Goal: Information Seeking & Learning: Check status

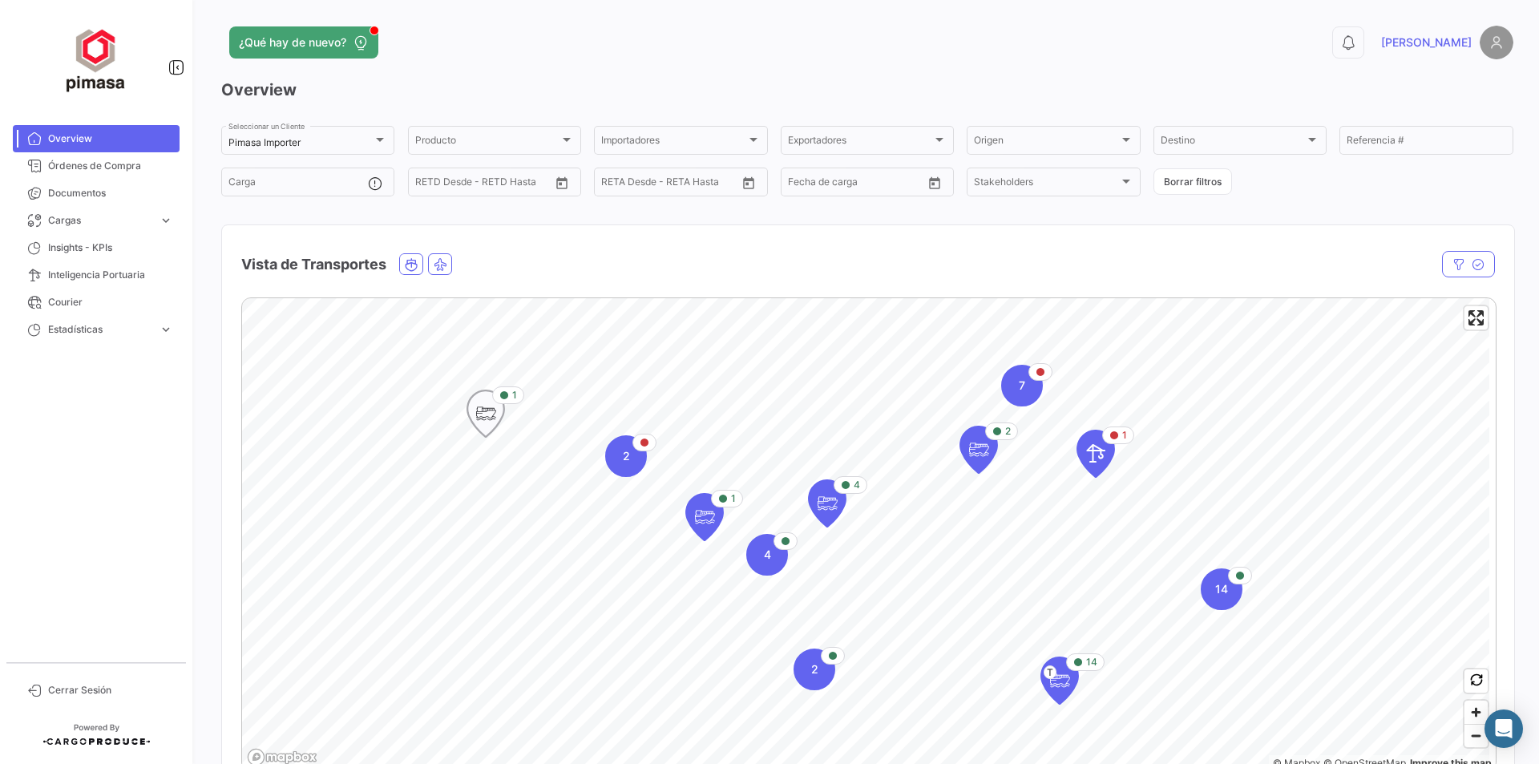
click at [488, 409] on icon "Map marker" at bounding box center [485, 414] width 22 height 34
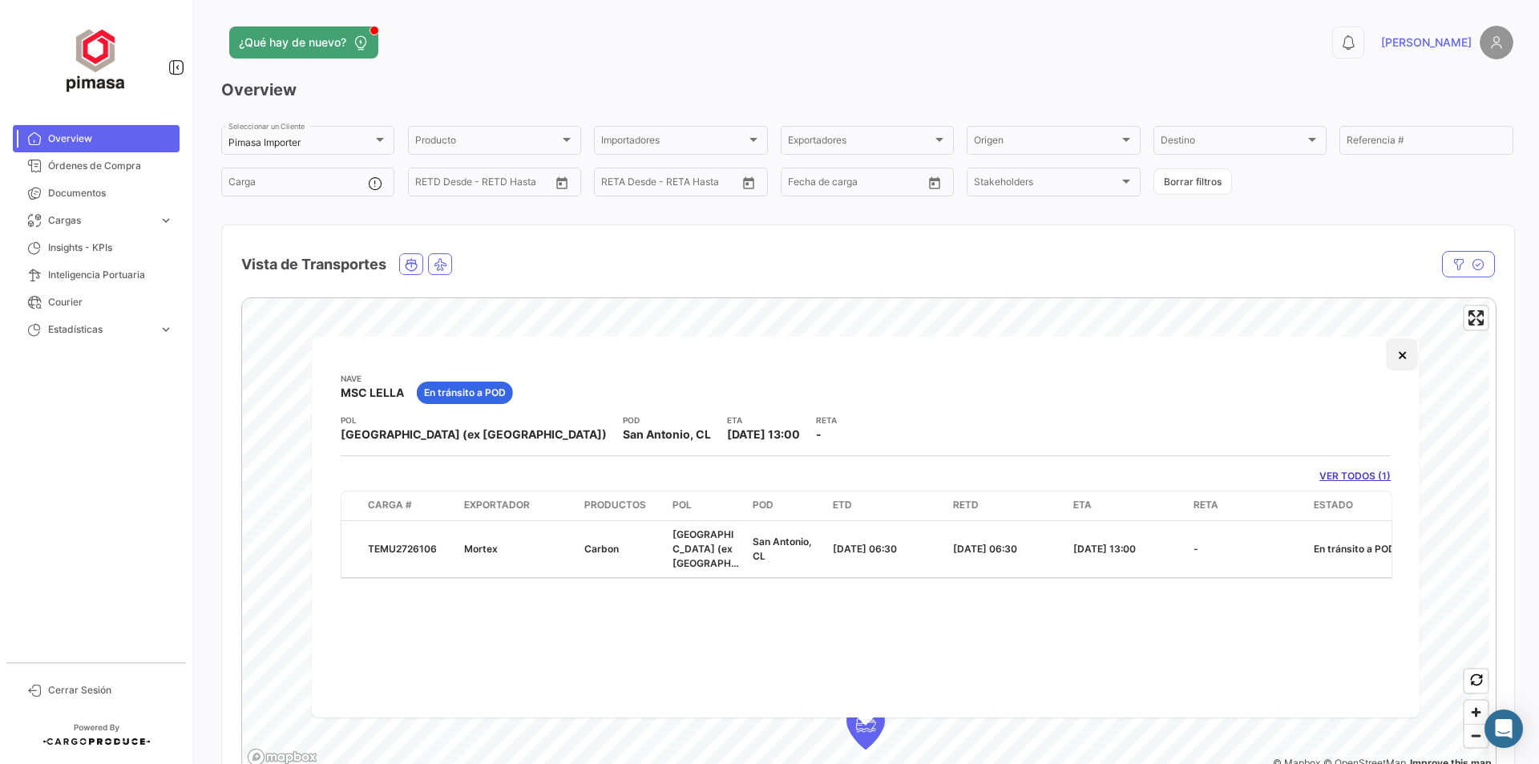
click at [1402, 357] on button "×" at bounding box center [1402, 354] width 32 height 32
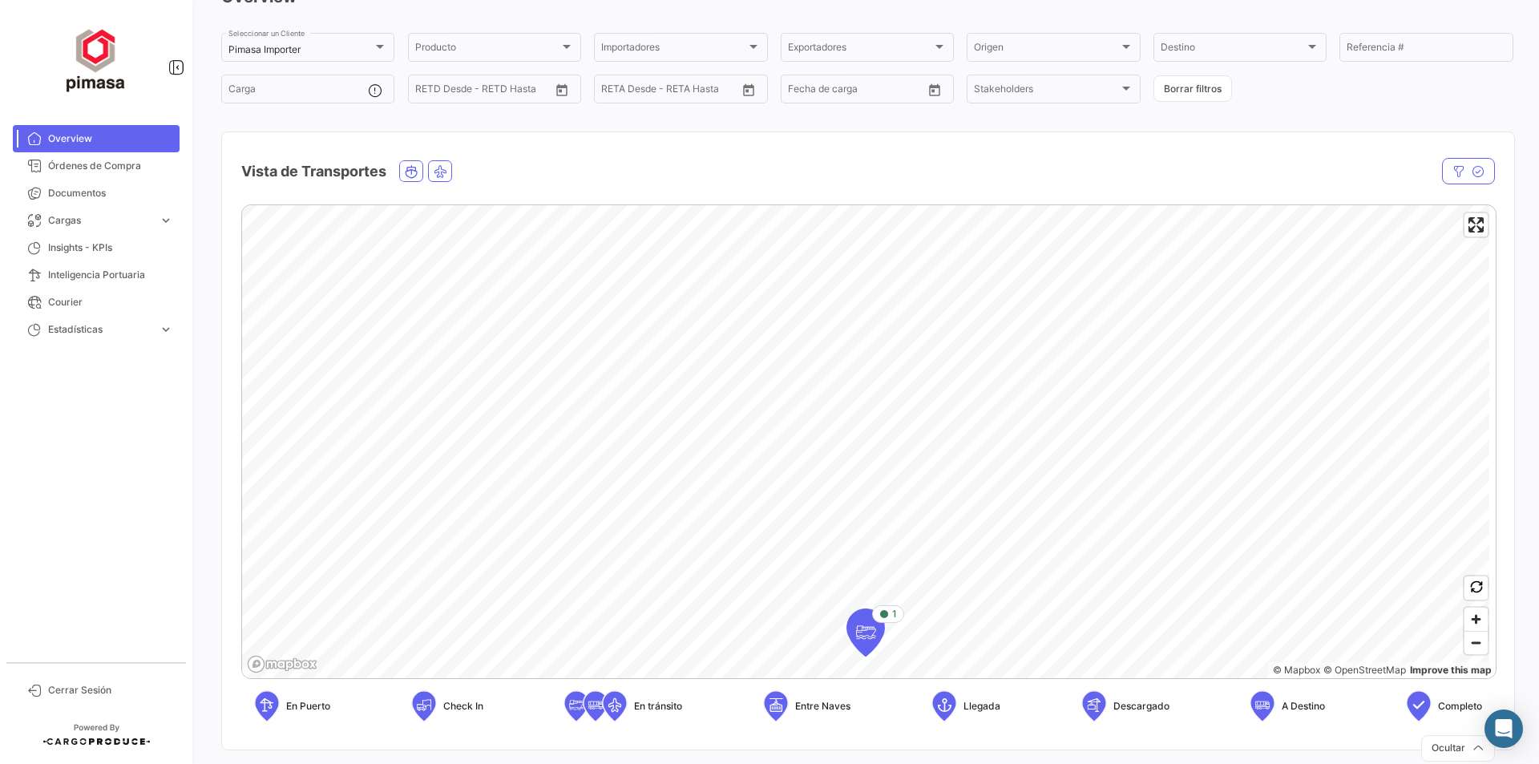
scroll to position [240, 0]
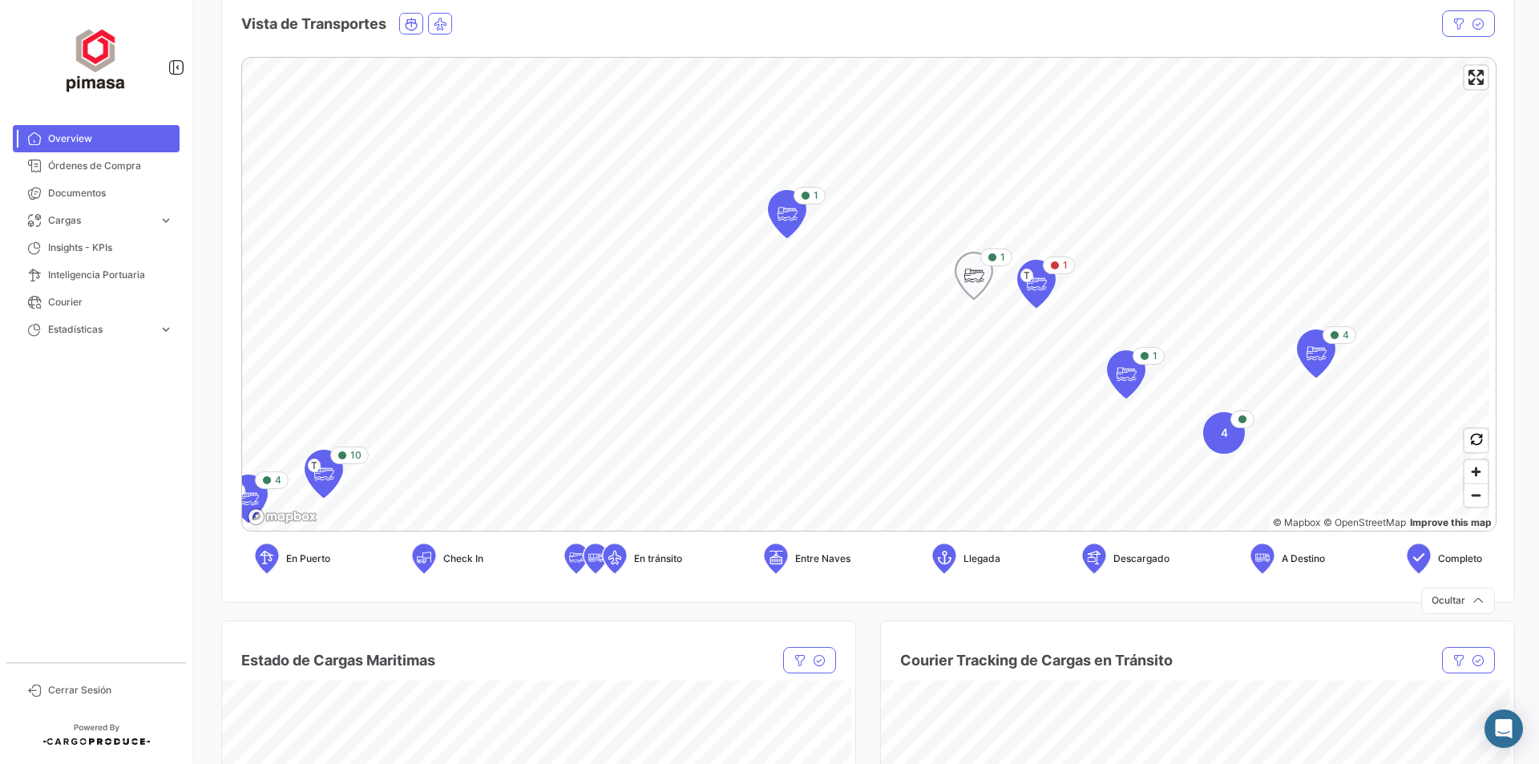
click at [975, 267] on icon "Map marker" at bounding box center [974, 276] width 22 height 34
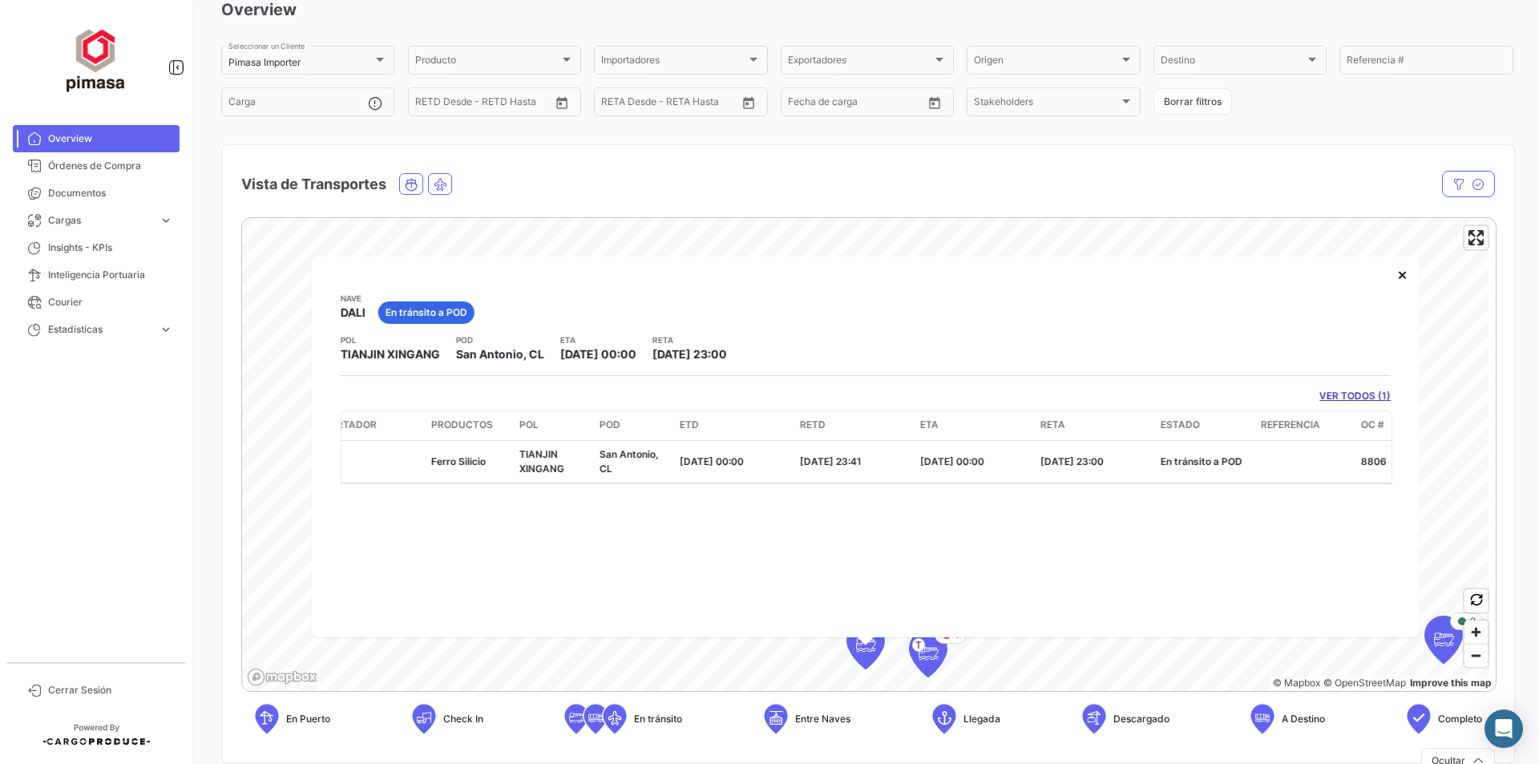
scroll to position [0, 0]
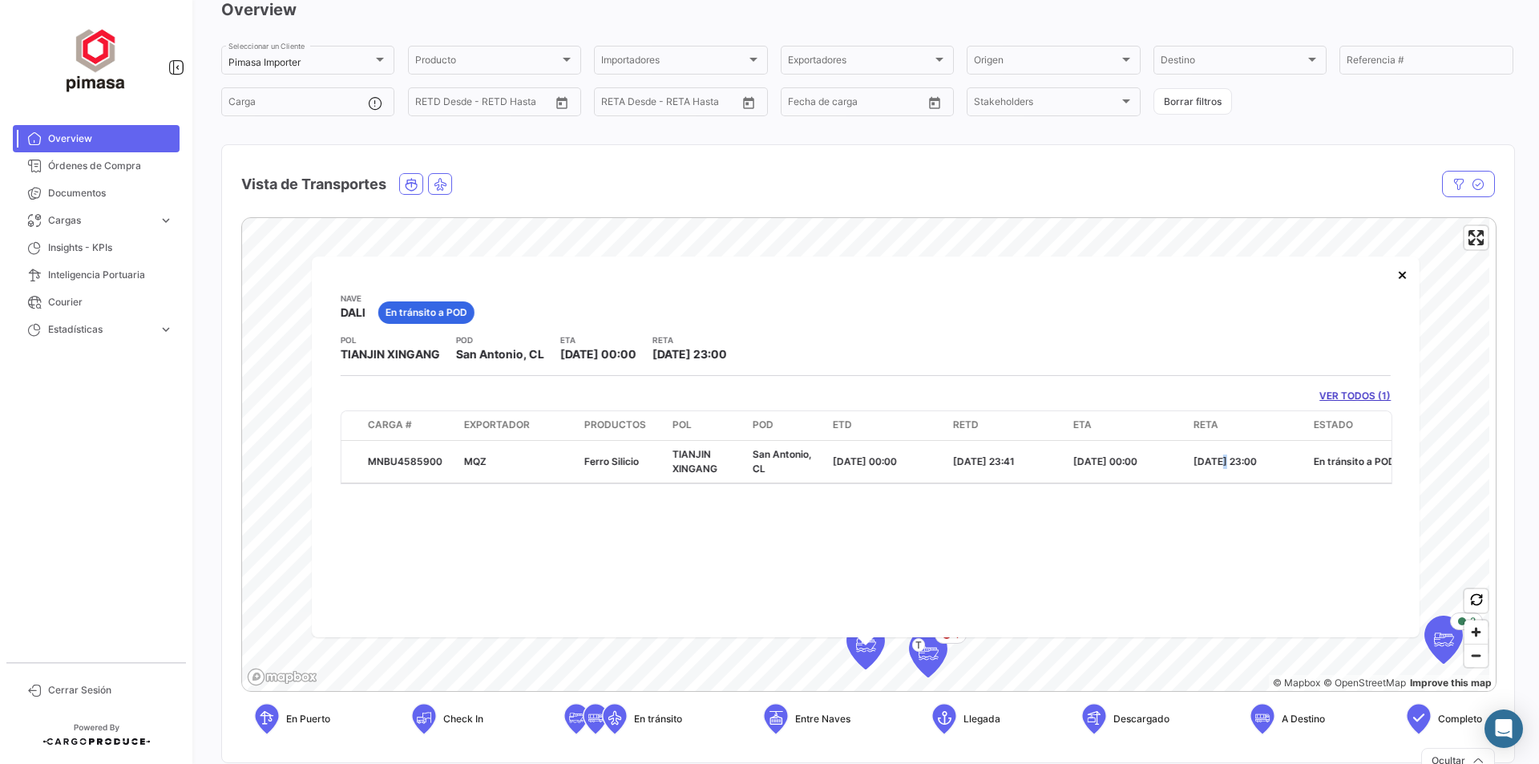
drag, startPoint x: 1218, startPoint y: 546, endPoint x: 1307, endPoint y: 406, distance: 165.4
click at [1216, 545] on div "Nave DALI En tránsito a POD POL [GEOGRAPHIC_DATA] XINGANG POD [GEOGRAPHIC_DATA]…" at bounding box center [866, 446] width 1108 height 381
click at [1406, 277] on button "×" at bounding box center [1402, 274] width 32 height 32
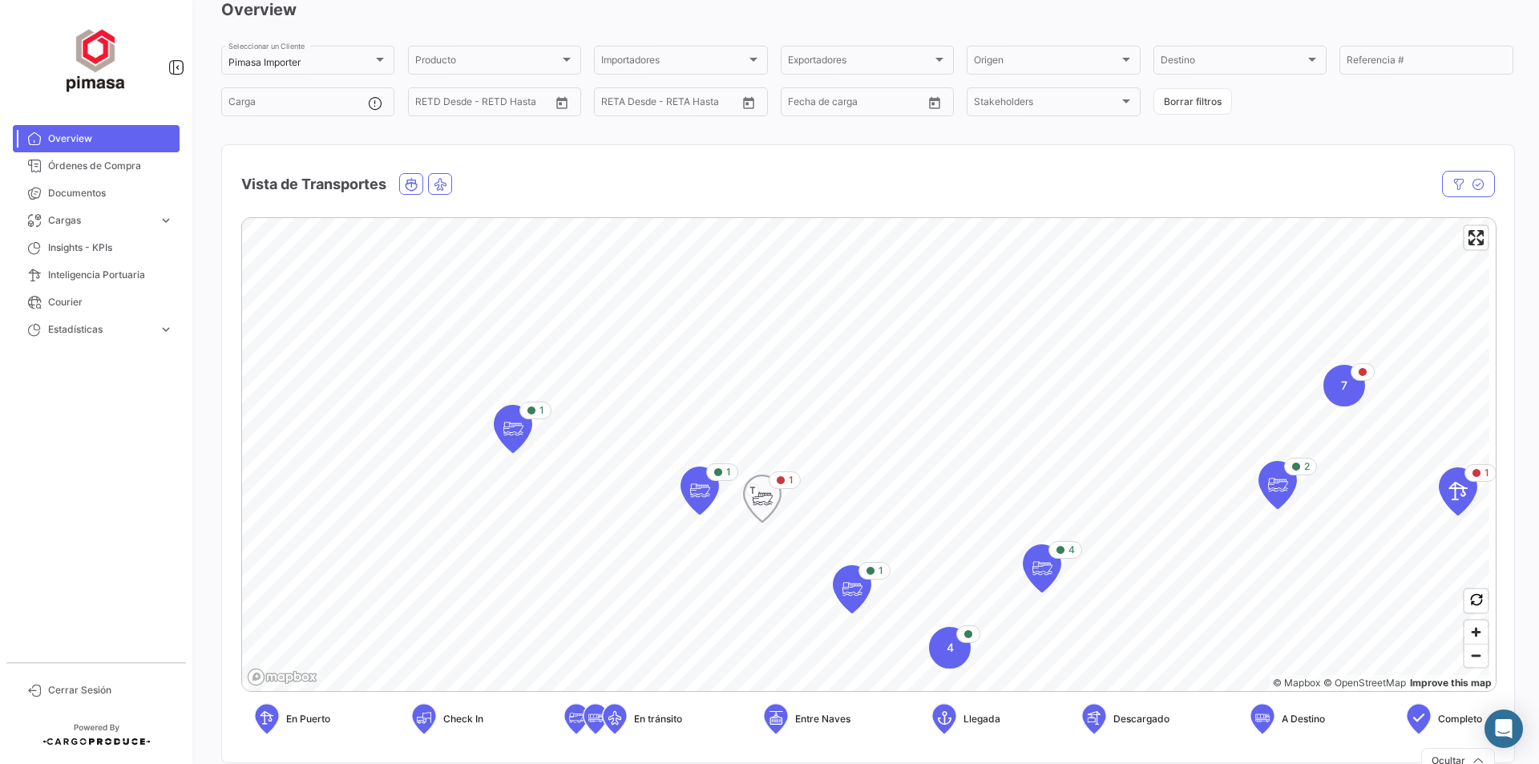
click at [765, 497] on icon "Map marker" at bounding box center [762, 499] width 22 height 34
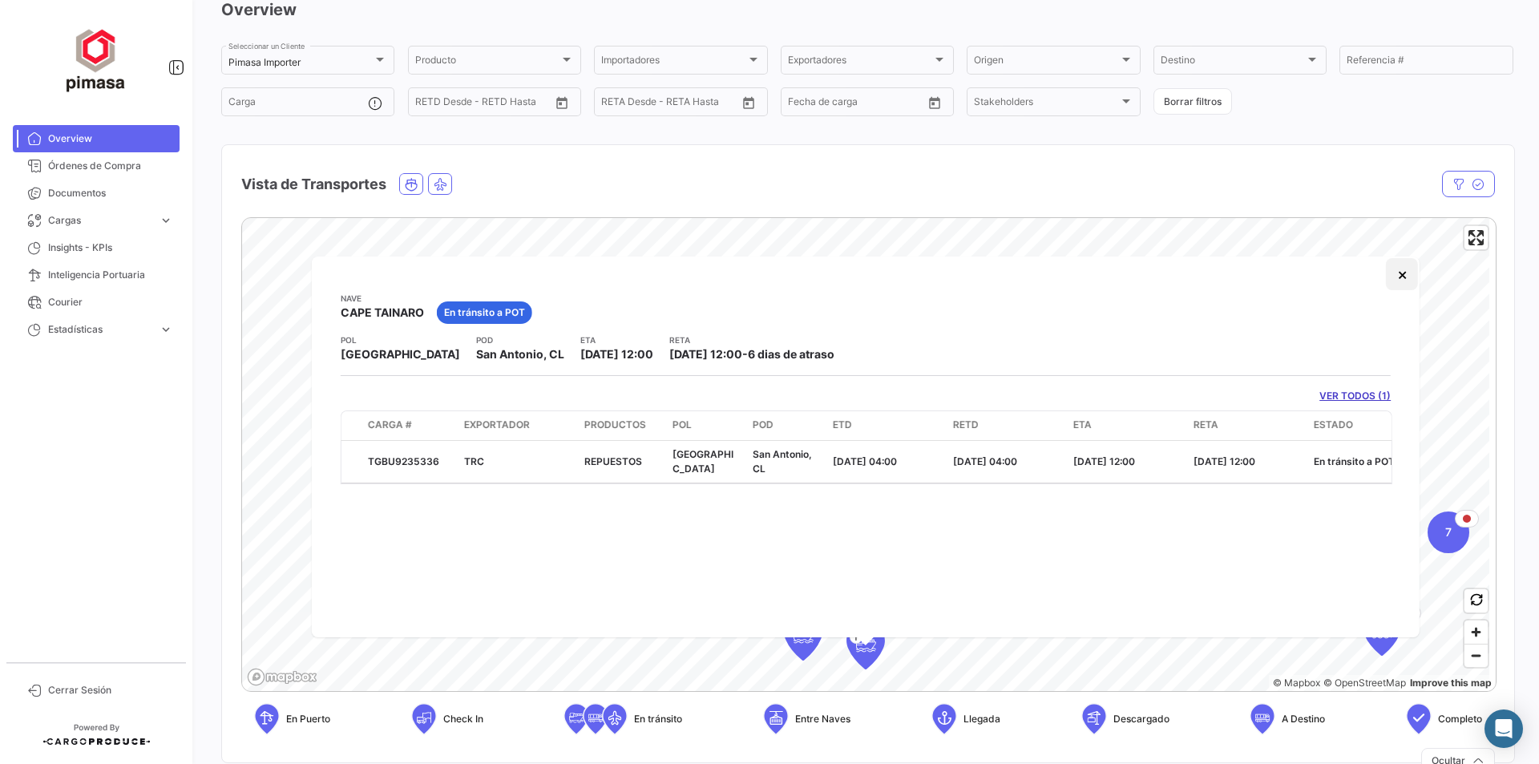
click at [1405, 280] on button "×" at bounding box center [1402, 274] width 32 height 32
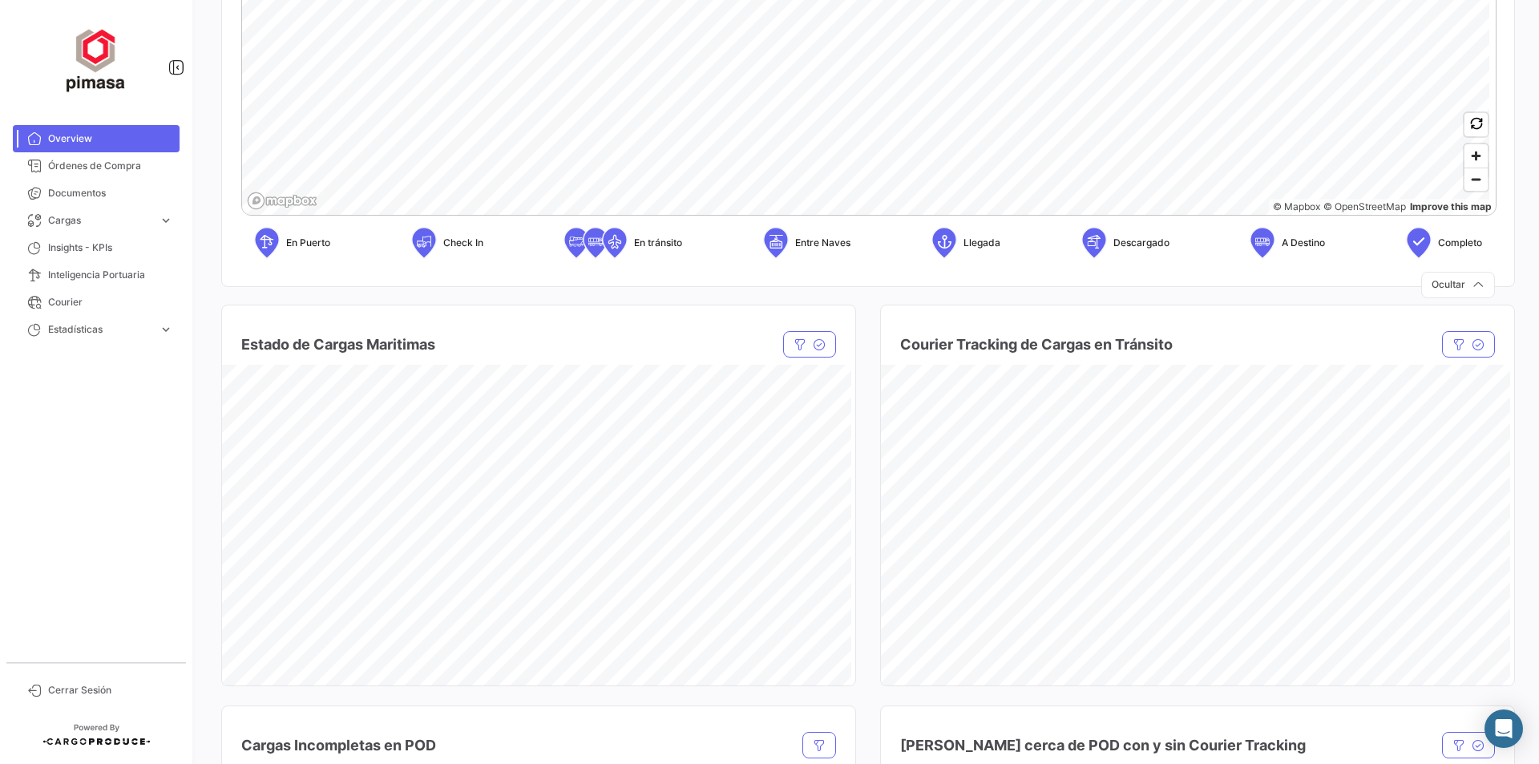
scroll to position [557, 0]
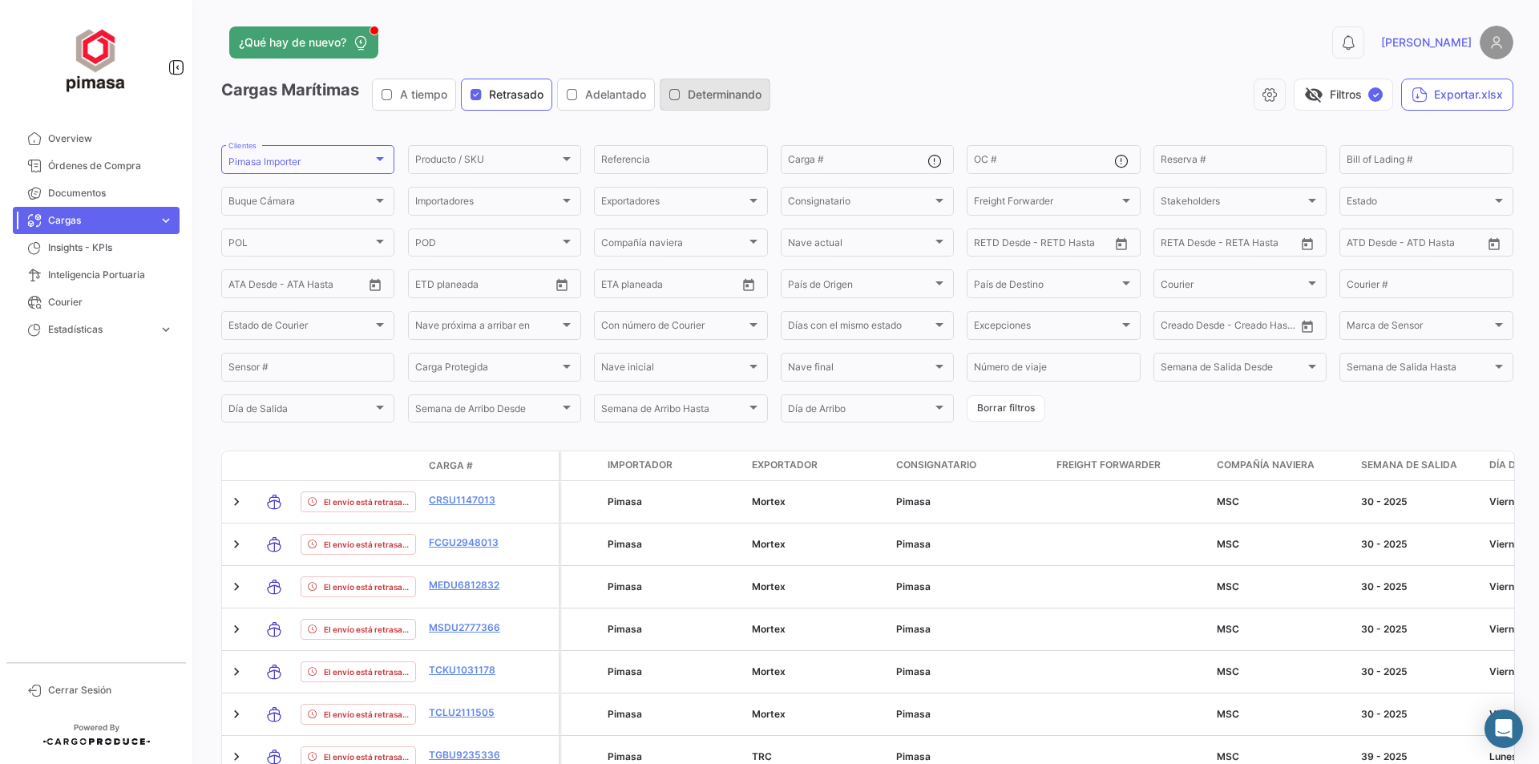
click at [674, 94] on icon "button" at bounding box center [674, 94] width 13 height 13
click at [543, 92] on span "Retrasado" at bounding box center [516, 95] width 54 height 16
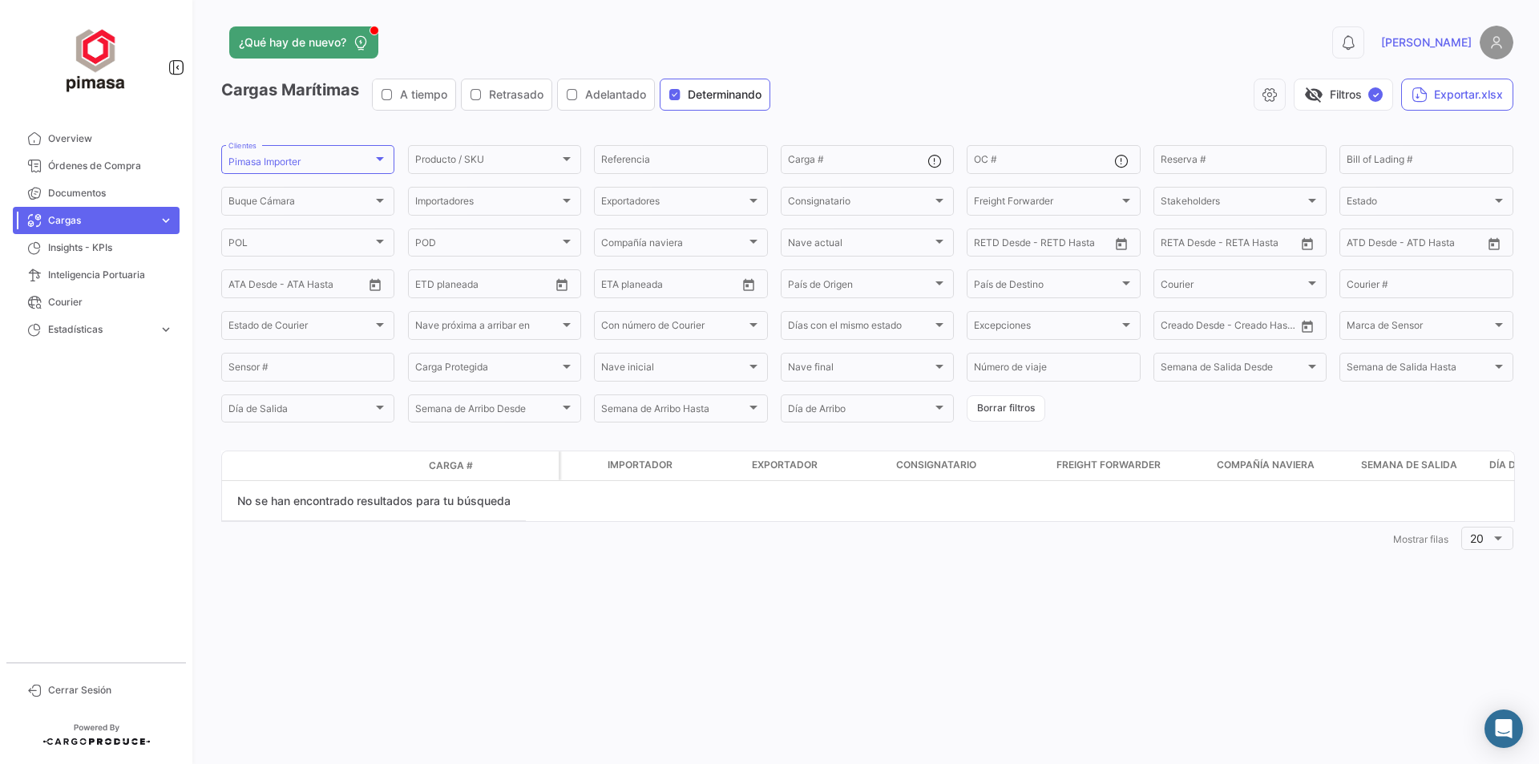
click at [429, 105] on button "A tiempo" at bounding box center [414, 94] width 83 height 30
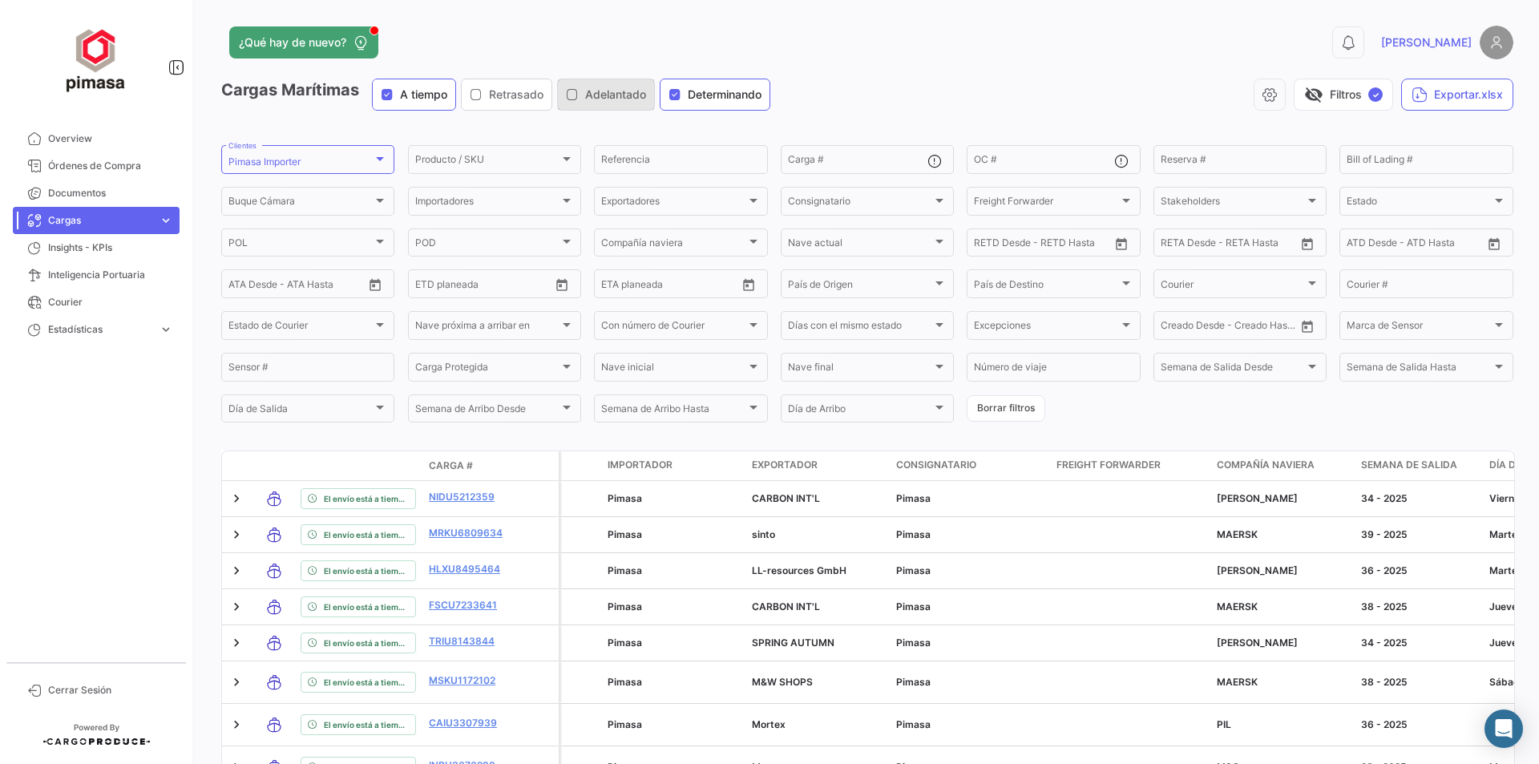
click at [612, 92] on span "Adelantado" at bounding box center [615, 95] width 61 height 16
click at [64, 192] on span "Documentos" at bounding box center [110, 193] width 125 height 14
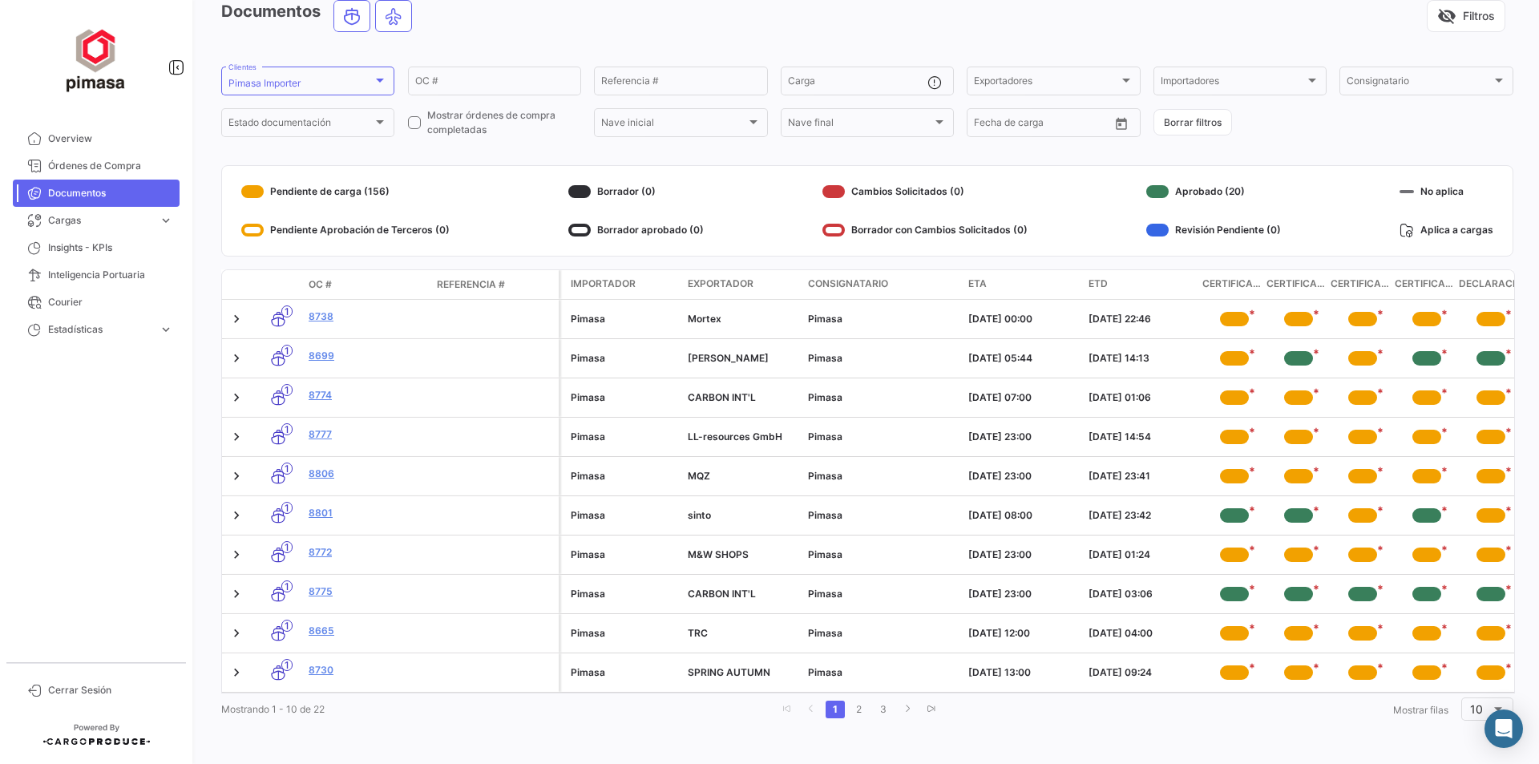
scroll to position [91, 0]
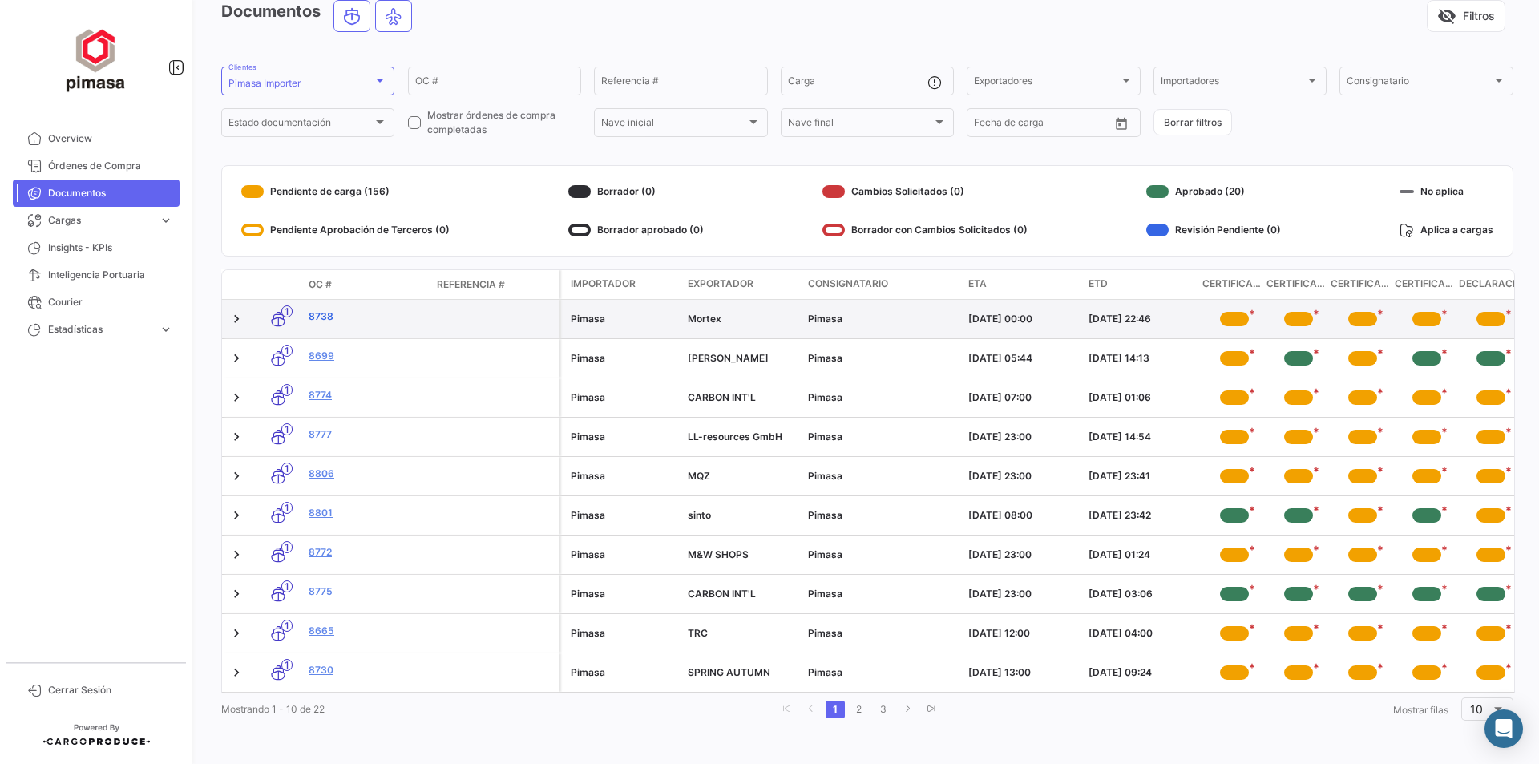
click at [321, 309] on link "8738" at bounding box center [366, 316] width 115 height 14
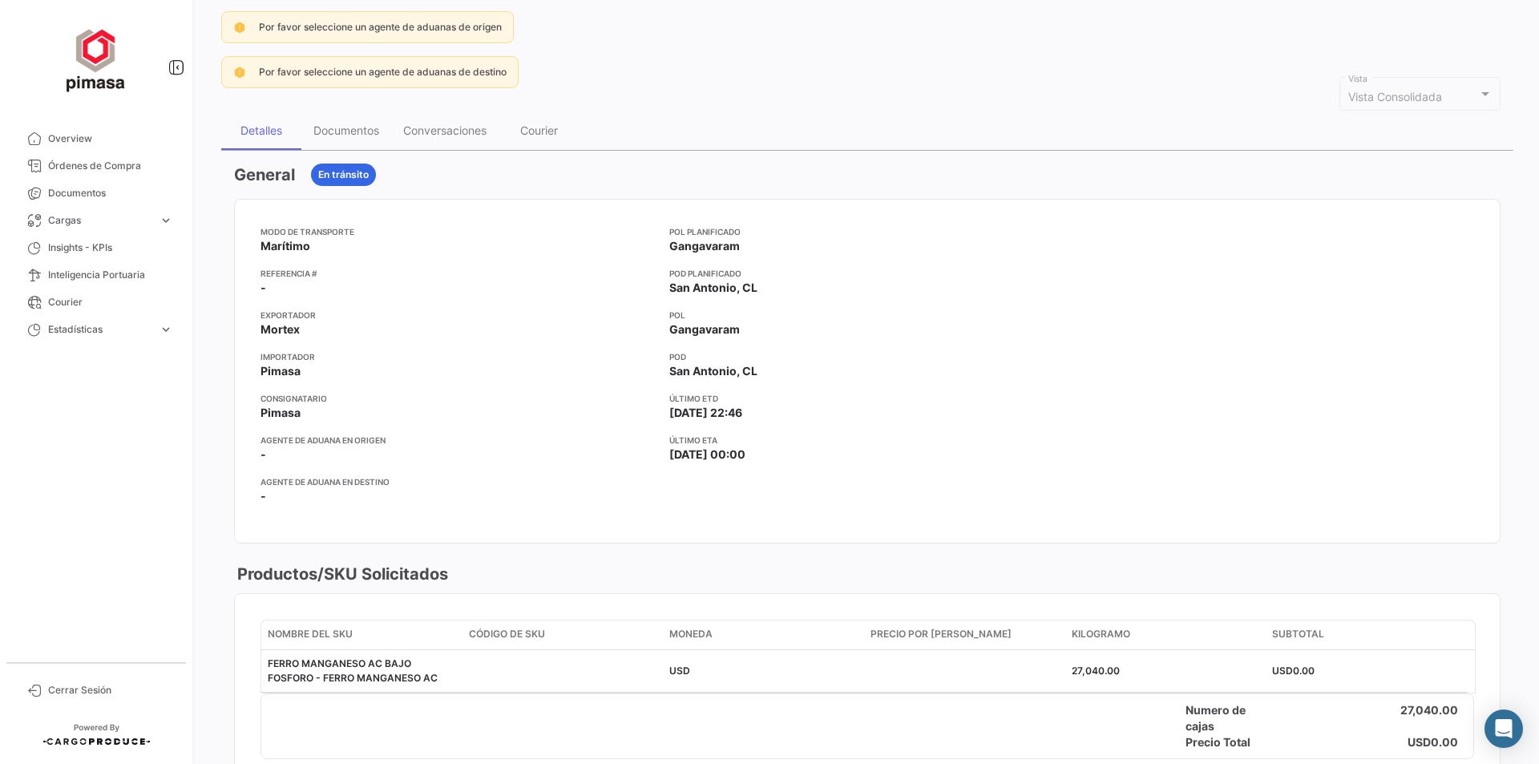
scroll to position [76, 0]
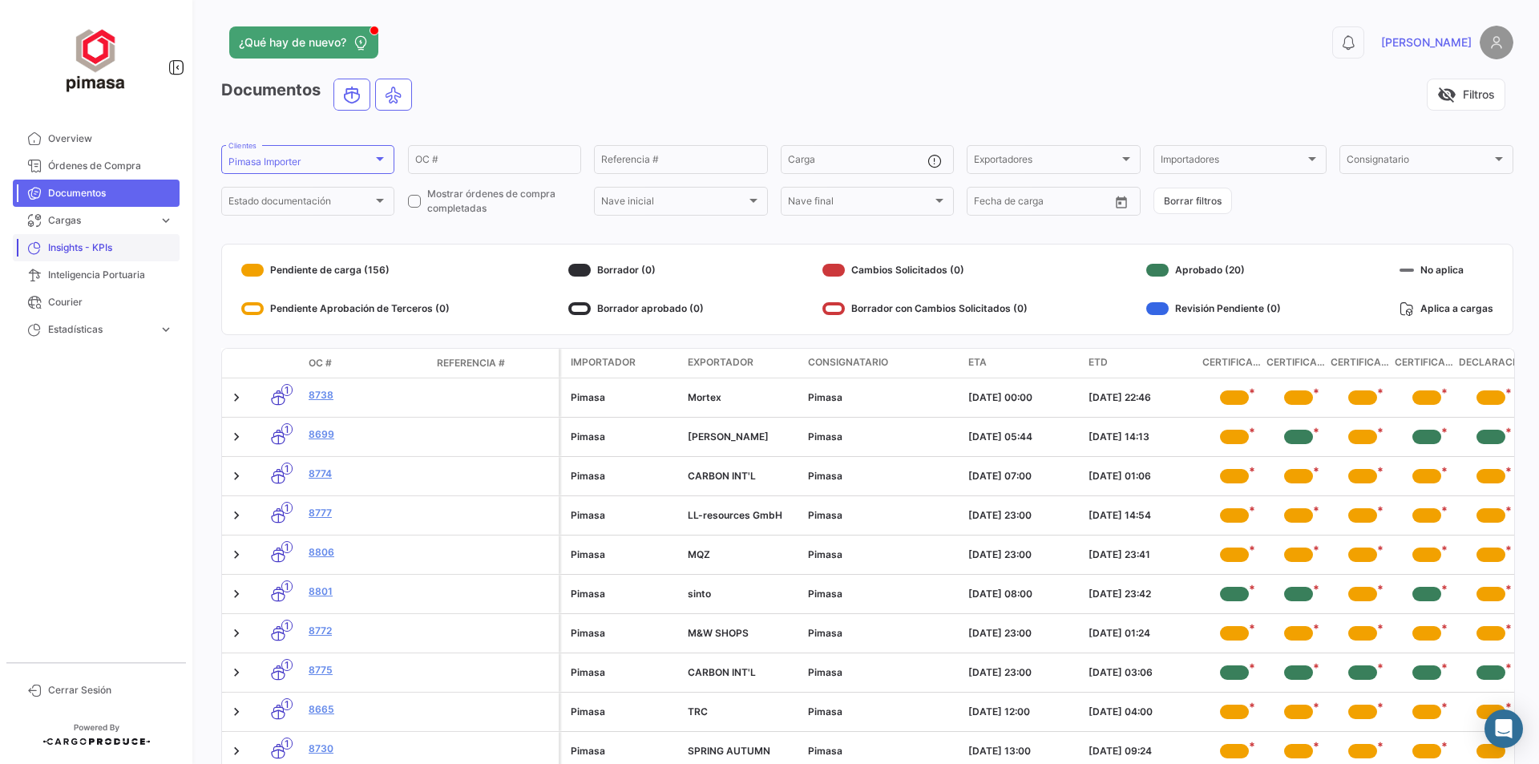
click at [72, 244] on span "Insights - KPIs" at bounding box center [110, 247] width 125 height 14
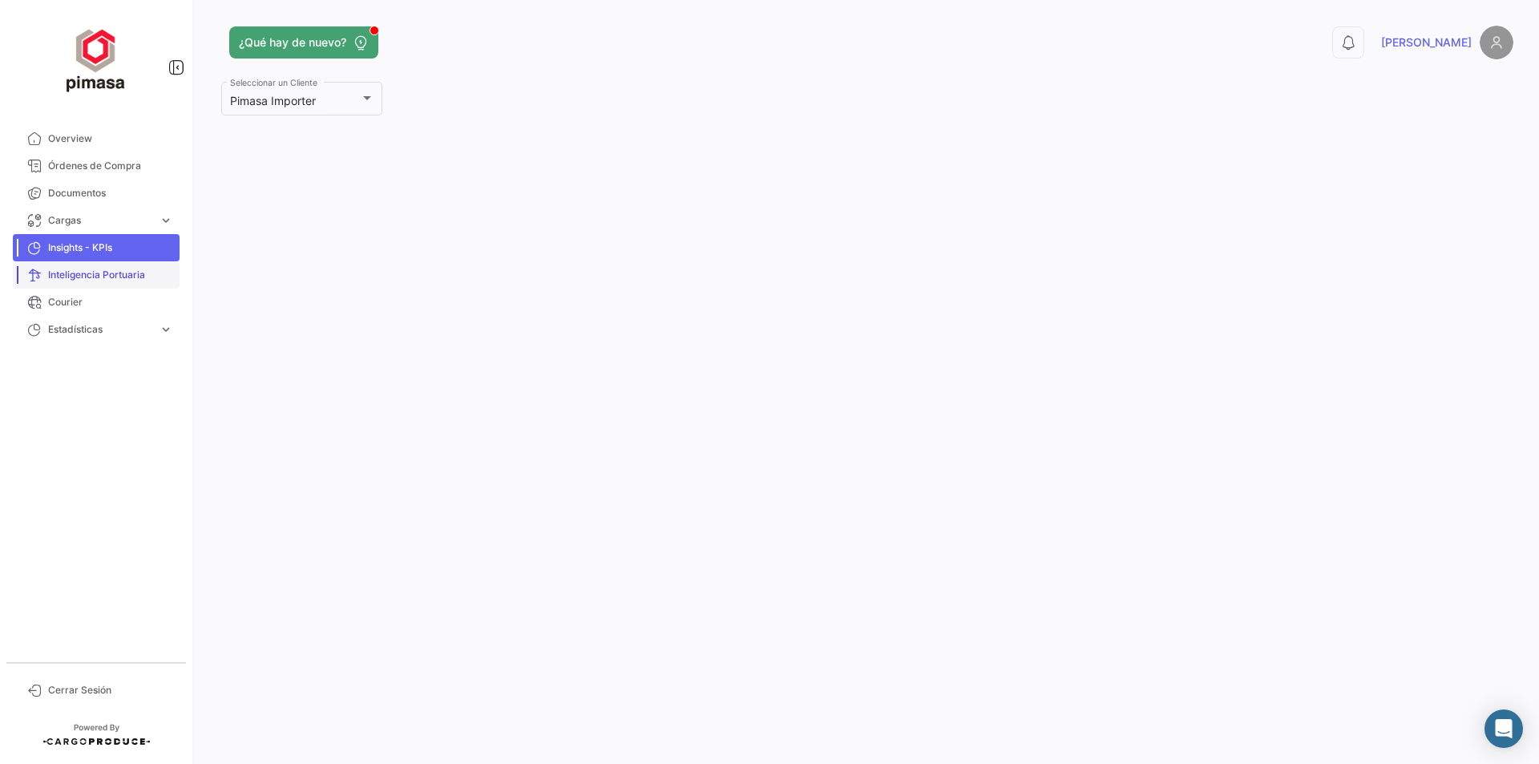
click at [74, 272] on span "Inteligencia Portuaria" at bounding box center [110, 275] width 125 height 14
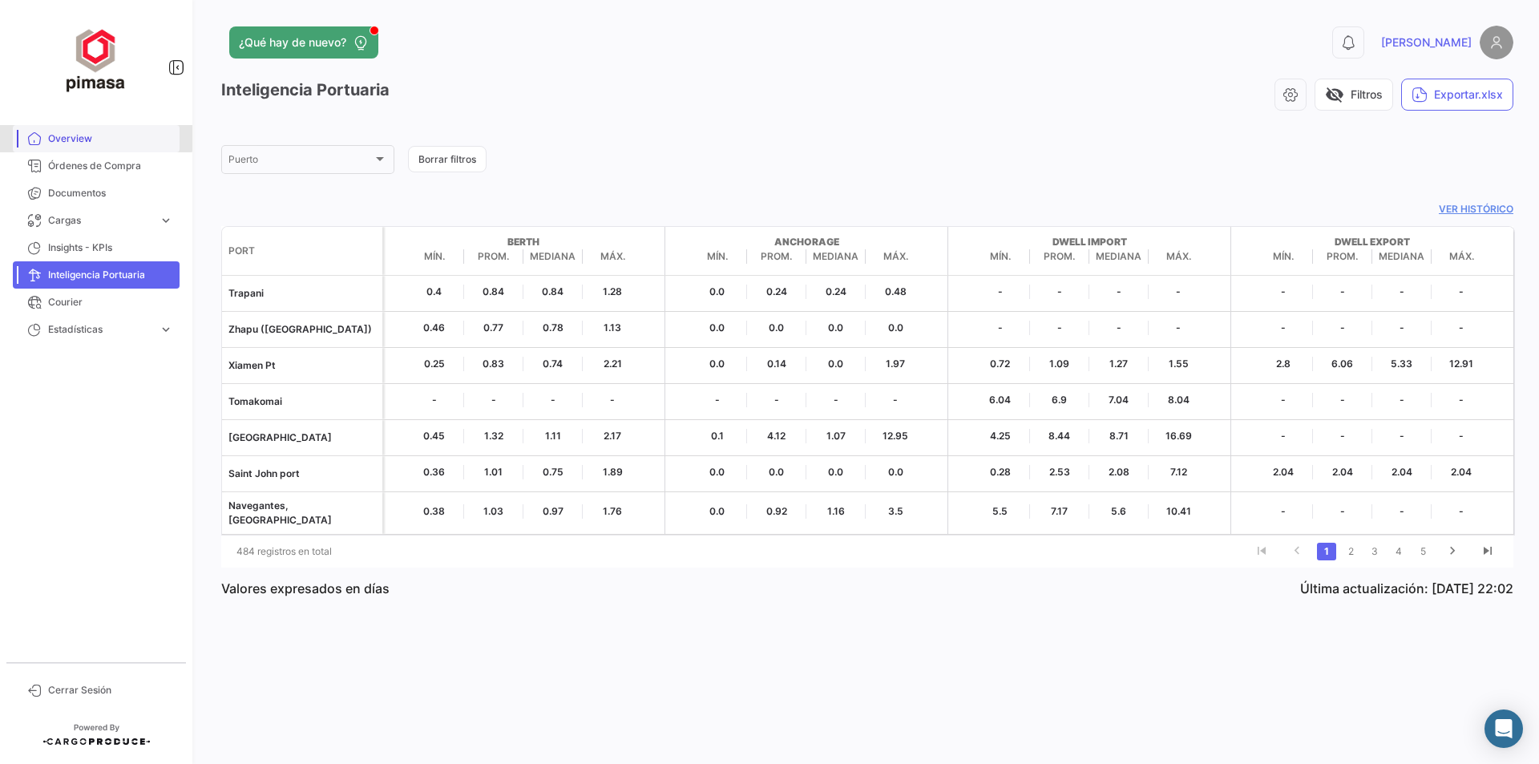
click at [72, 131] on link "Overview" at bounding box center [96, 138] width 167 height 27
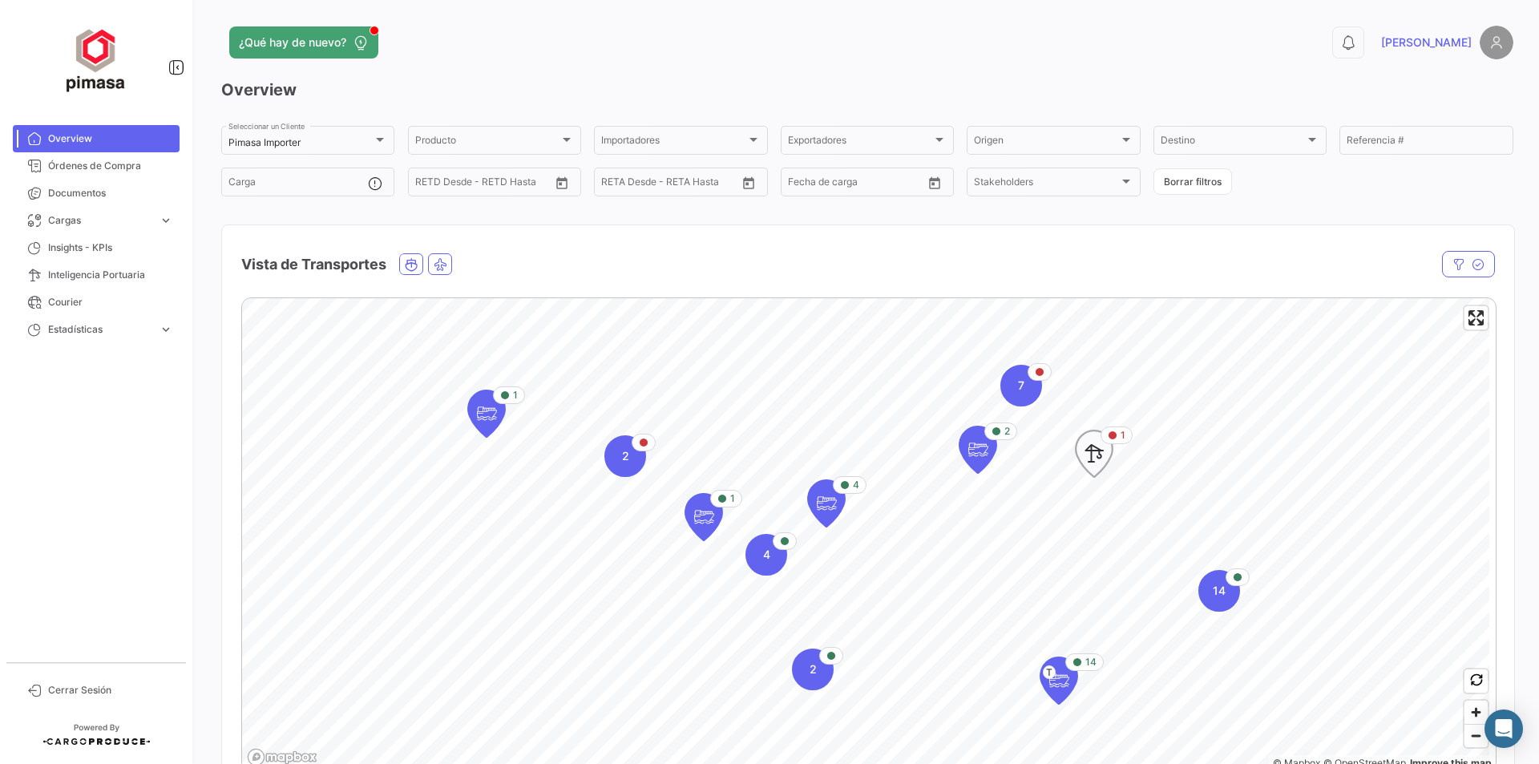
click at [1090, 450] on icon "Map marker" at bounding box center [1094, 454] width 22 height 34
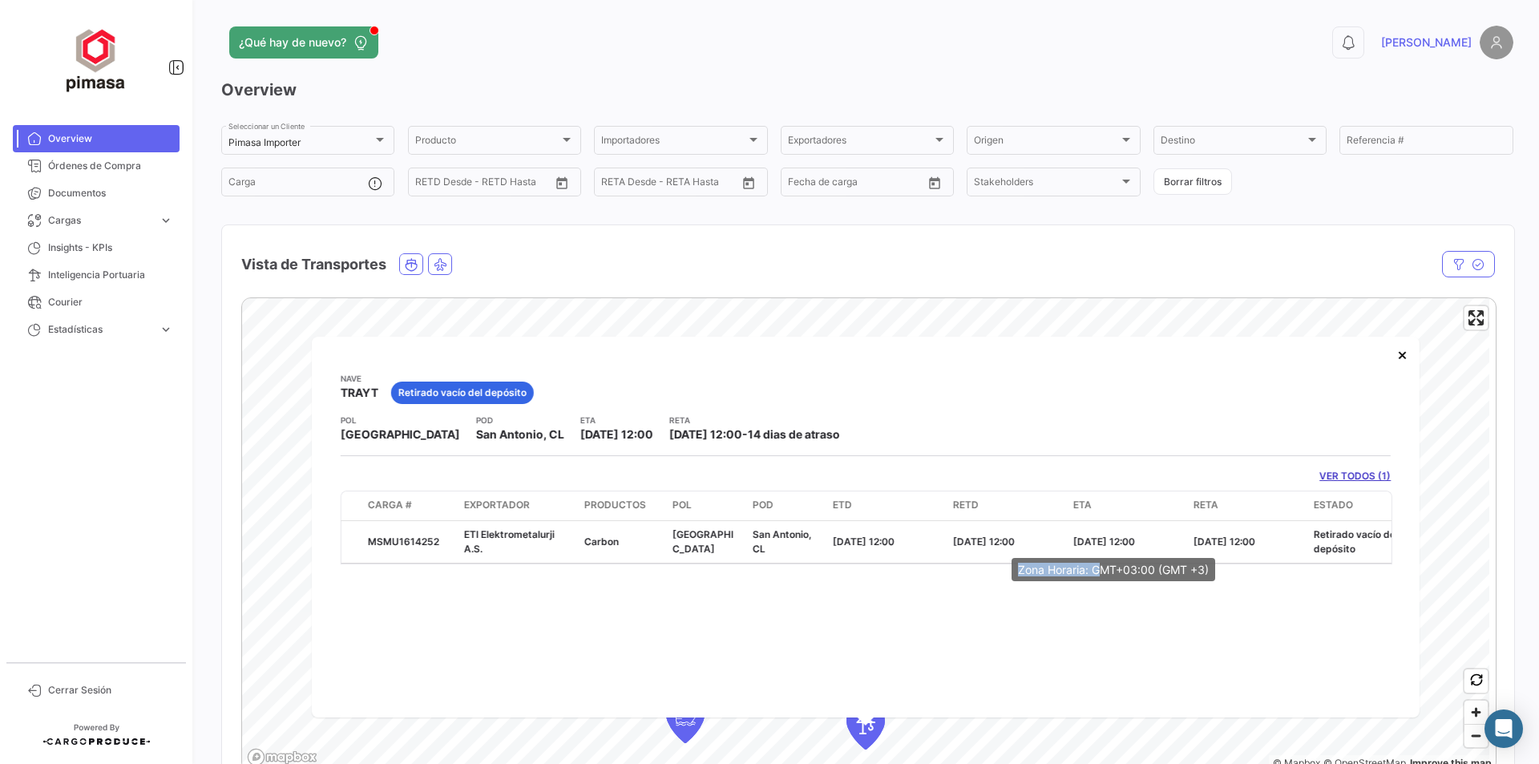
drag, startPoint x: 1018, startPoint y: 571, endPoint x: 1097, endPoint y: 575, distance: 79.4
click at [1097, 575] on div "Zona Horaria: GMT+03:00 (GMT +3)" at bounding box center [1113, 569] width 204 height 23
click at [952, 648] on div "Nave TRAYT Retirado vacío del depósito POL [GEOGRAPHIC_DATA] POD [GEOGRAPHIC_DA…" at bounding box center [866, 527] width 1108 height 381
click at [50, 328] on div "Courier" at bounding box center [43, 332] width 50 height 23
click at [87, 140] on span "Overview" at bounding box center [110, 138] width 125 height 14
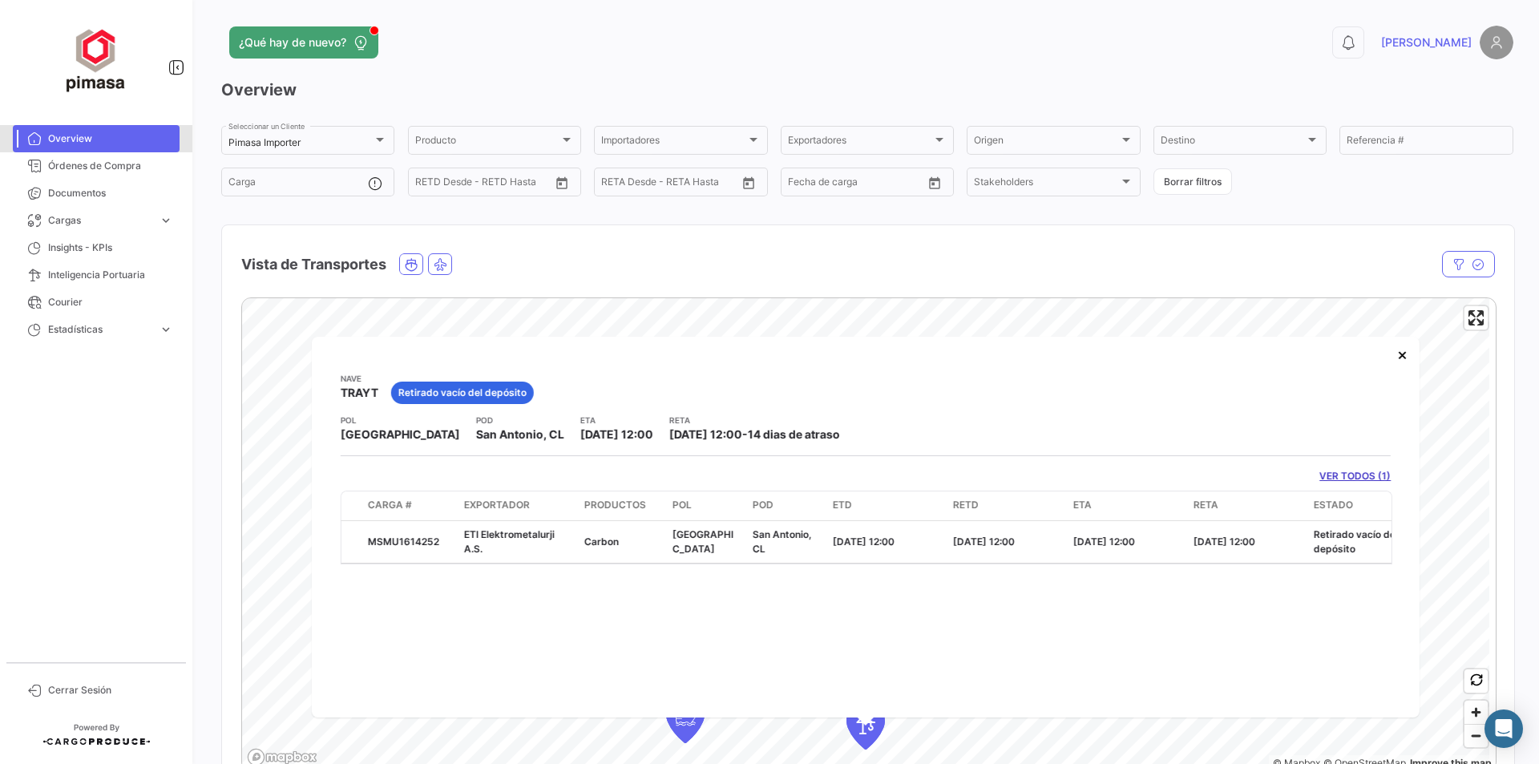
click at [81, 142] on span "Overview" at bounding box center [110, 138] width 125 height 14
click at [1404, 359] on button "×" at bounding box center [1402, 354] width 32 height 32
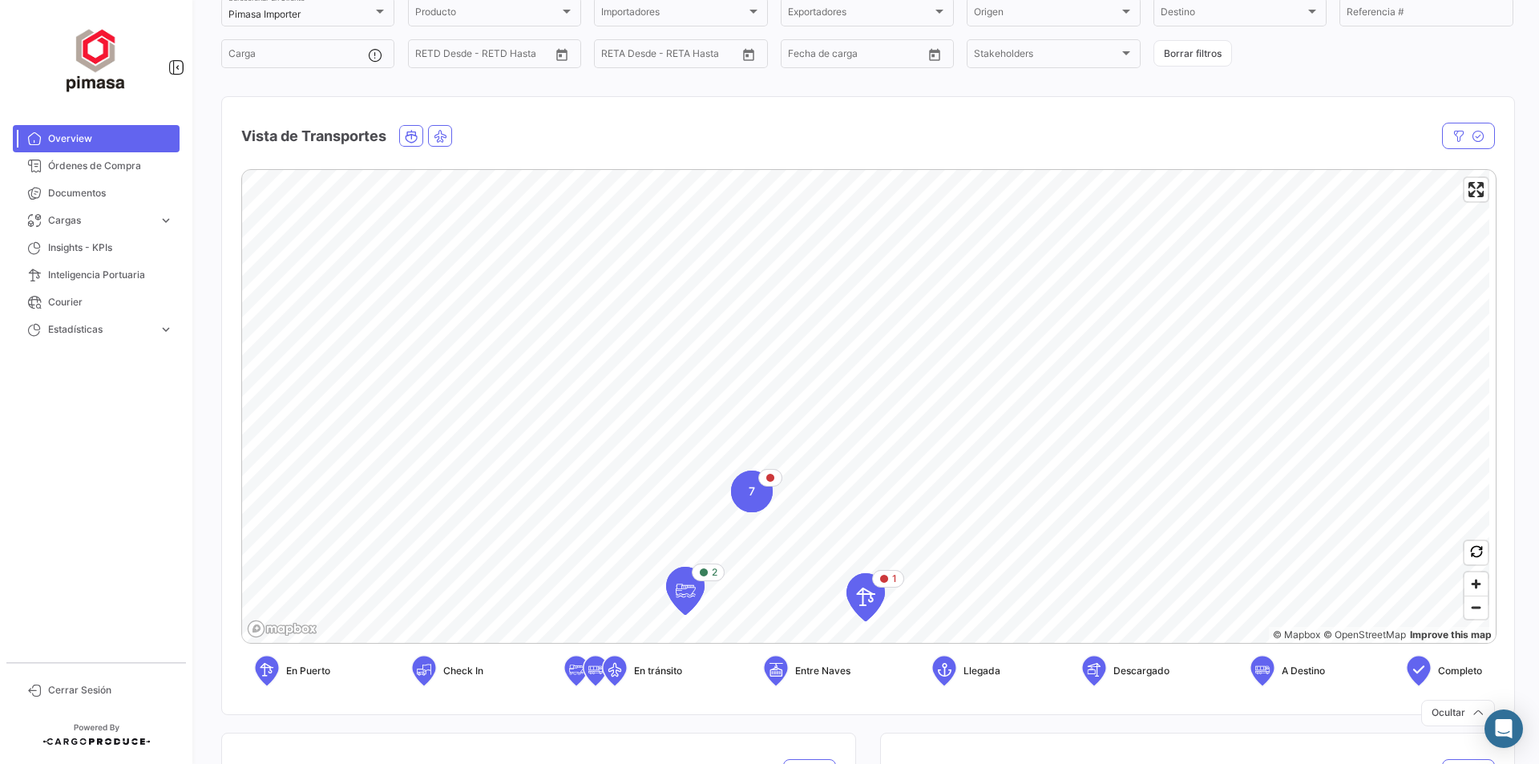
scroll to position [131, 0]
click at [747, 481] on div "7" at bounding box center [752, 488] width 42 height 42
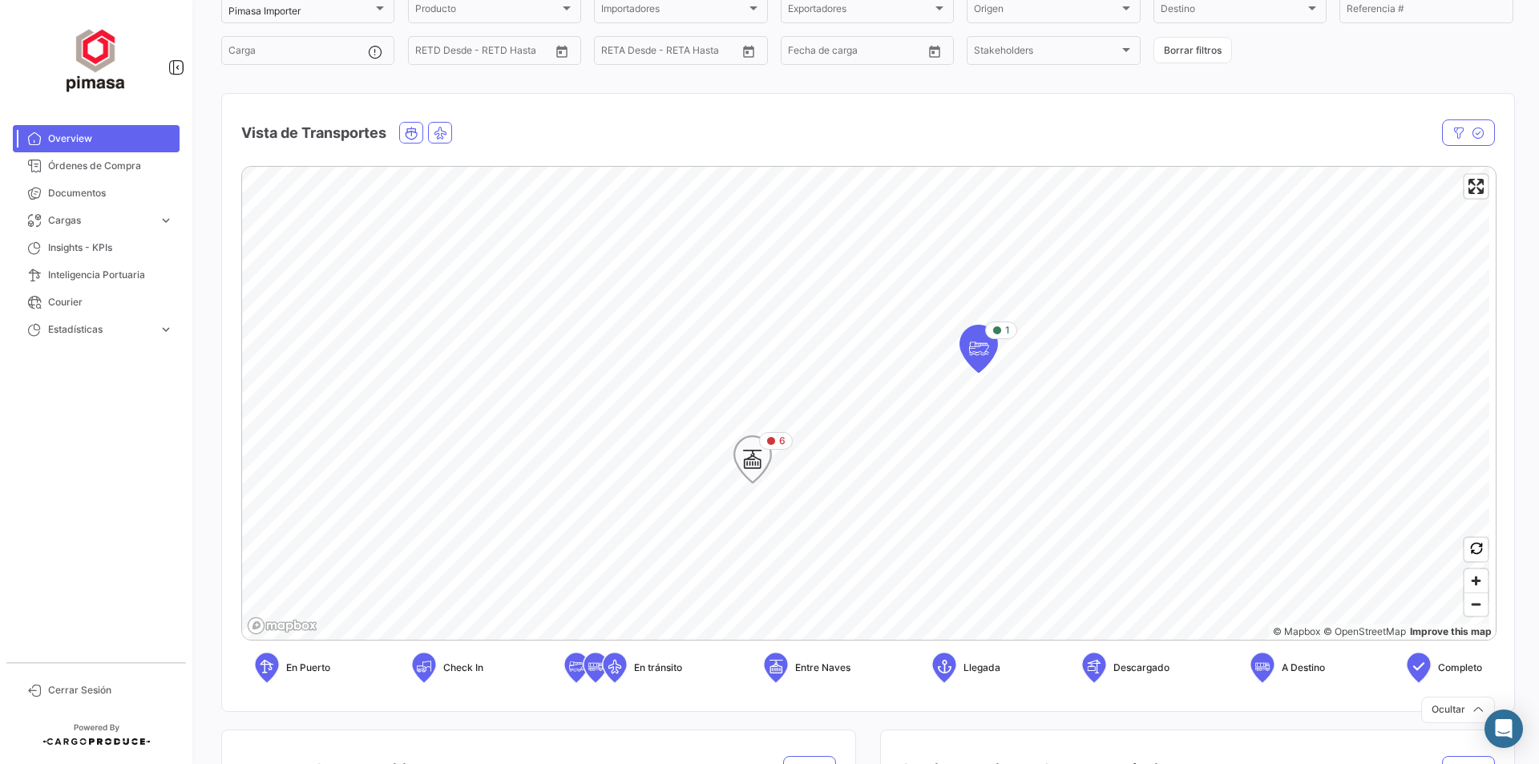
click at [755, 462] on icon "Map marker" at bounding box center [752, 459] width 22 height 34
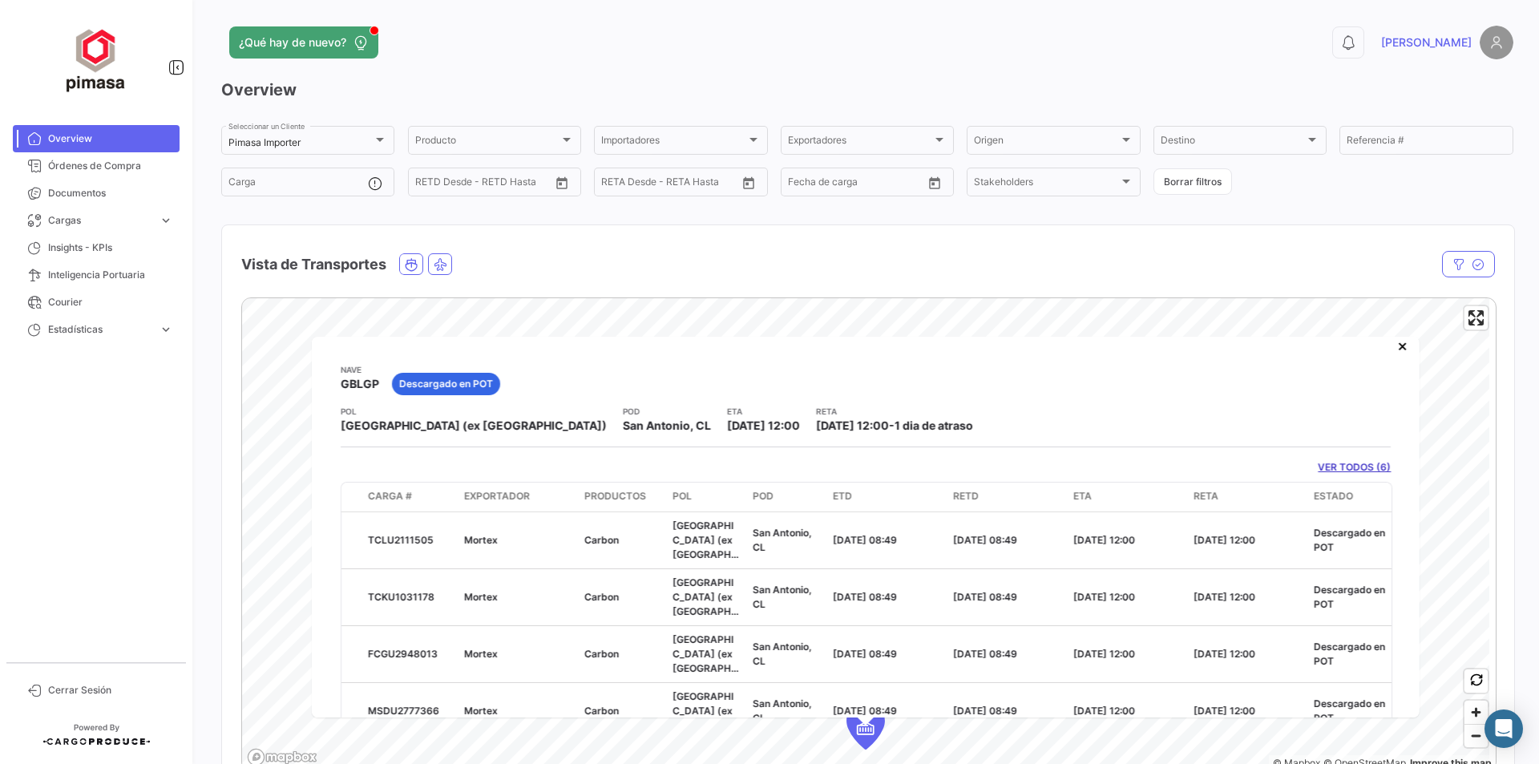
scroll to position [0, 0]
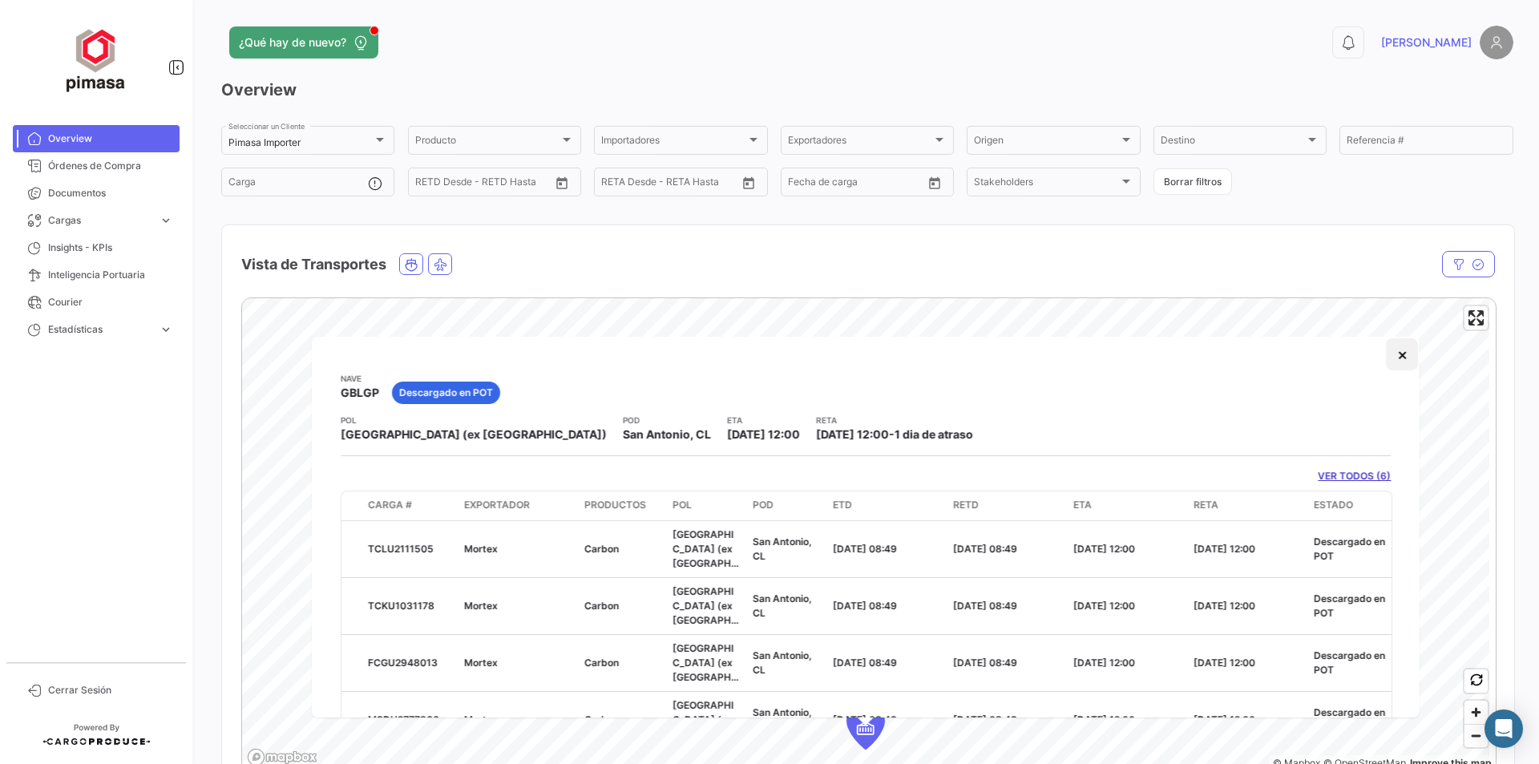
click at [1390, 350] on button "×" at bounding box center [1402, 354] width 32 height 32
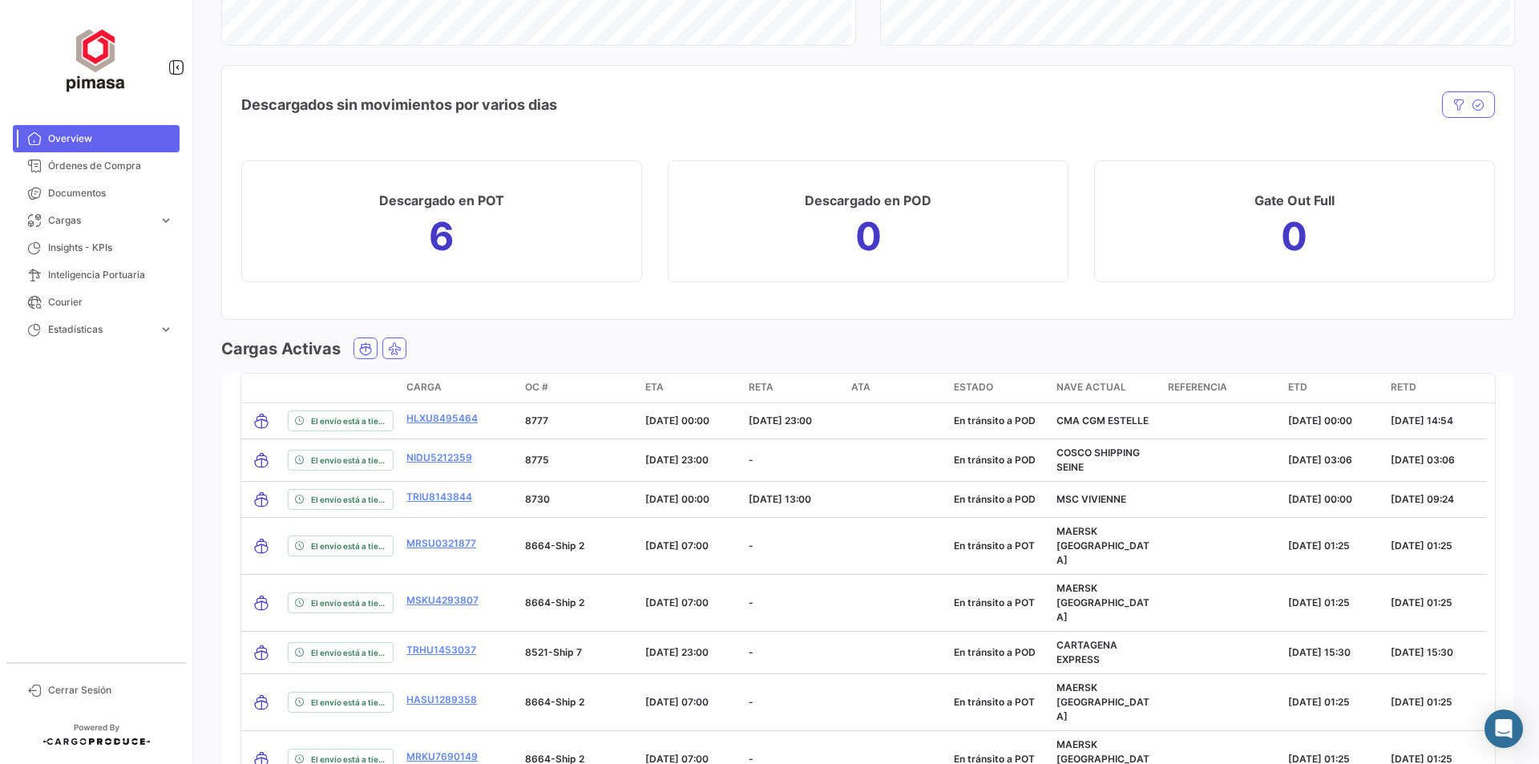
scroll to position [1778, 0]
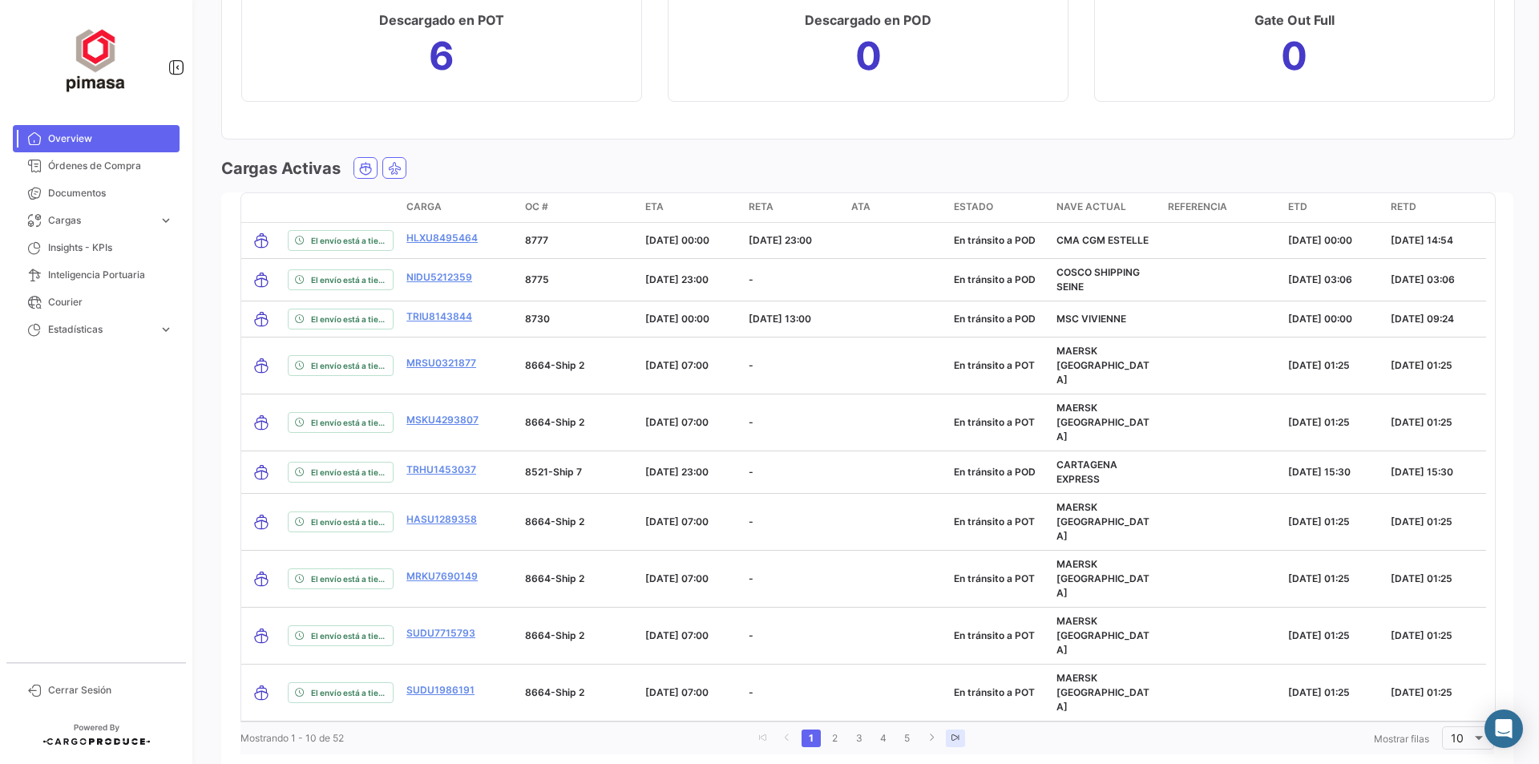
click at [951, 733] on icon "go to last page" at bounding box center [955, 738] width 10 height 10
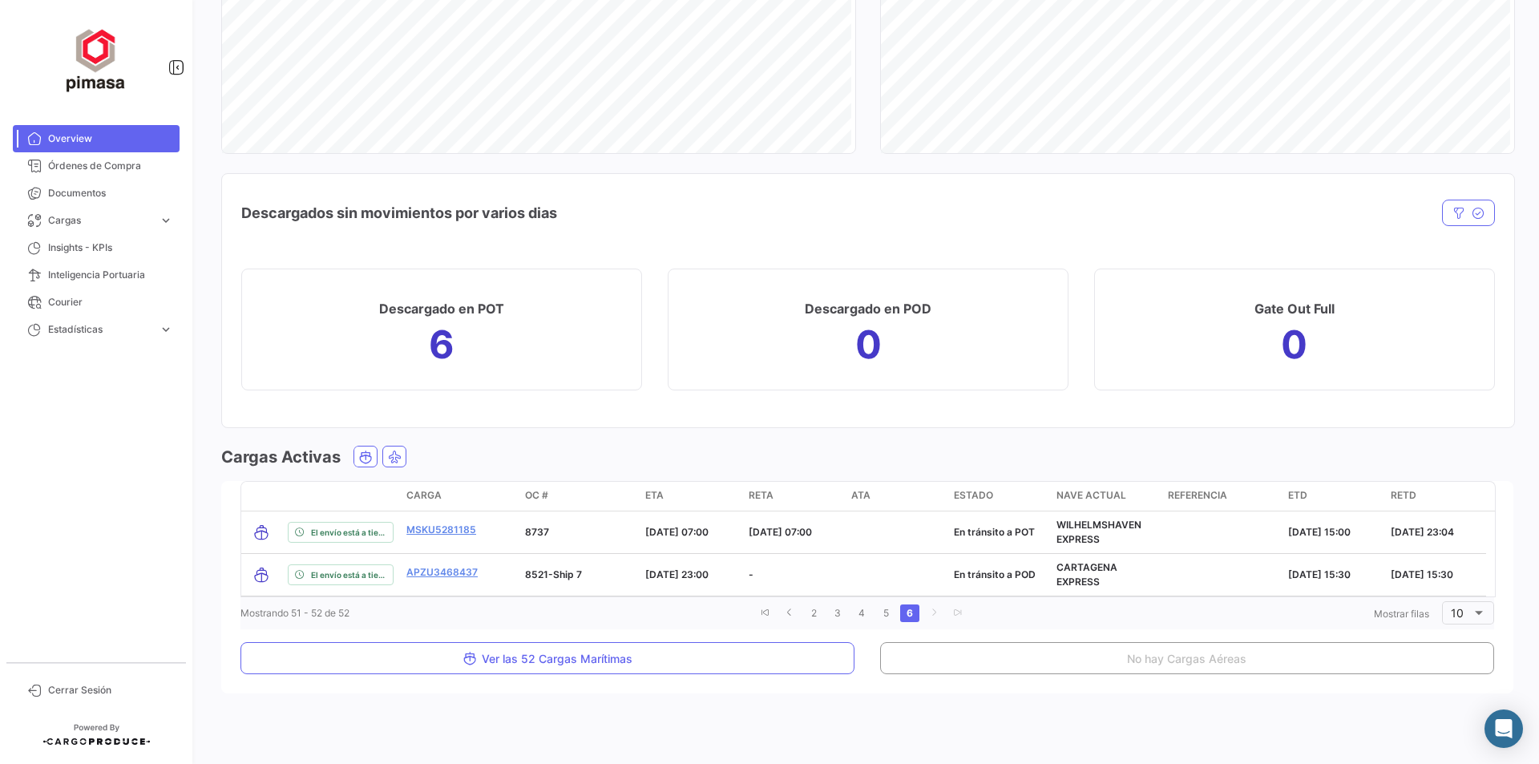
scroll to position [1489, 0]
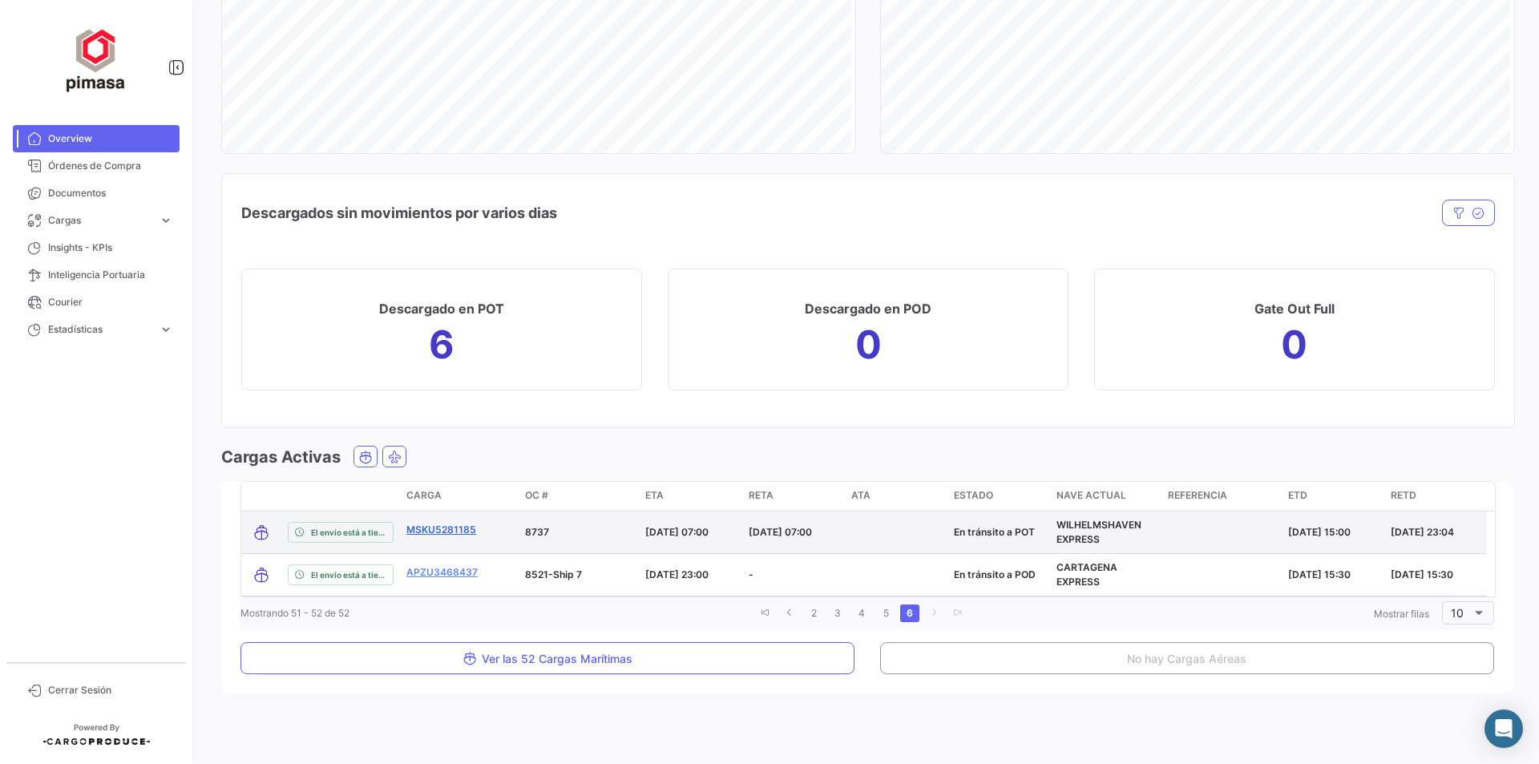
click at [424, 524] on link "MSKU5281185" at bounding box center [441, 530] width 70 height 14
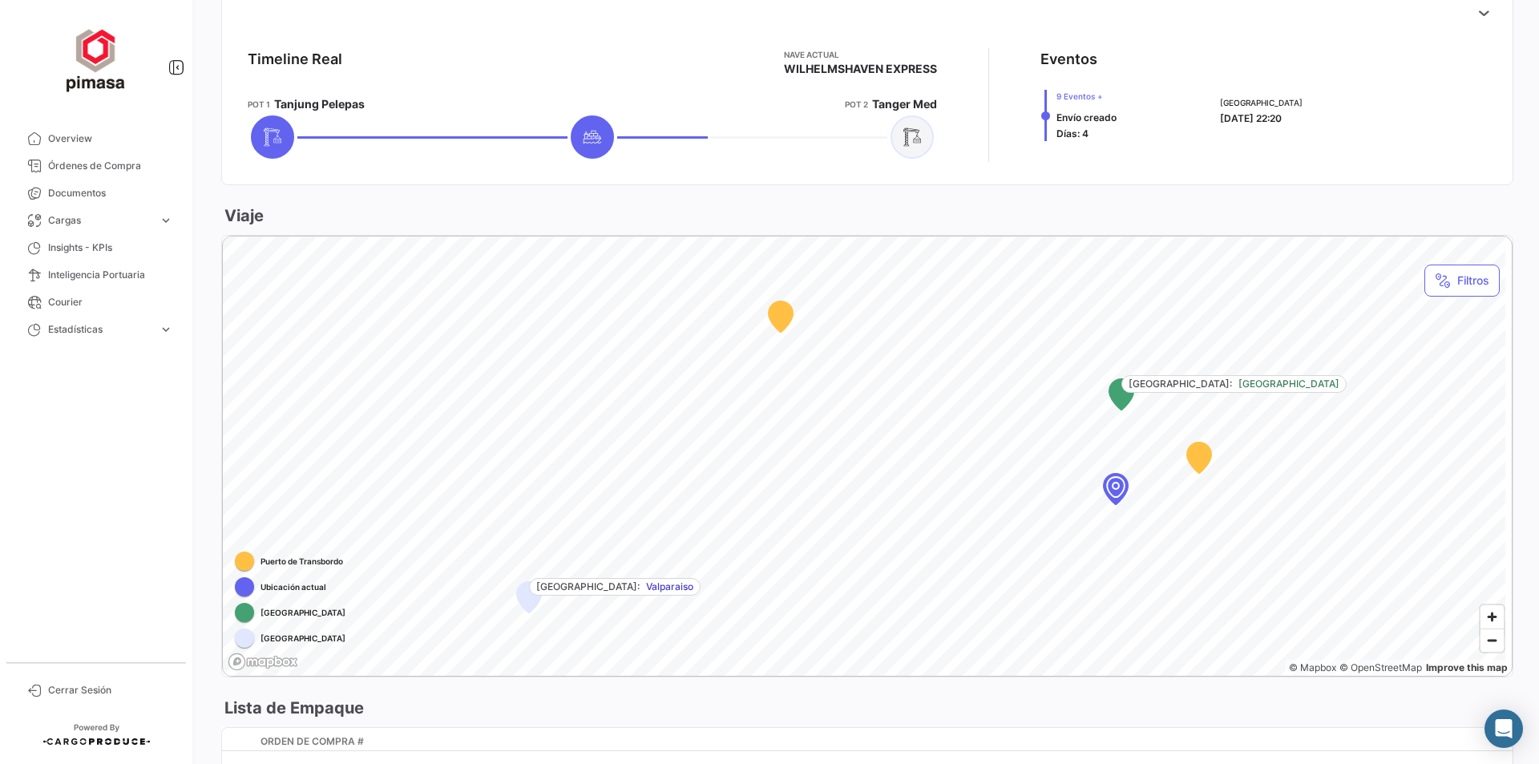
scroll to position [789, 0]
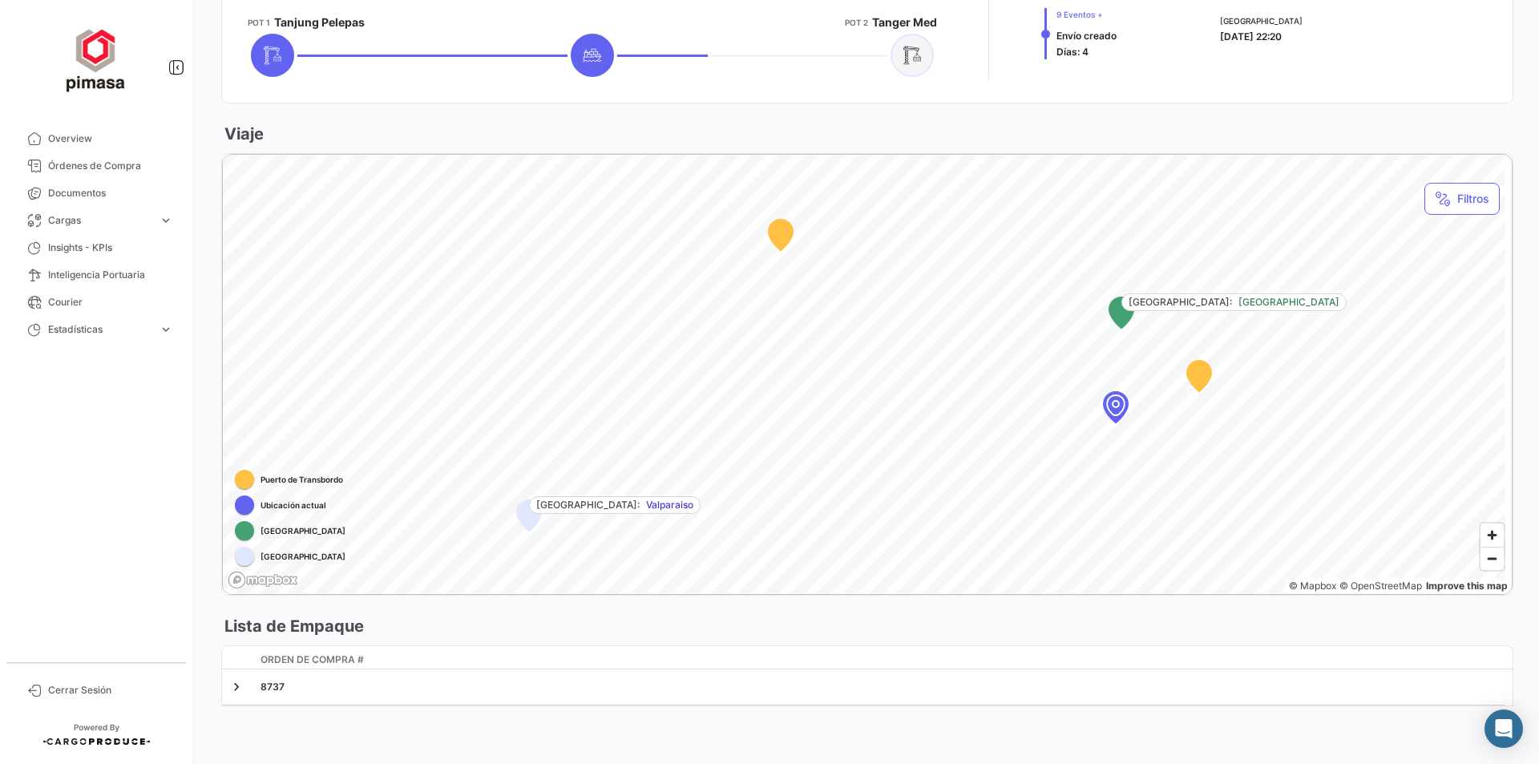
click at [1113, 407] on div "Map marker" at bounding box center [1115, 405] width 144 height 144
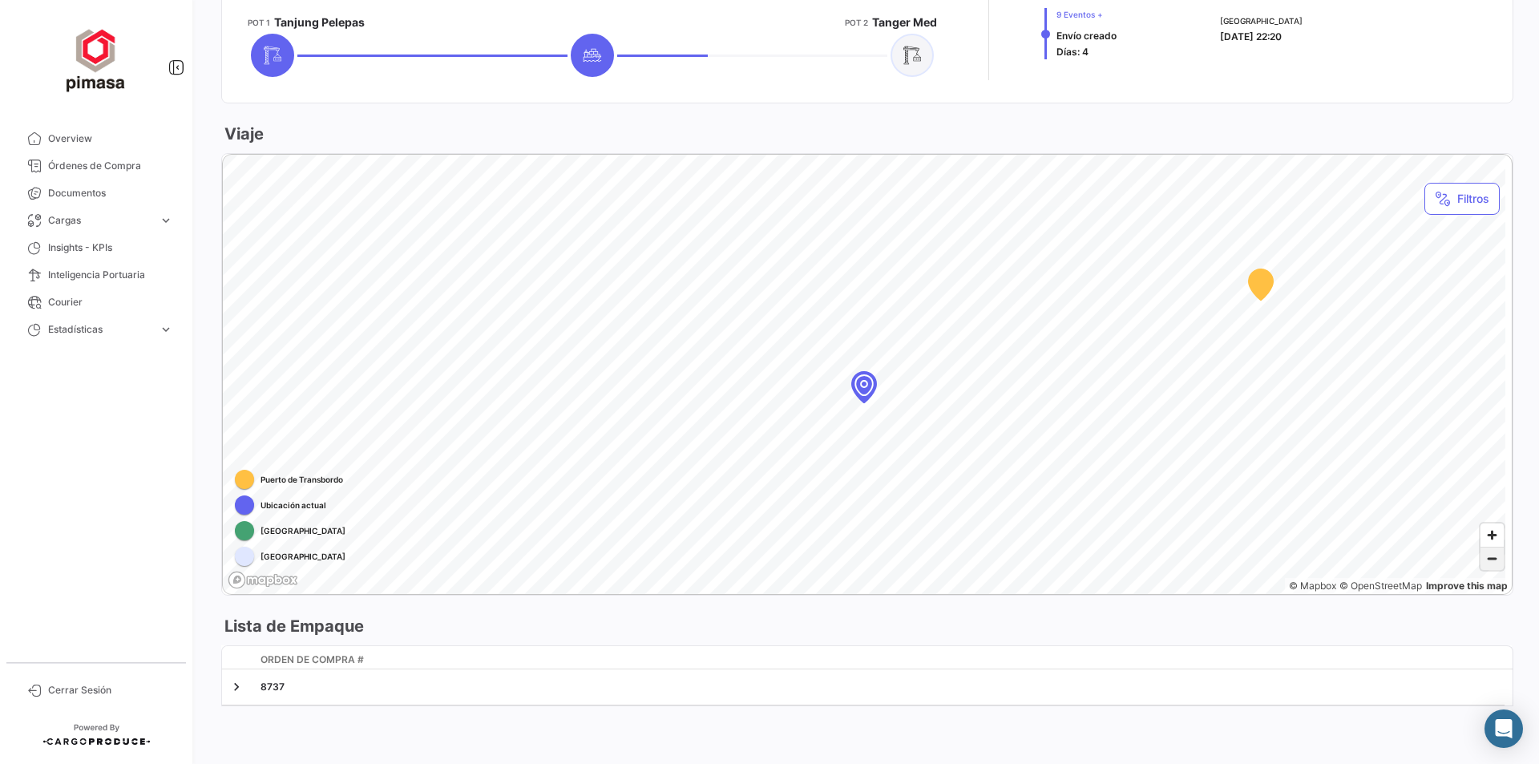
click at [1481, 563] on span "Zoom out" at bounding box center [1491, 558] width 23 height 22
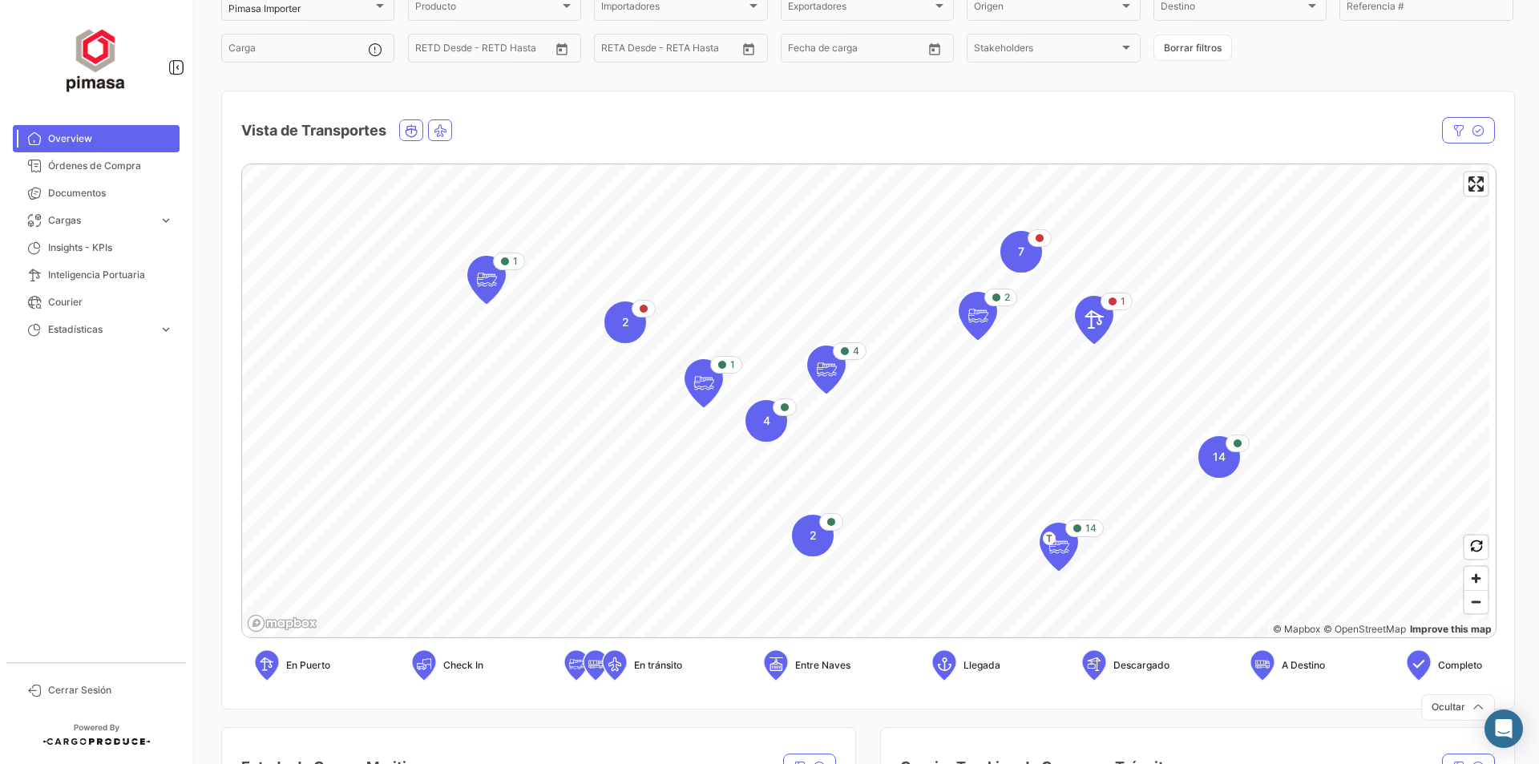
scroll to position [137, 0]
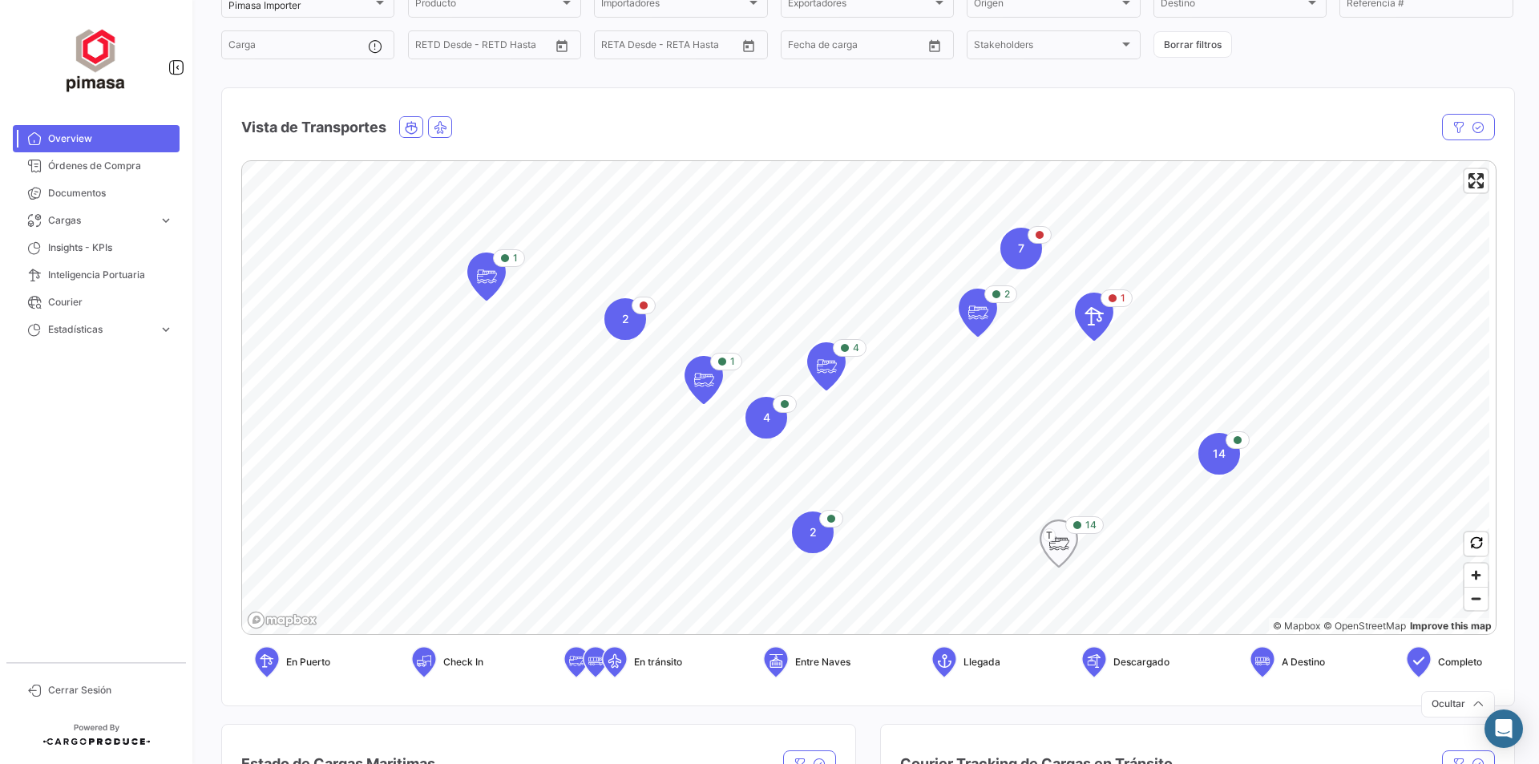
click at [1072, 538] on icon "Map marker" at bounding box center [1058, 543] width 37 height 46
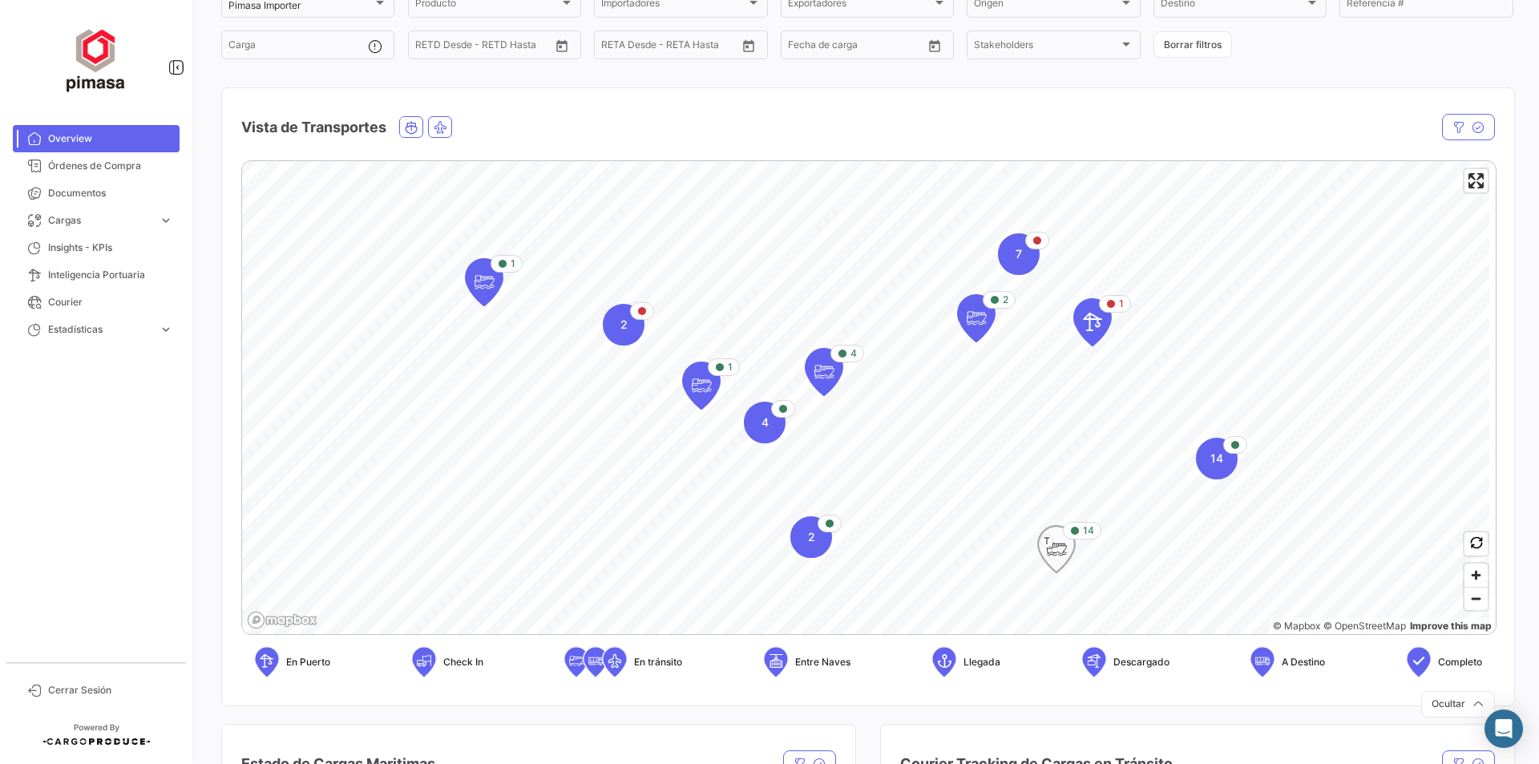
click at [1072, 533] on icon "Map marker" at bounding box center [1075, 531] width 10 height 10
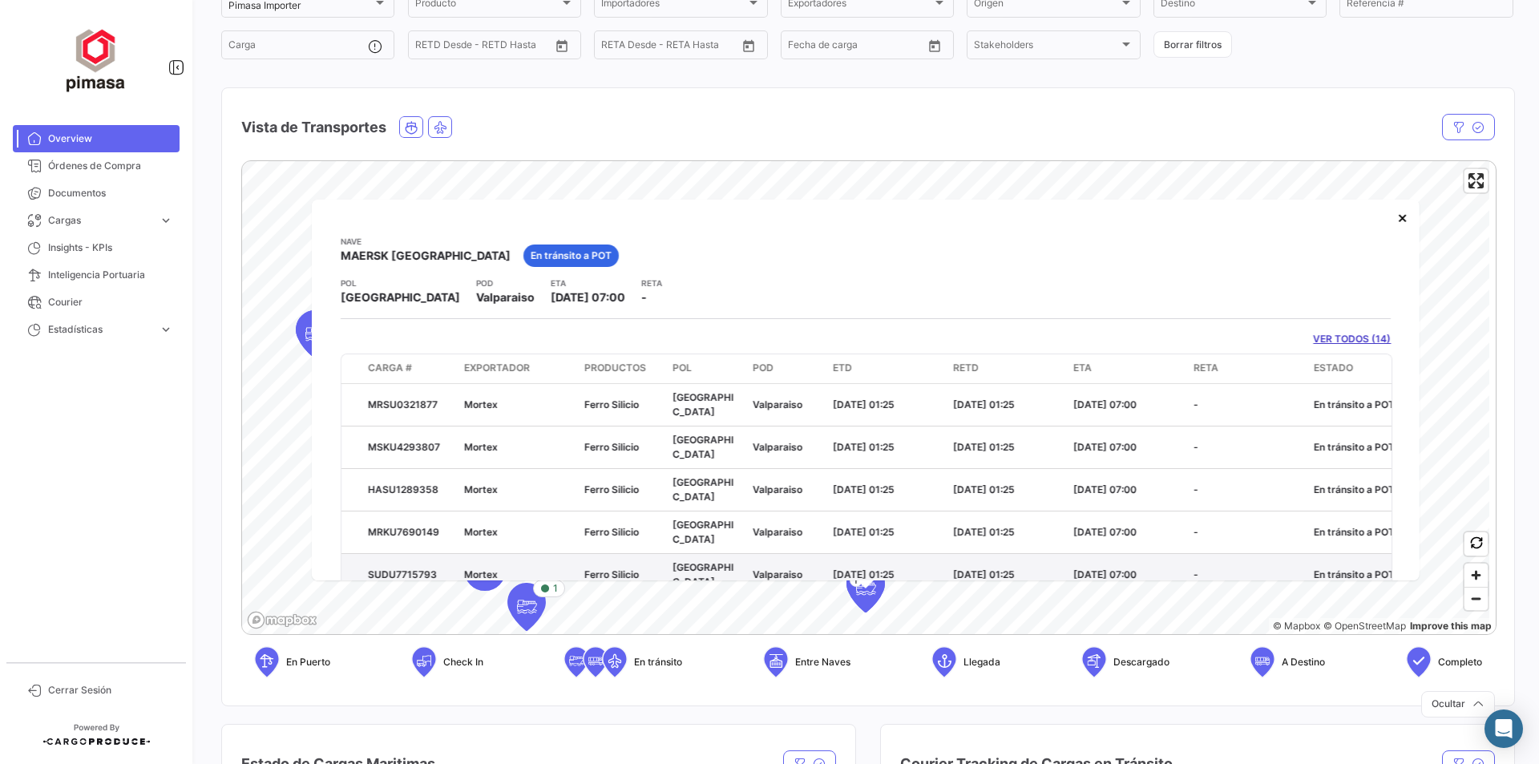
scroll to position [80, 0]
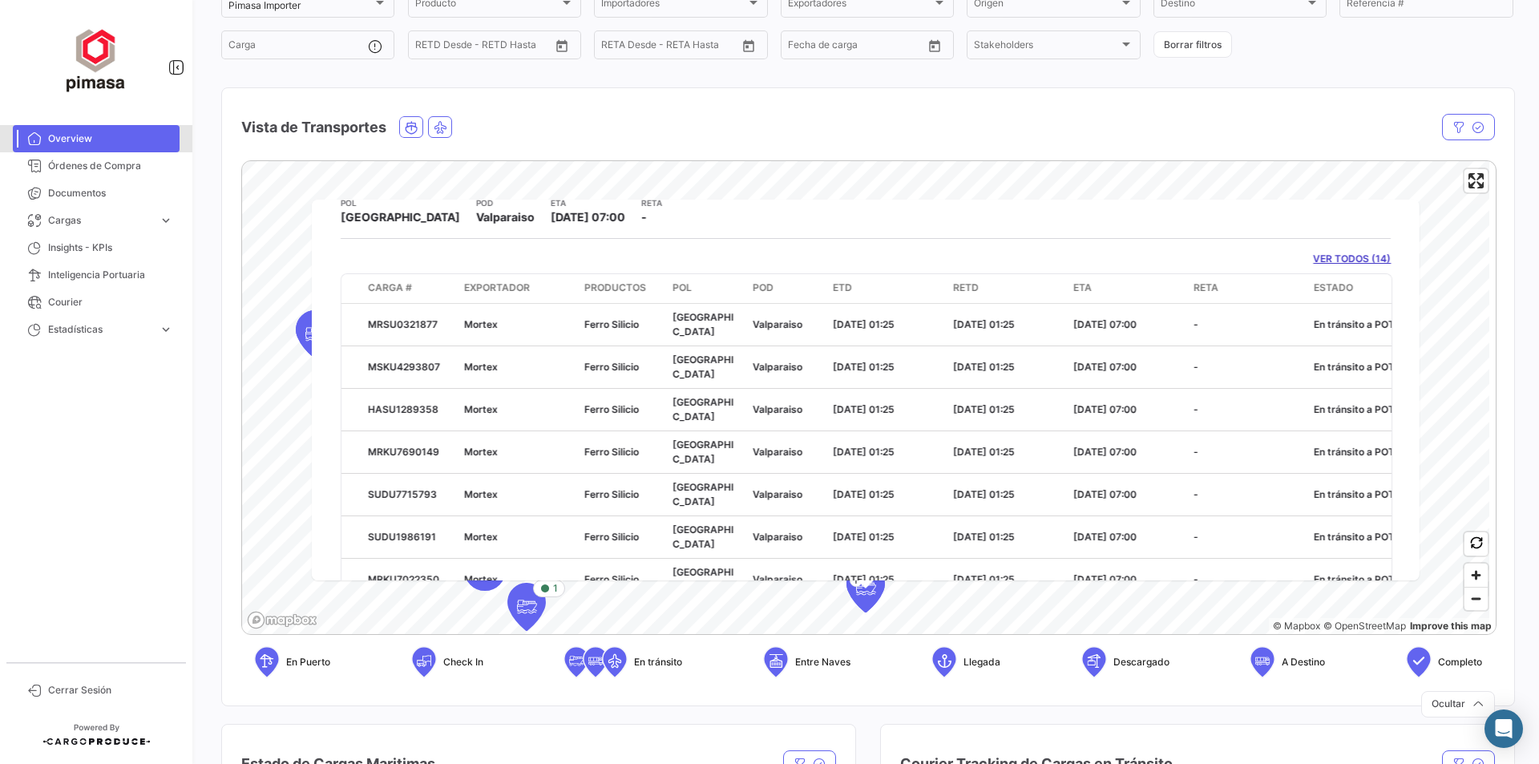
click at [71, 138] on span "Overview" at bounding box center [110, 138] width 125 height 14
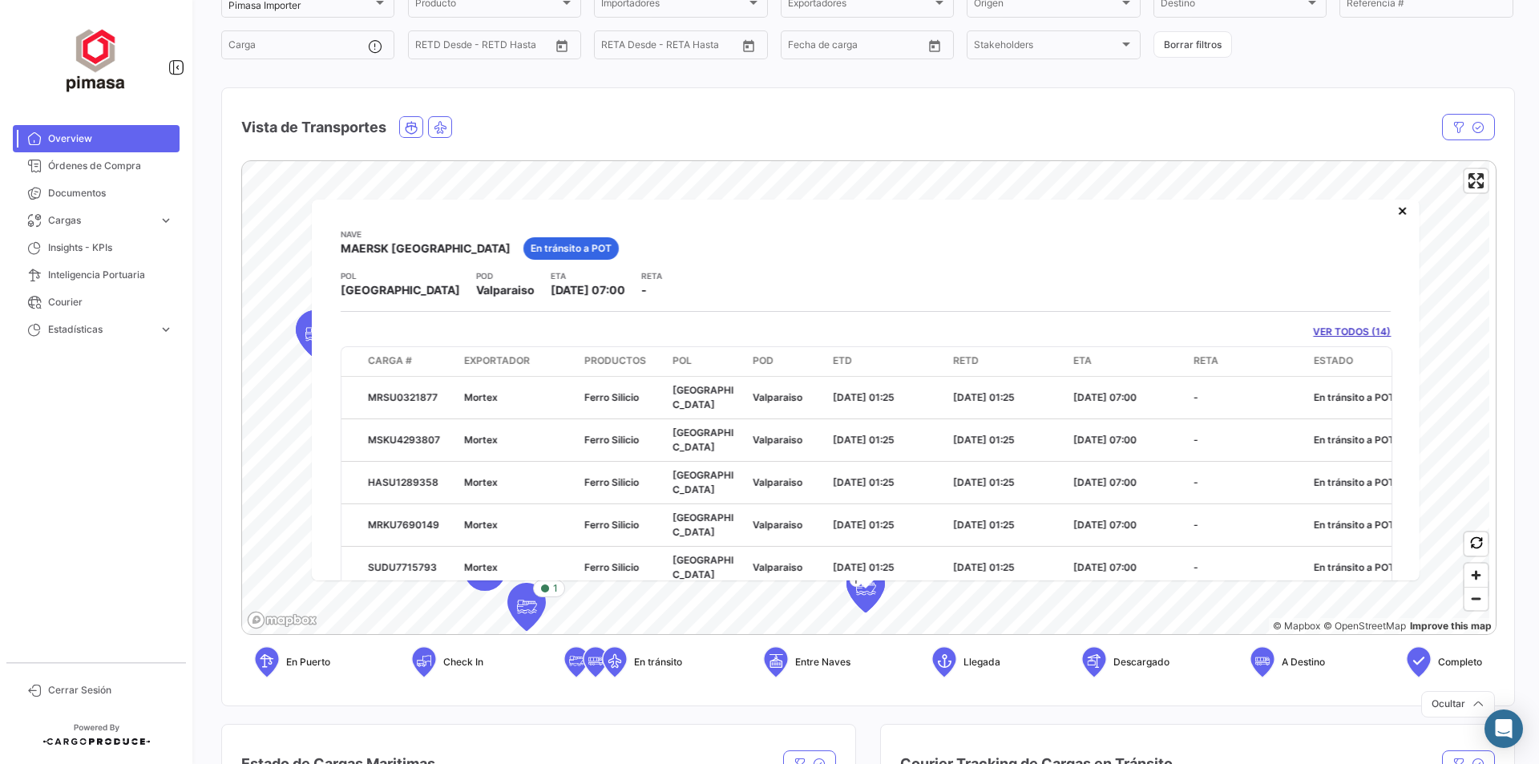
scroll to position [0, 0]
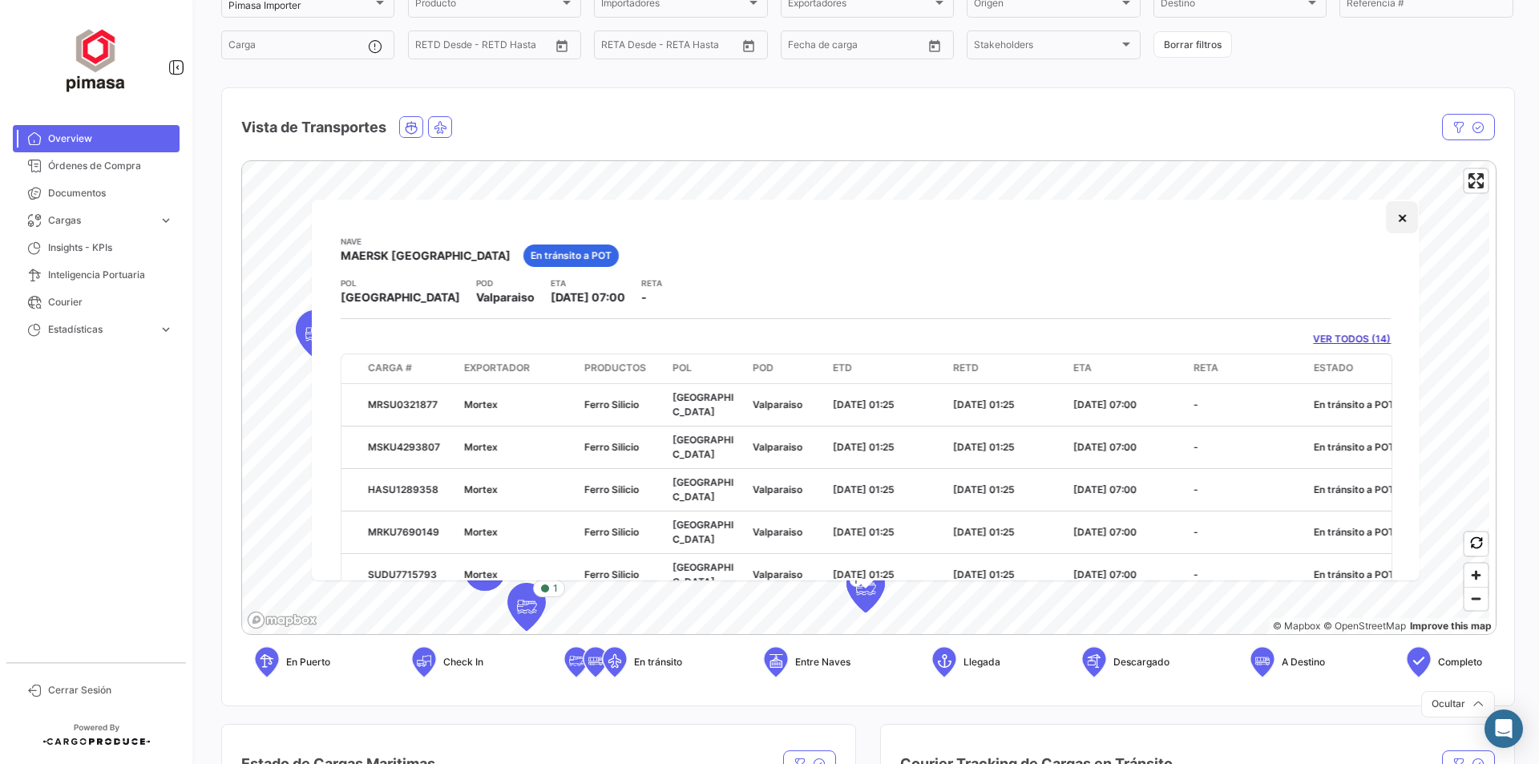
click at [1390, 222] on button "×" at bounding box center [1402, 217] width 32 height 32
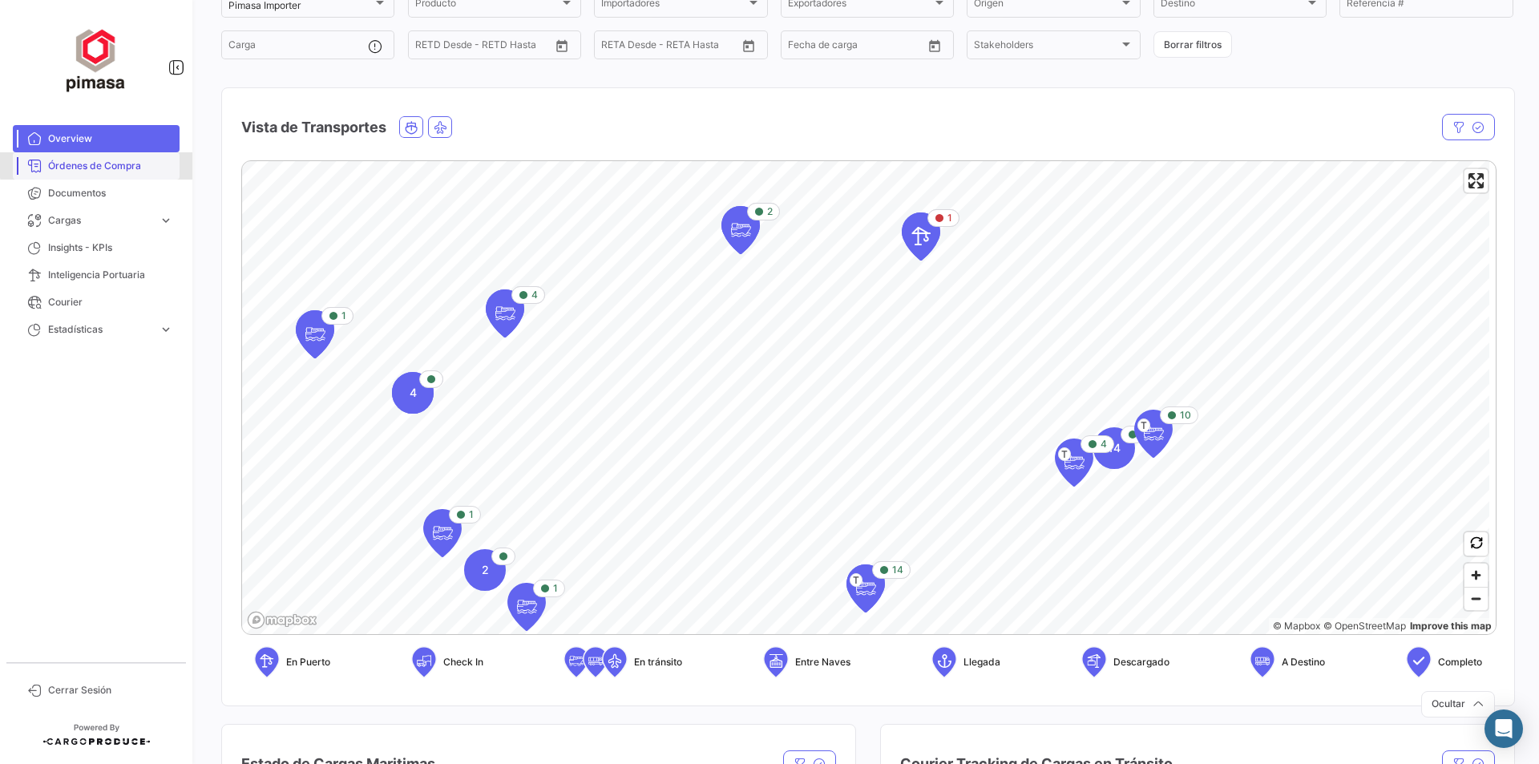
click at [119, 163] on span "Órdenes de Compra" at bounding box center [110, 166] width 125 height 14
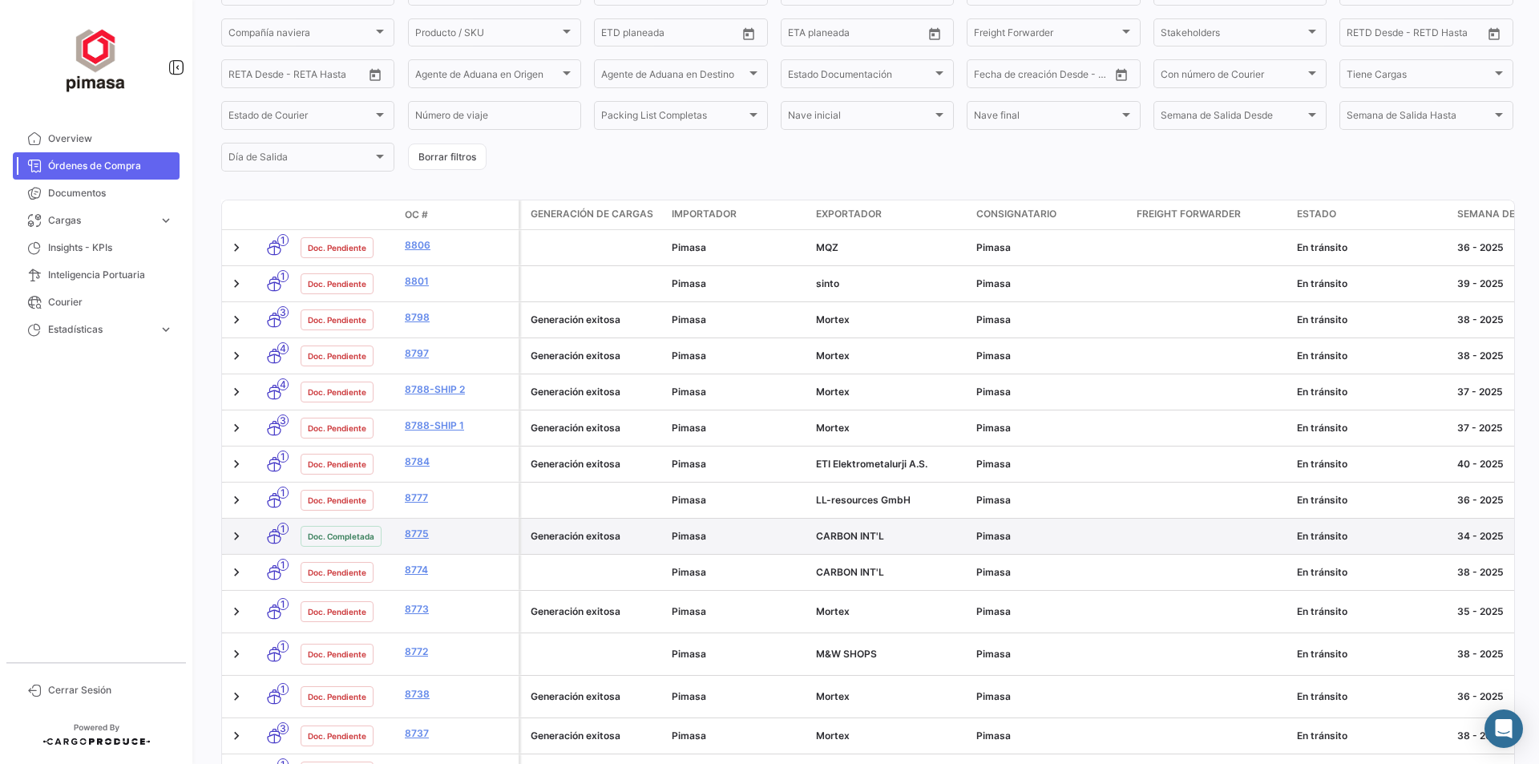
scroll to position [240, 0]
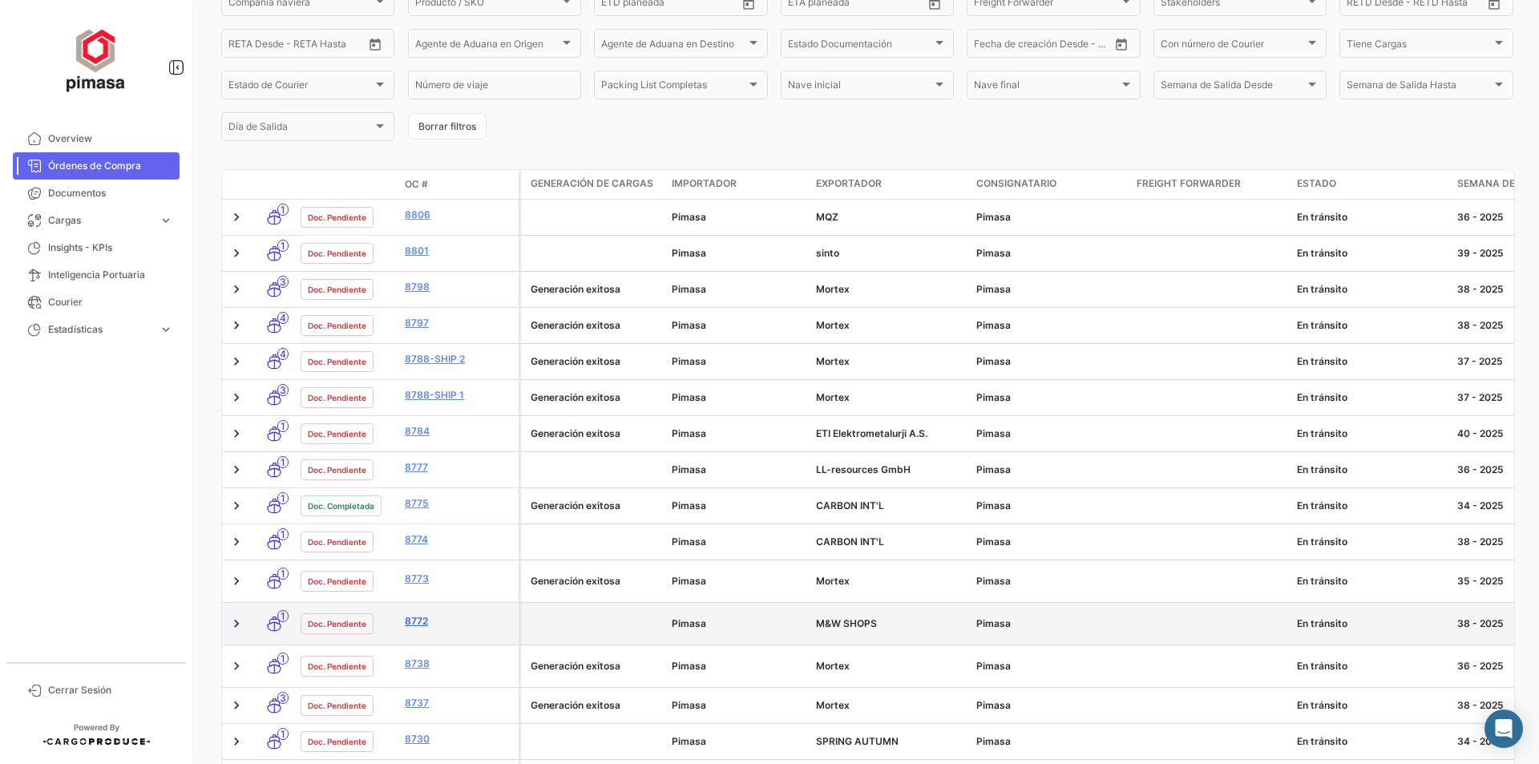
click at [418, 614] on link "8772" at bounding box center [458, 621] width 107 height 14
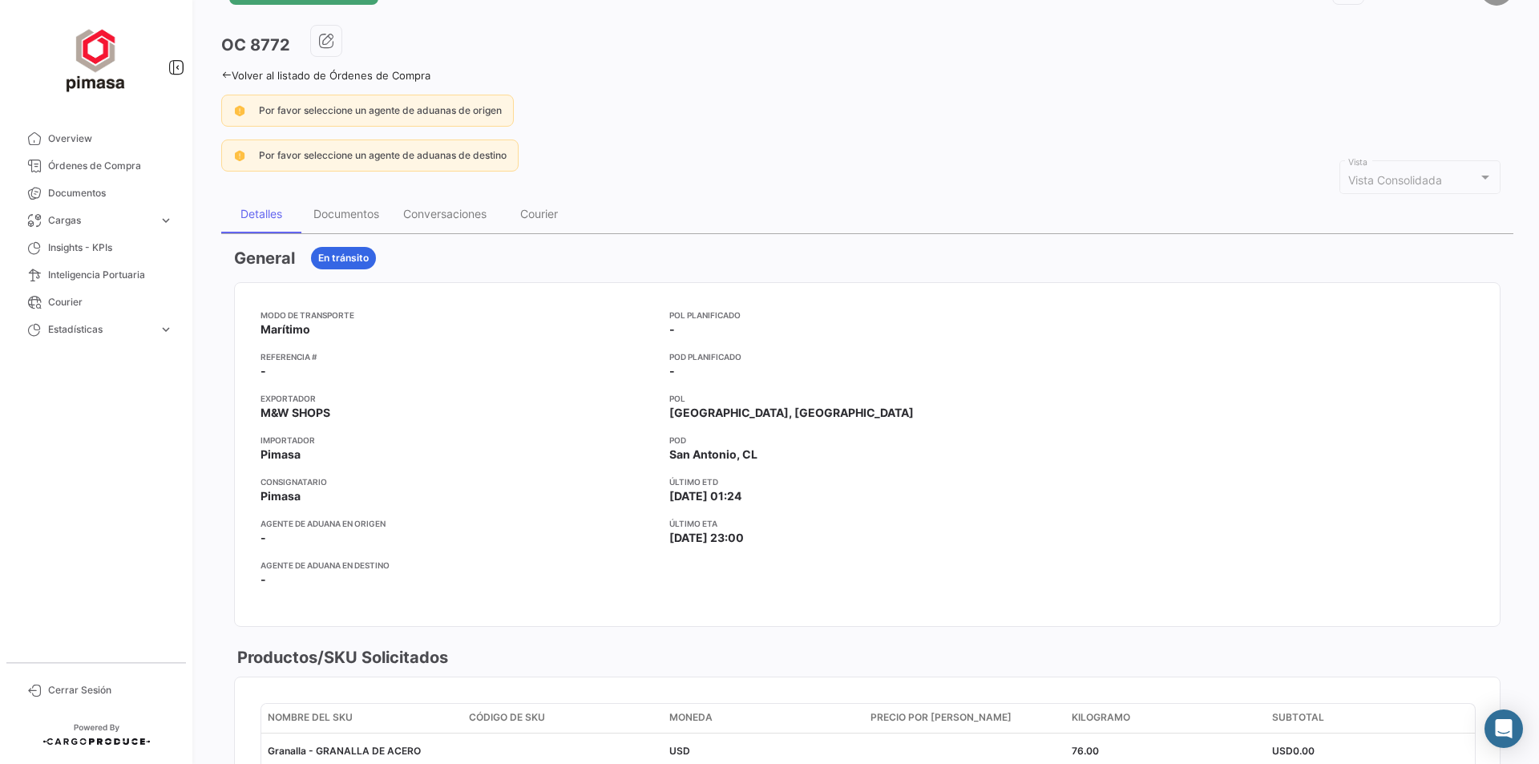
scroll to position [80, 0]
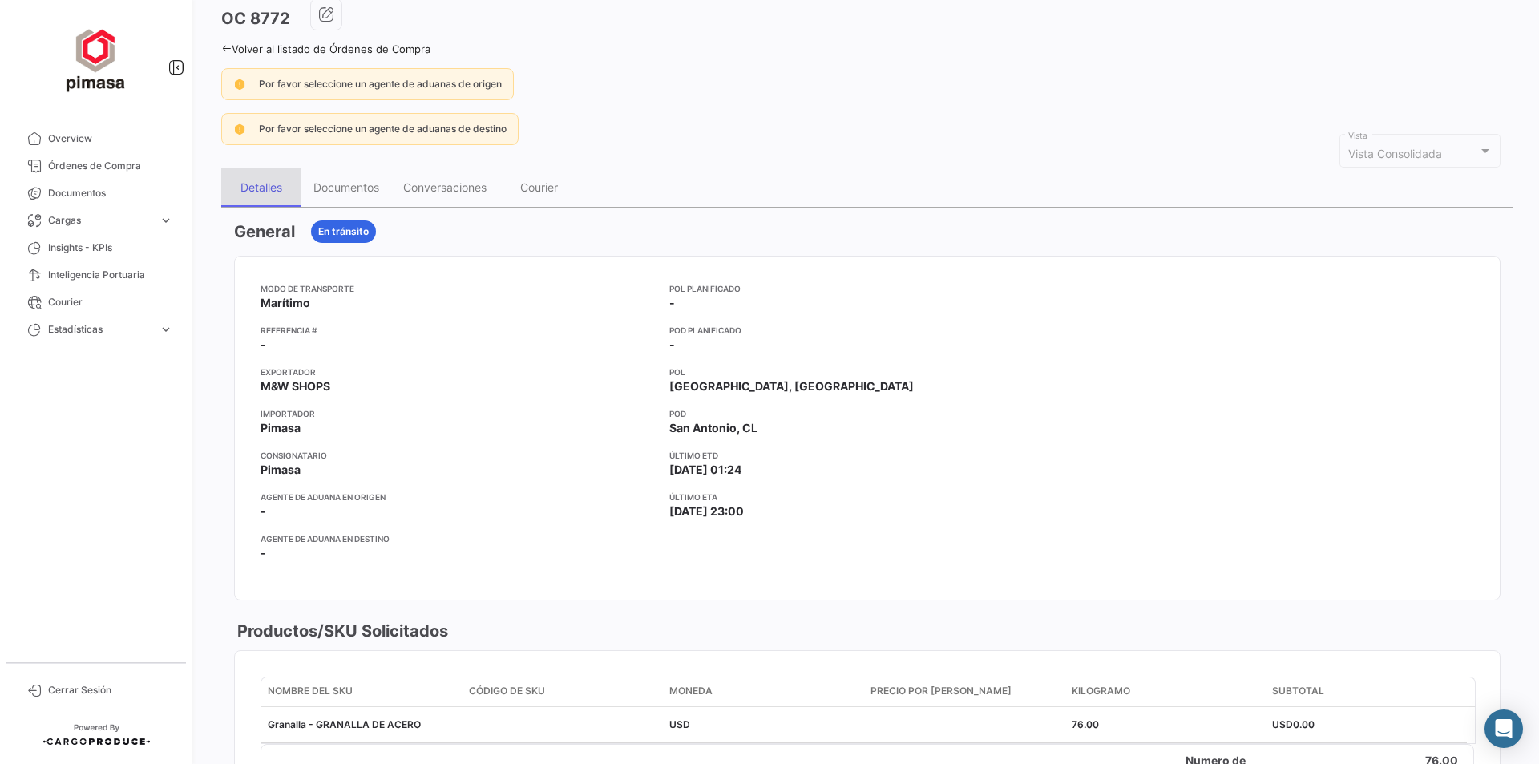
click at [299, 190] on div "Detalles" at bounding box center [261, 187] width 80 height 38
click at [316, 193] on div "Documentos" at bounding box center [346, 187] width 66 height 14
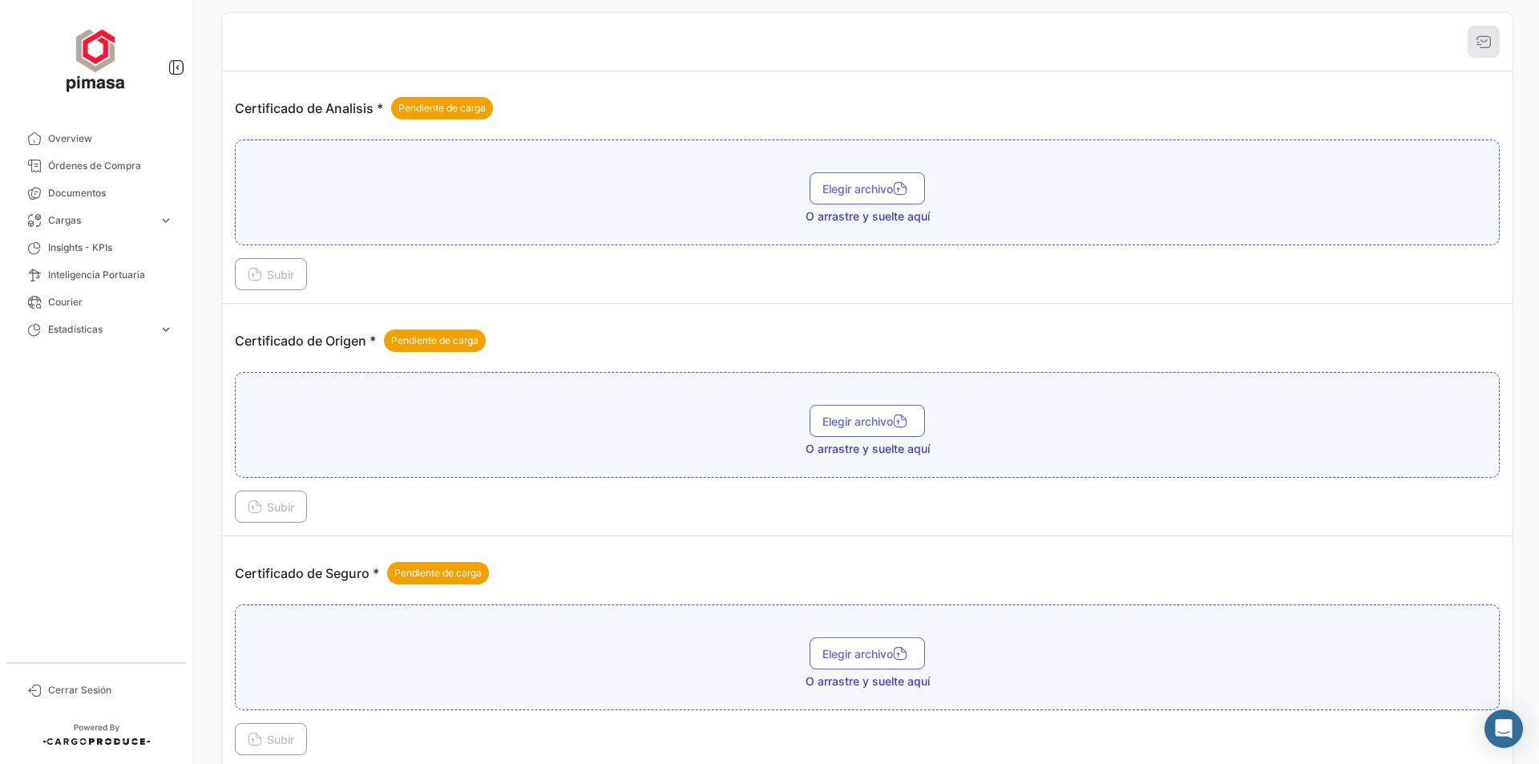
scroll to position [0, 0]
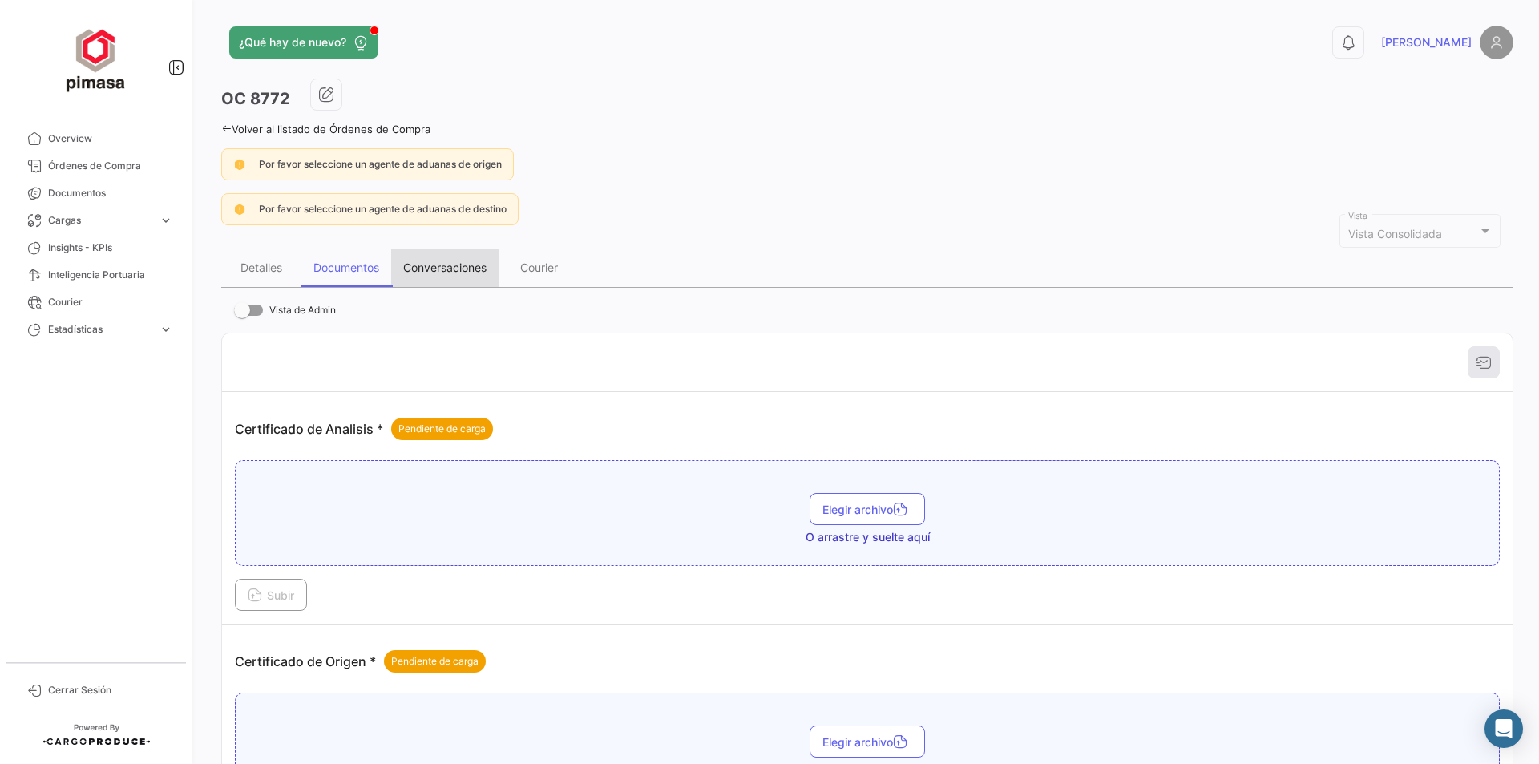
click at [425, 274] on div "Conversaciones" at bounding box center [444, 267] width 107 height 38
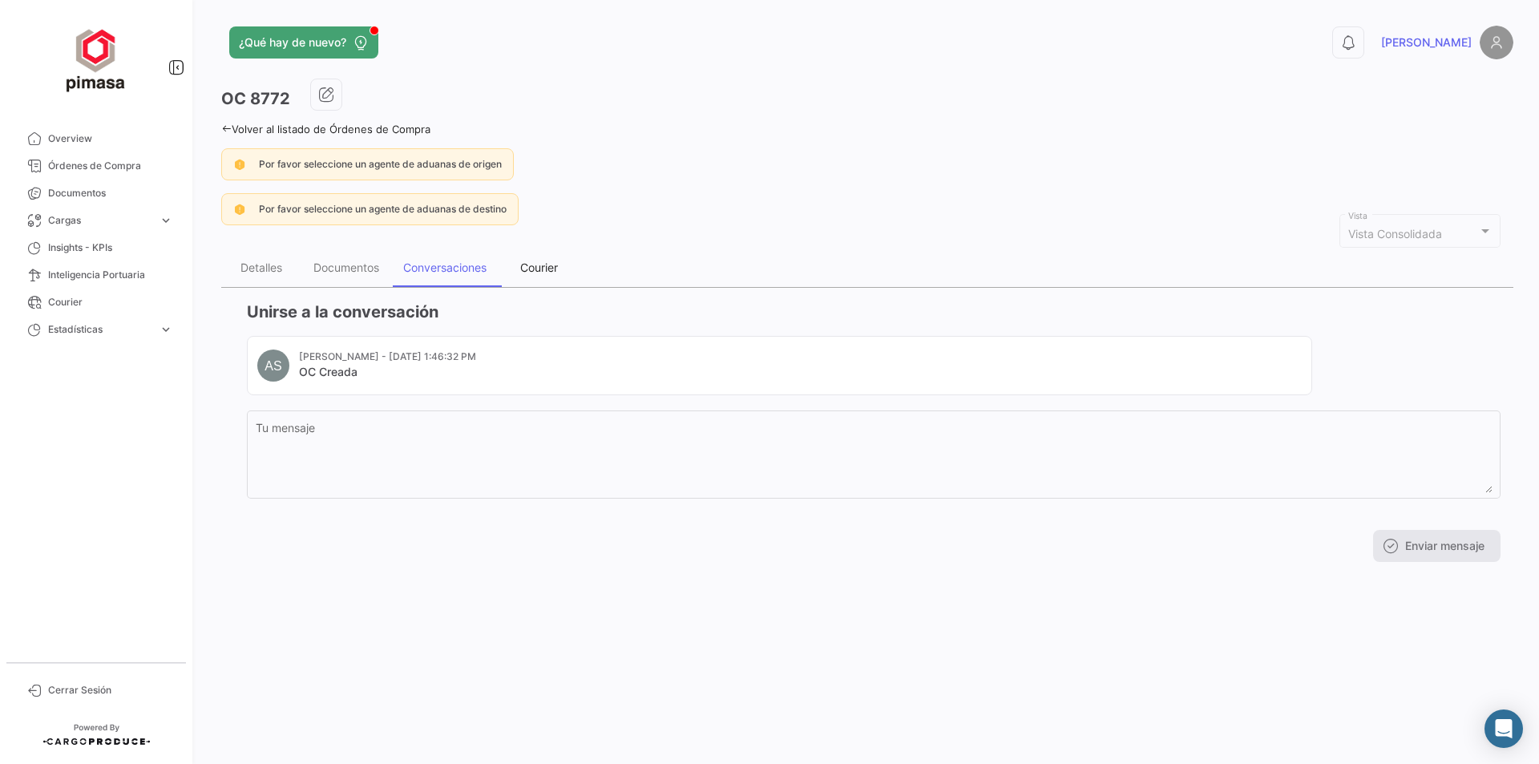
click at [544, 263] on div "Courier" at bounding box center [539, 267] width 38 height 14
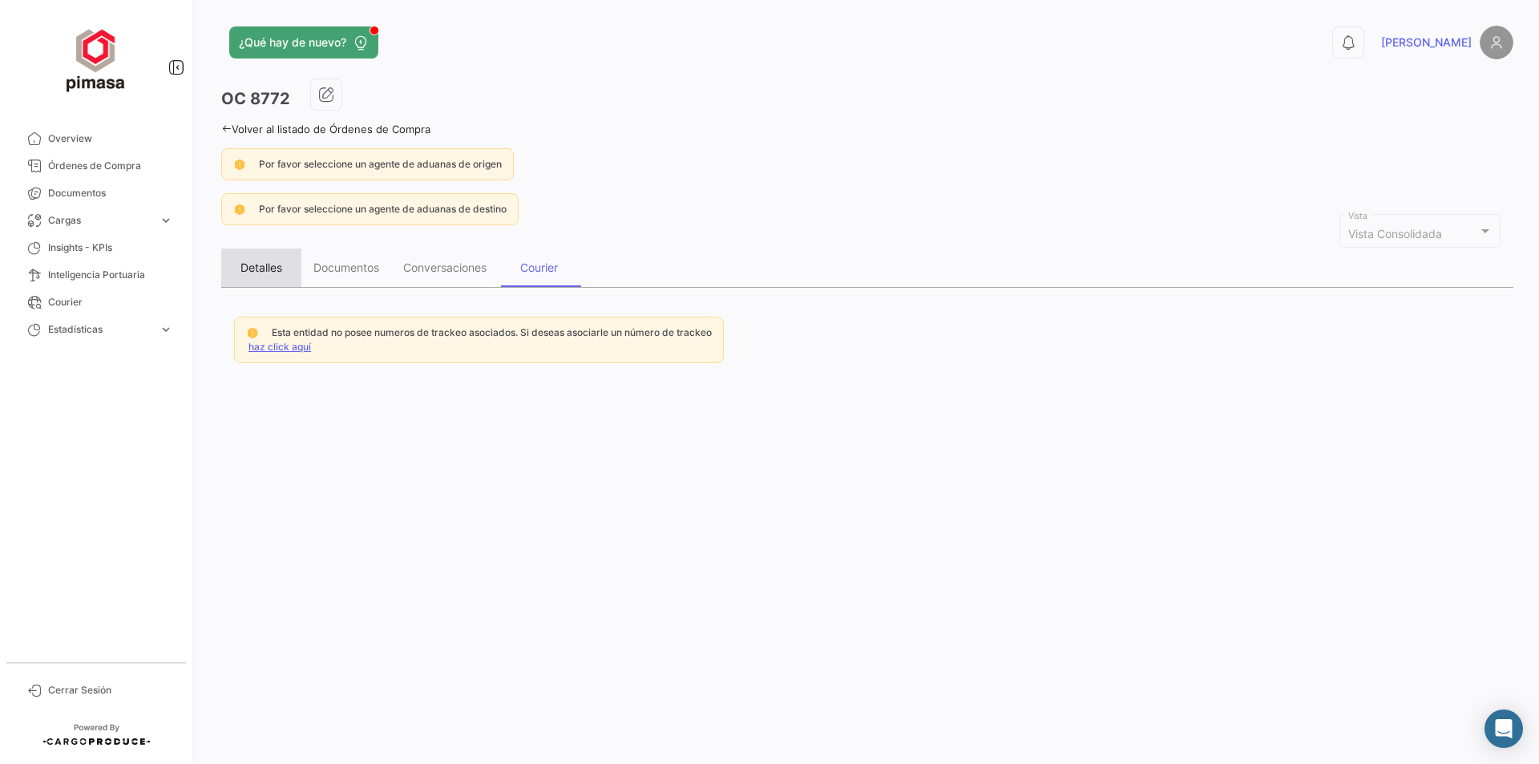
click at [249, 272] on div "Detalles" at bounding box center [261, 267] width 42 height 14
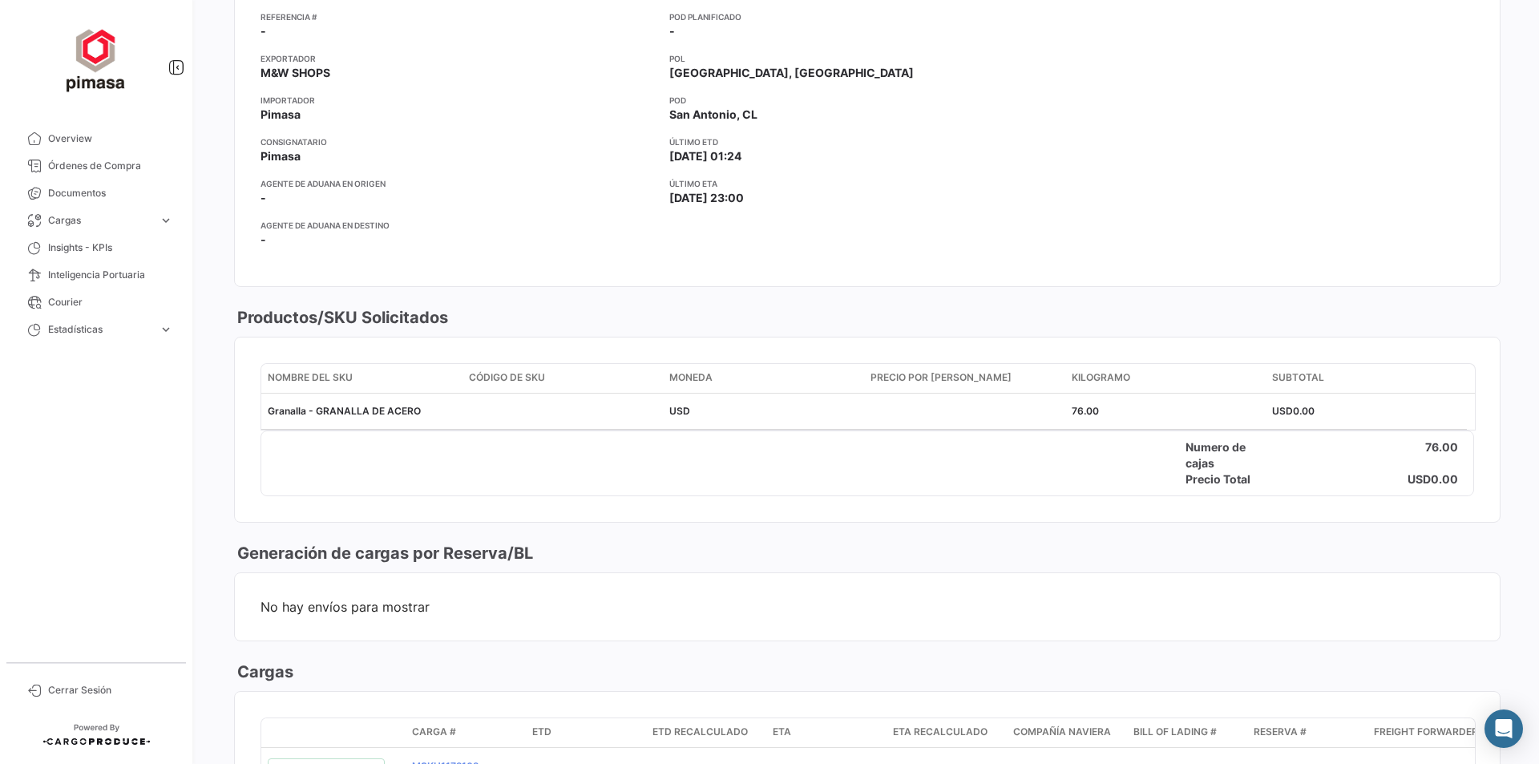
scroll to position [401, 0]
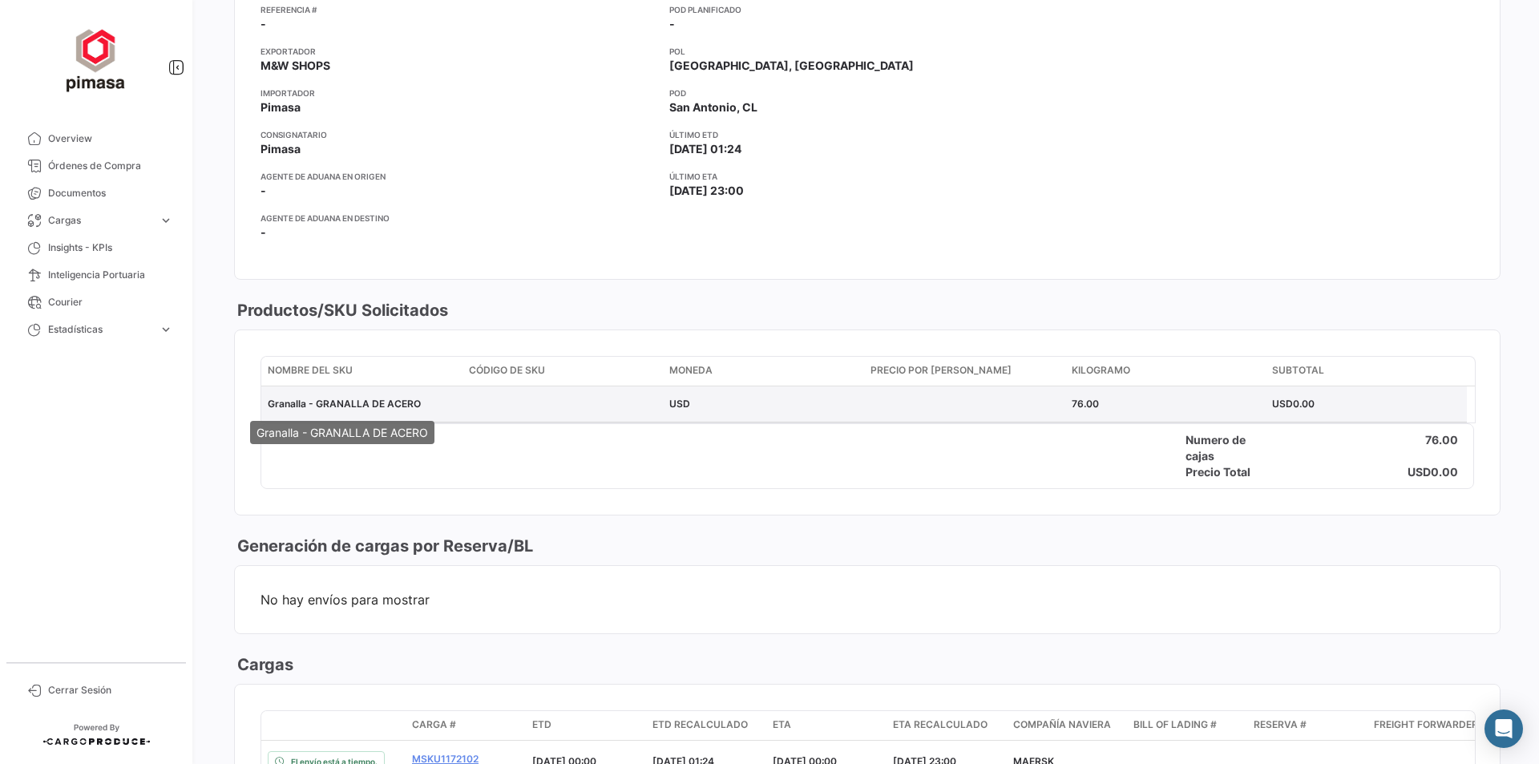
click at [270, 406] on span "Granalla - GRANALLA DE ACERO" at bounding box center [344, 404] width 153 height 12
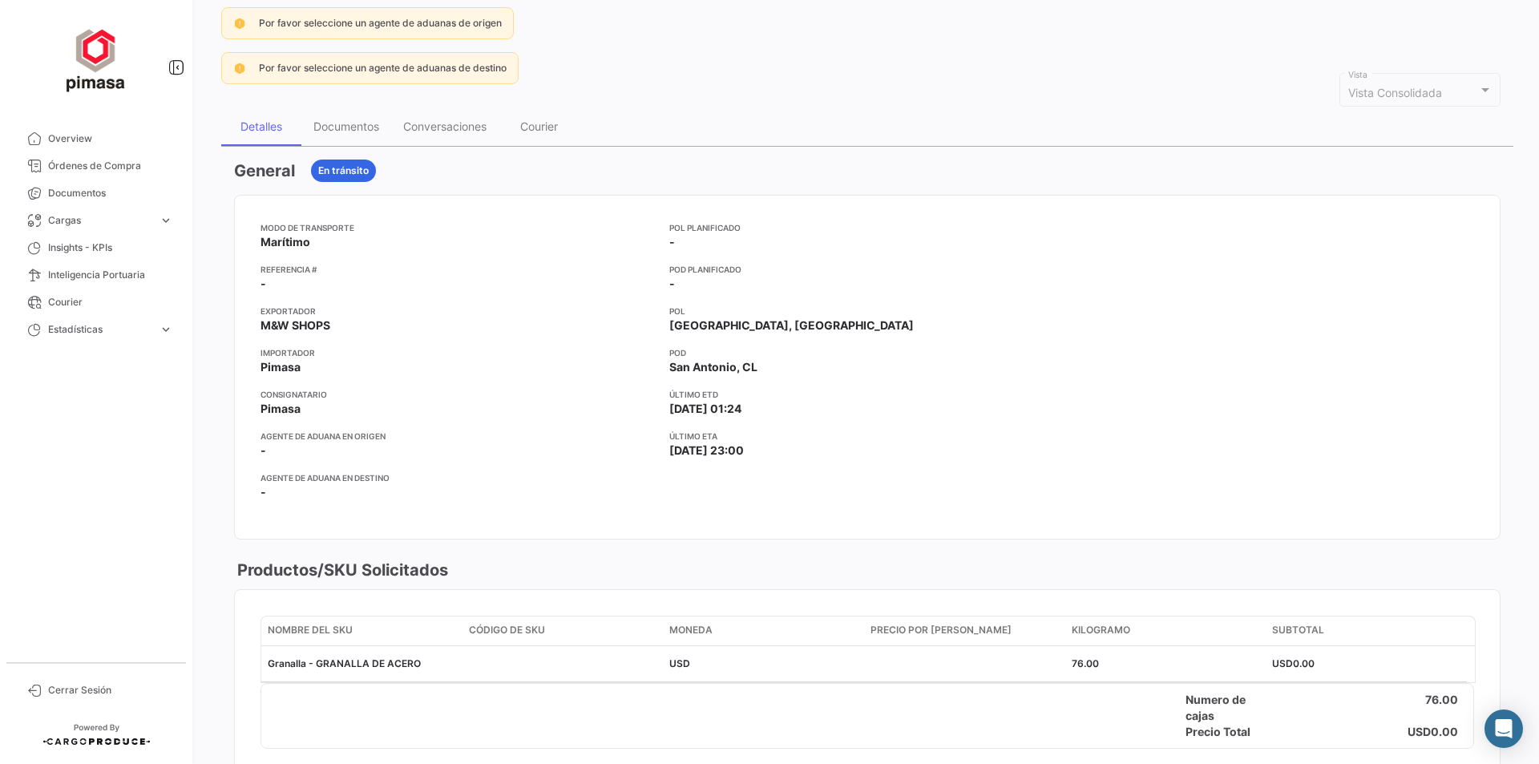
scroll to position [0, 0]
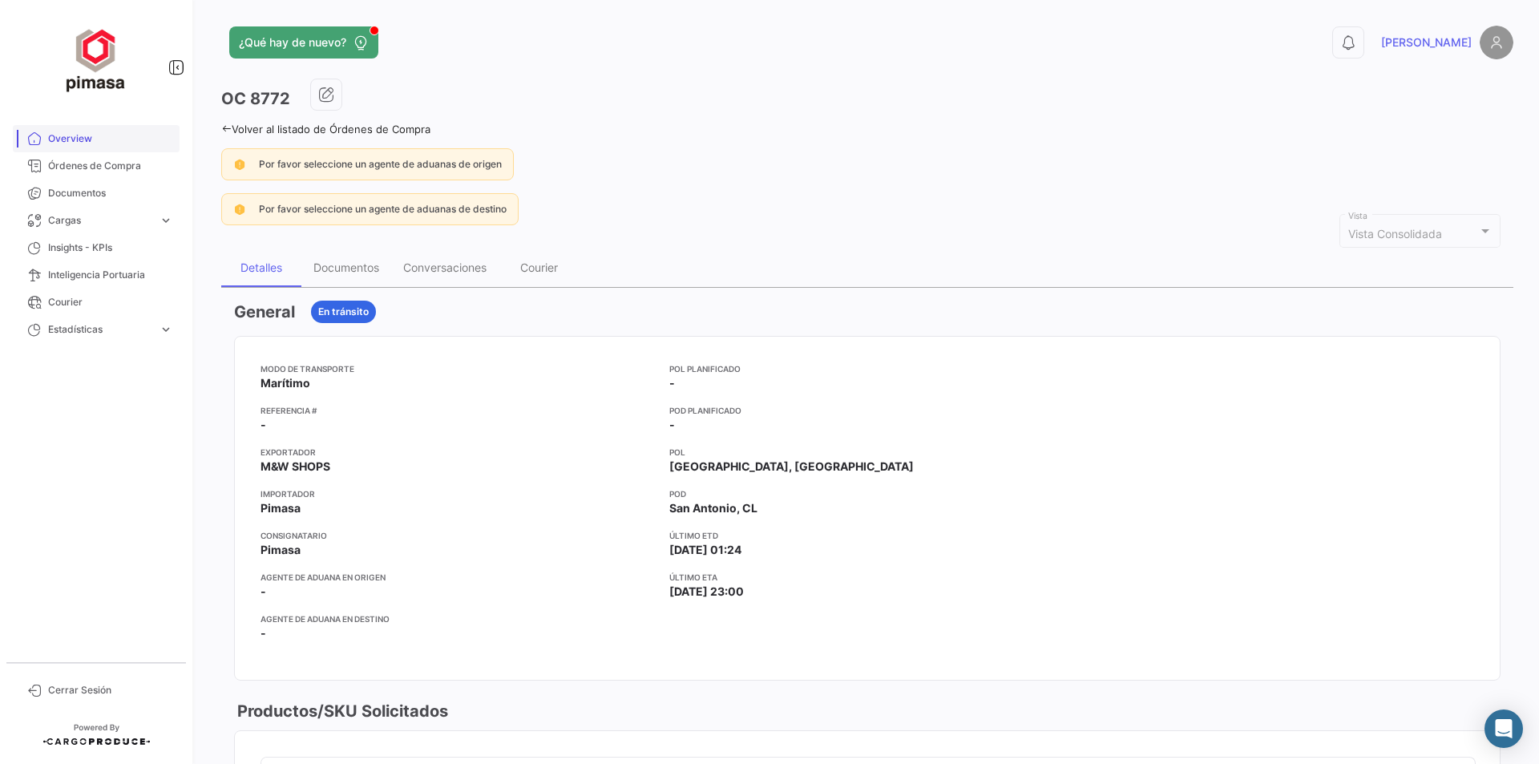
click at [48, 138] on span "Overview" at bounding box center [110, 138] width 125 height 14
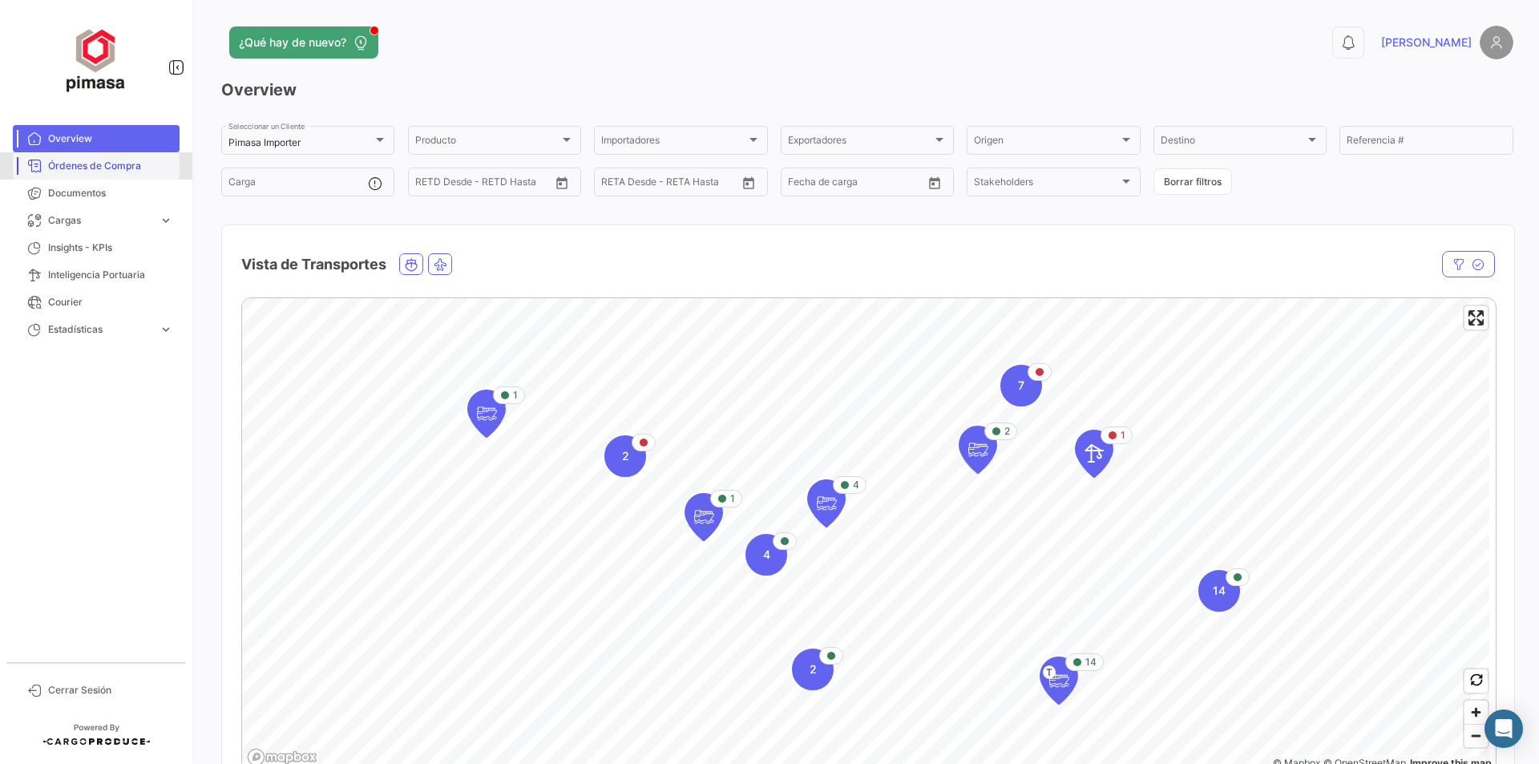
click at [99, 167] on span "Órdenes de Compra" at bounding box center [110, 166] width 125 height 14
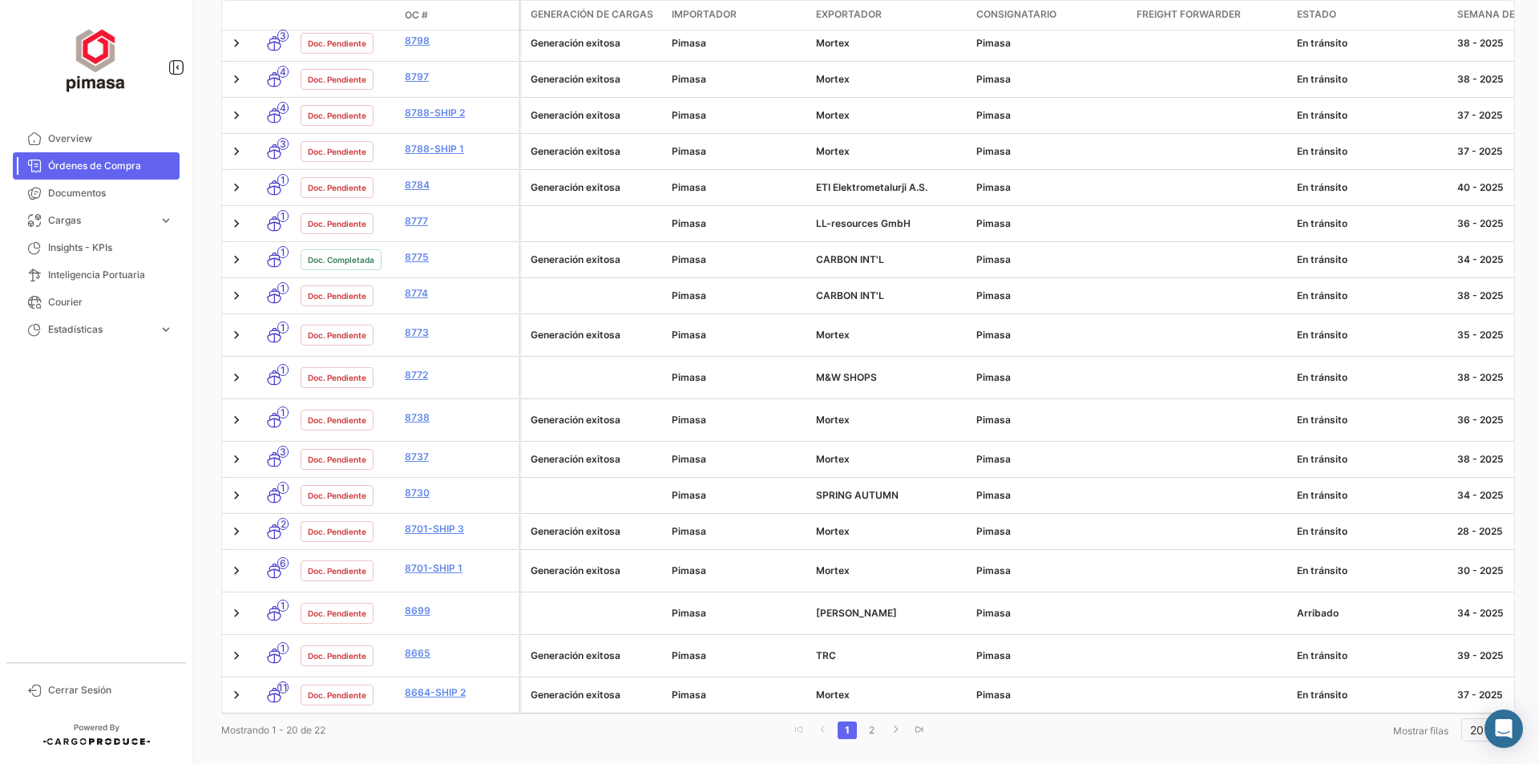
scroll to position [487, 0]
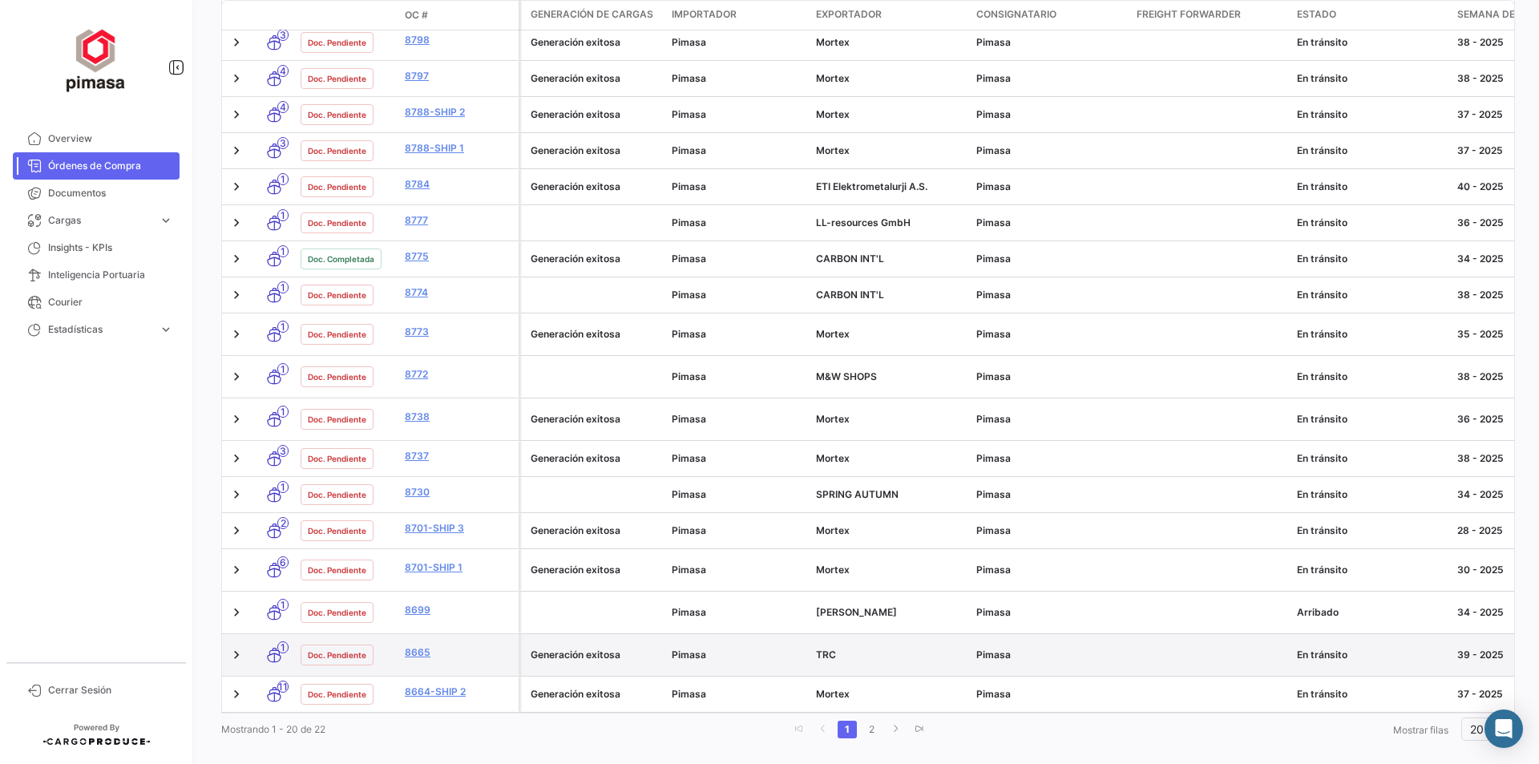
click at [271, 638] on icon at bounding box center [274, 655] width 16 height 34
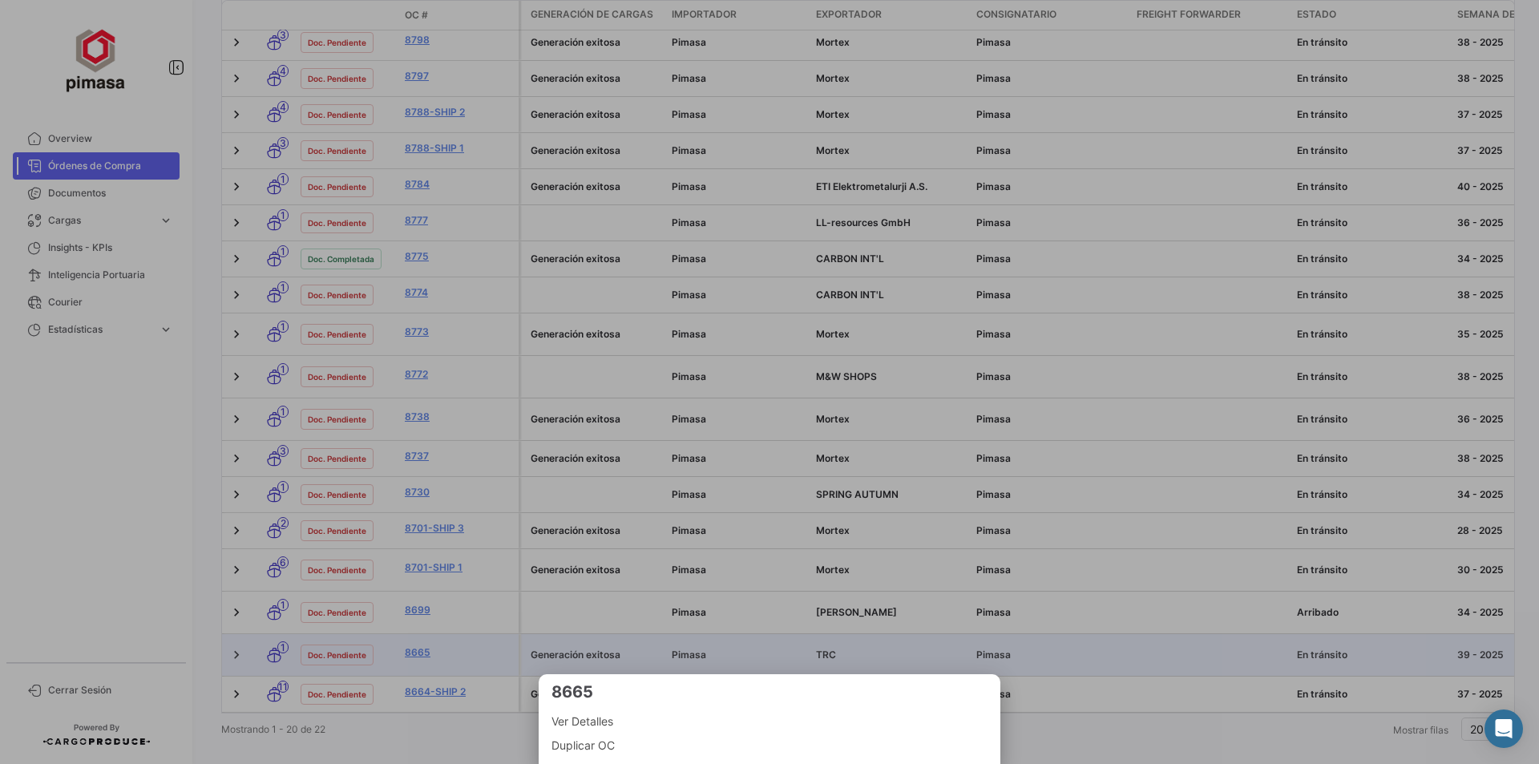
click at [598, 717] on span "Ver Detalles" at bounding box center [769, 721] width 436 height 19
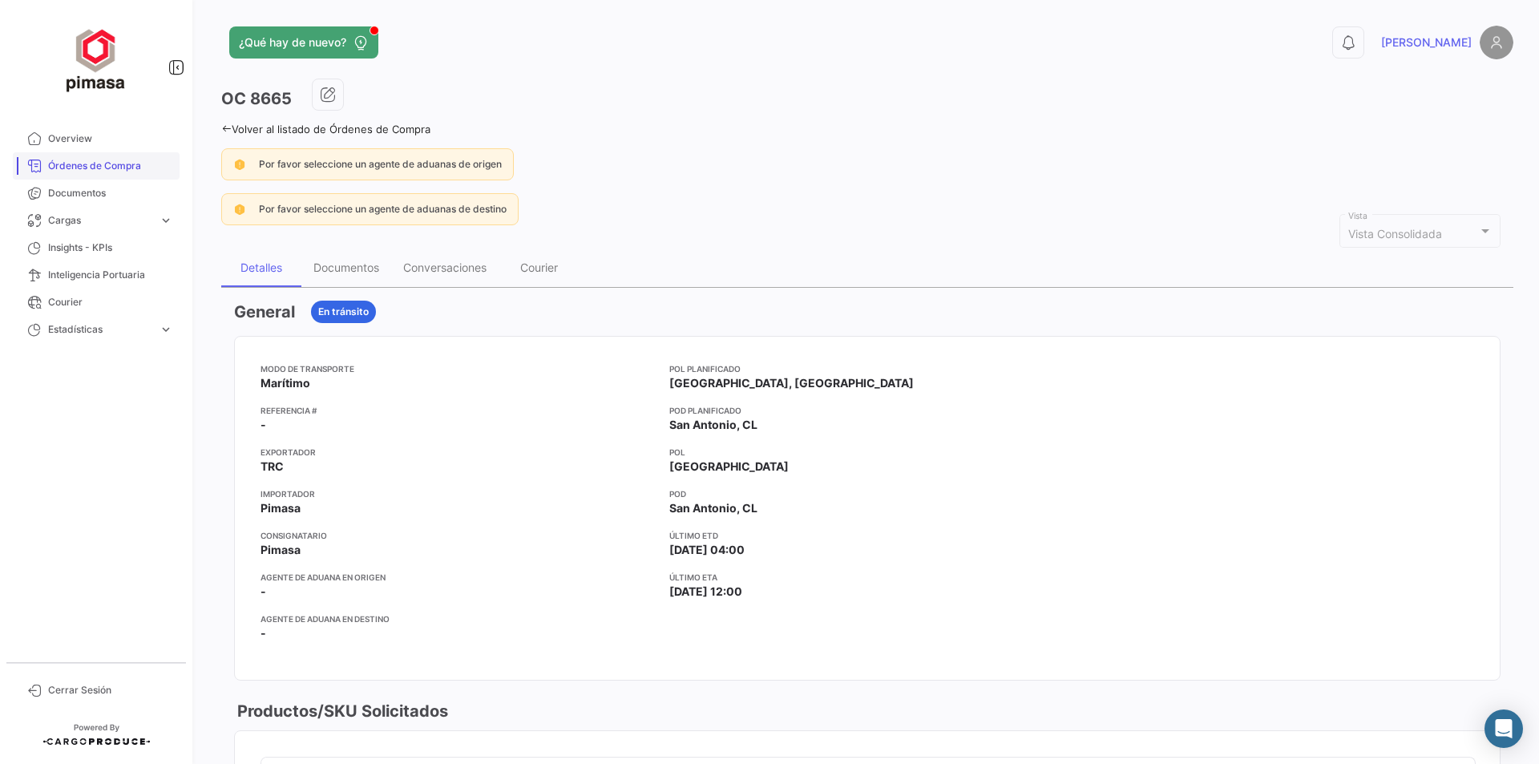
click at [96, 156] on link "Órdenes de Compra" at bounding box center [96, 165] width 167 height 27
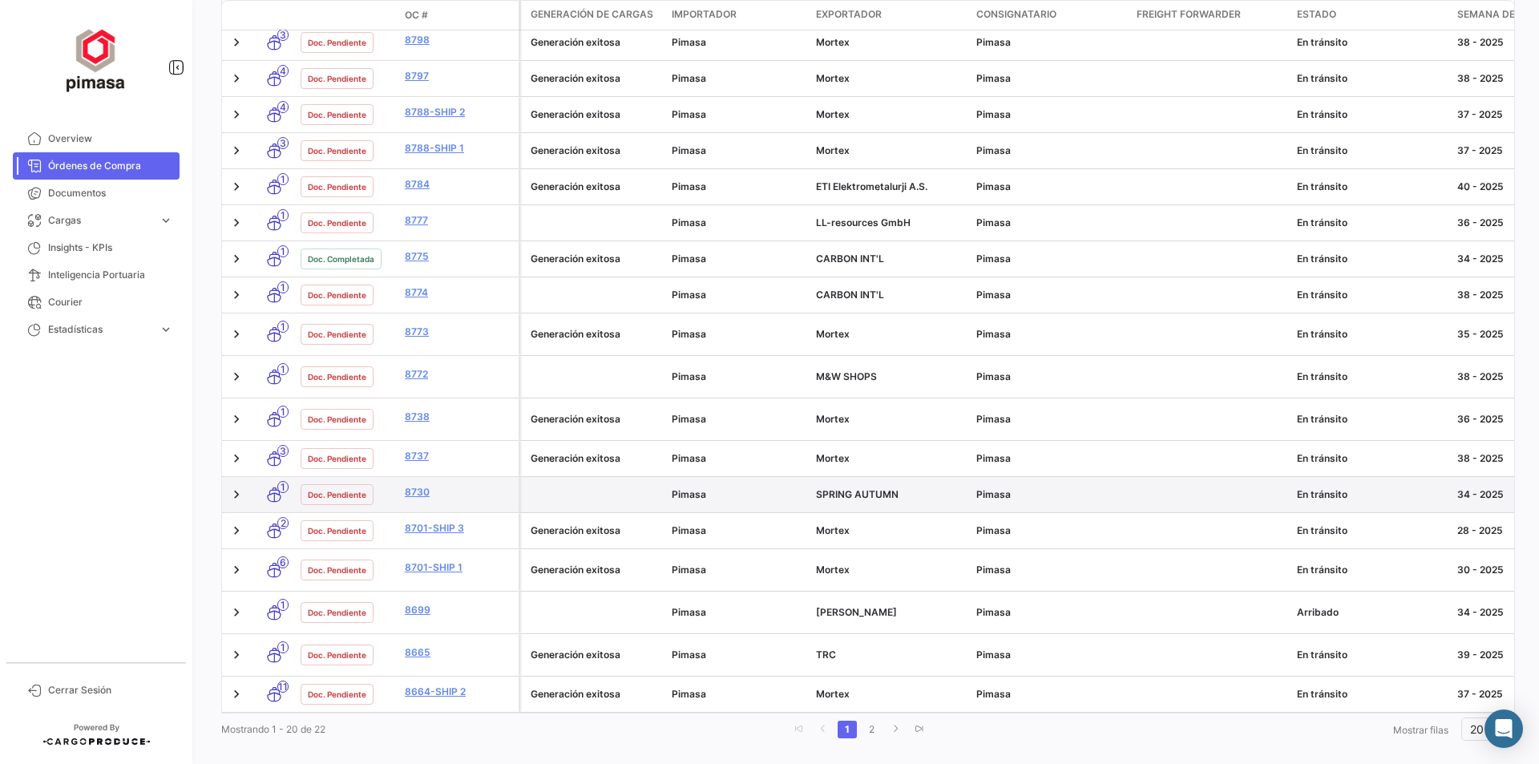
scroll to position [407, 0]
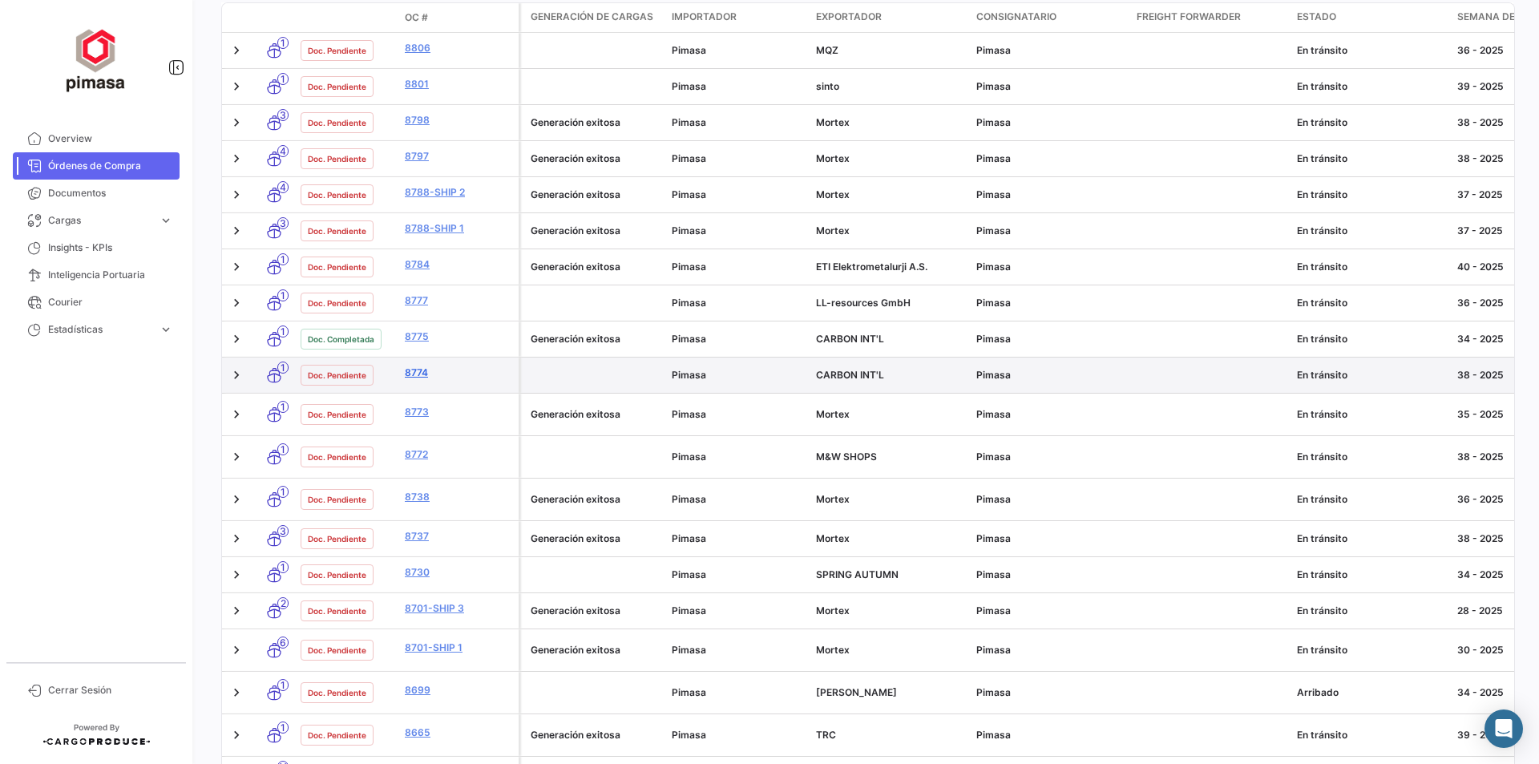
click at [418, 369] on link "8774" at bounding box center [458, 372] width 107 height 14
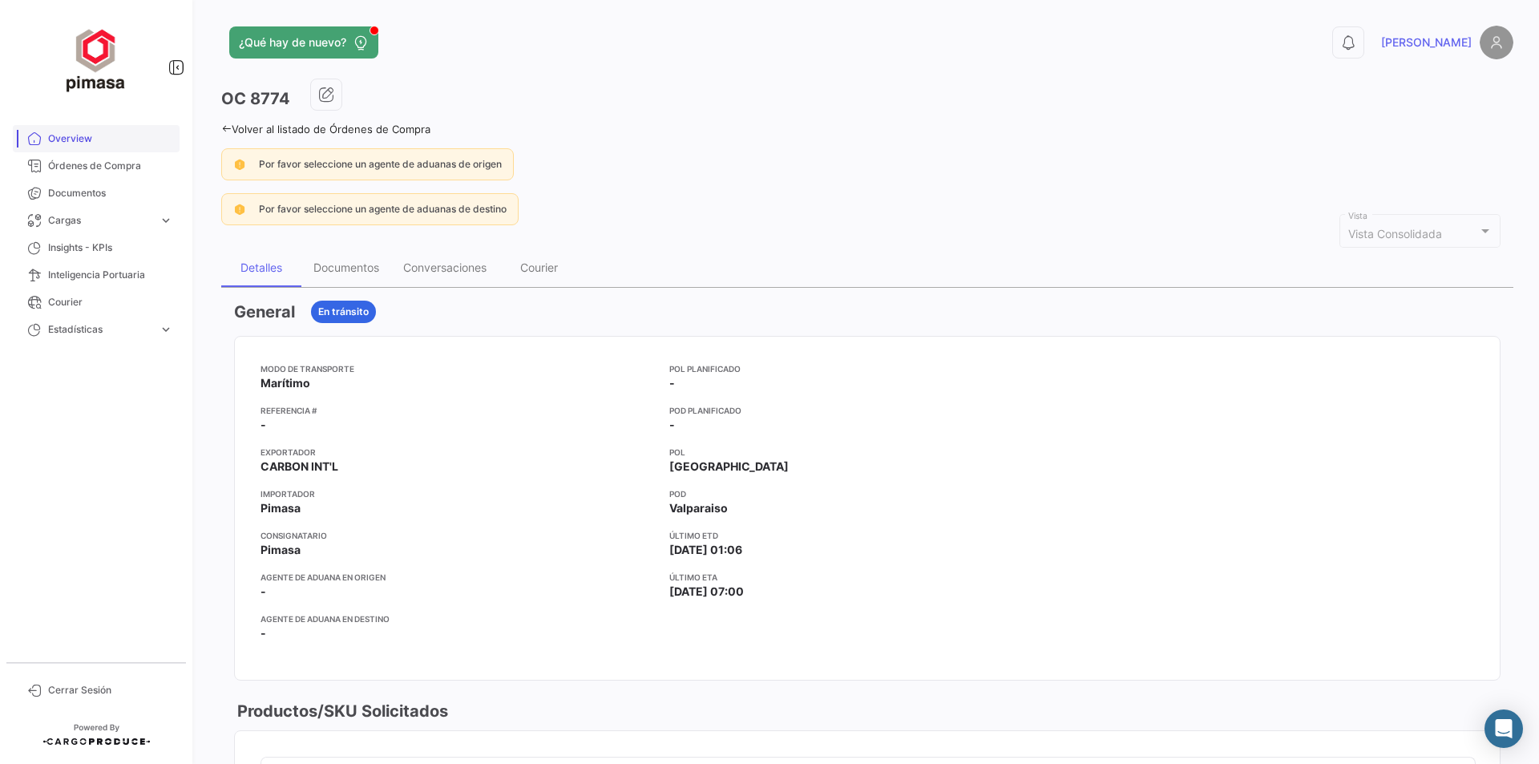
click at [103, 143] on span "Overview" at bounding box center [110, 138] width 125 height 14
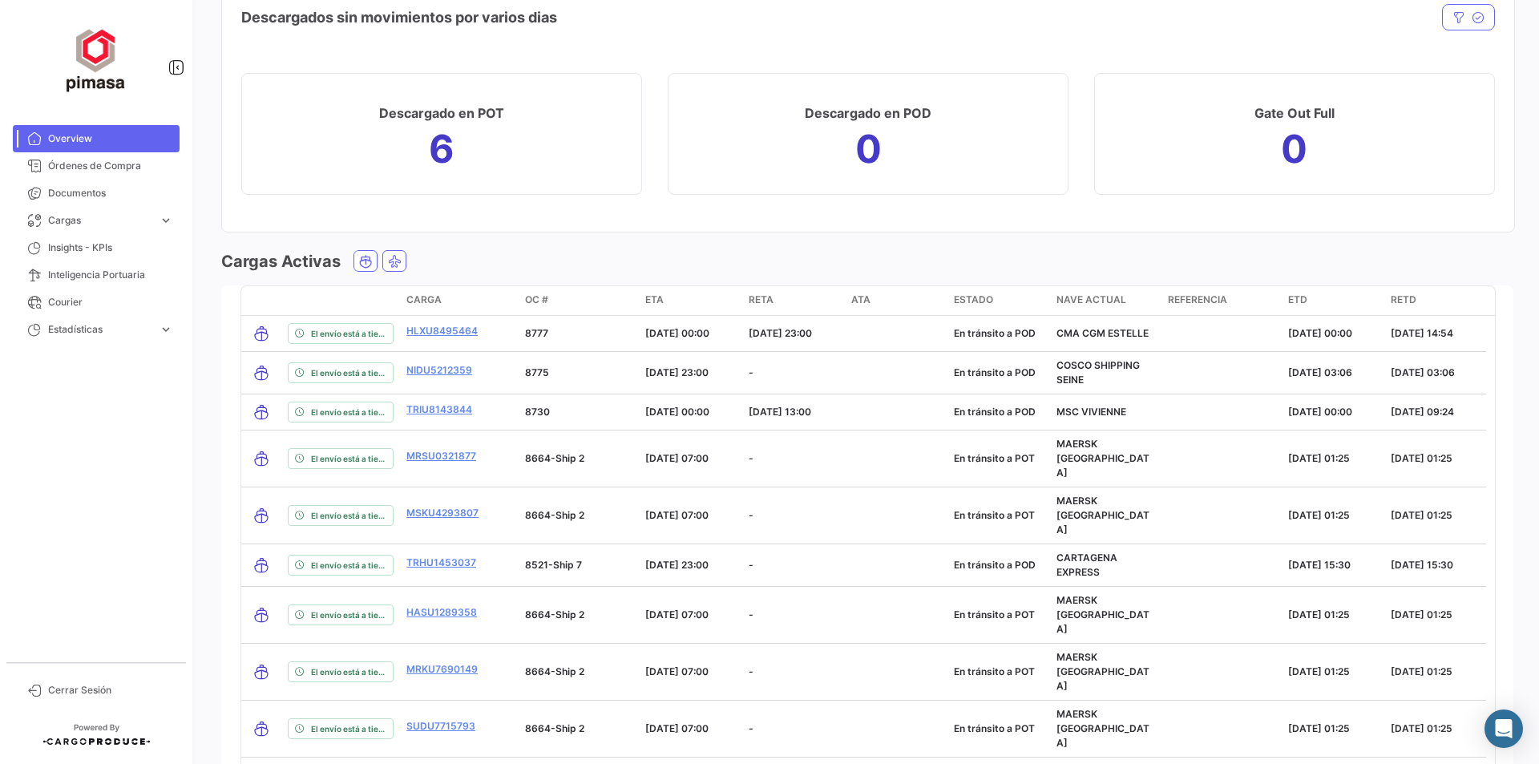
scroll to position [1778, 0]
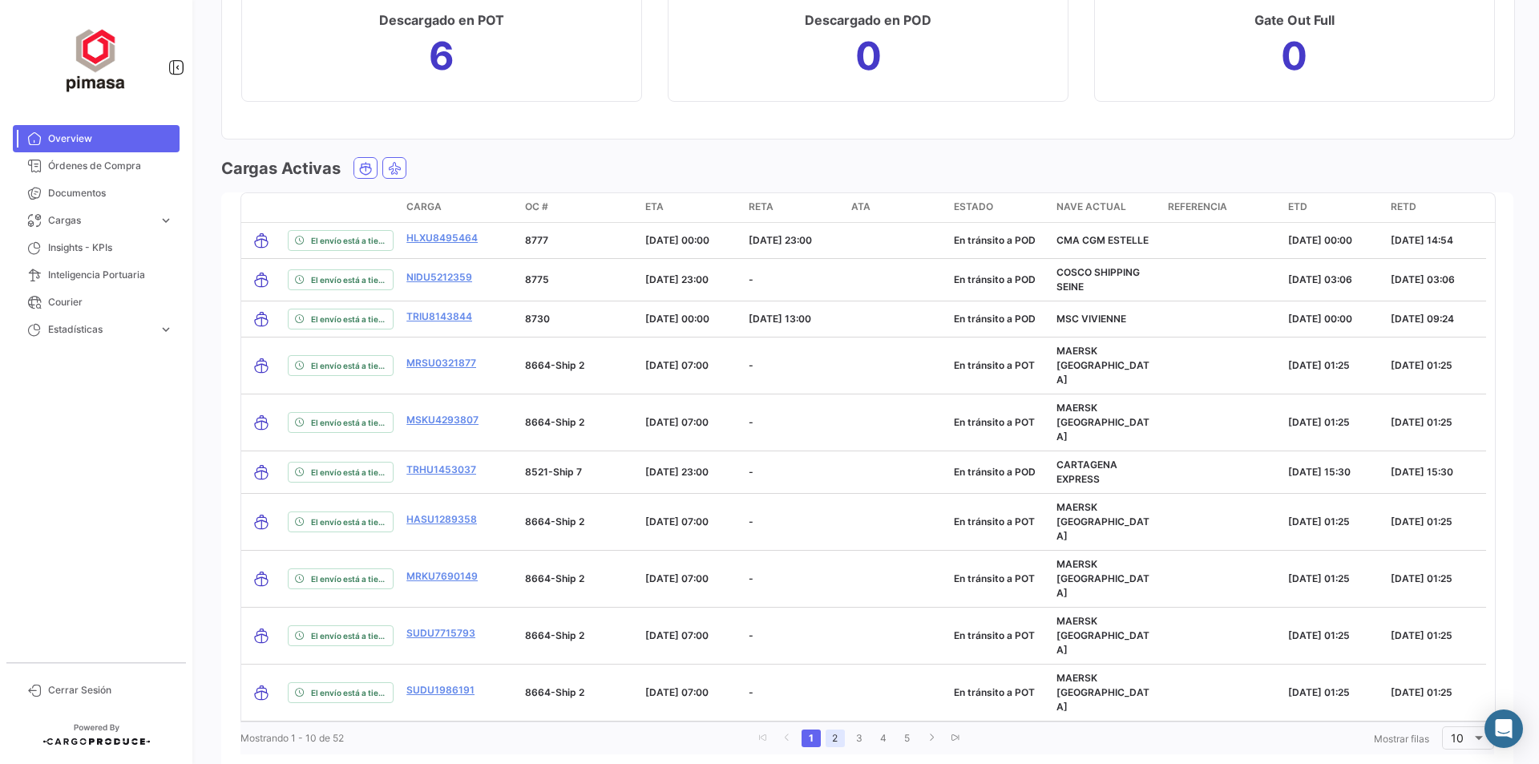
click at [825, 729] on link "2" at bounding box center [834, 738] width 19 height 18
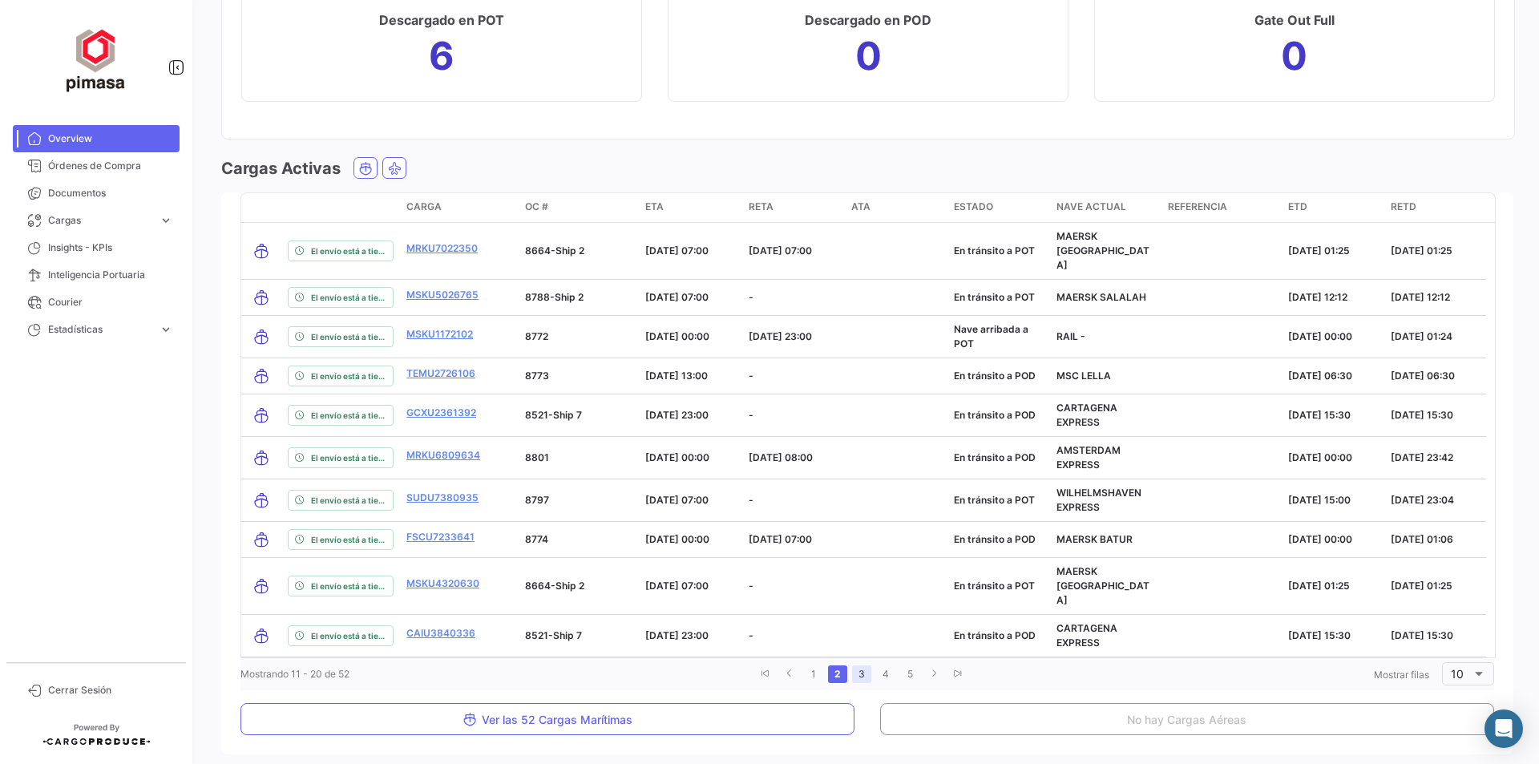
click at [858, 665] on link "3" at bounding box center [861, 674] width 19 height 18
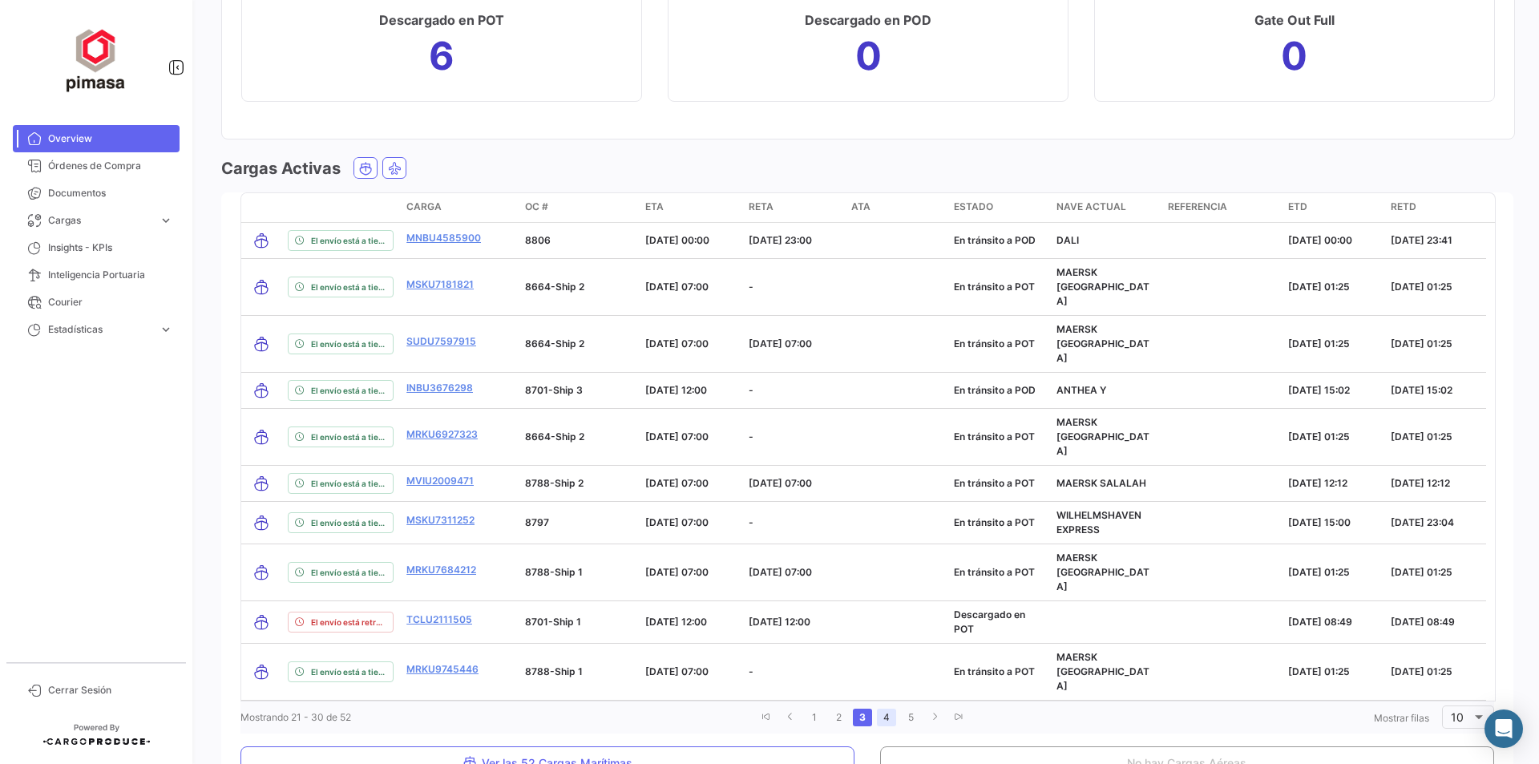
click at [879, 708] on link "4" at bounding box center [886, 717] width 19 height 18
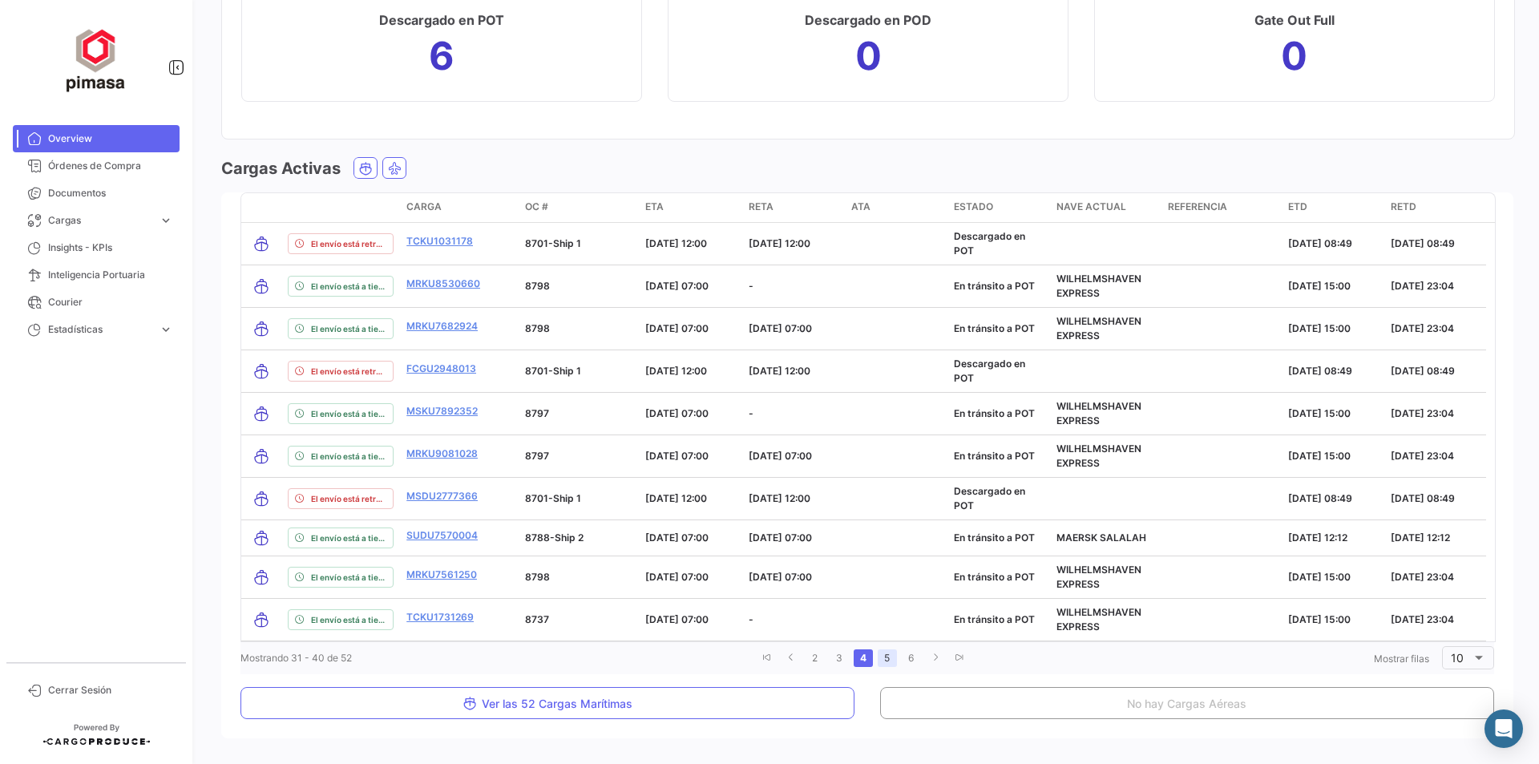
click at [879, 658] on link "5" at bounding box center [887, 658] width 19 height 18
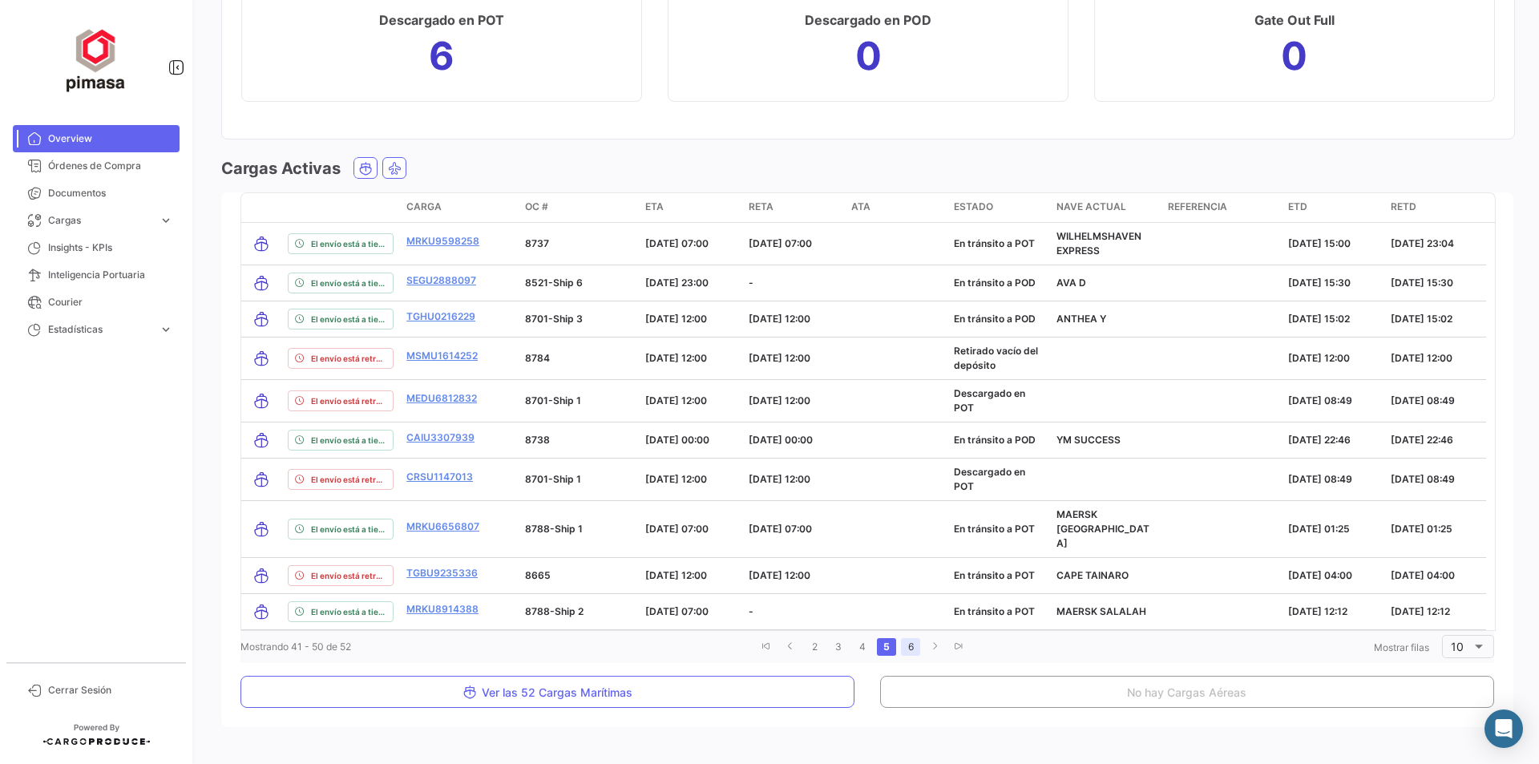
click at [906, 638] on link "6" at bounding box center [910, 647] width 19 height 18
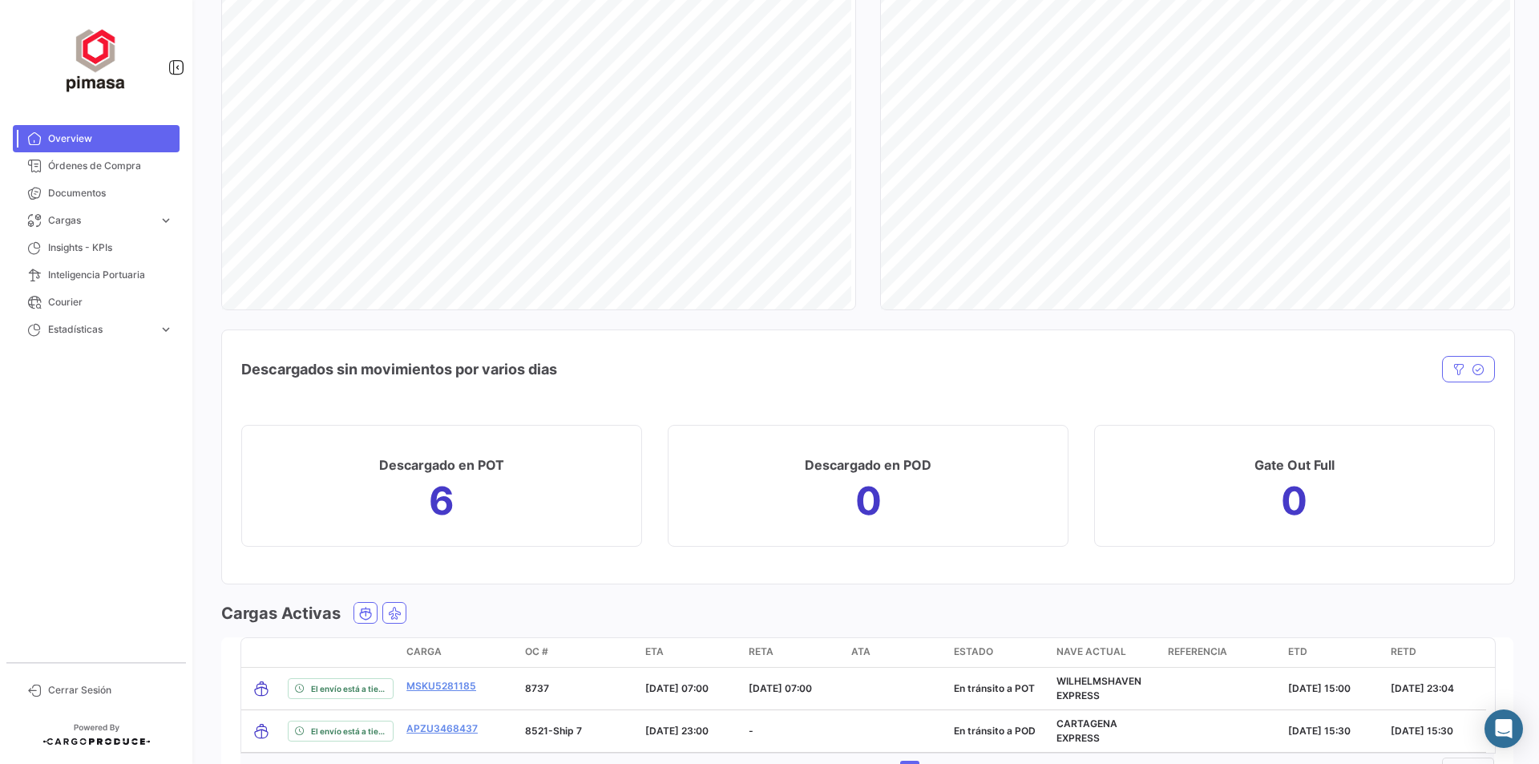
scroll to position [1489, 0]
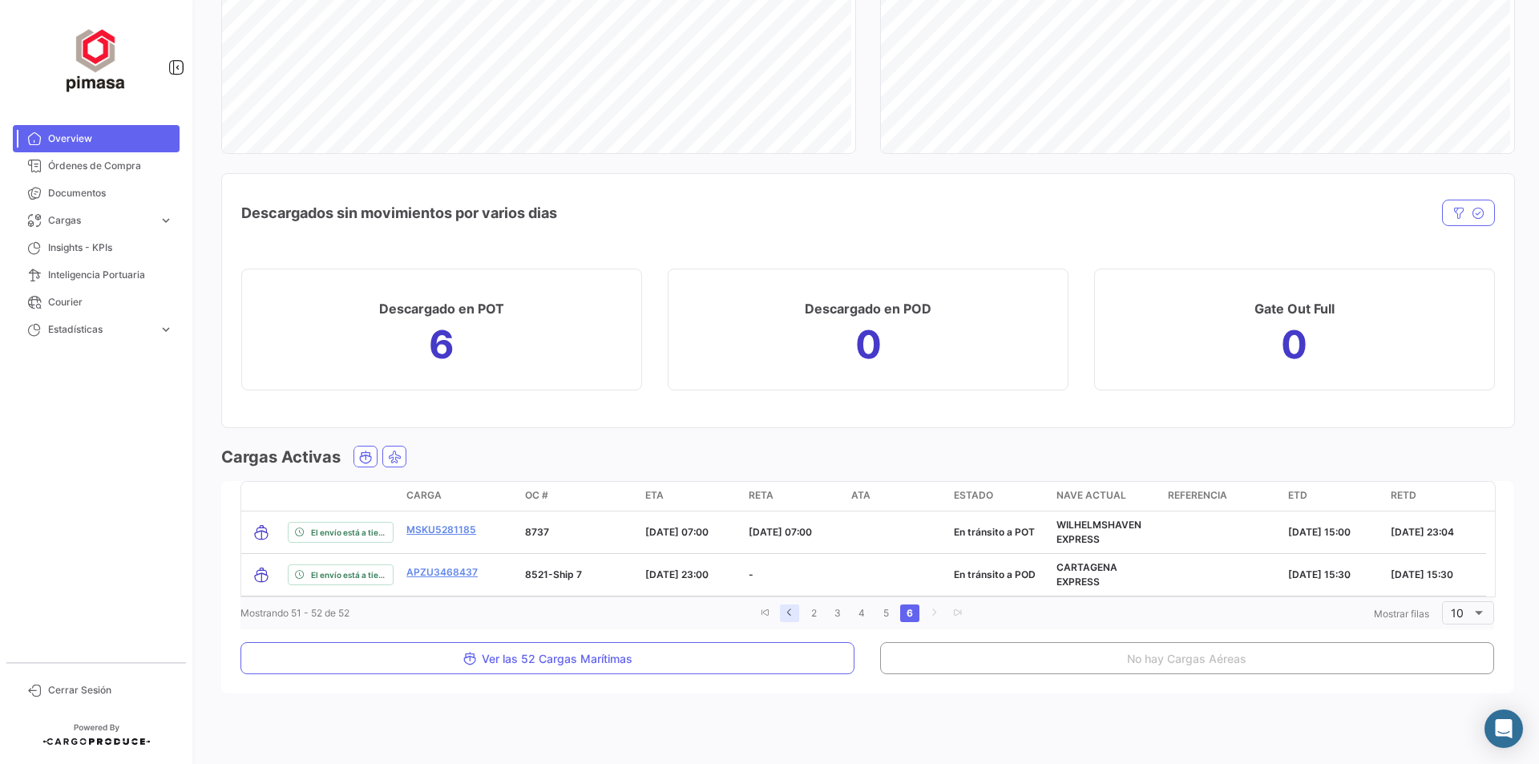
click at [785, 612] on icon "go to previous page" at bounding box center [790, 612] width 10 height 10
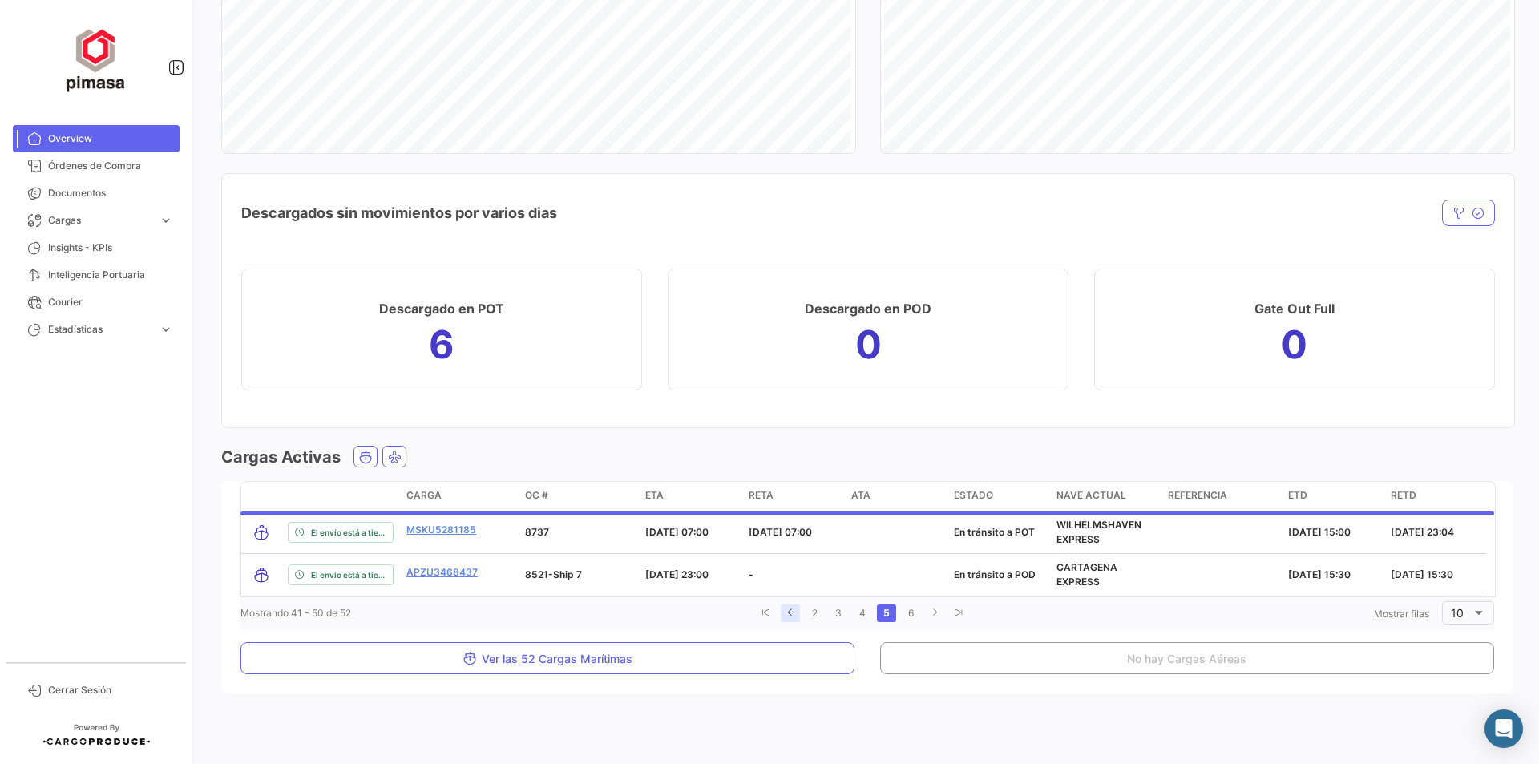
click at [785, 612] on icon "go to previous page" at bounding box center [790, 612] width 10 height 10
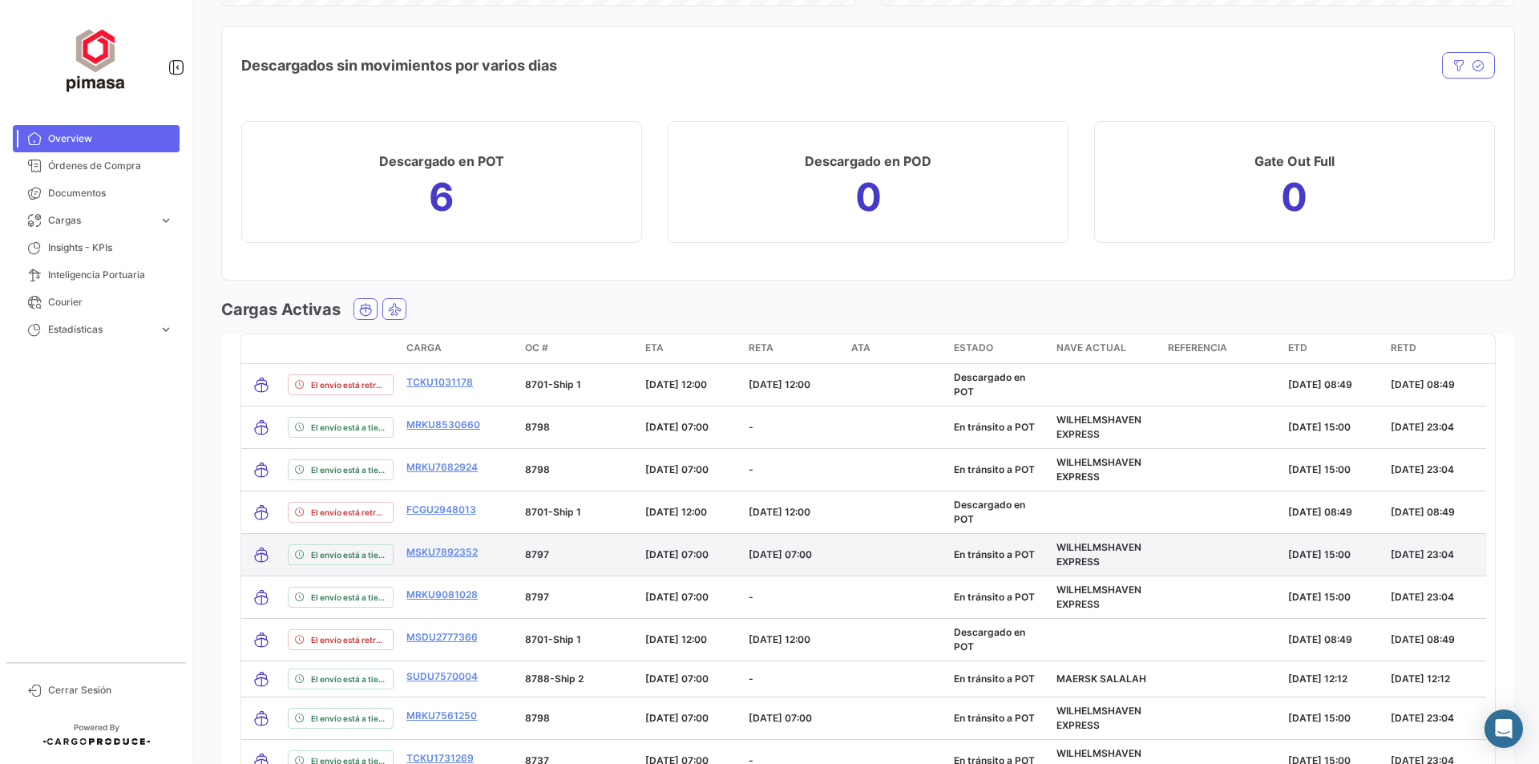
scroll to position [1822, 0]
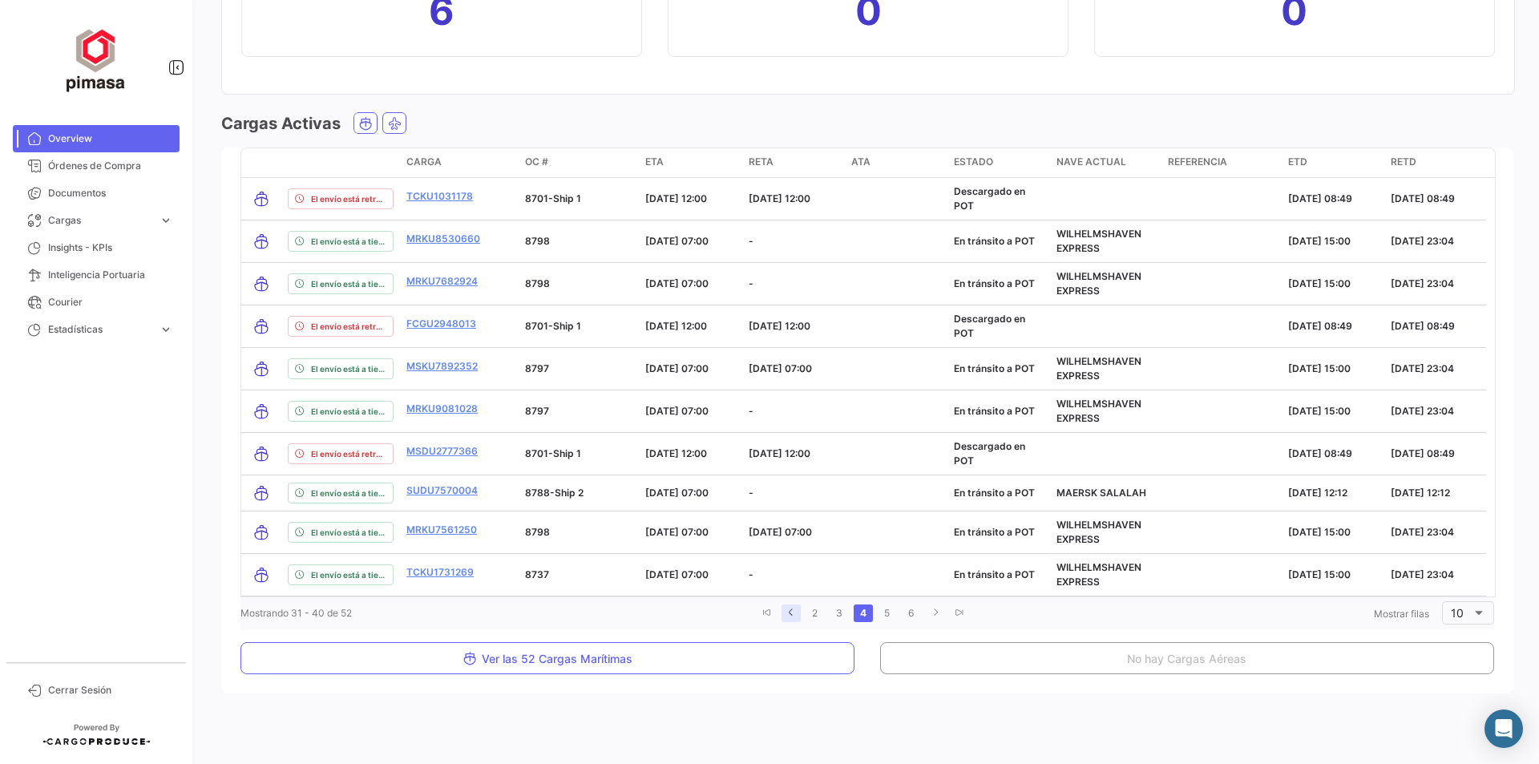
click at [789, 612] on icon "go to previous page" at bounding box center [791, 612] width 10 height 10
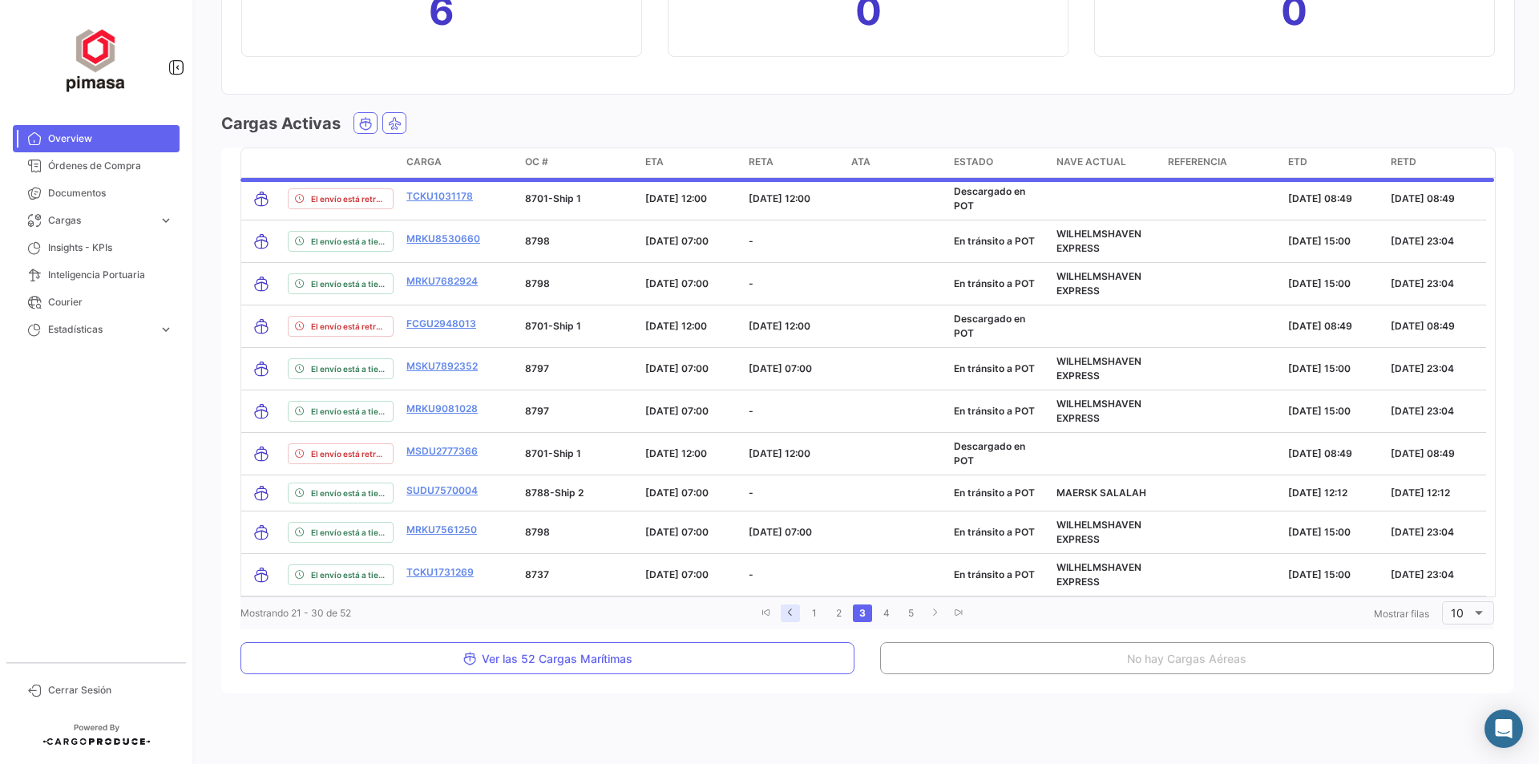
scroll to position [1778, 0]
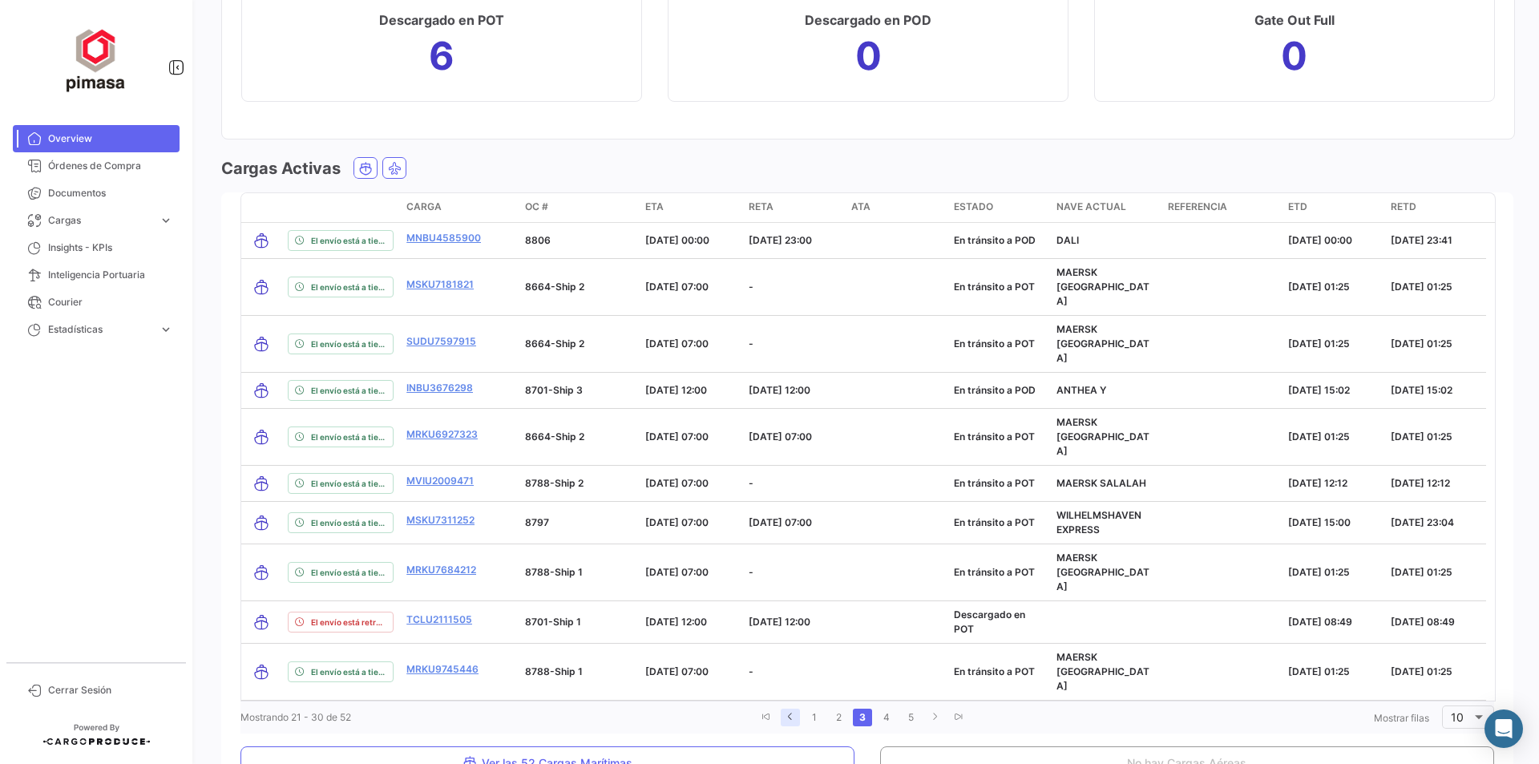
click at [787, 712] on icon "go to previous page" at bounding box center [790, 717] width 10 height 10
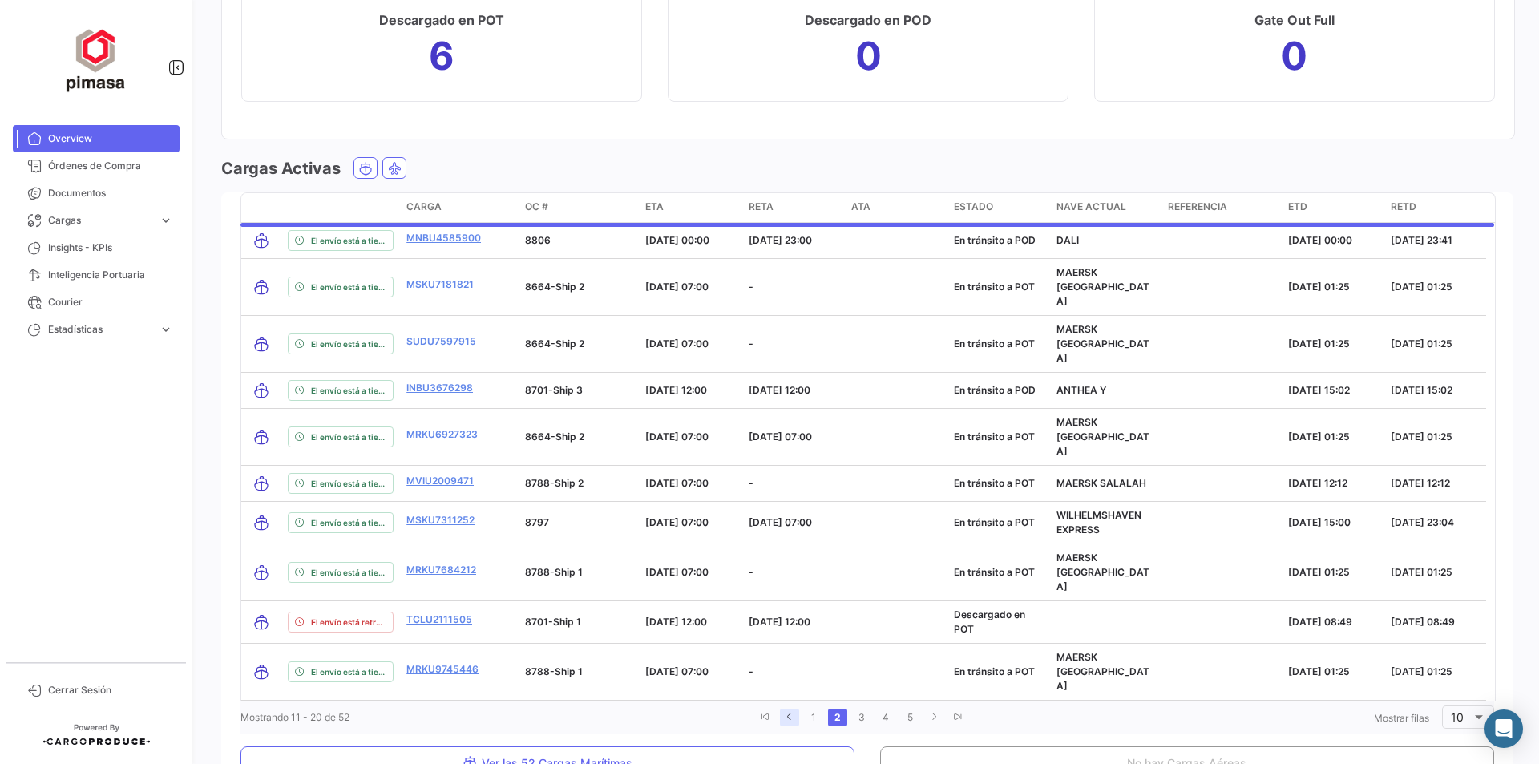
scroll to position [1797, 0]
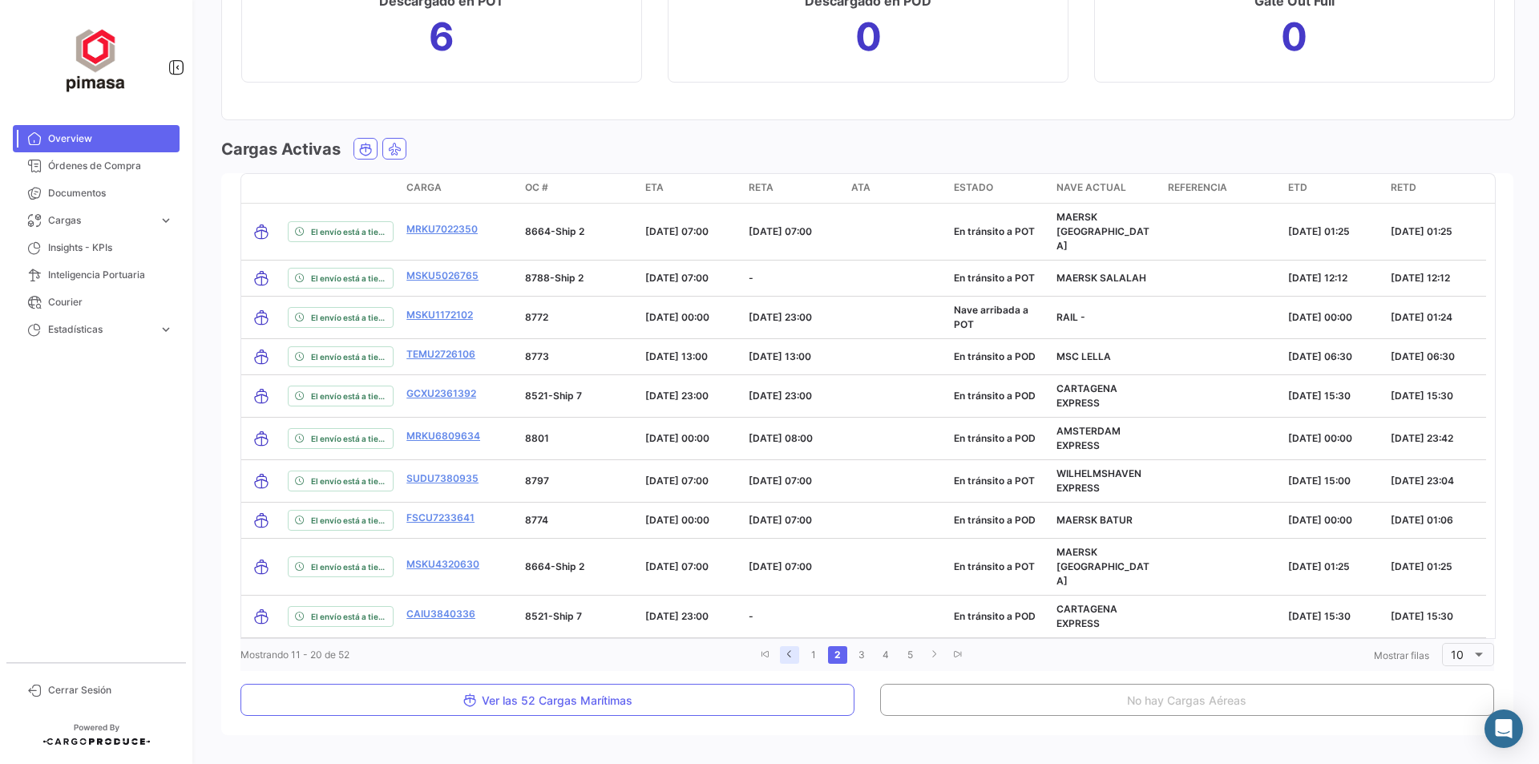
click at [786, 646] on link "go to previous page" at bounding box center [789, 655] width 19 height 18
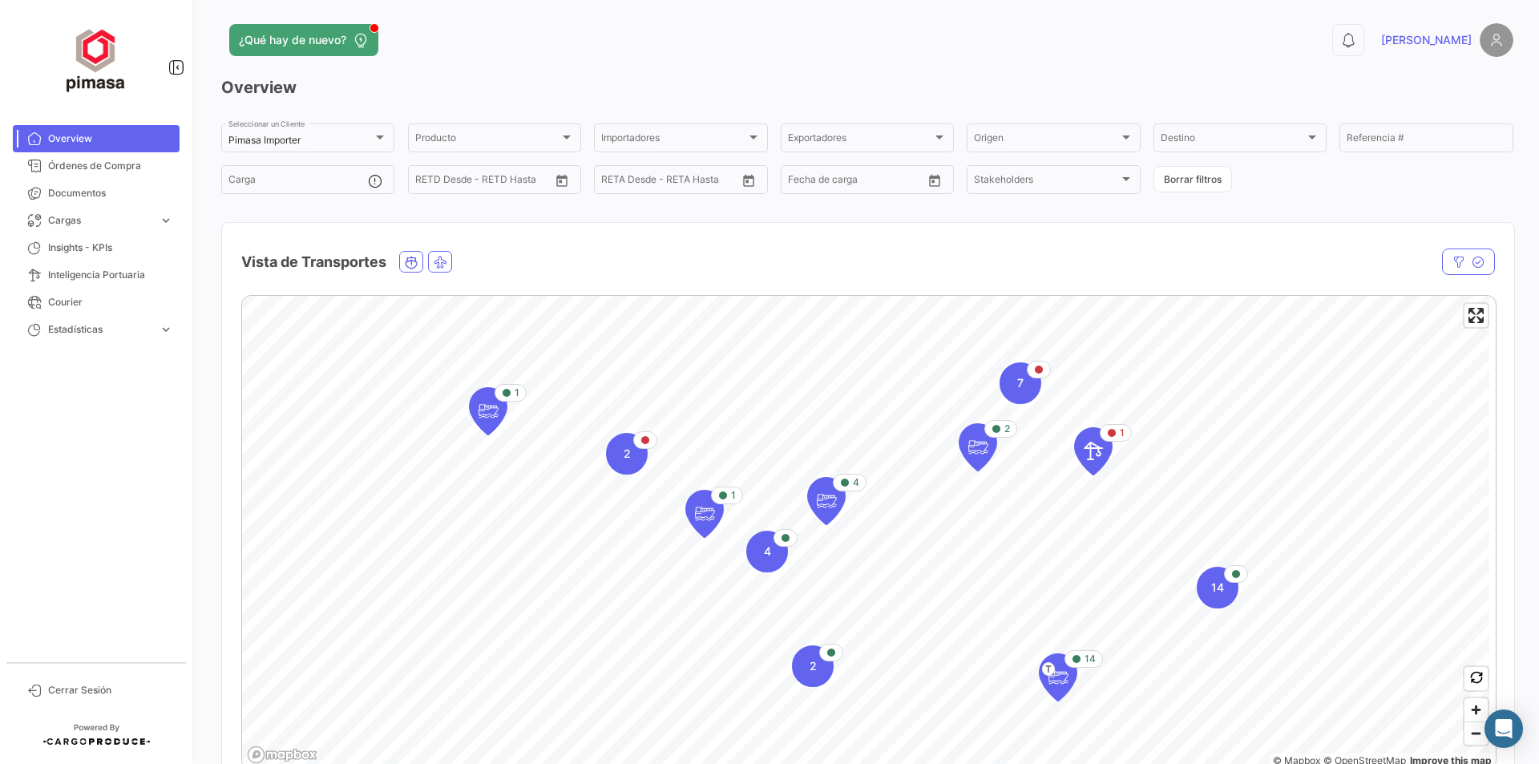
scroll to position [0, 0]
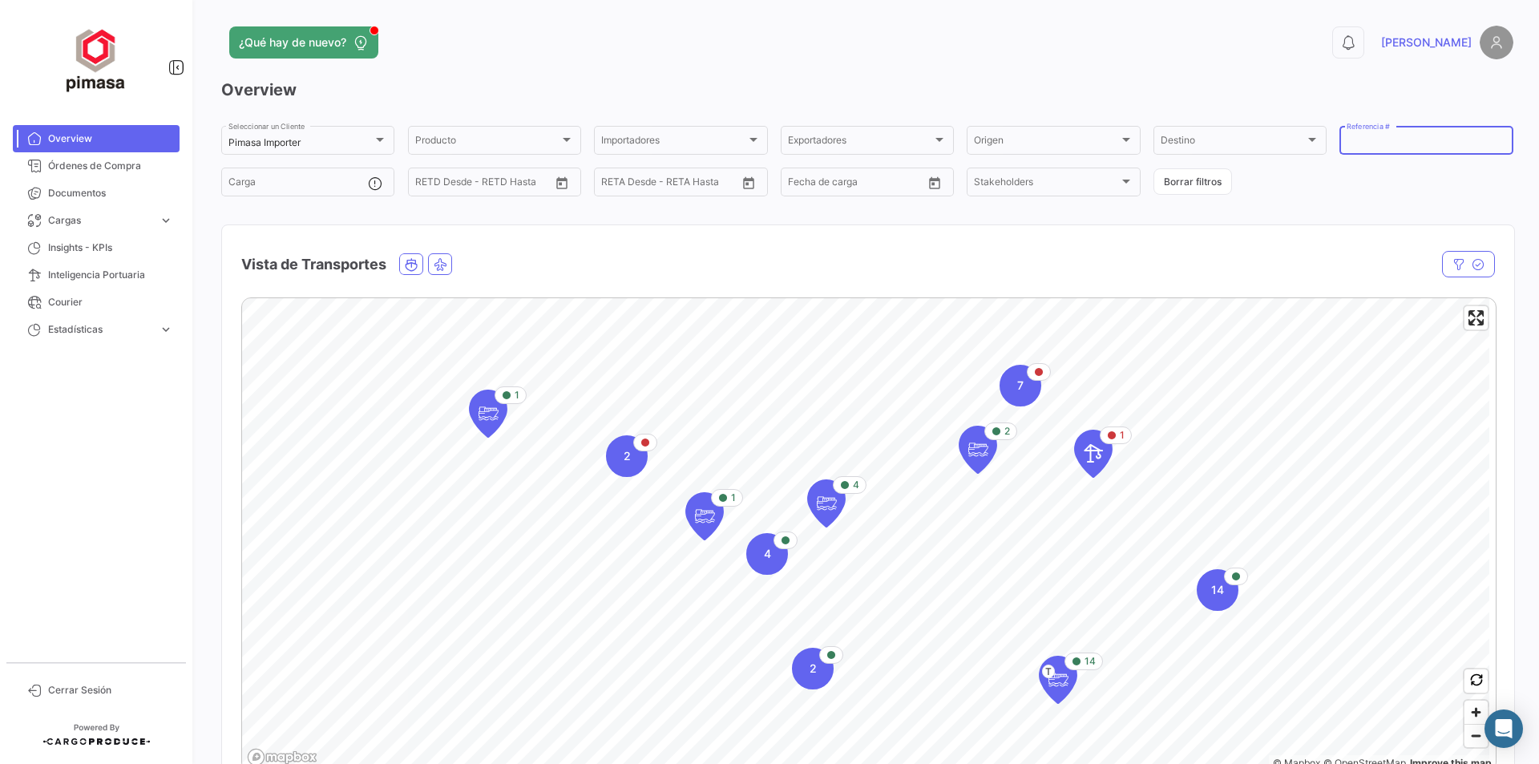
click at [1424, 143] on input "Referencia #" at bounding box center [1425, 142] width 159 height 11
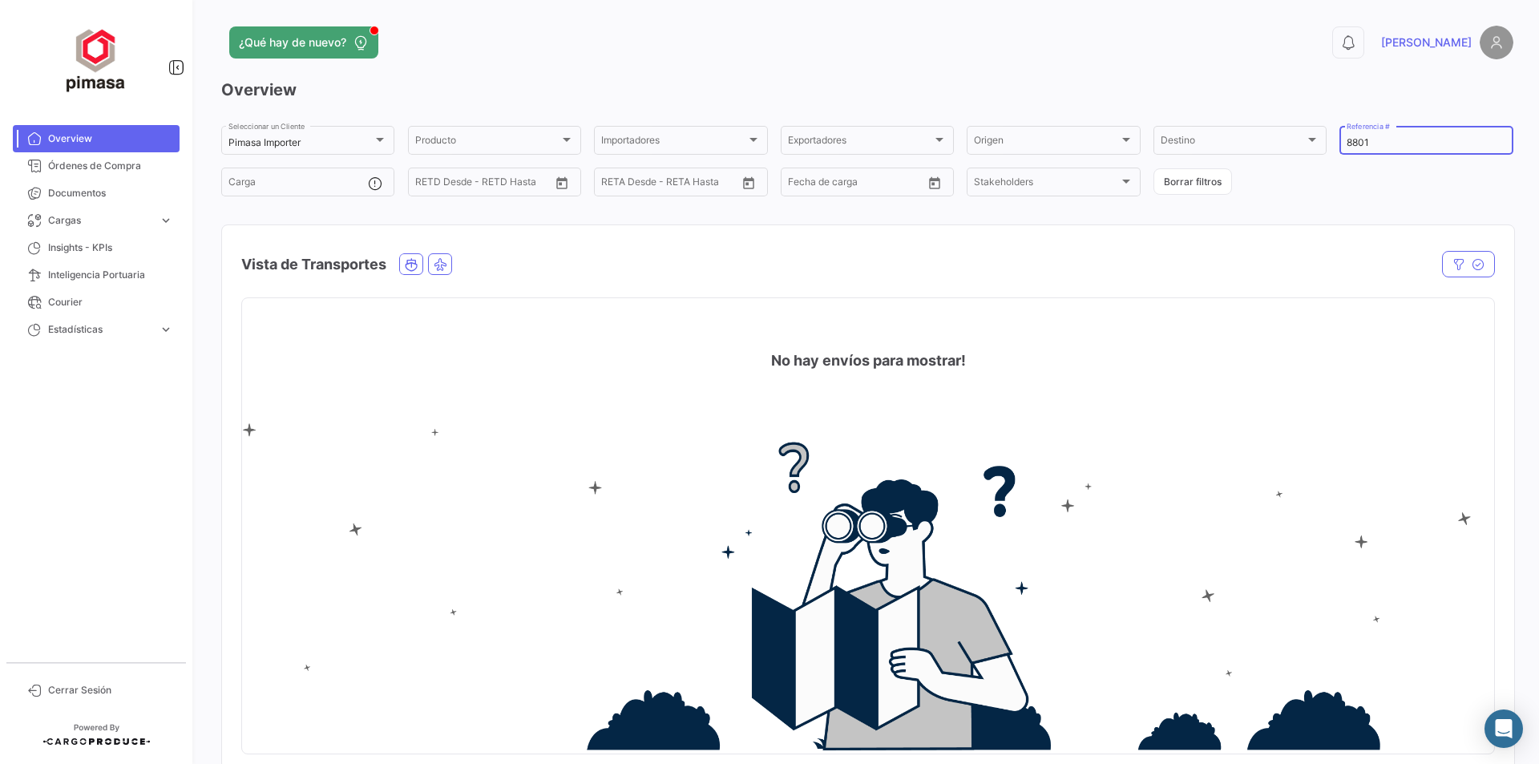
click at [90, 135] on span "Overview" at bounding box center [110, 138] width 125 height 14
click at [1398, 135] on div "8801 Referencia #" at bounding box center [1425, 138] width 159 height 31
type input "8"
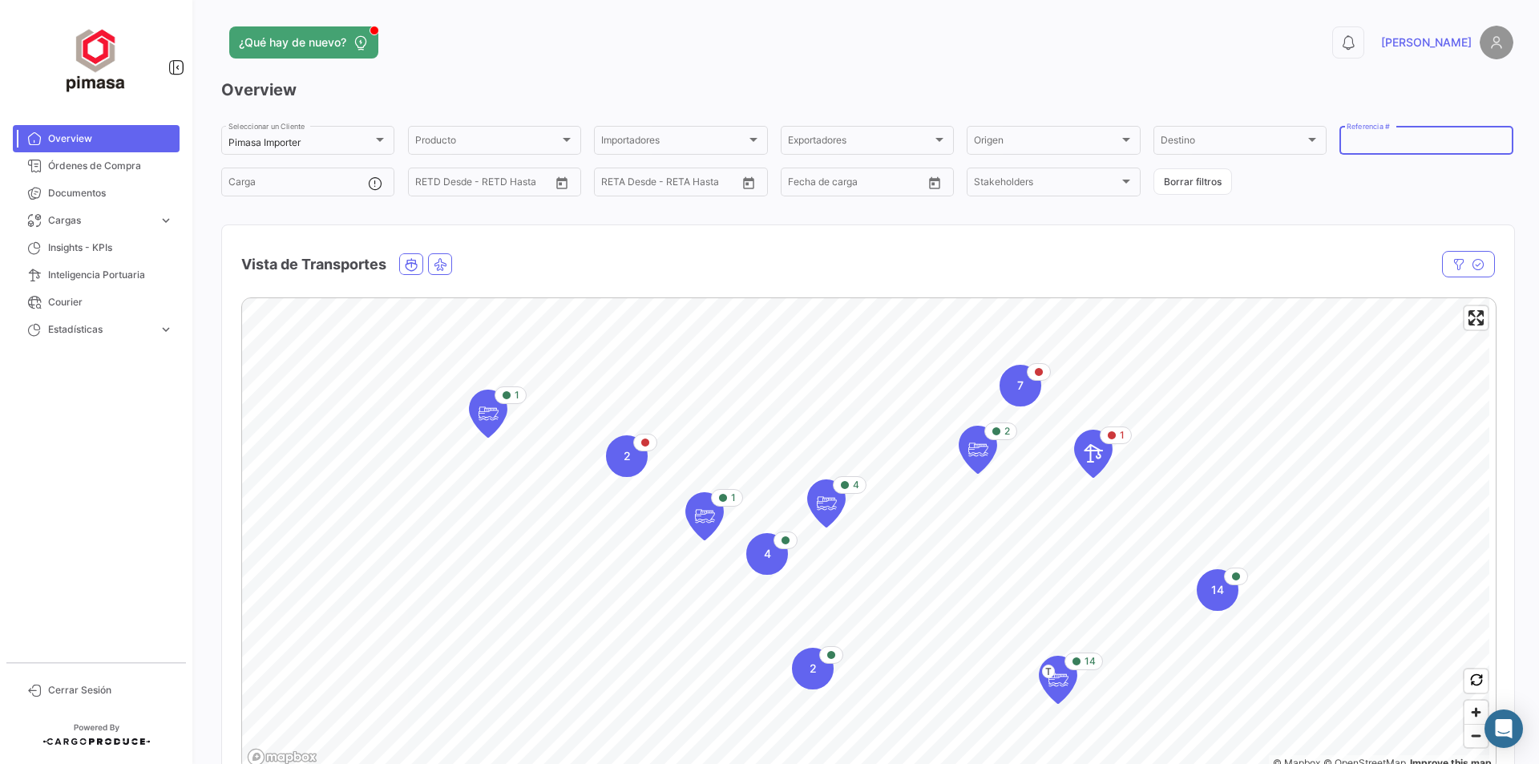
click at [1404, 147] on input "Referencia #" at bounding box center [1425, 142] width 159 height 11
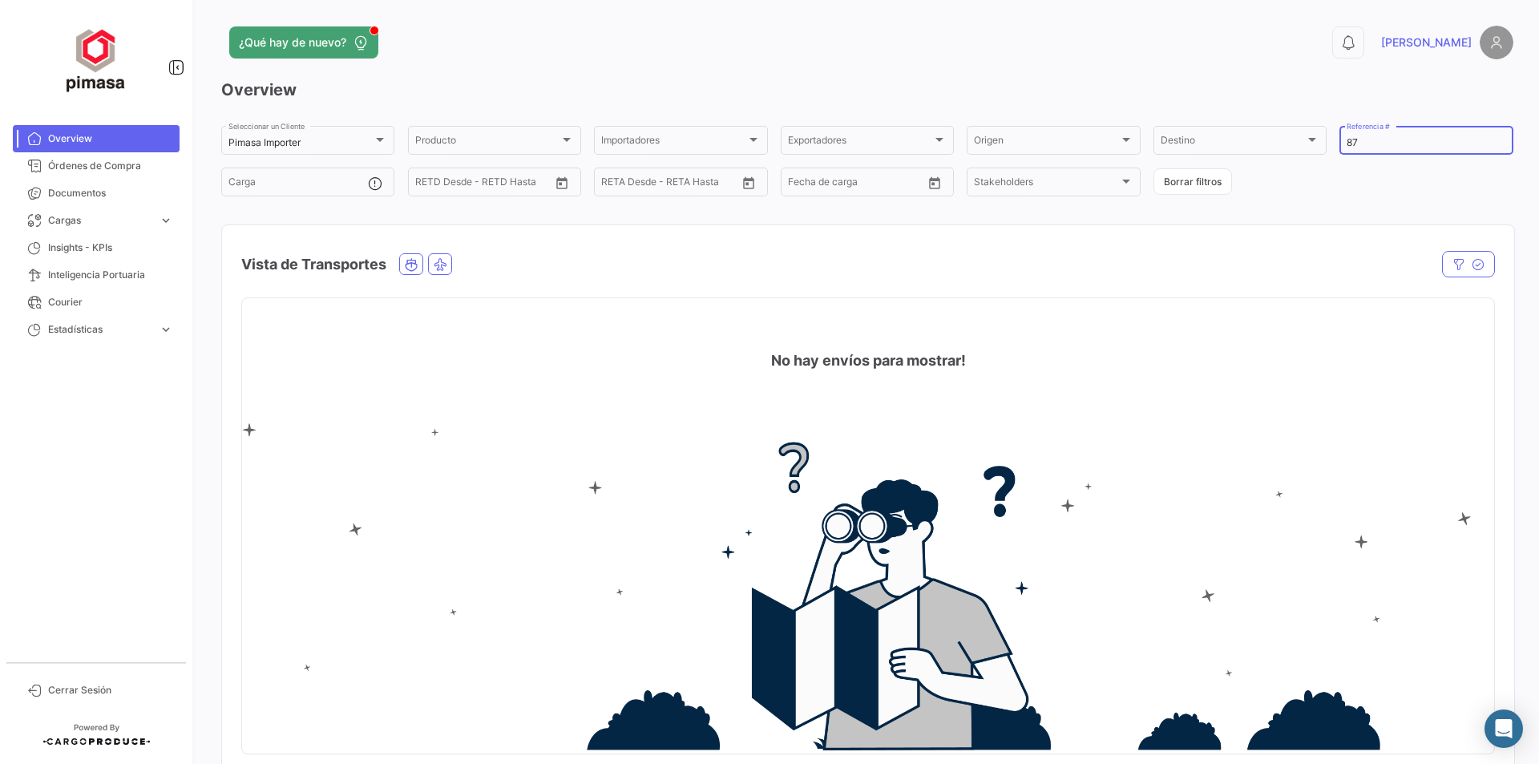
type input "8"
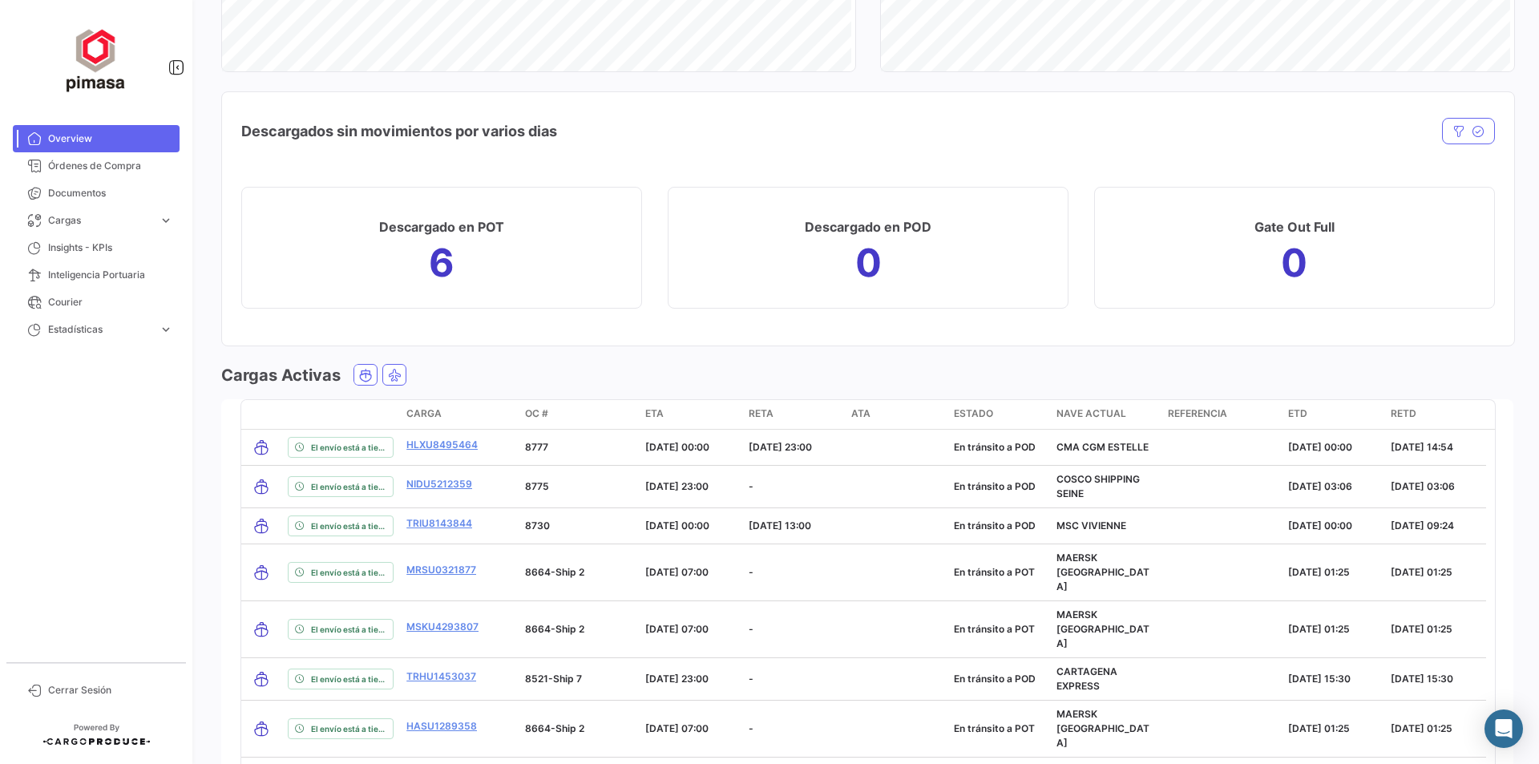
scroll to position [1603, 0]
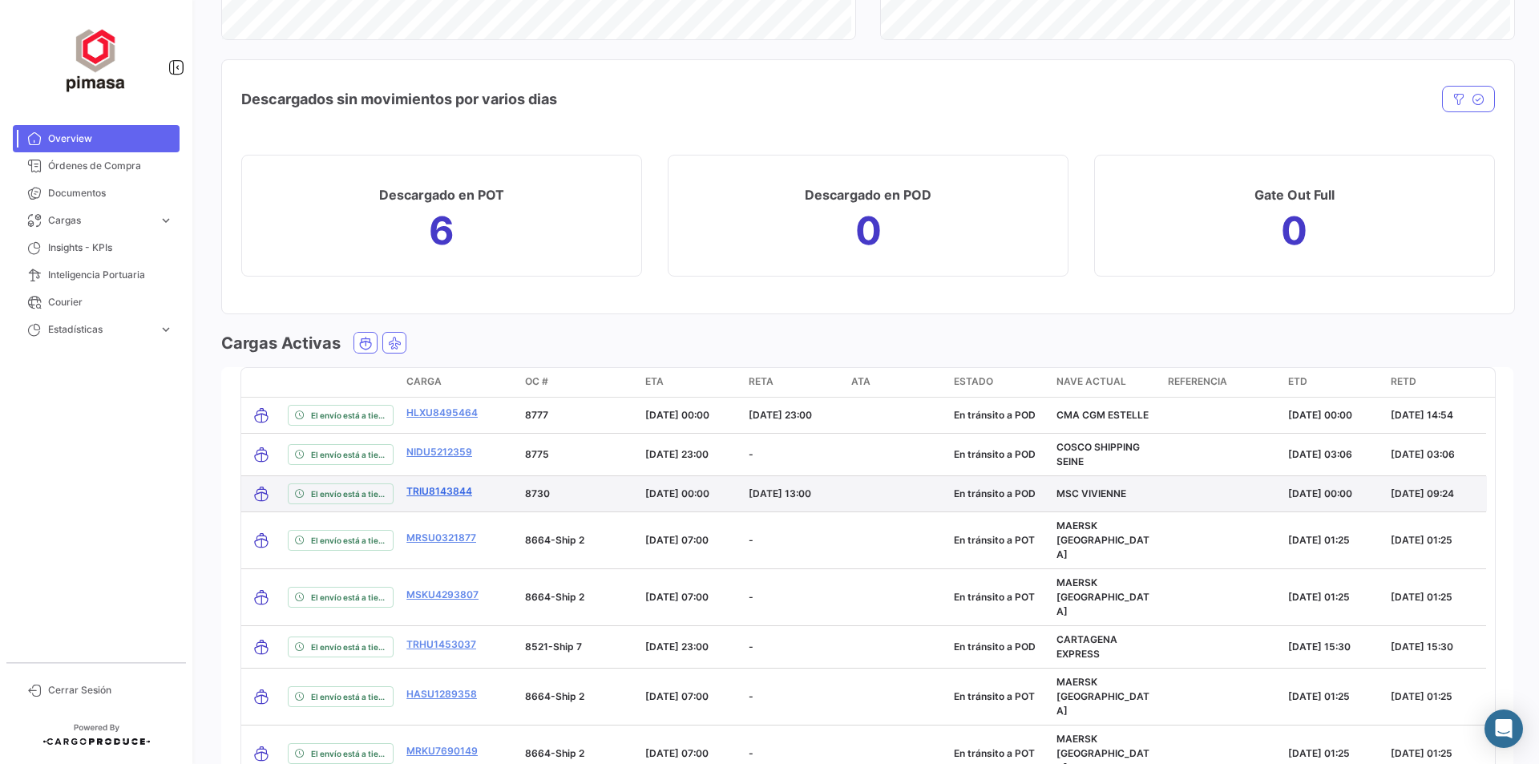
click at [440, 488] on link "TRIU8143844" at bounding box center [439, 491] width 66 height 14
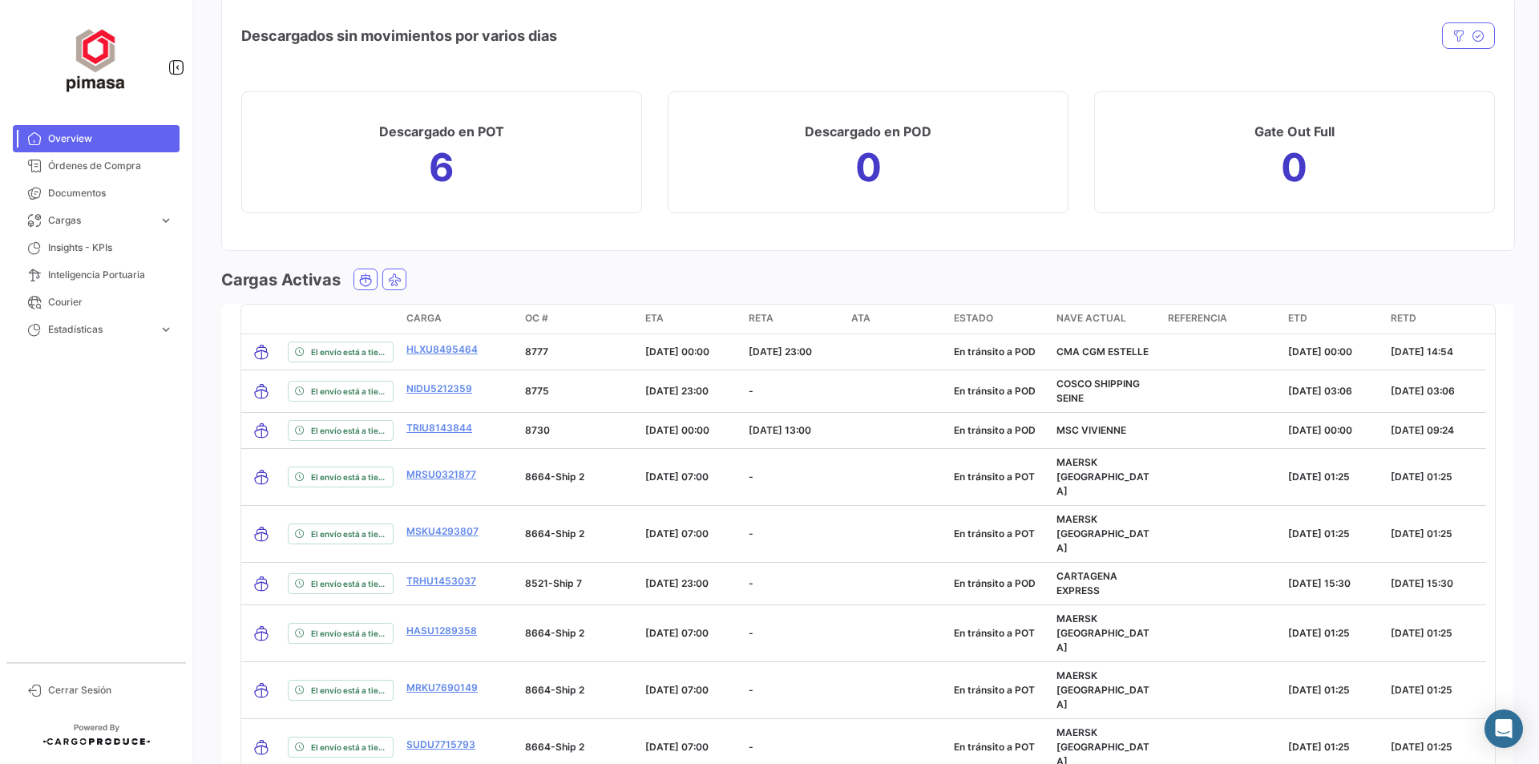
scroll to position [1537, 0]
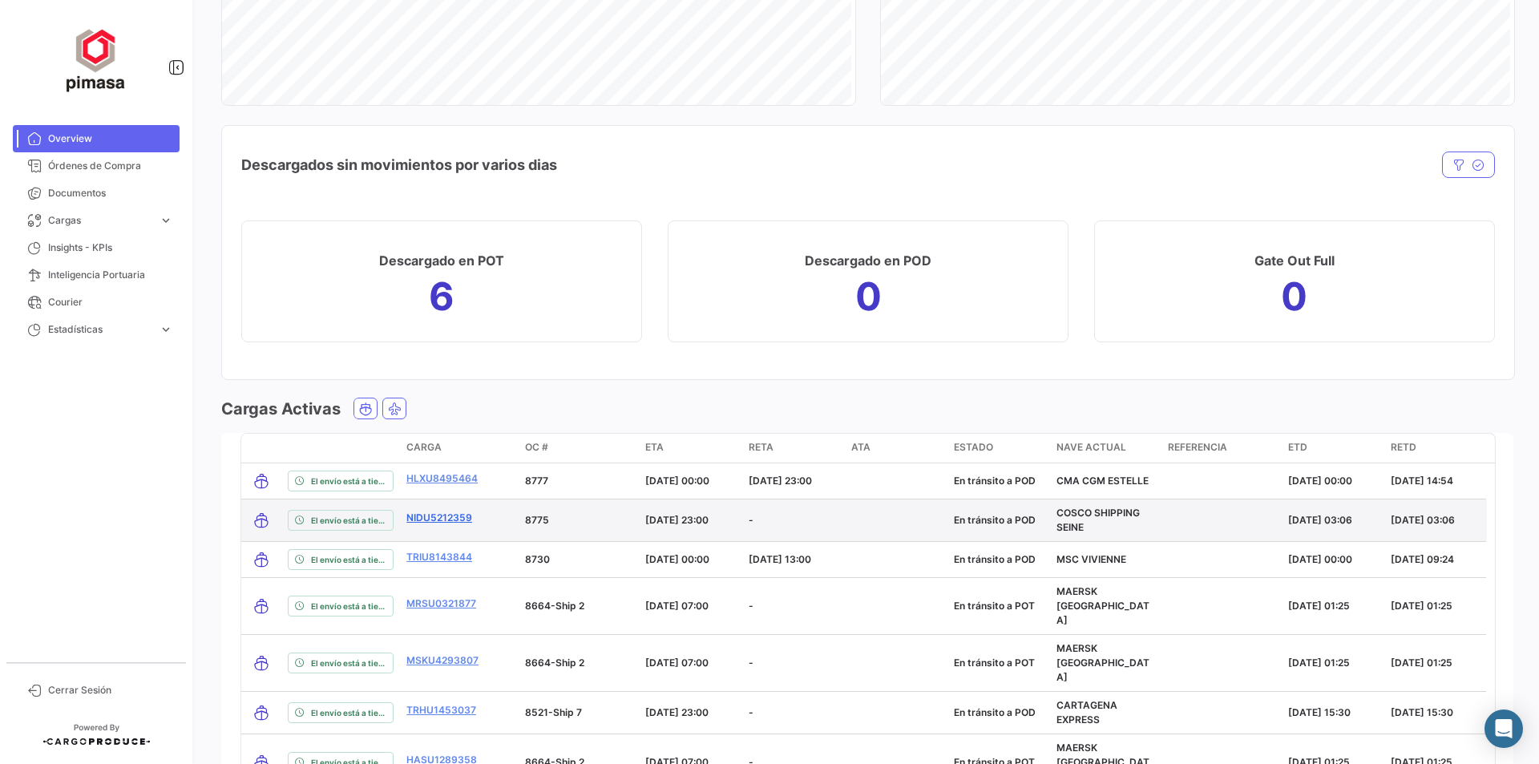
click at [444, 520] on link "NIDU5212359" at bounding box center [439, 518] width 66 height 14
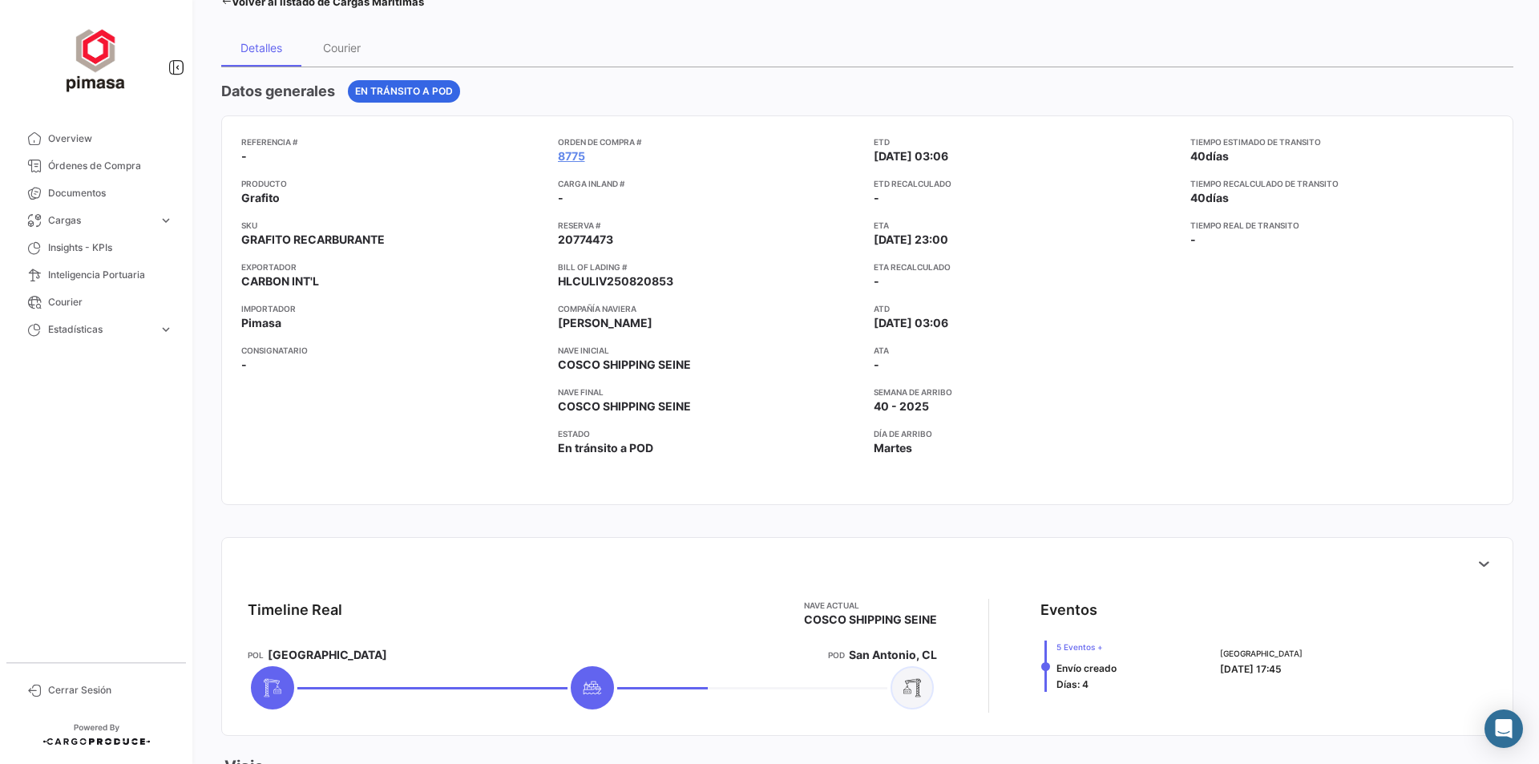
scroll to position [80, 0]
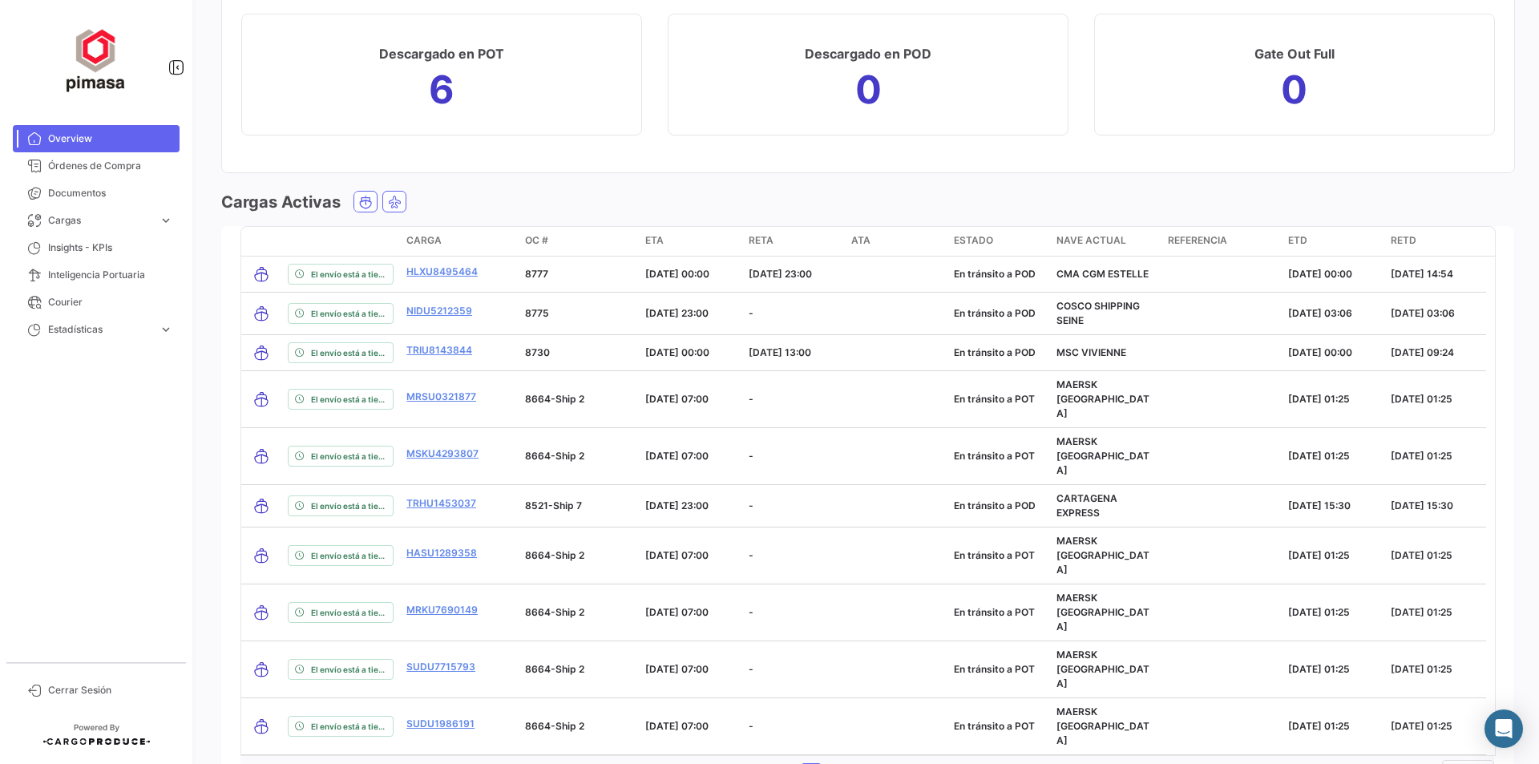
scroll to position [1763, 0]
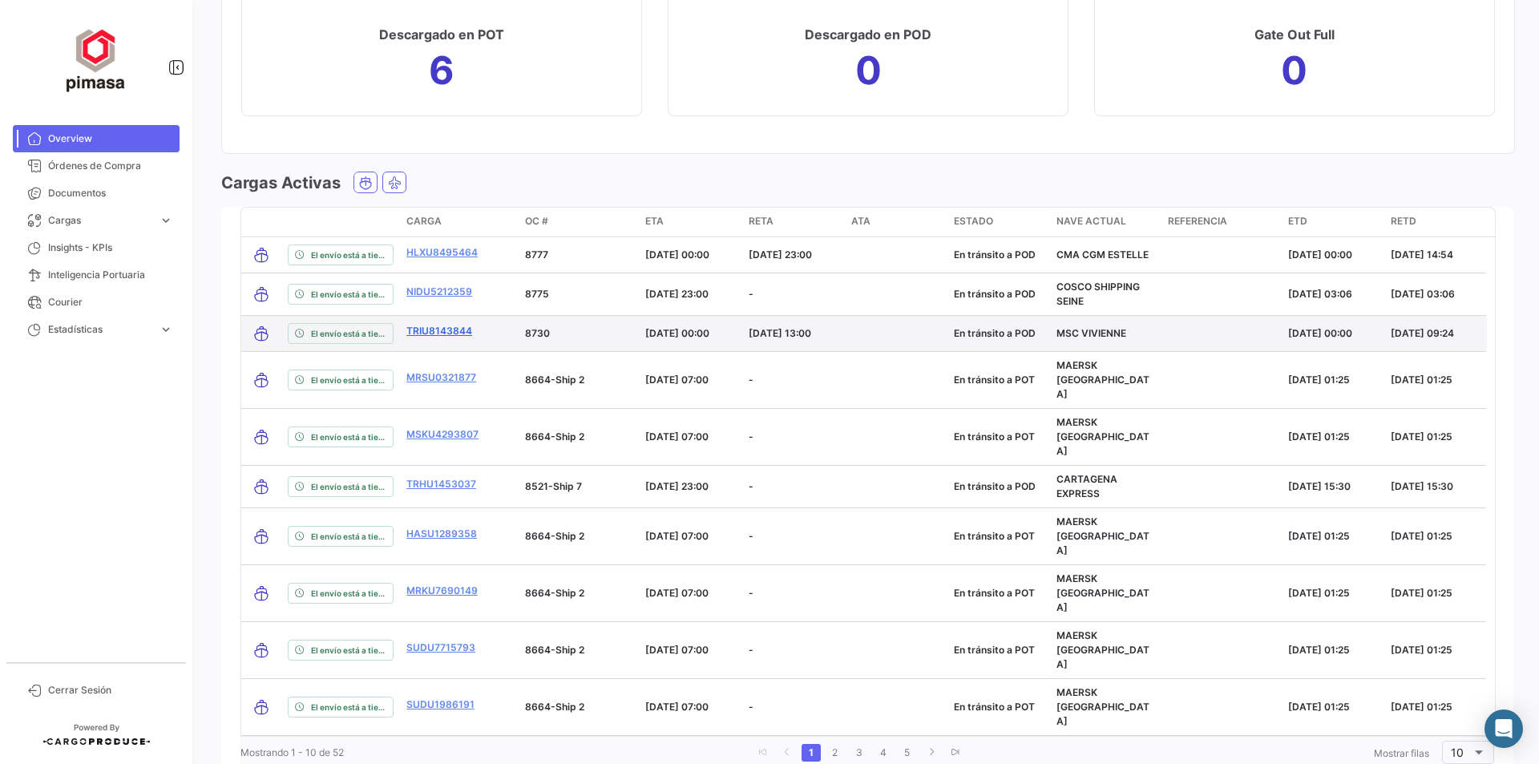
click at [450, 332] on link "TRIU8143844" at bounding box center [439, 331] width 66 height 14
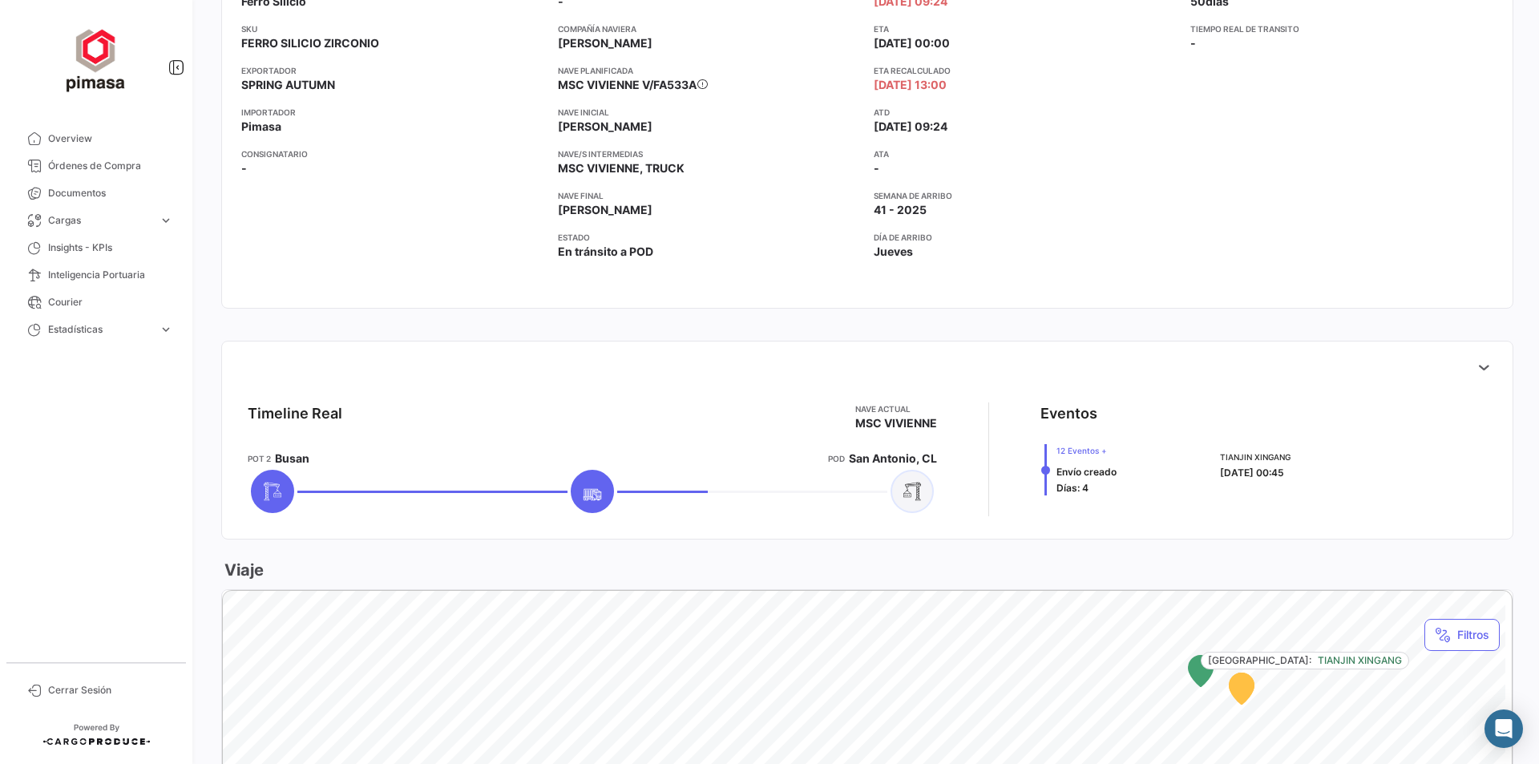
scroll to position [321, 0]
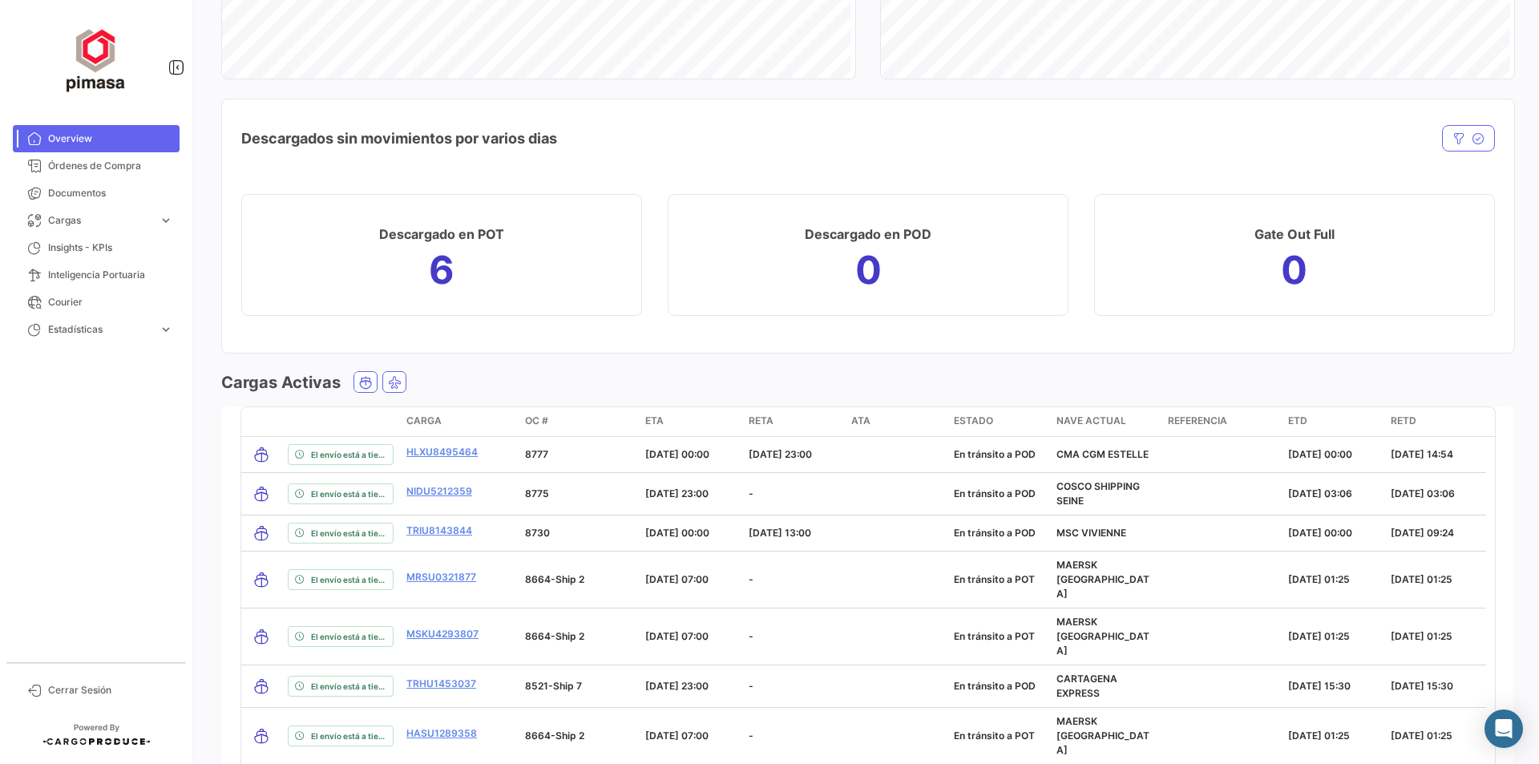
scroll to position [1763, 0]
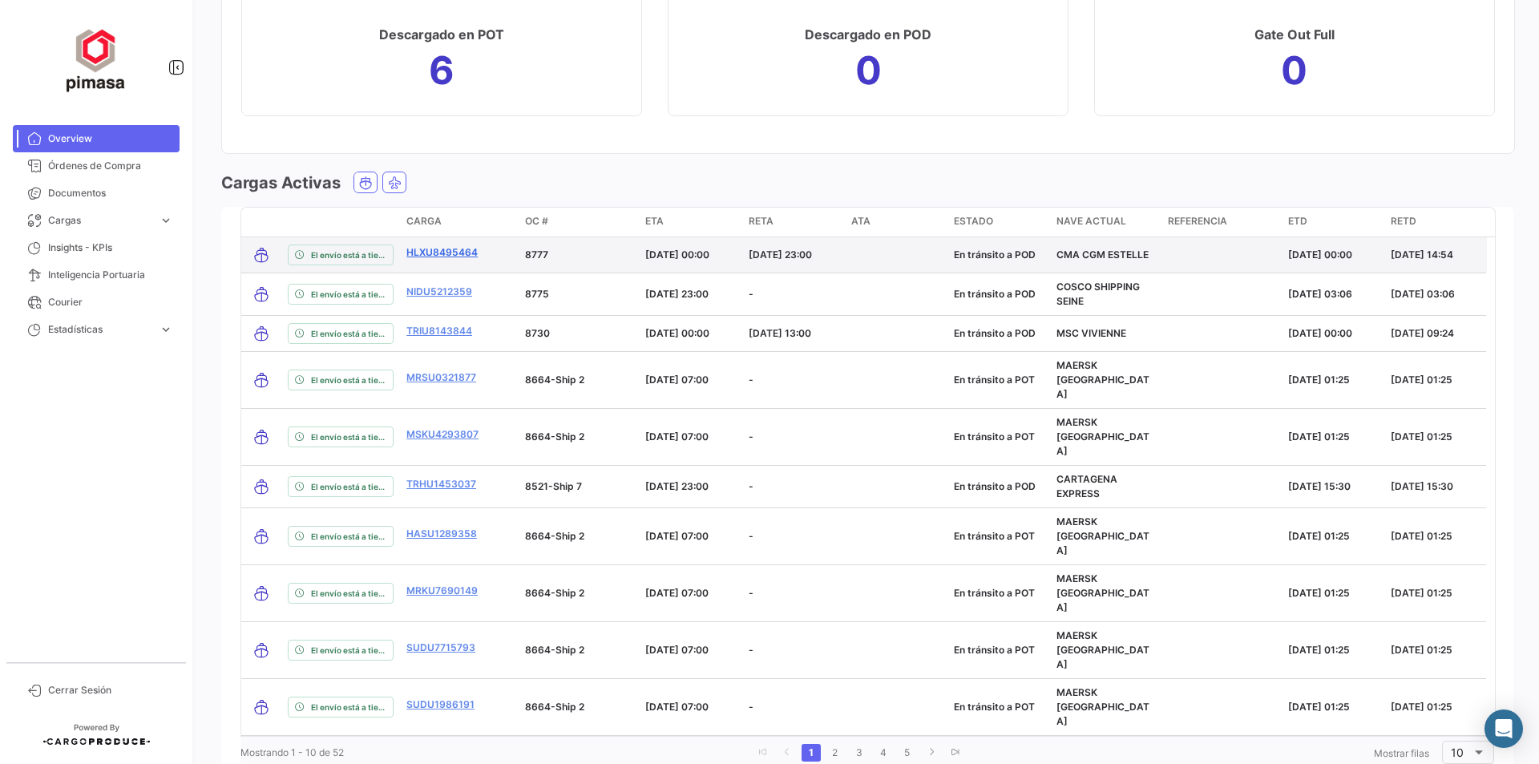
click at [446, 251] on link "HLXU8495464" at bounding box center [441, 252] width 71 height 14
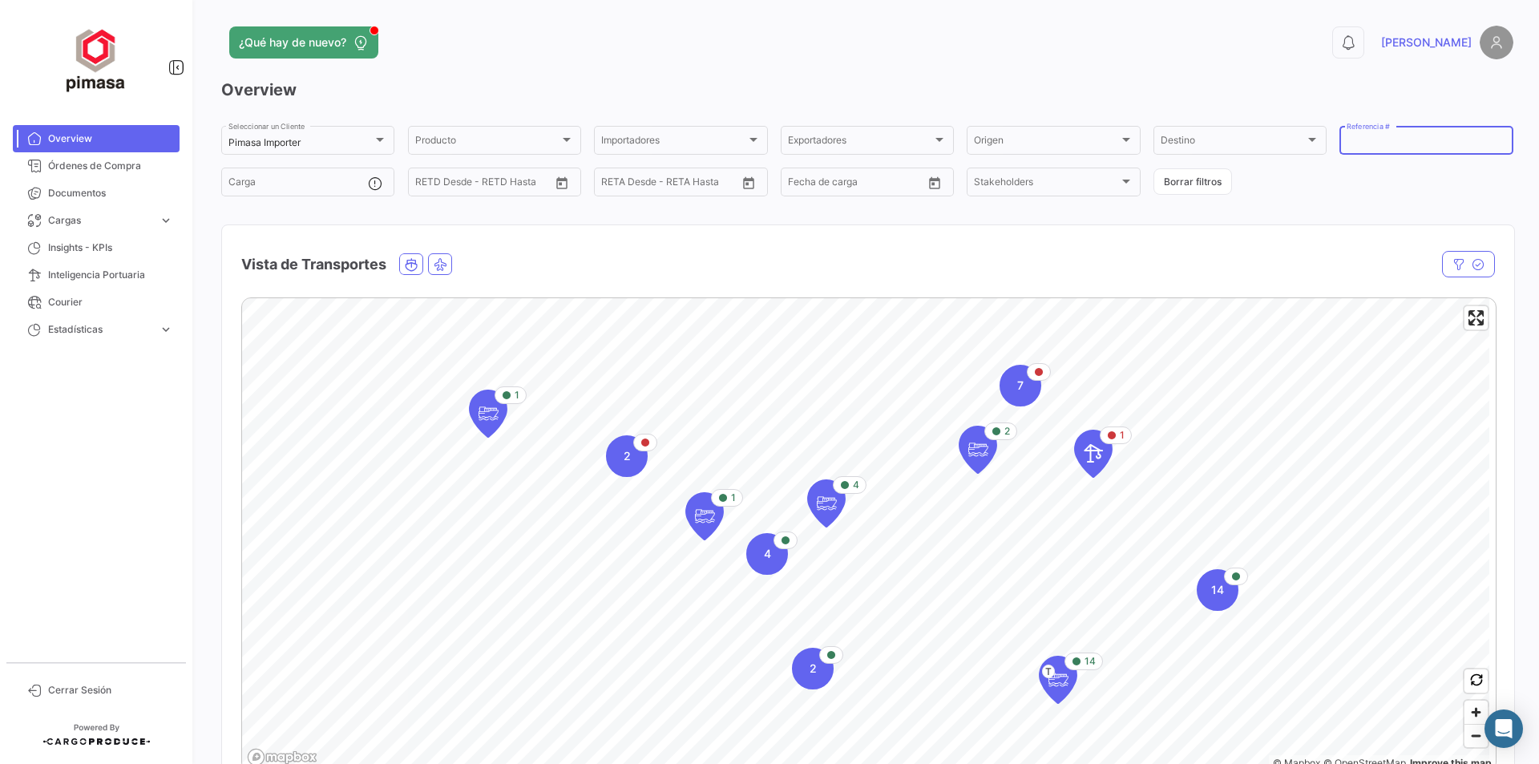
click at [1388, 137] on input "Referencia #" at bounding box center [1425, 142] width 159 height 11
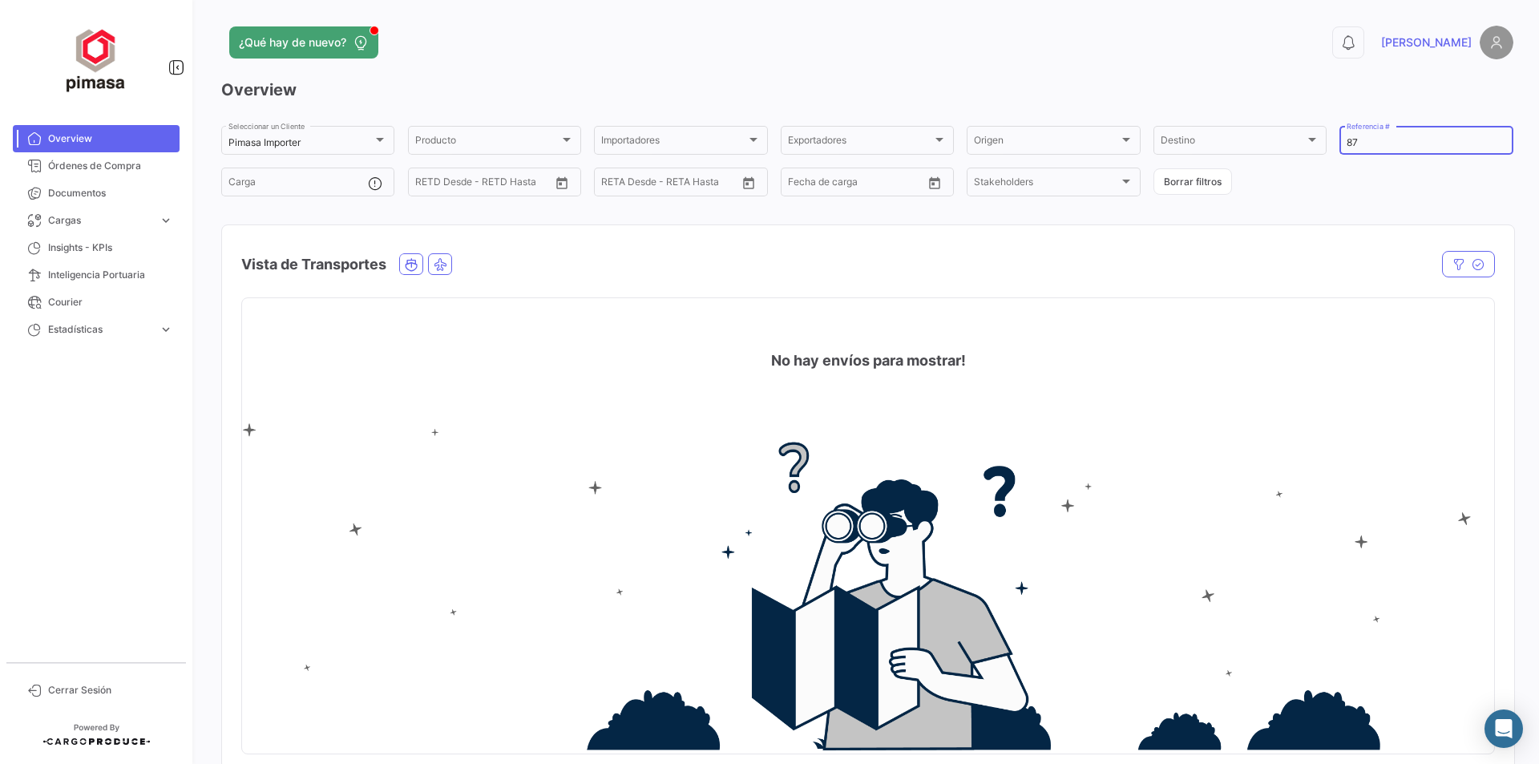
type input "8"
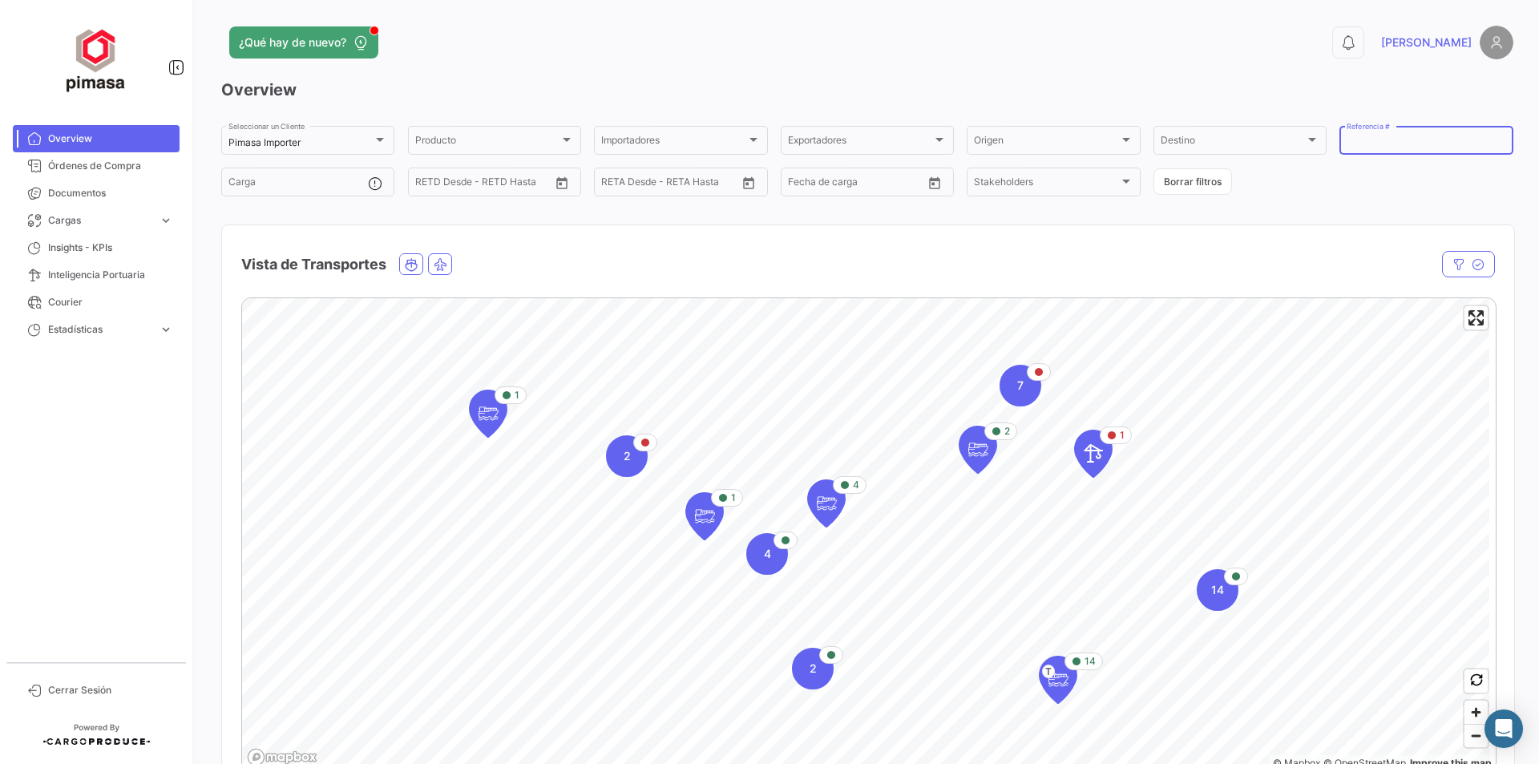
click at [193, 559] on app-menu "Overview Órdenes de Compra Documentos Cargas expand_more Cargas Aéreas Cargas M…" at bounding box center [98, 382] width 196 height 764
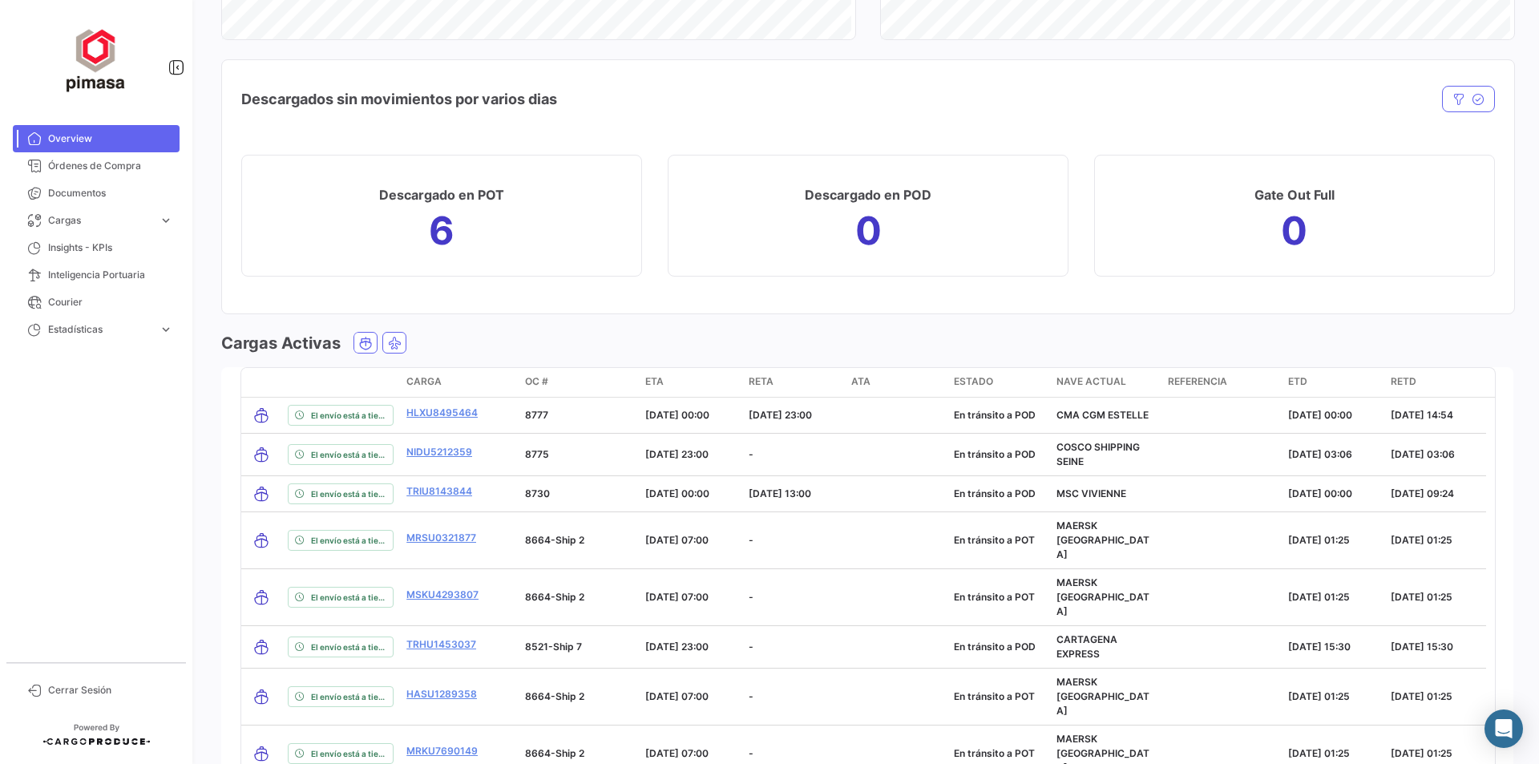
scroll to position [1778, 0]
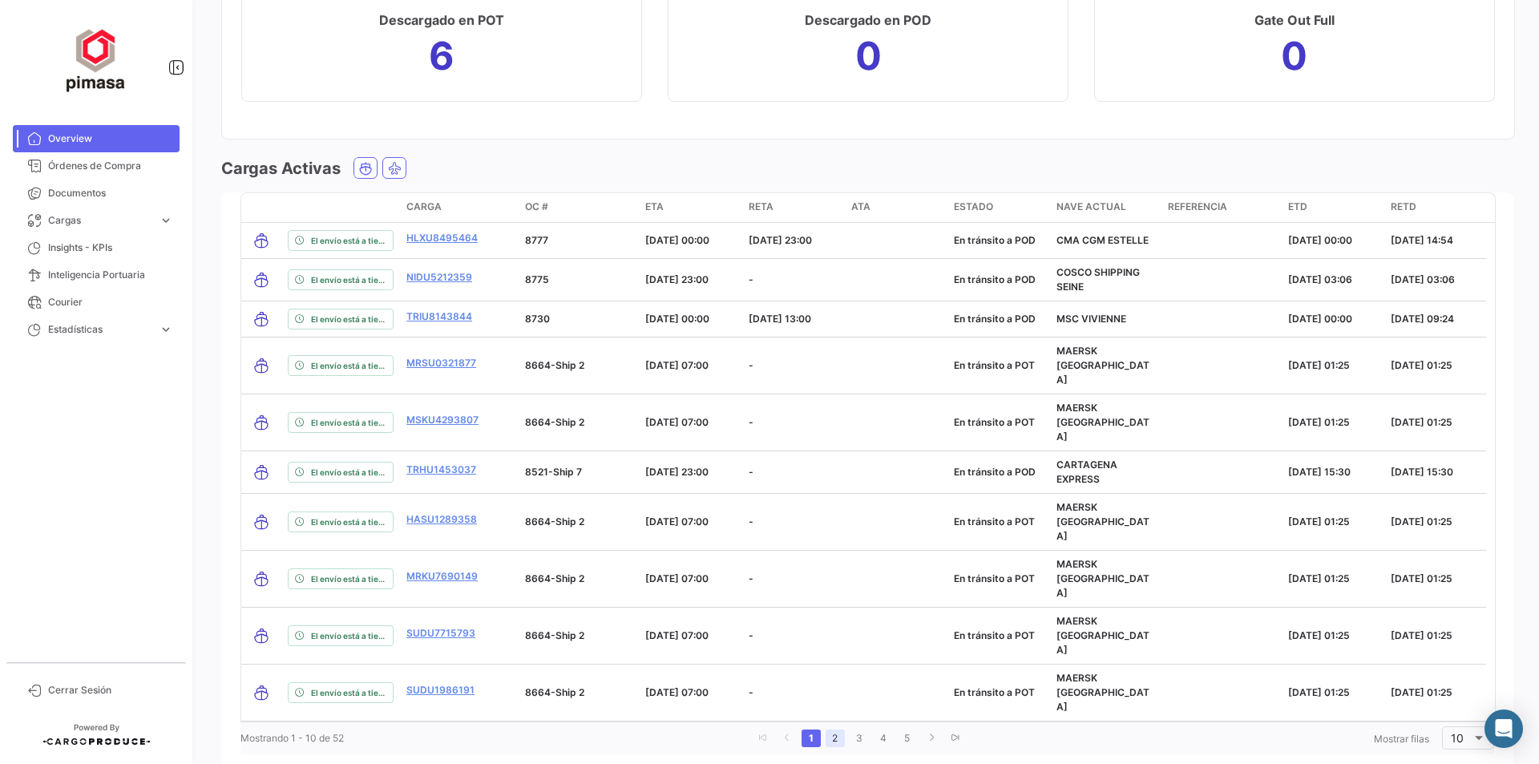
click at [833, 729] on link "2" at bounding box center [834, 738] width 19 height 18
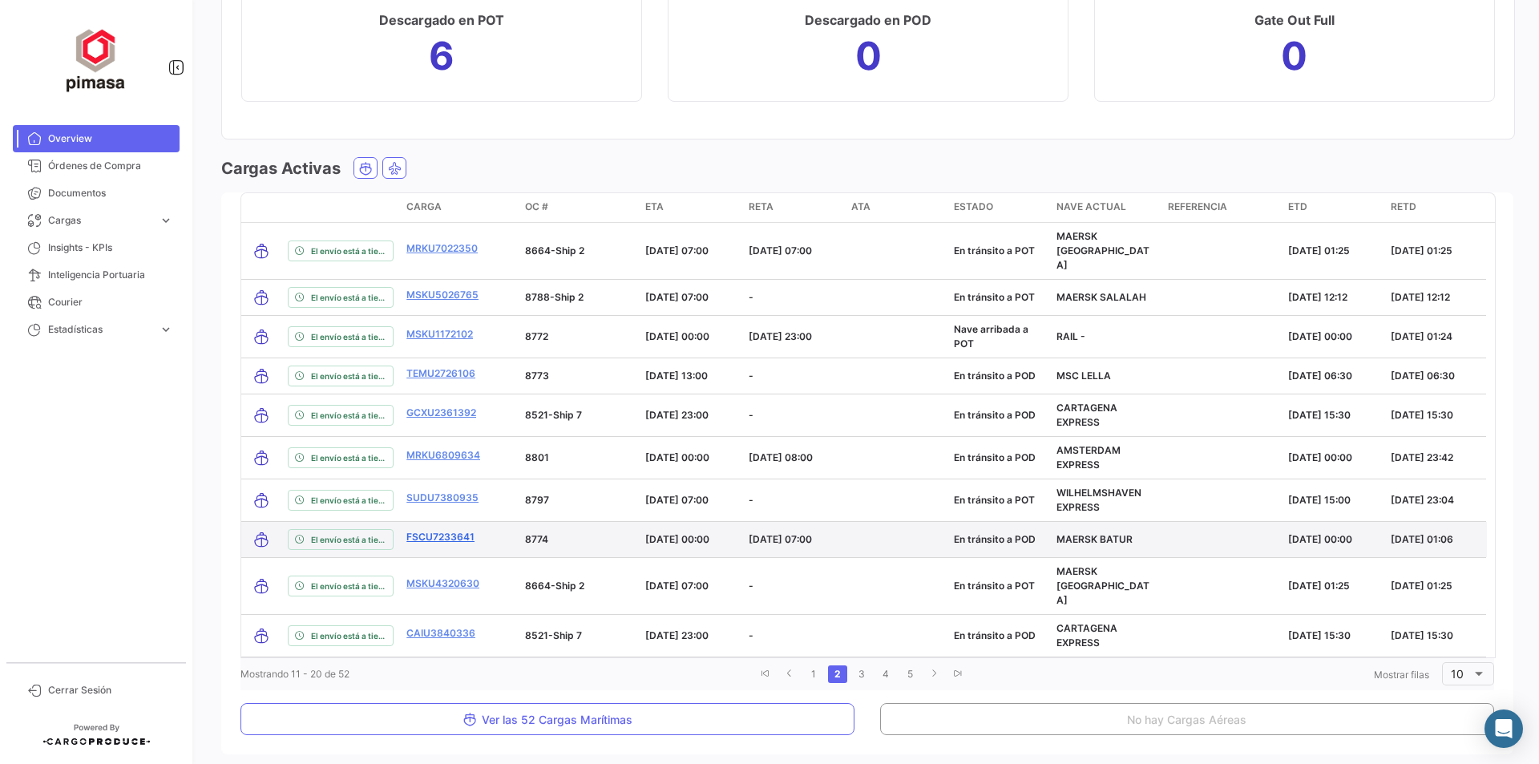
click at [427, 530] on link "FSCU7233641" at bounding box center [440, 537] width 68 height 14
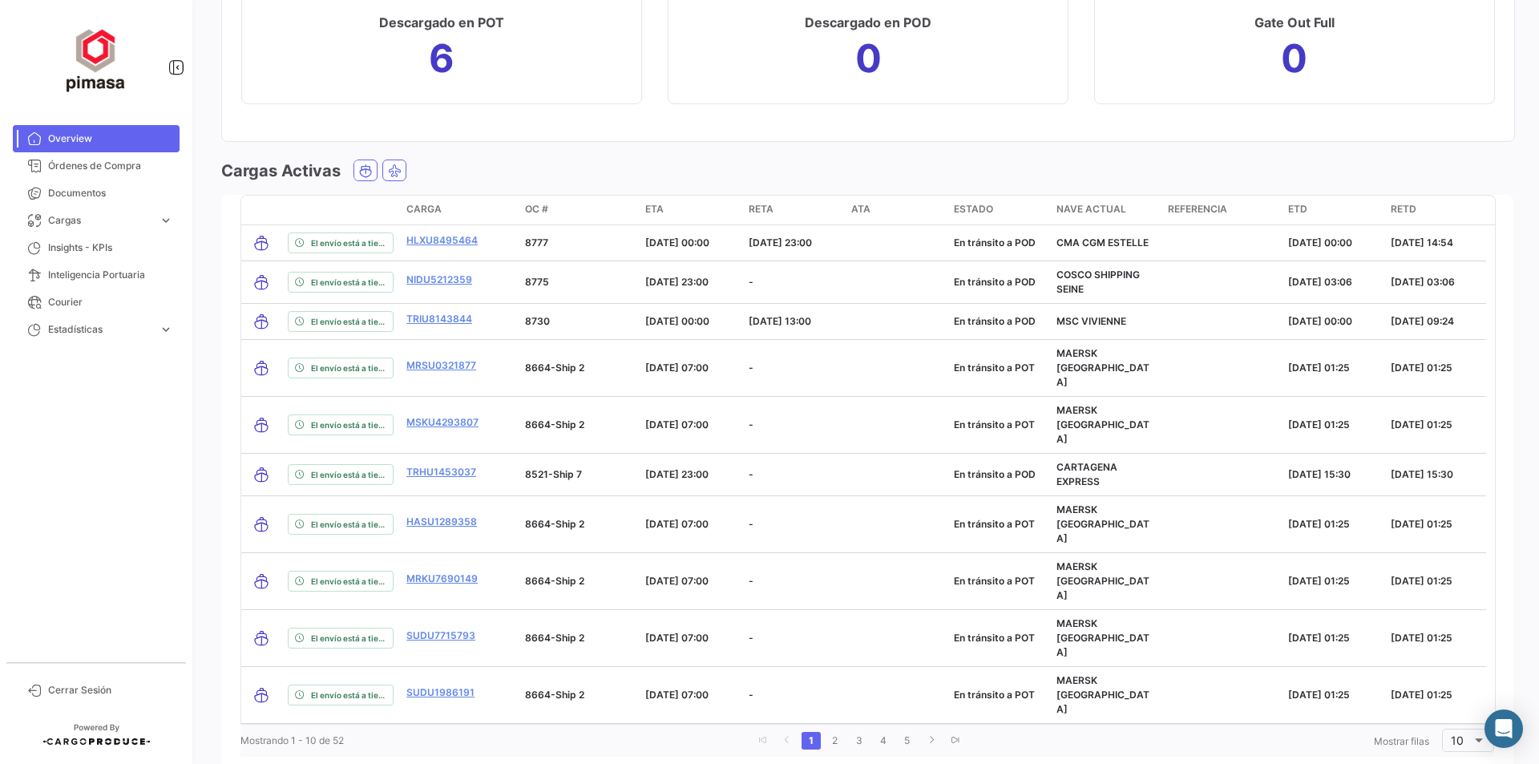
scroll to position [1778, 0]
click at [832, 729] on link "2" at bounding box center [834, 738] width 19 height 18
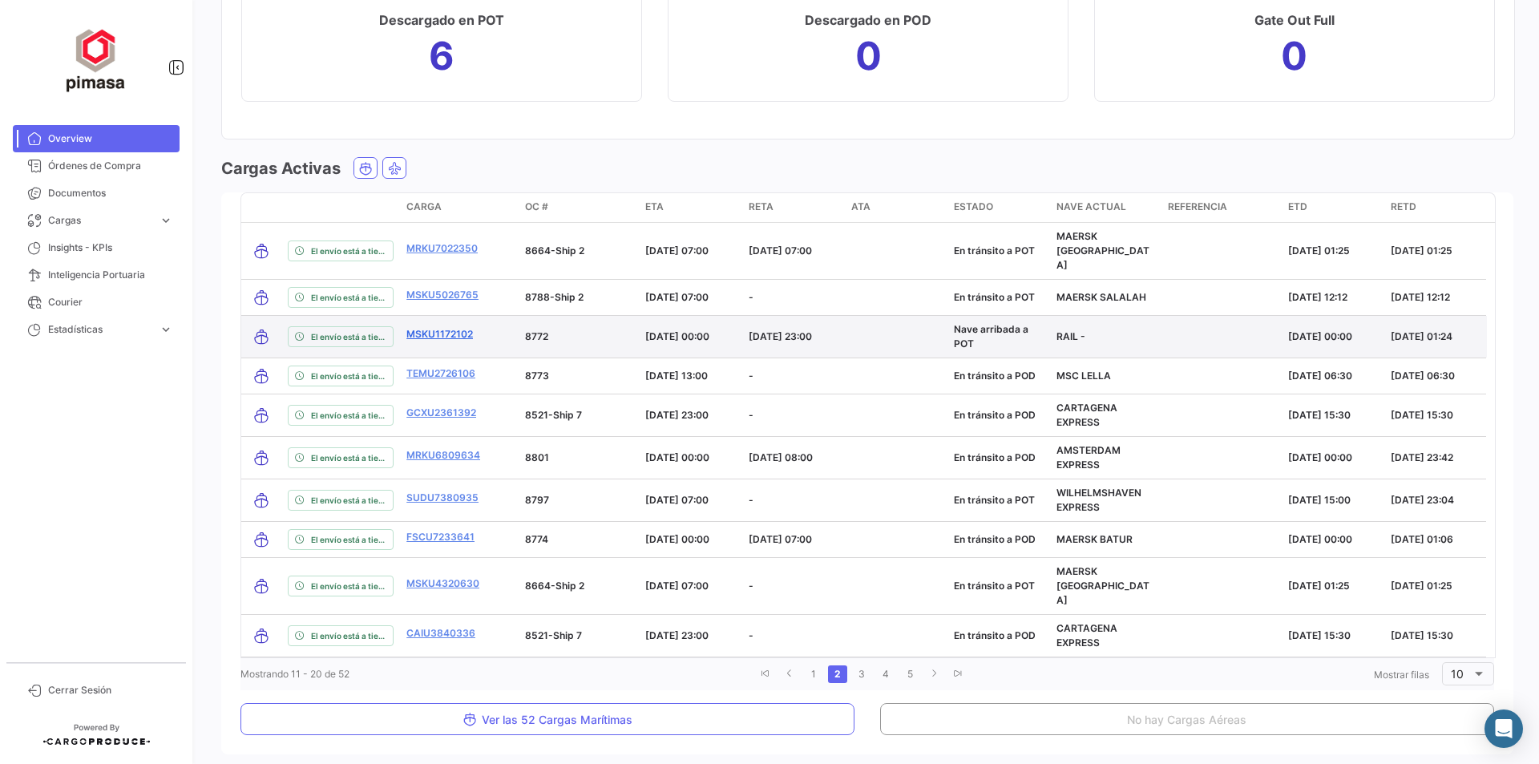
click at [409, 327] on link "MSKU1172102" at bounding box center [439, 334] width 67 height 14
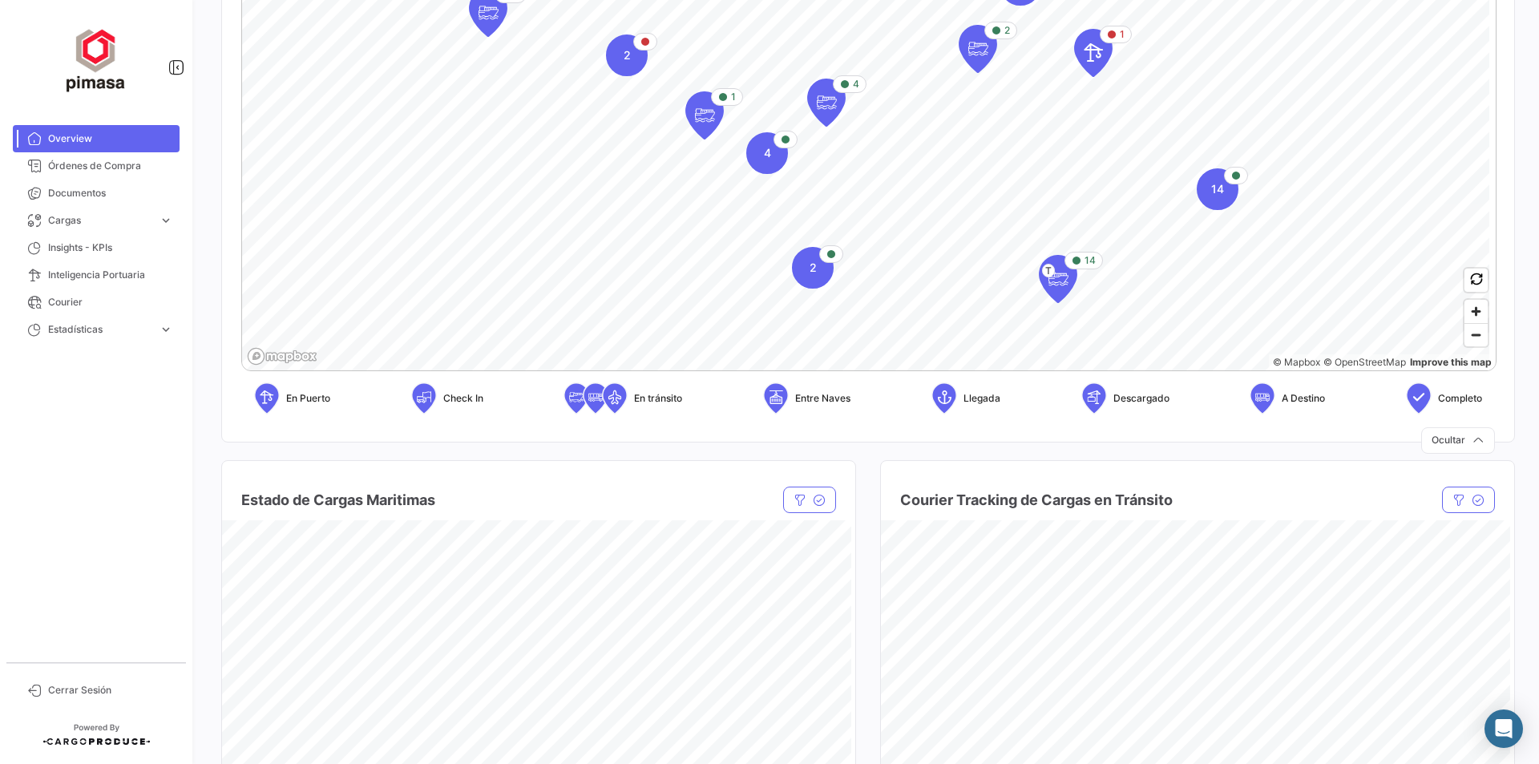
click at [204, 395] on div "¿Qué hay de nuevo? 0 [PERSON_NAME] Overview Pimasa Importer Seleccionar un Clie…" at bounding box center [867, 382] width 1343 height 764
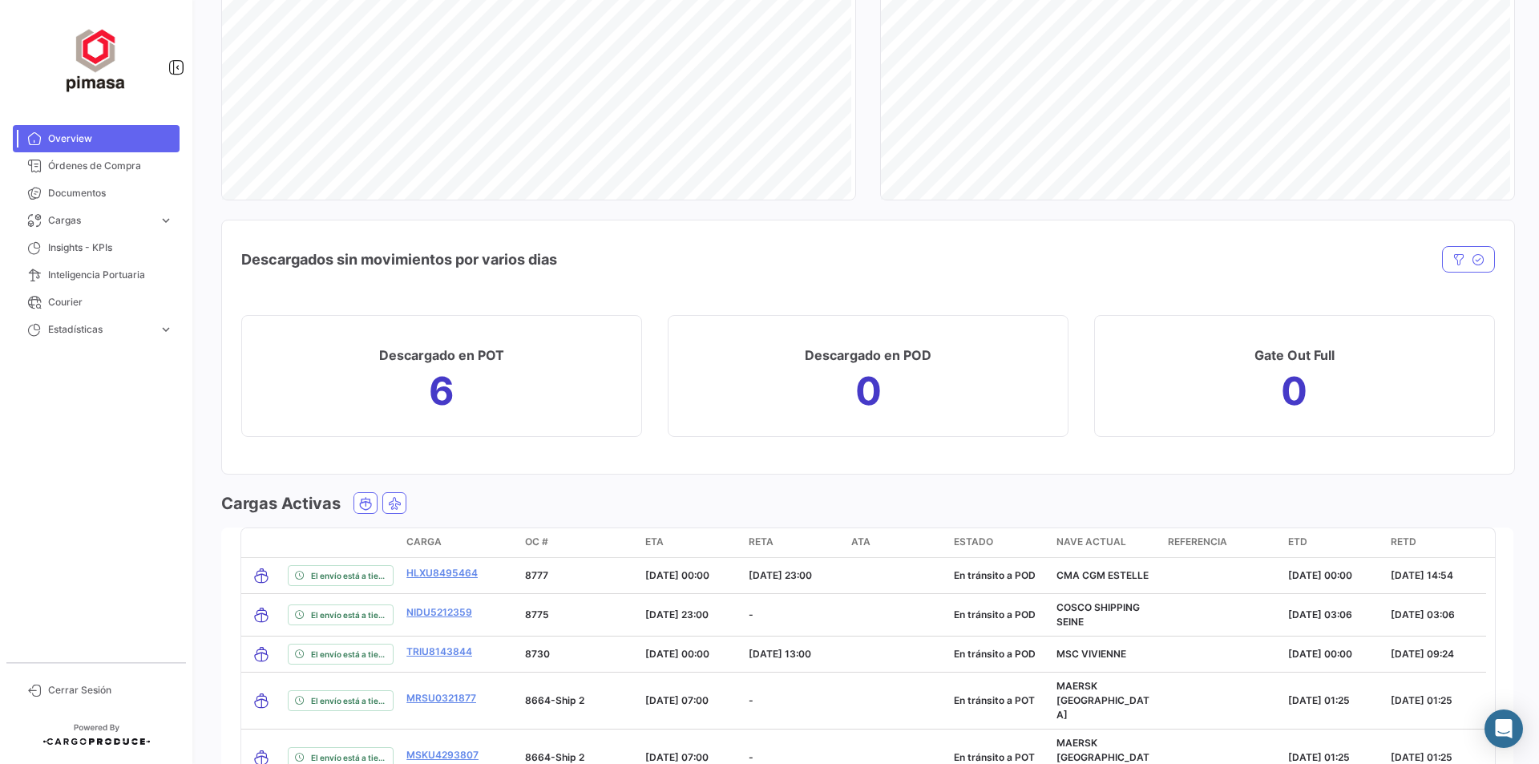
scroll to position [1763, 0]
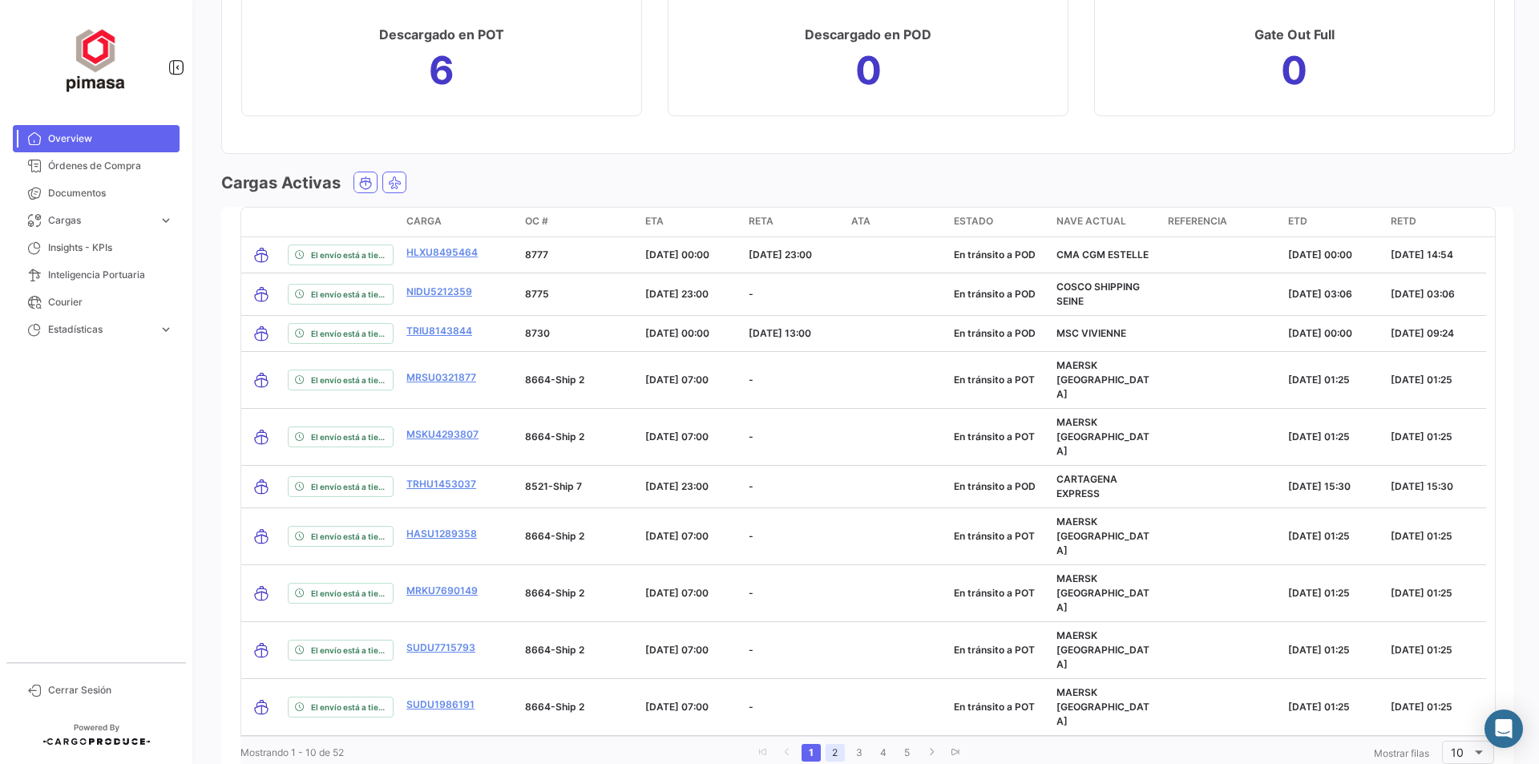
click at [834, 744] on link "2" at bounding box center [834, 753] width 19 height 18
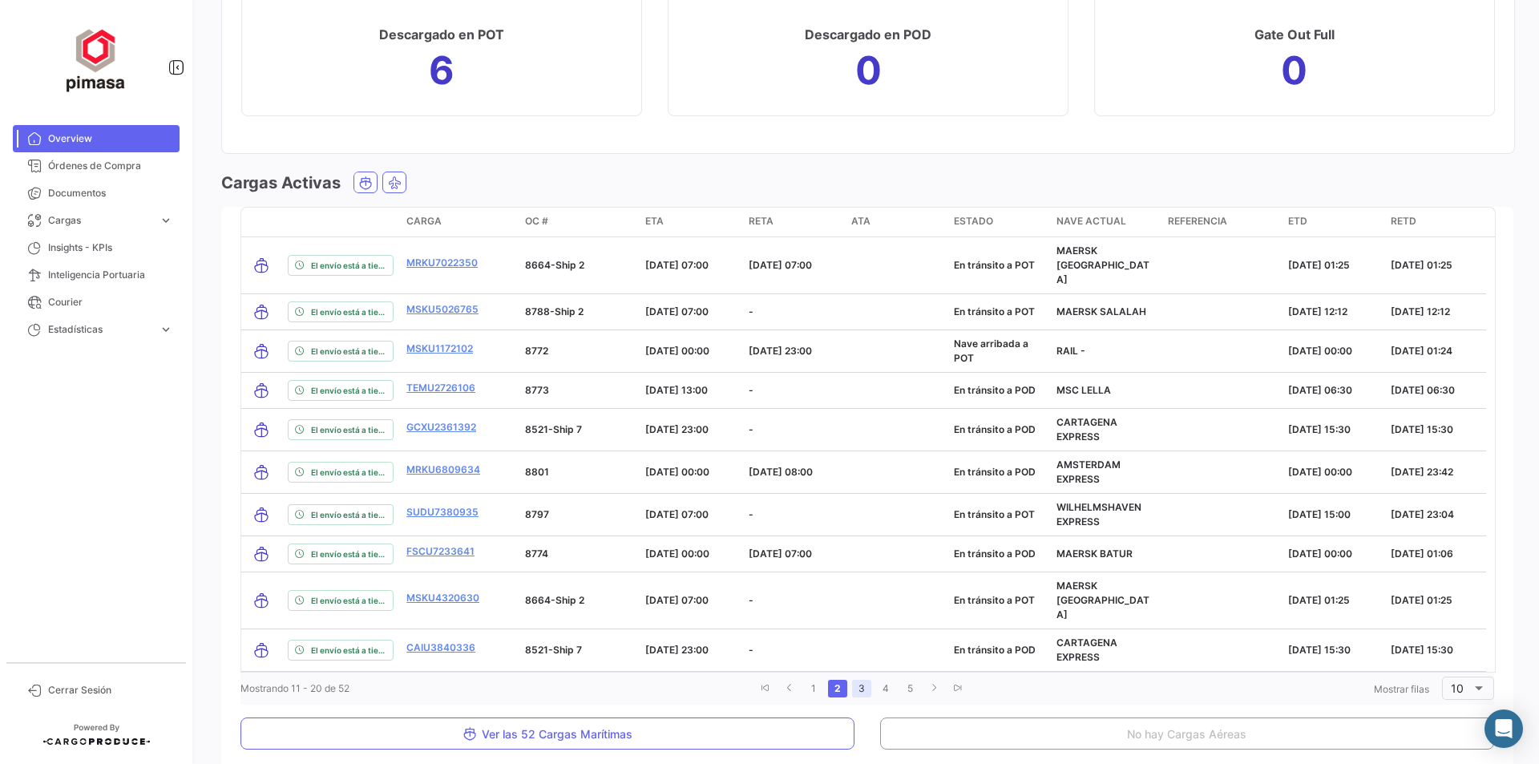
click at [853, 680] on link "3" at bounding box center [861, 689] width 19 height 18
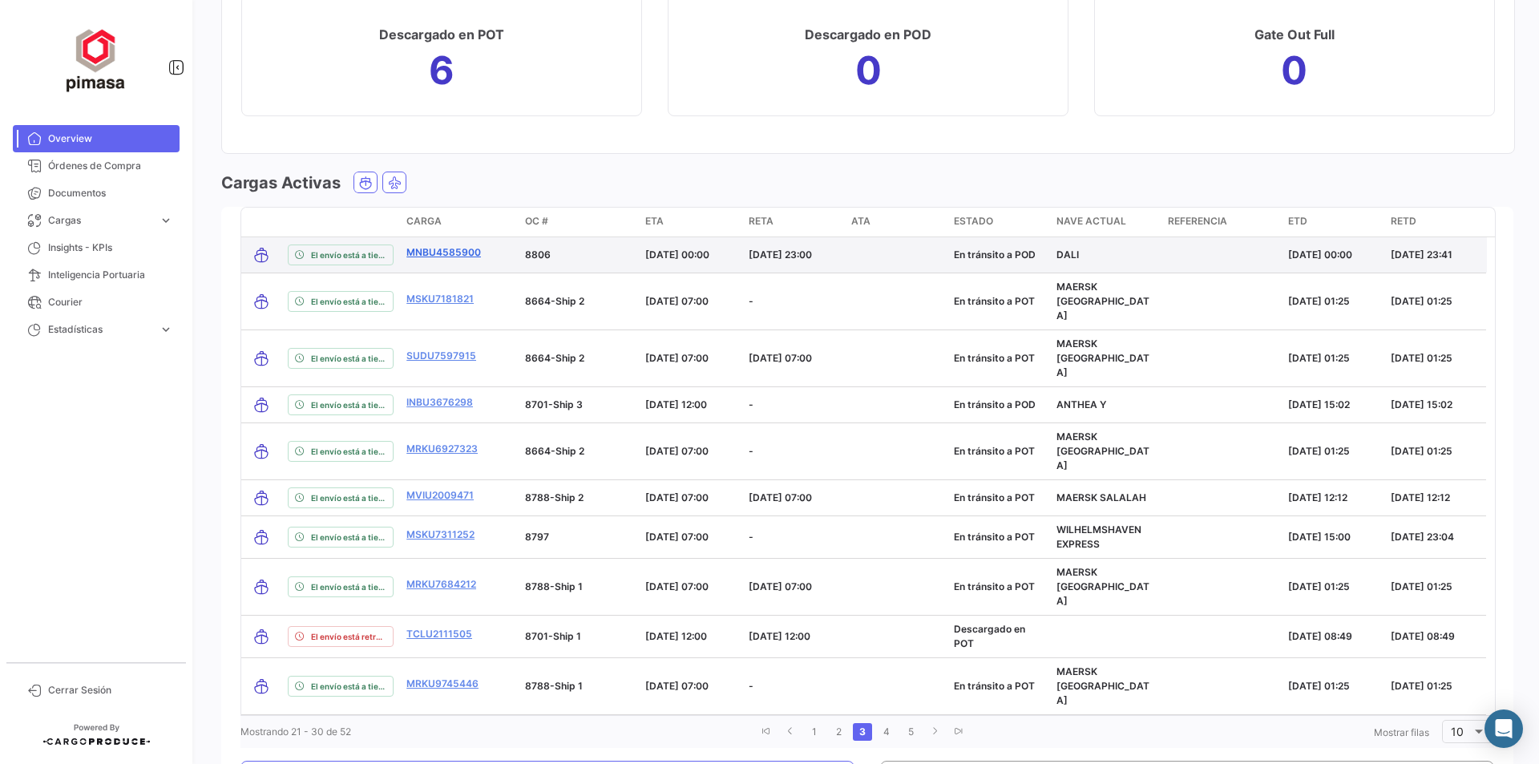
click at [433, 252] on link "MNBU4585900" at bounding box center [443, 252] width 75 height 14
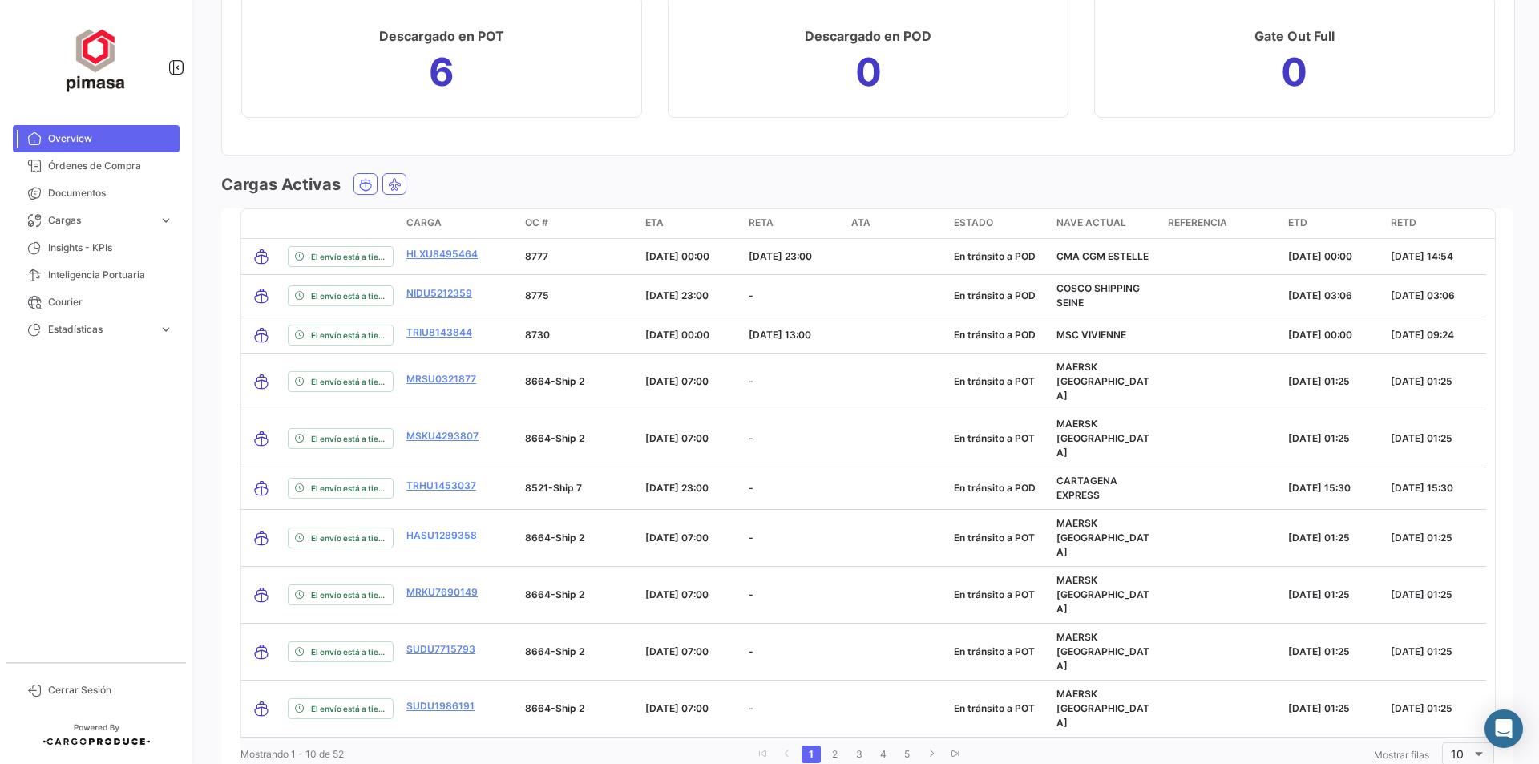
scroll to position [1763, 0]
click at [832, 744] on link "2" at bounding box center [834, 753] width 19 height 18
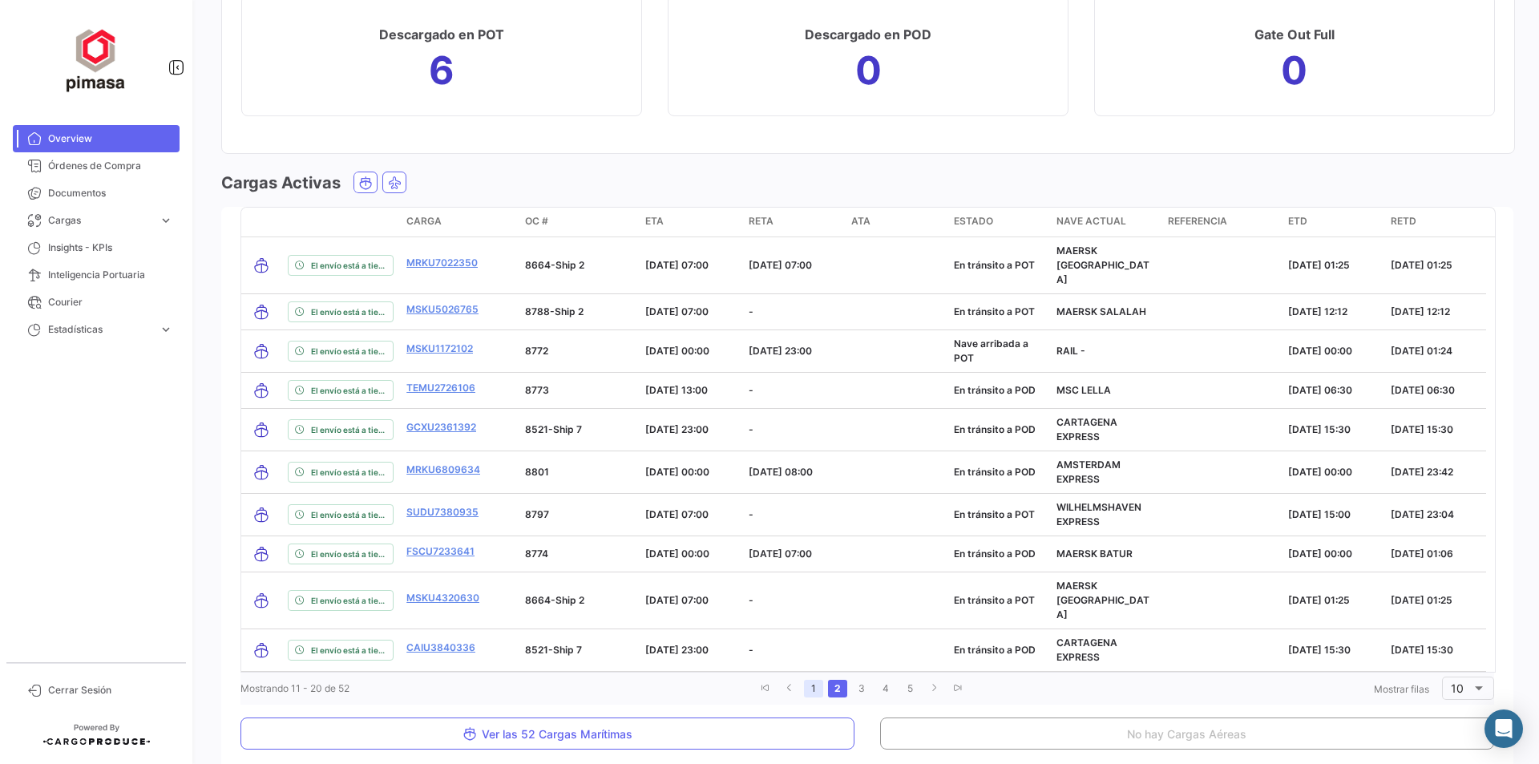
click at [810, 680] on link "1" at bounding box center [813, 689] width 19 height 18
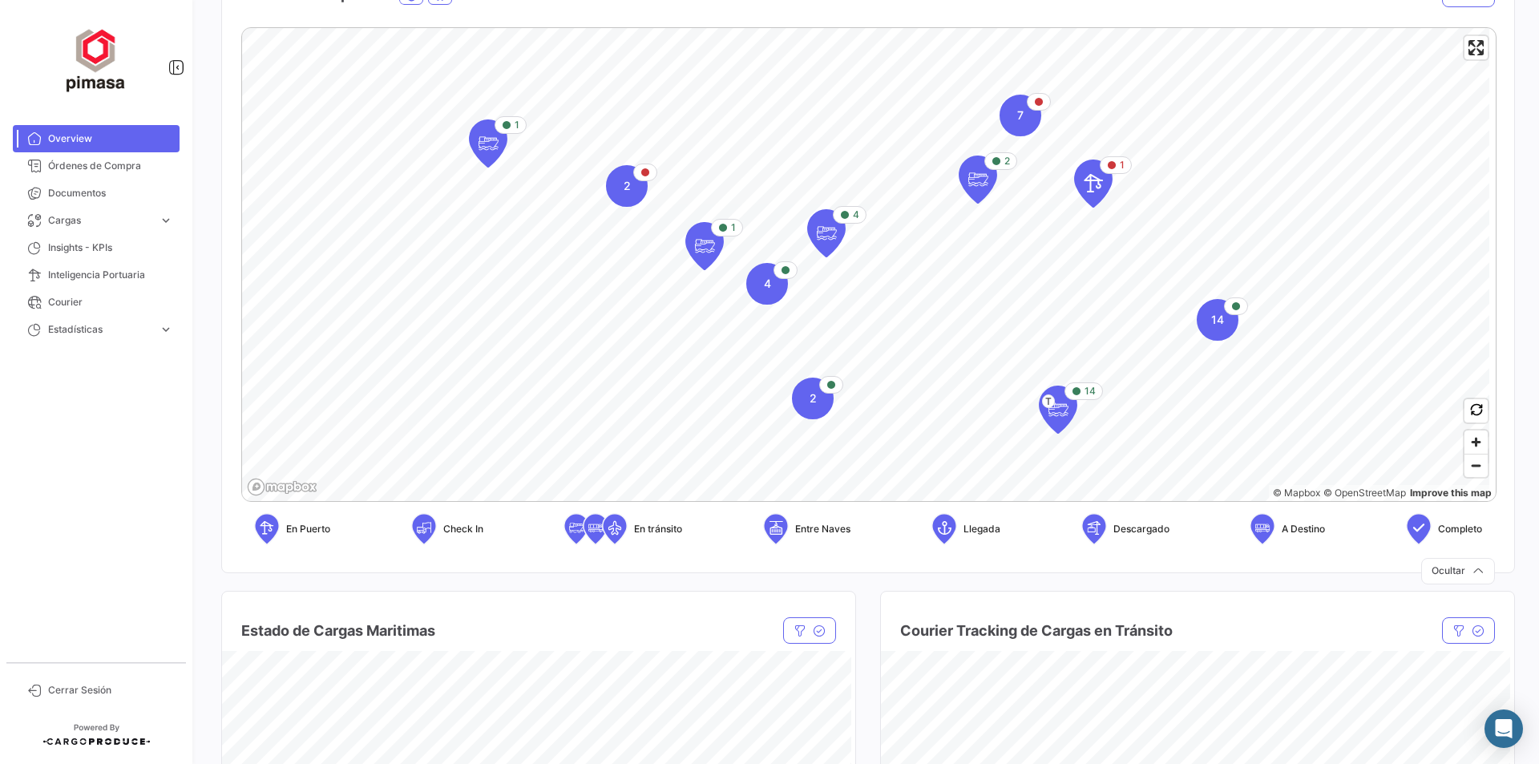
scroll to position [0, 0]
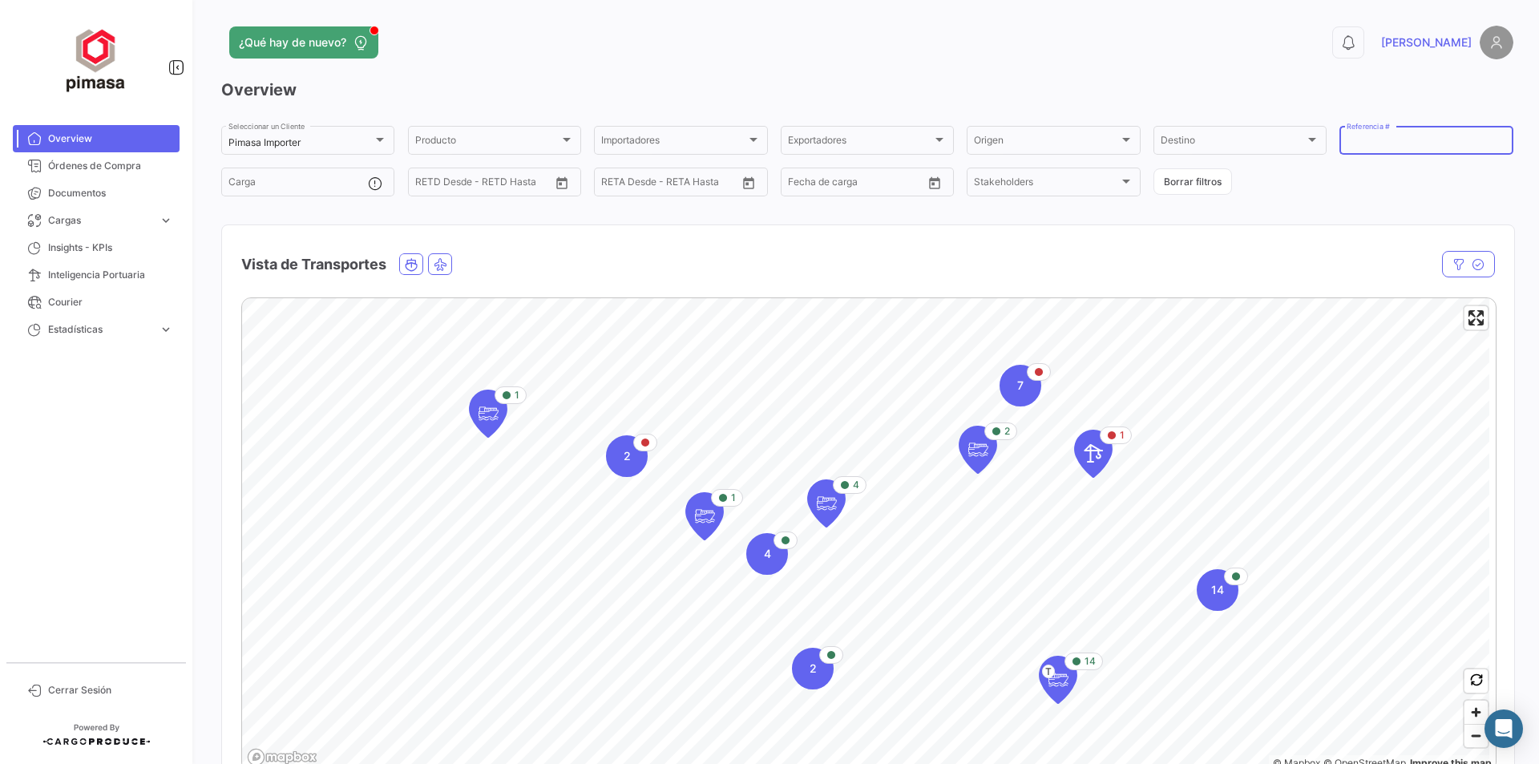
click at [1387, 144] on input "Referencia #" at bounding box center [1425, 142] width 159 height 11
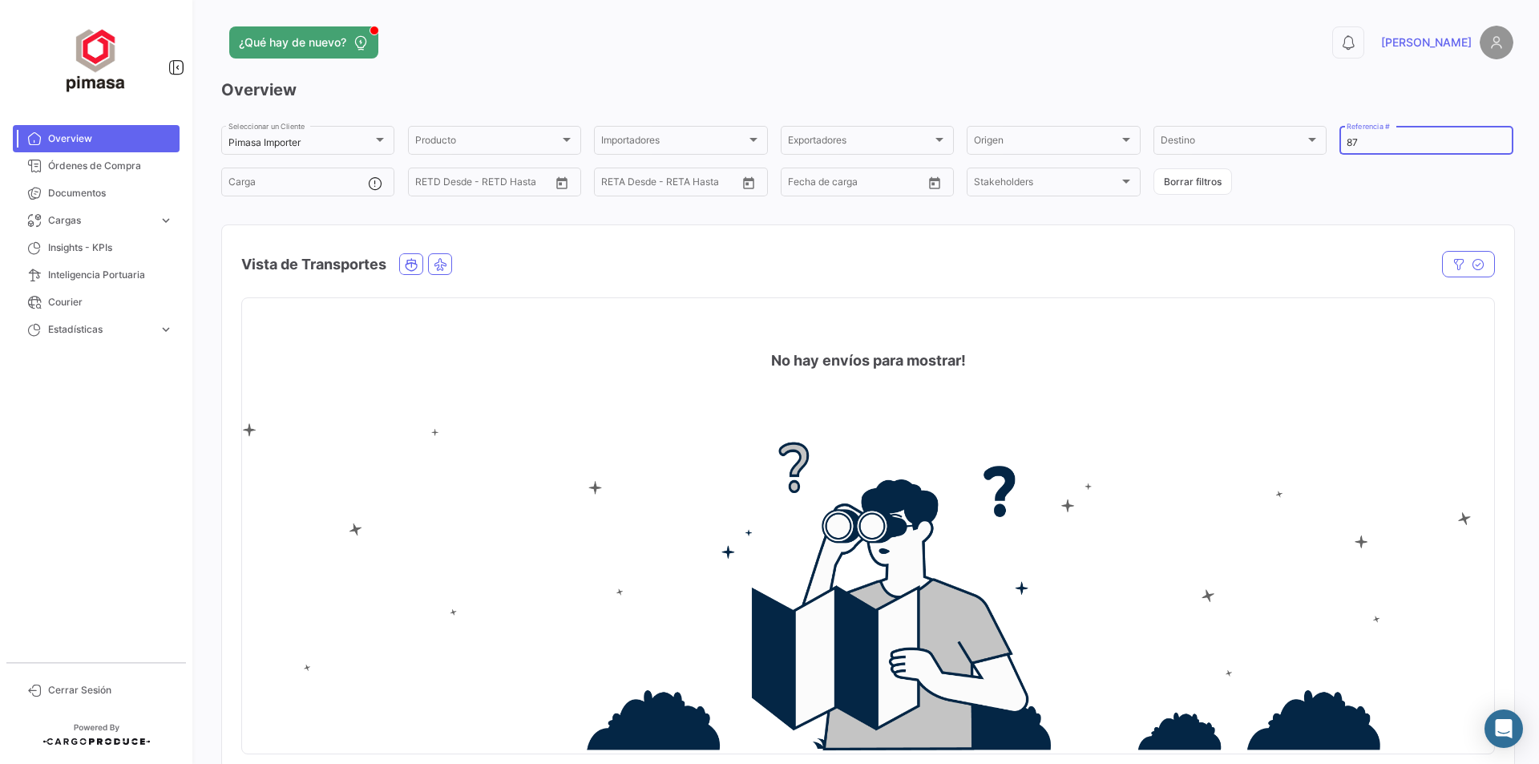
type input "8"
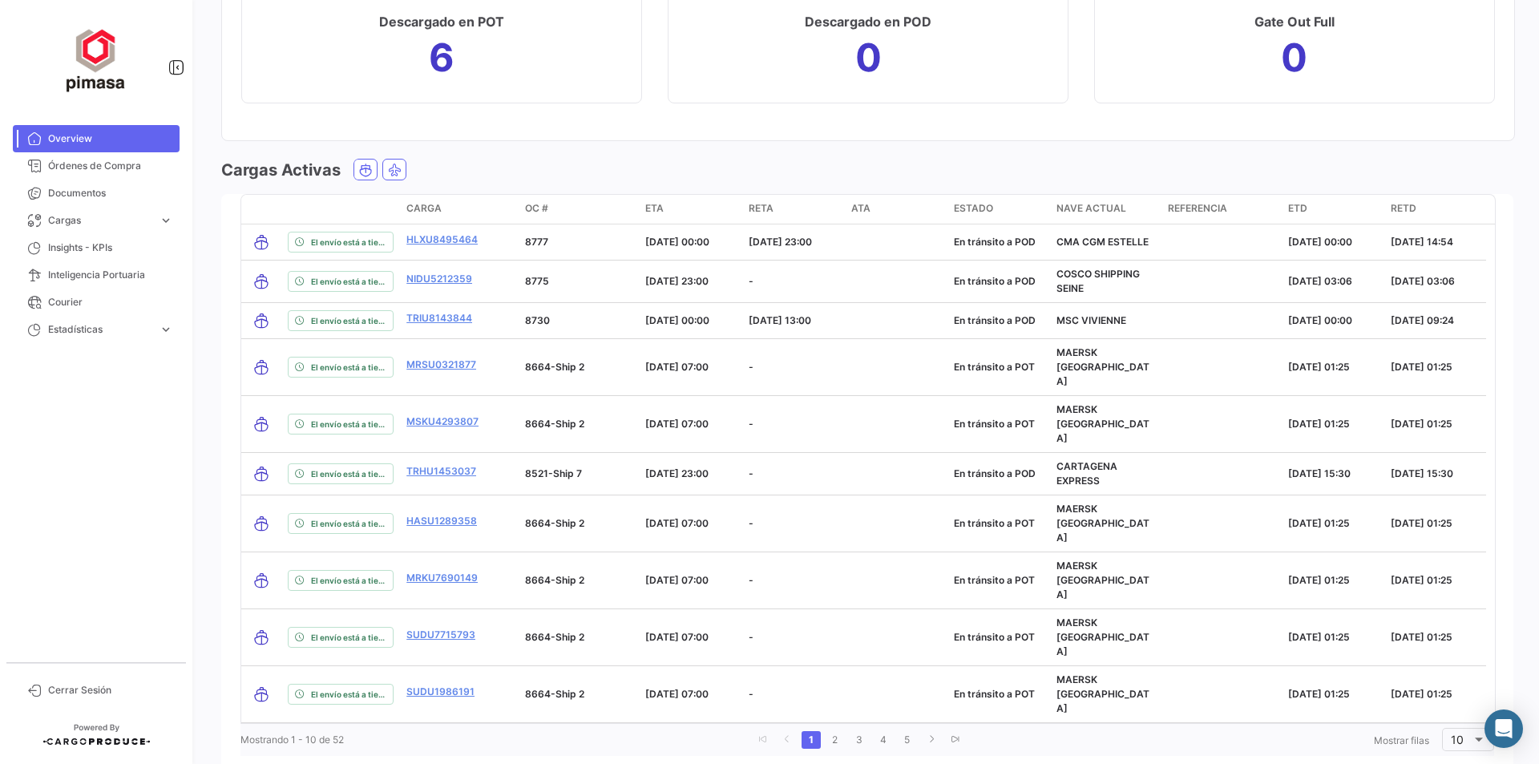
scroll to position [1778, 0]
click at [834, 729] on link "2" at bounding box center [834, 738] width 19 height 18
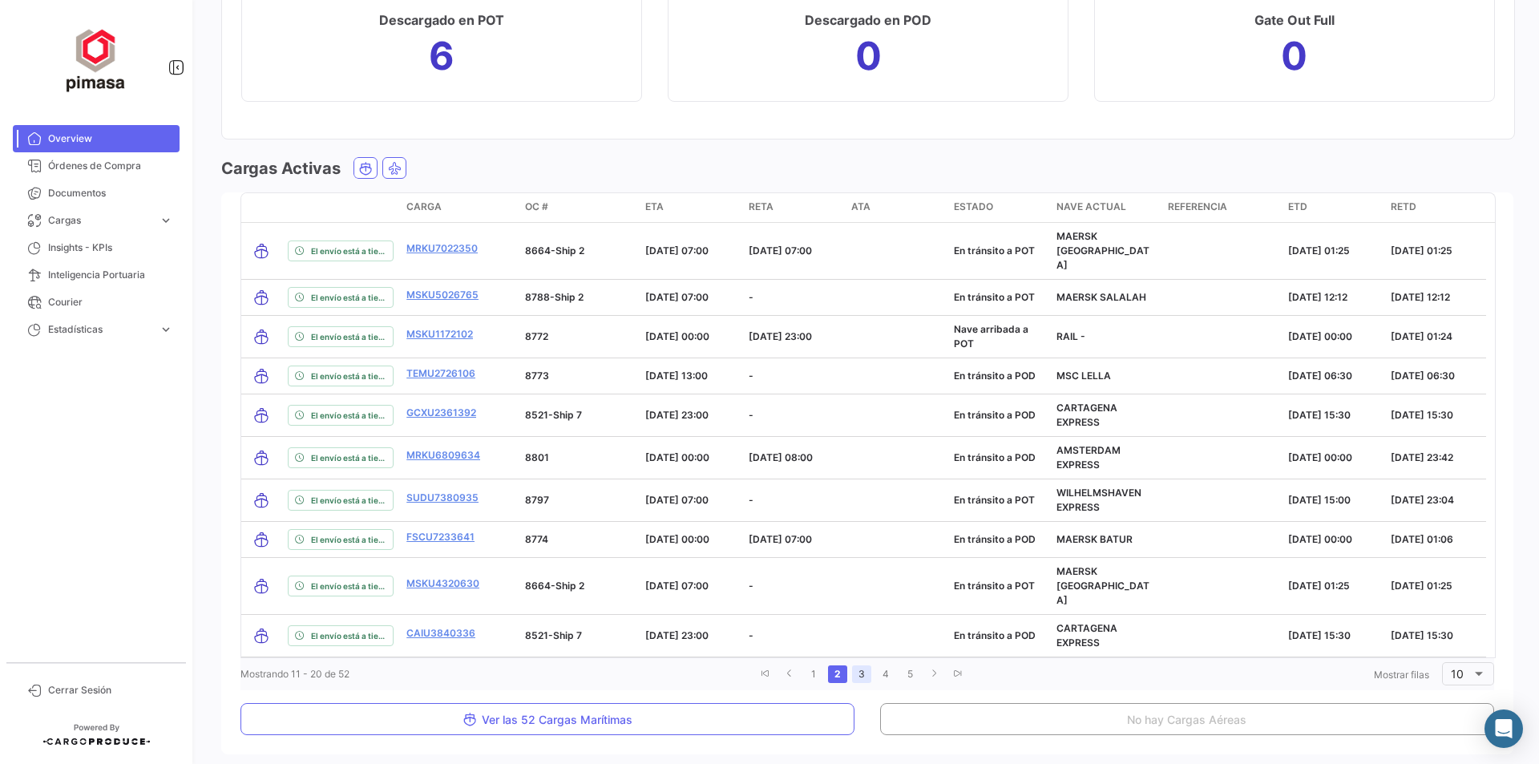
click at [854, 665] on link "3" at bounding box center [861, 674] width 19 height 18
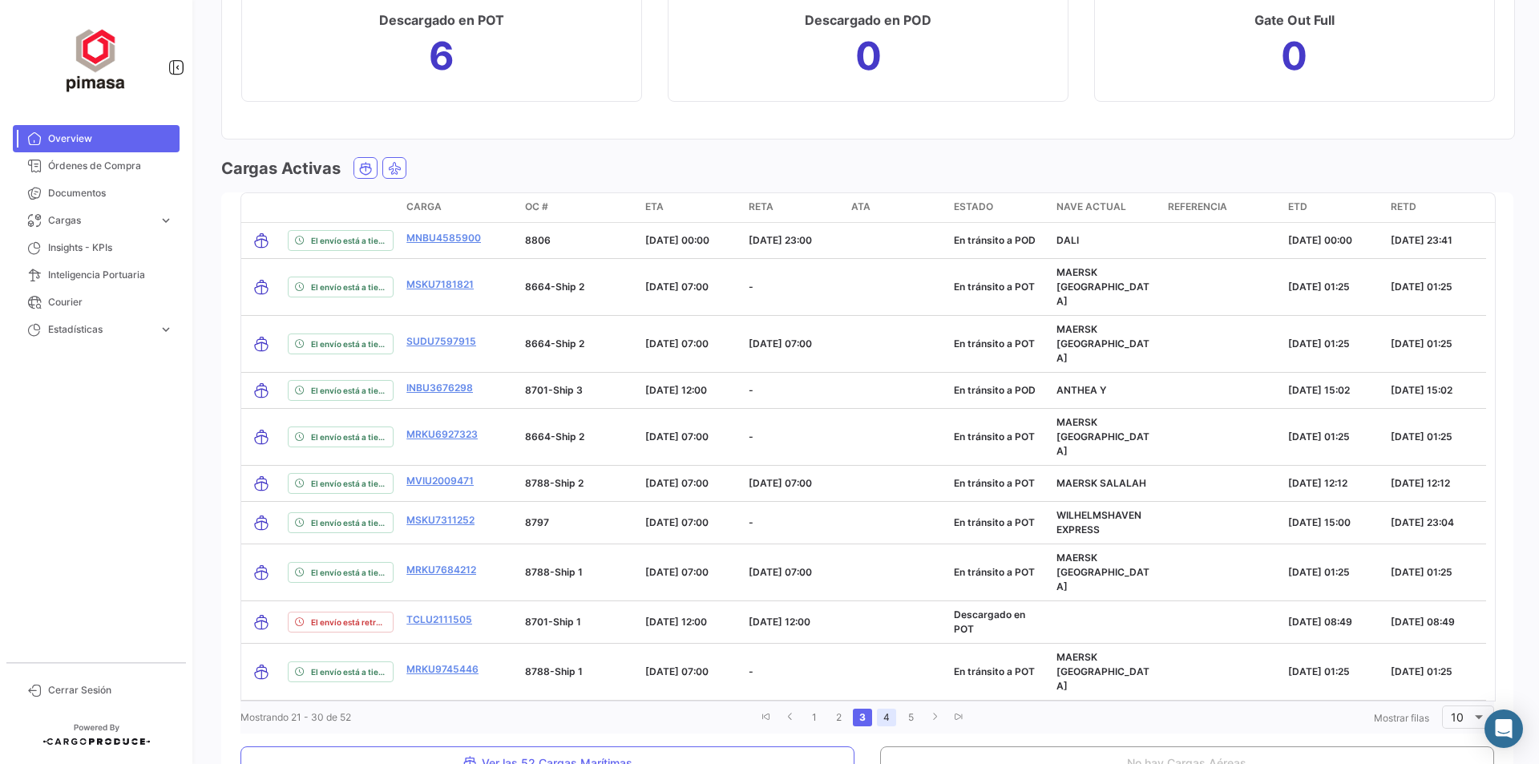
click at [879, 708] on link "4" at bounding box center [886, 717] width 19 height 18
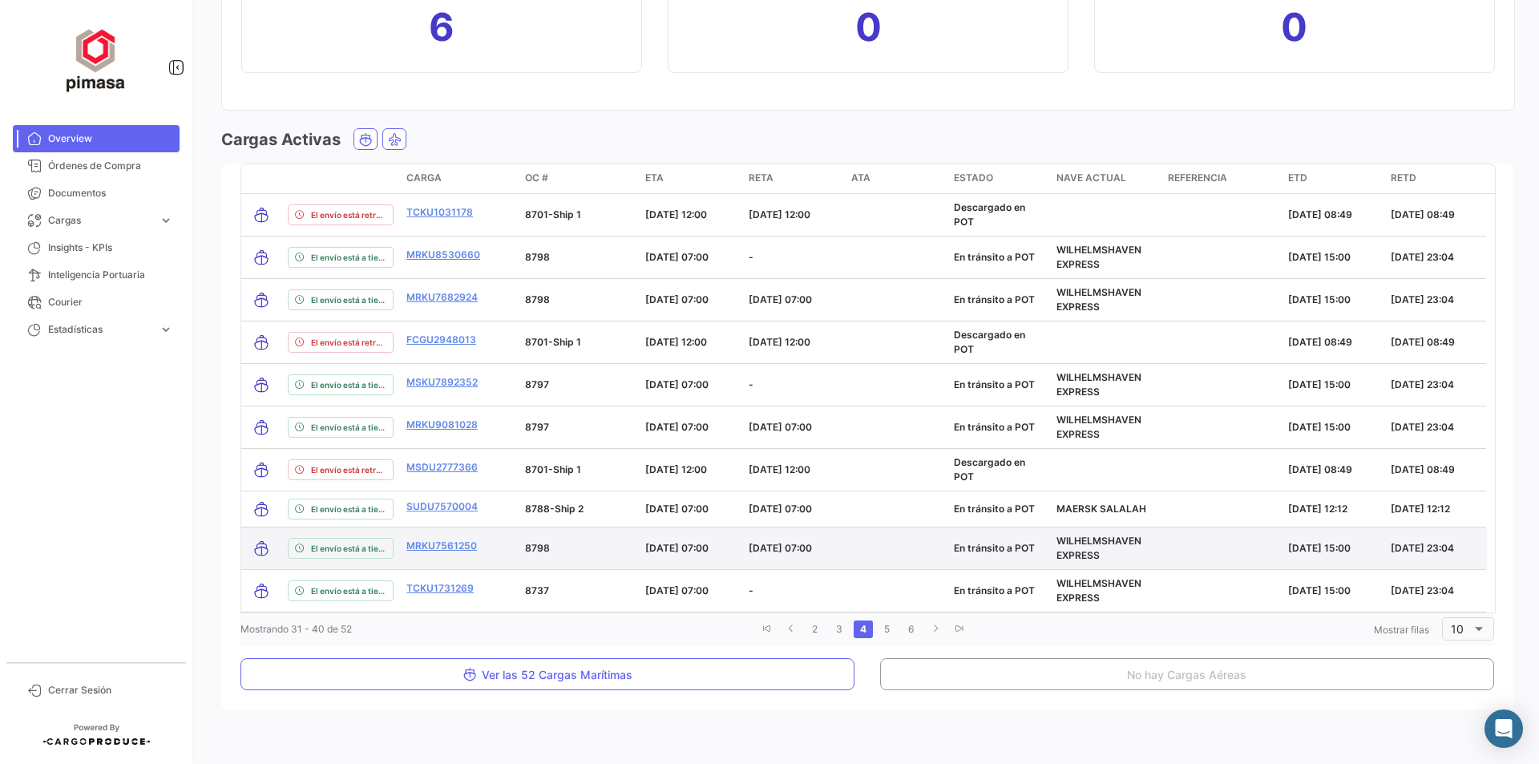
scroll to position [1822, 0]
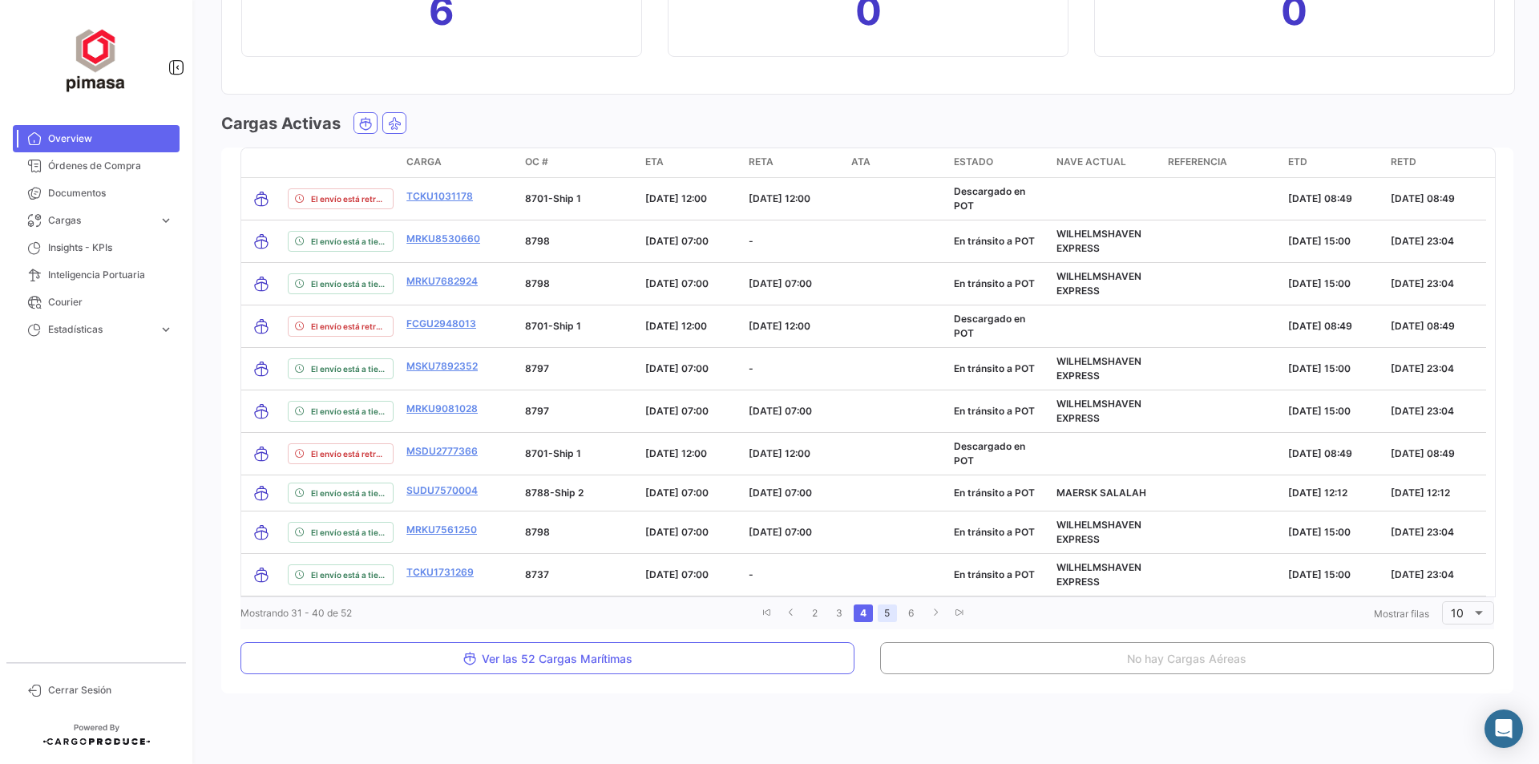
click at [879, 616] on link "5" at bounding box center [887, 613] width 19 height 18
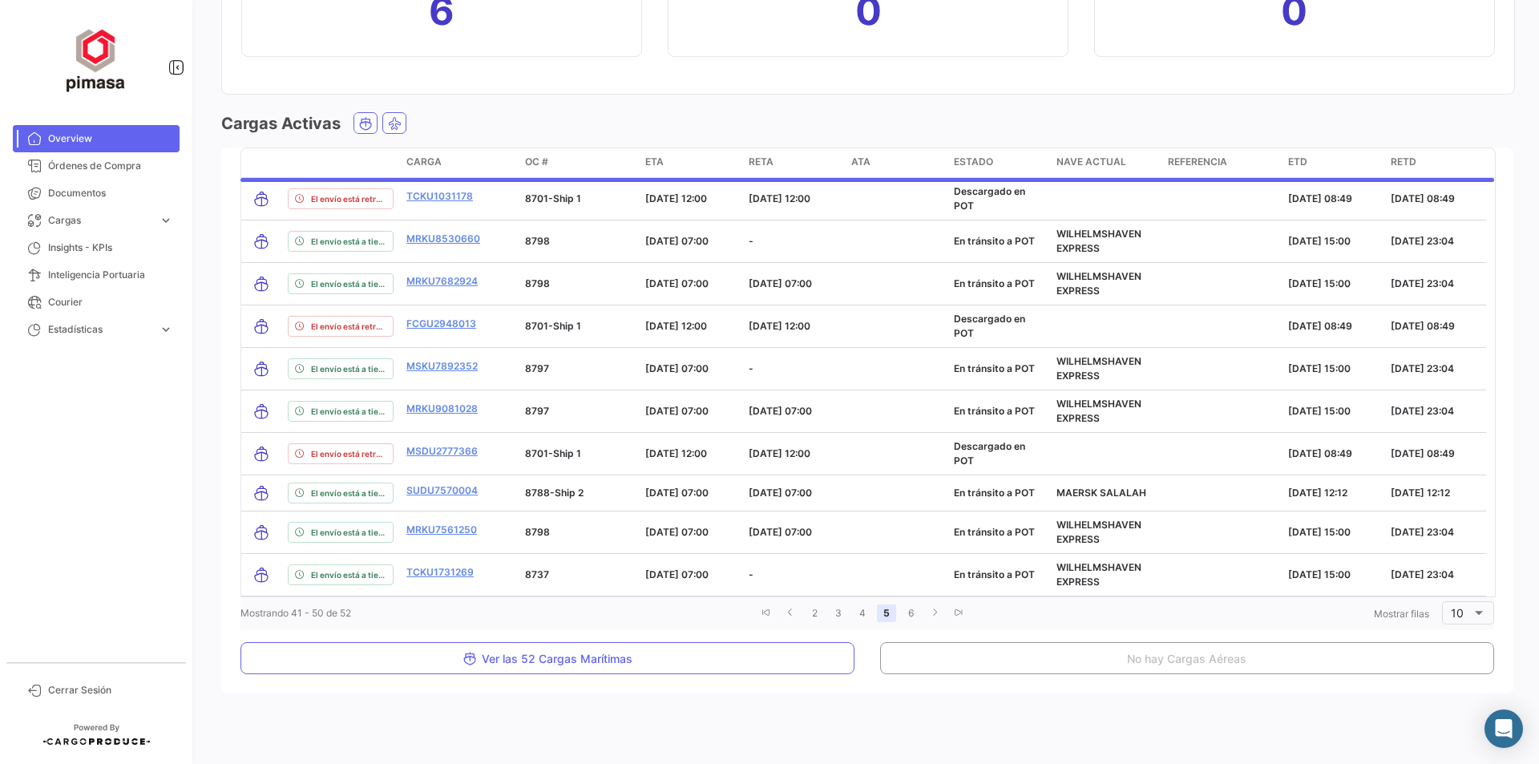
scroll to position [1790, 0]
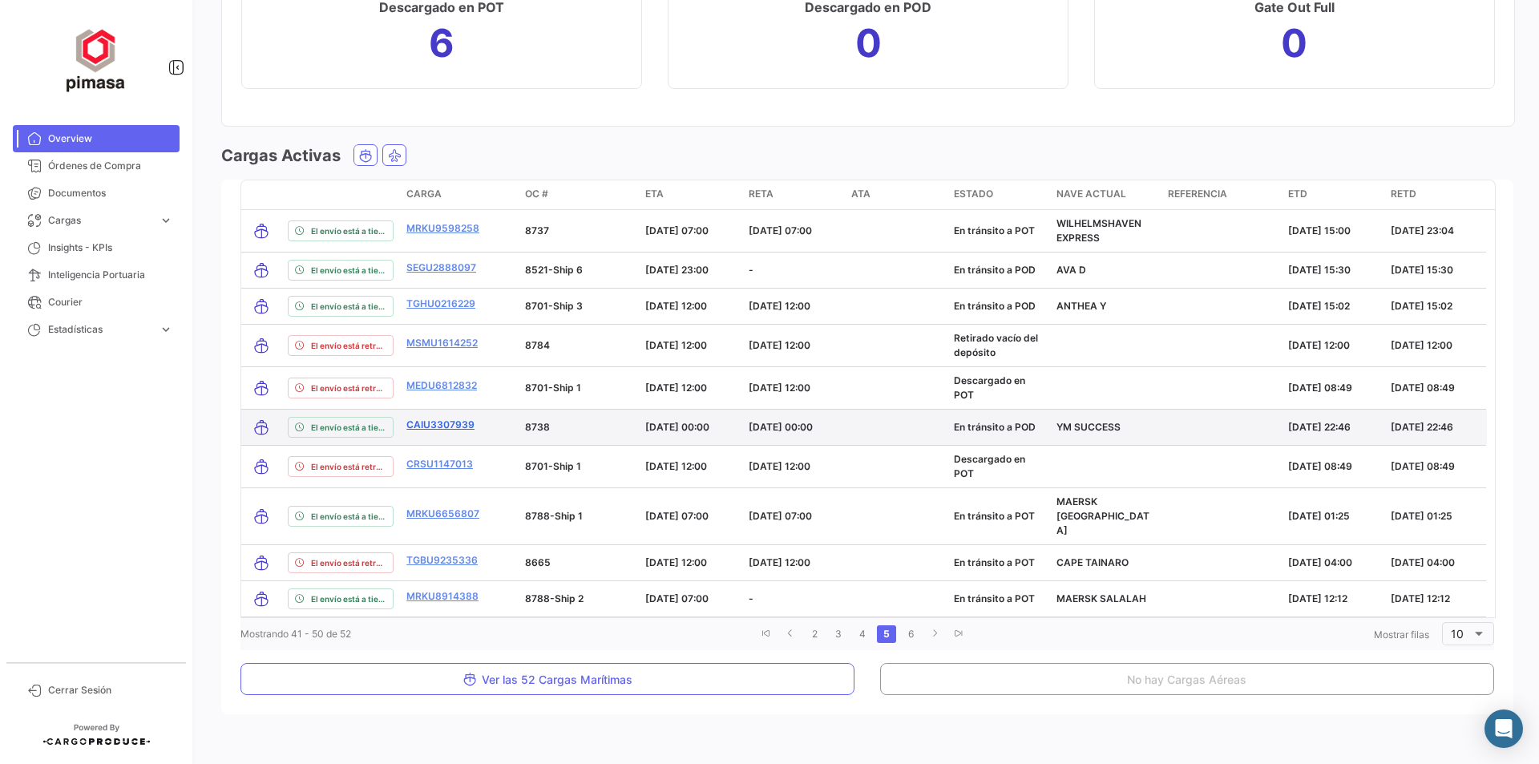
click at [419, 428] on link "CAIU3307939" at bounding box center [440, 425] width 68 height 14
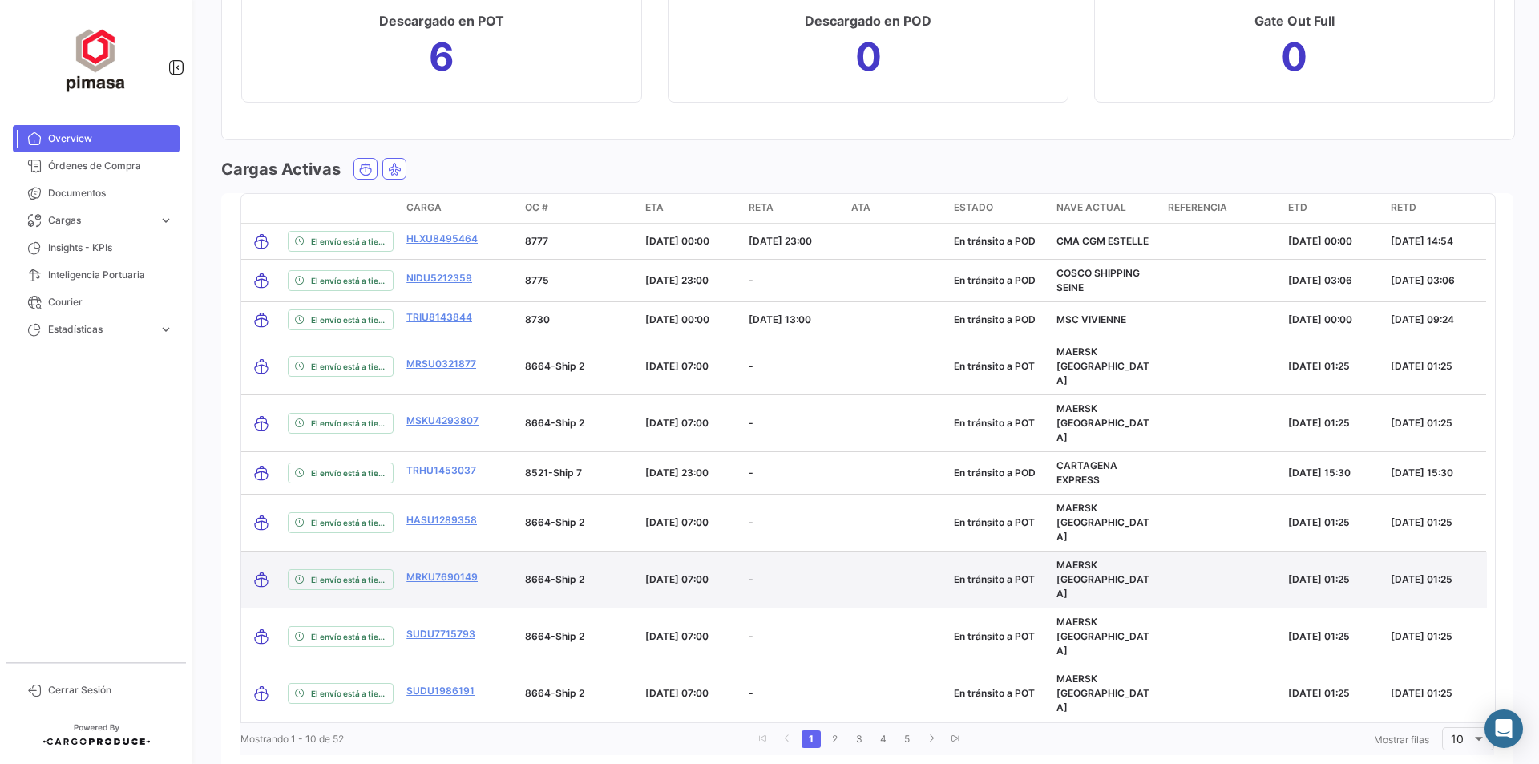
scroll to position [1778, 0]
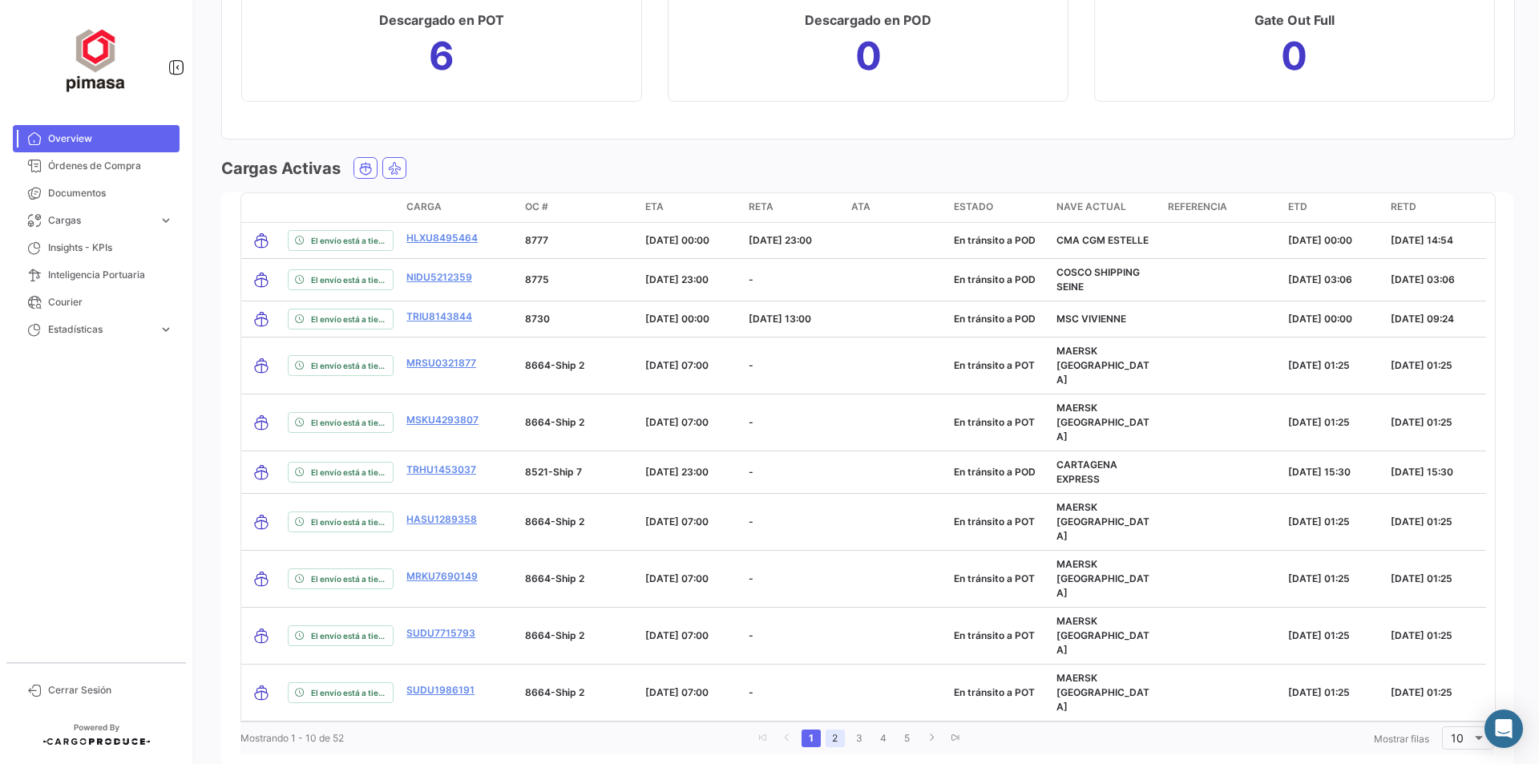
click at [825, 729] on link "2" at bounding box center [834, 738] width 19 height 18
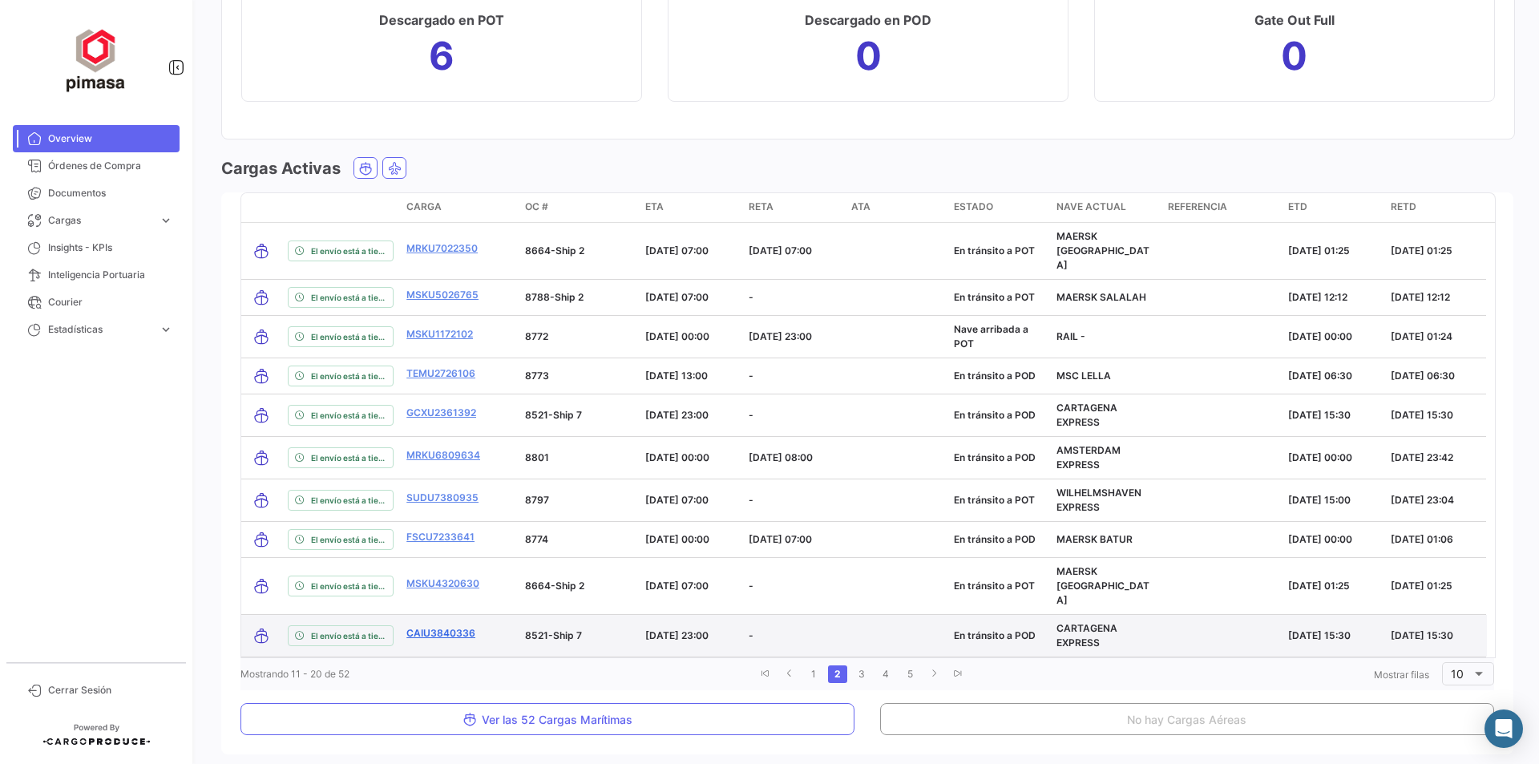
click at [462, 626] on link "CAIU3840336" at bounding box center [440, 633] width 69 height 14
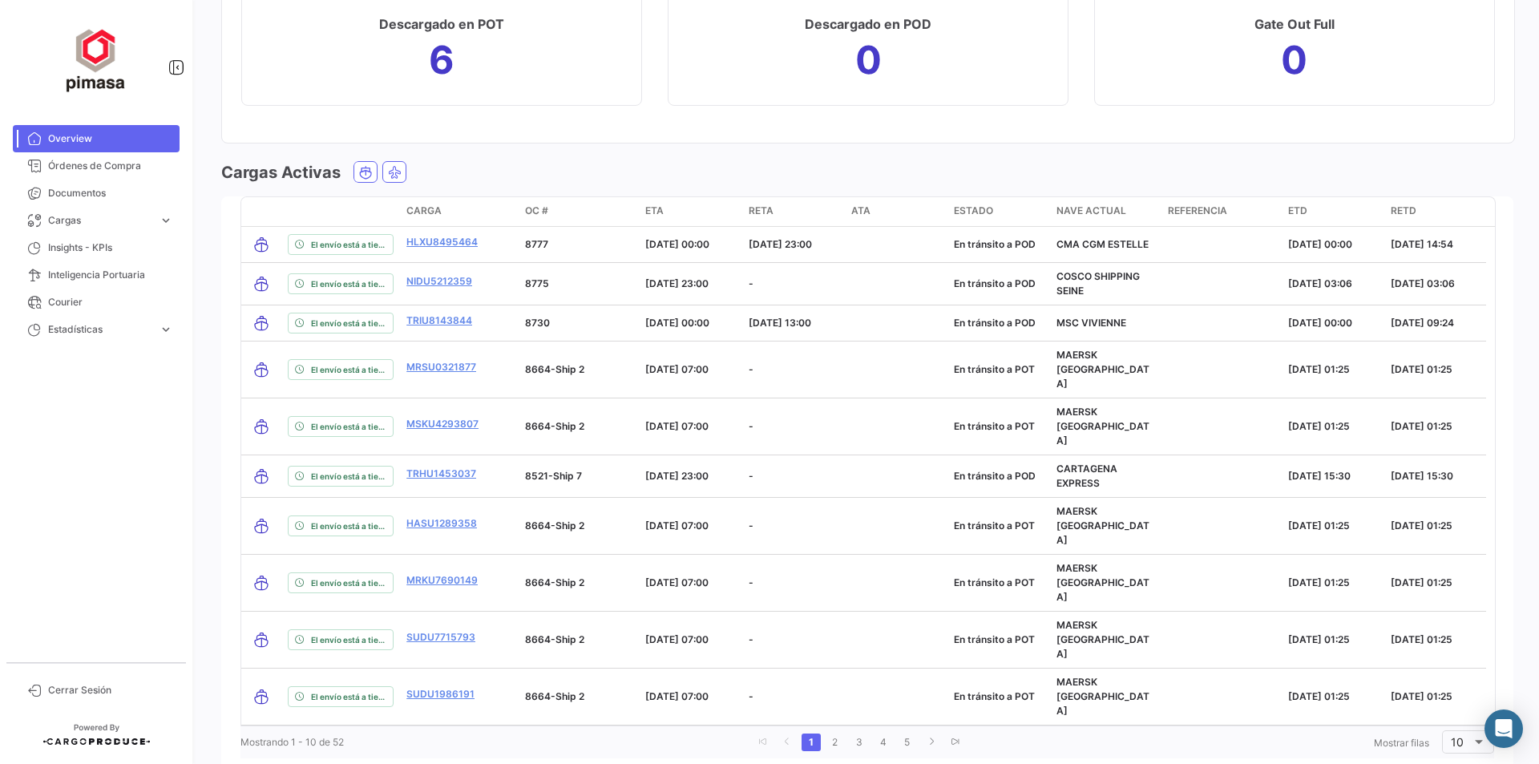
scroll to position [1778, 0]
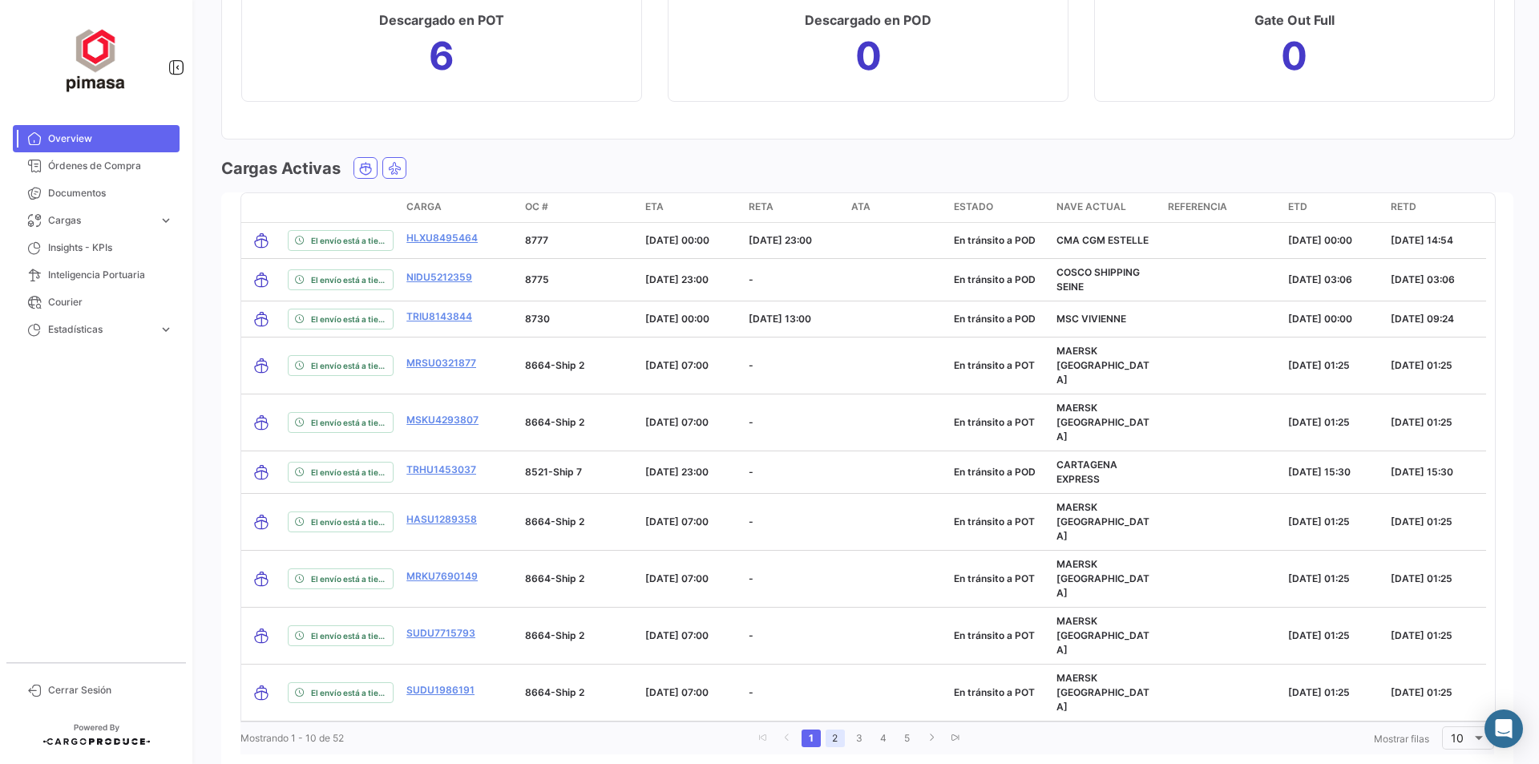
click at [832, 729] on link "2" at bounding box center [834, 738] width 19 height 18
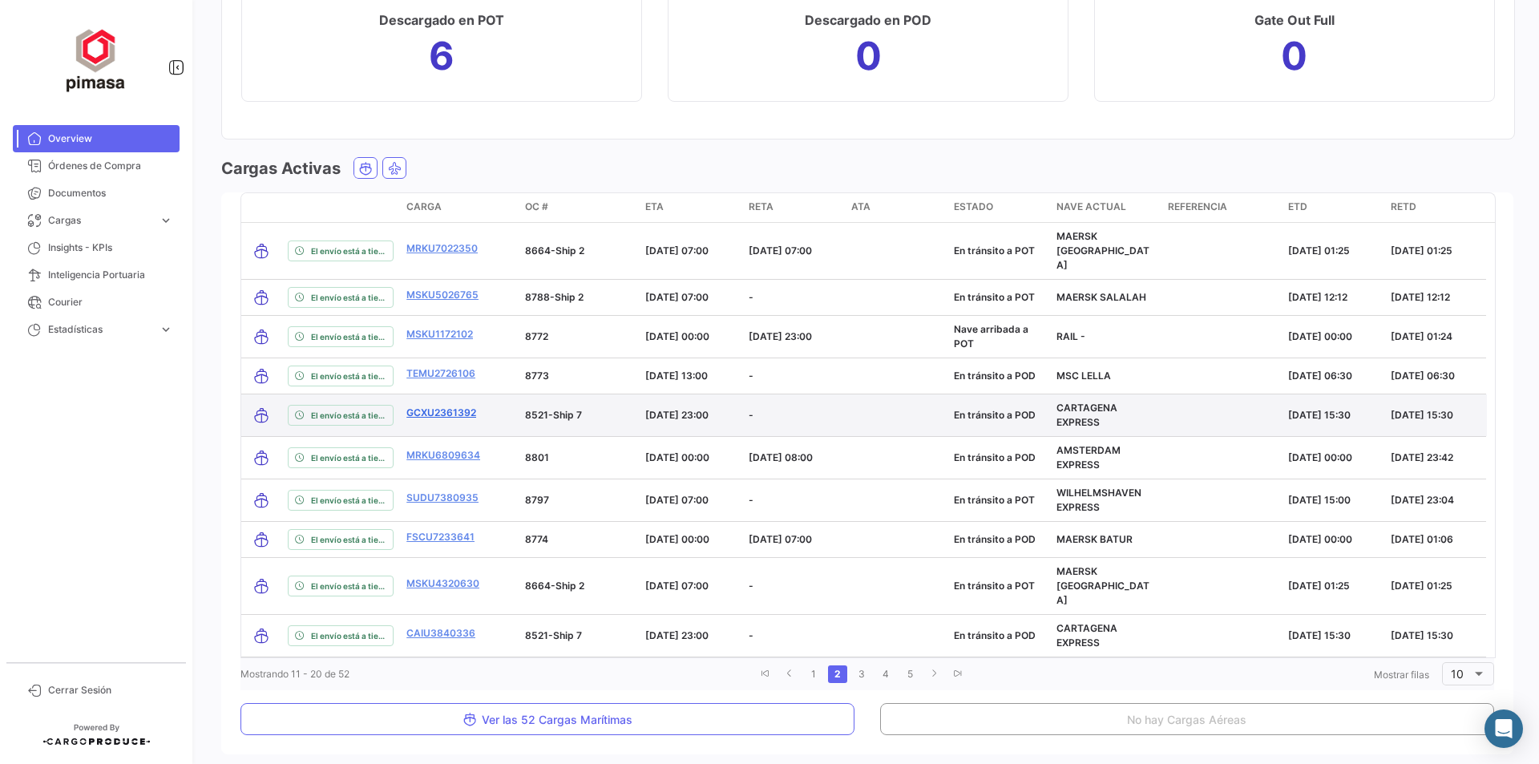
click at [442, 406] on link "GCXU2361392" at bounding box center [441, 413] width 70 height 14
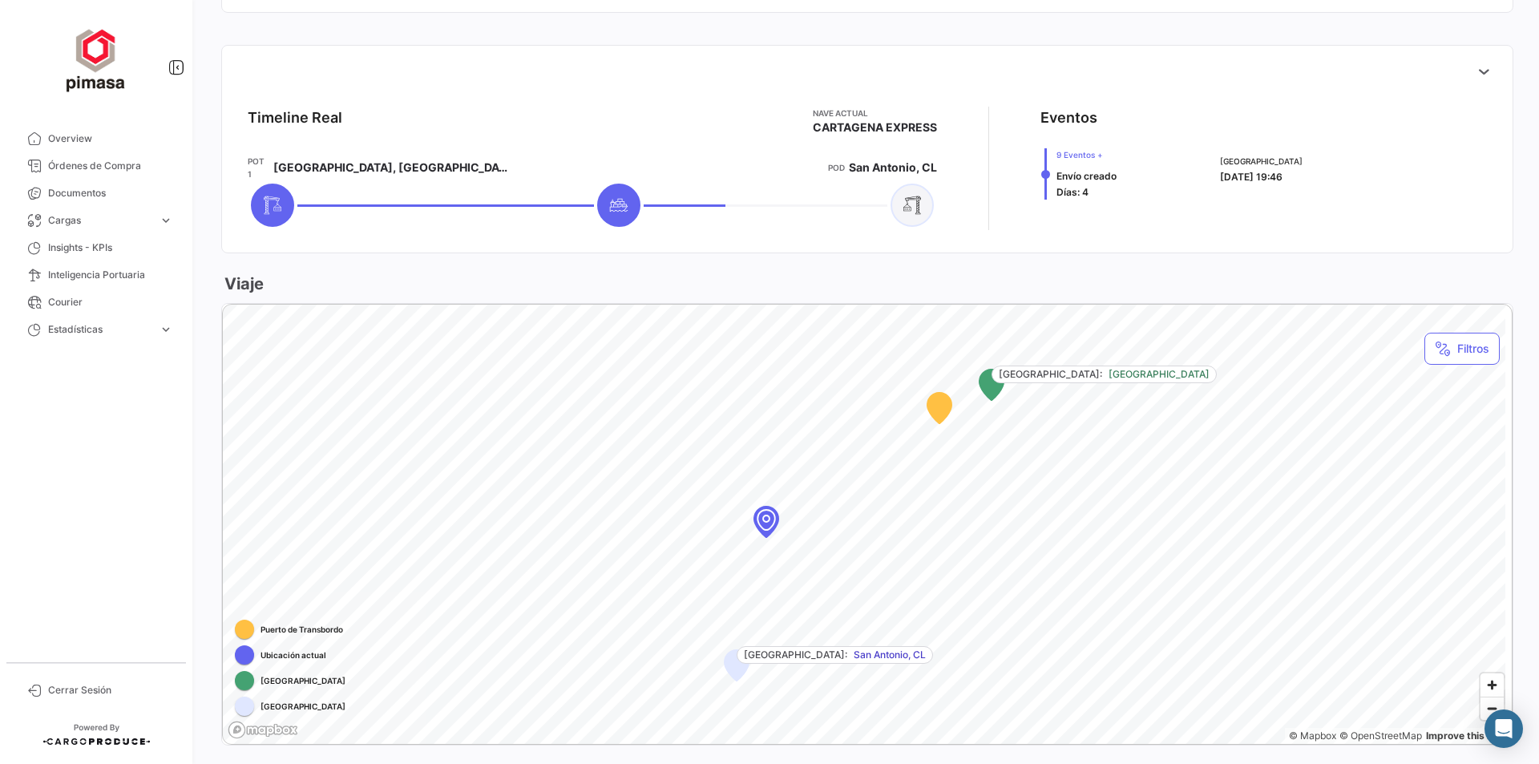
scroll to position [747, 0]
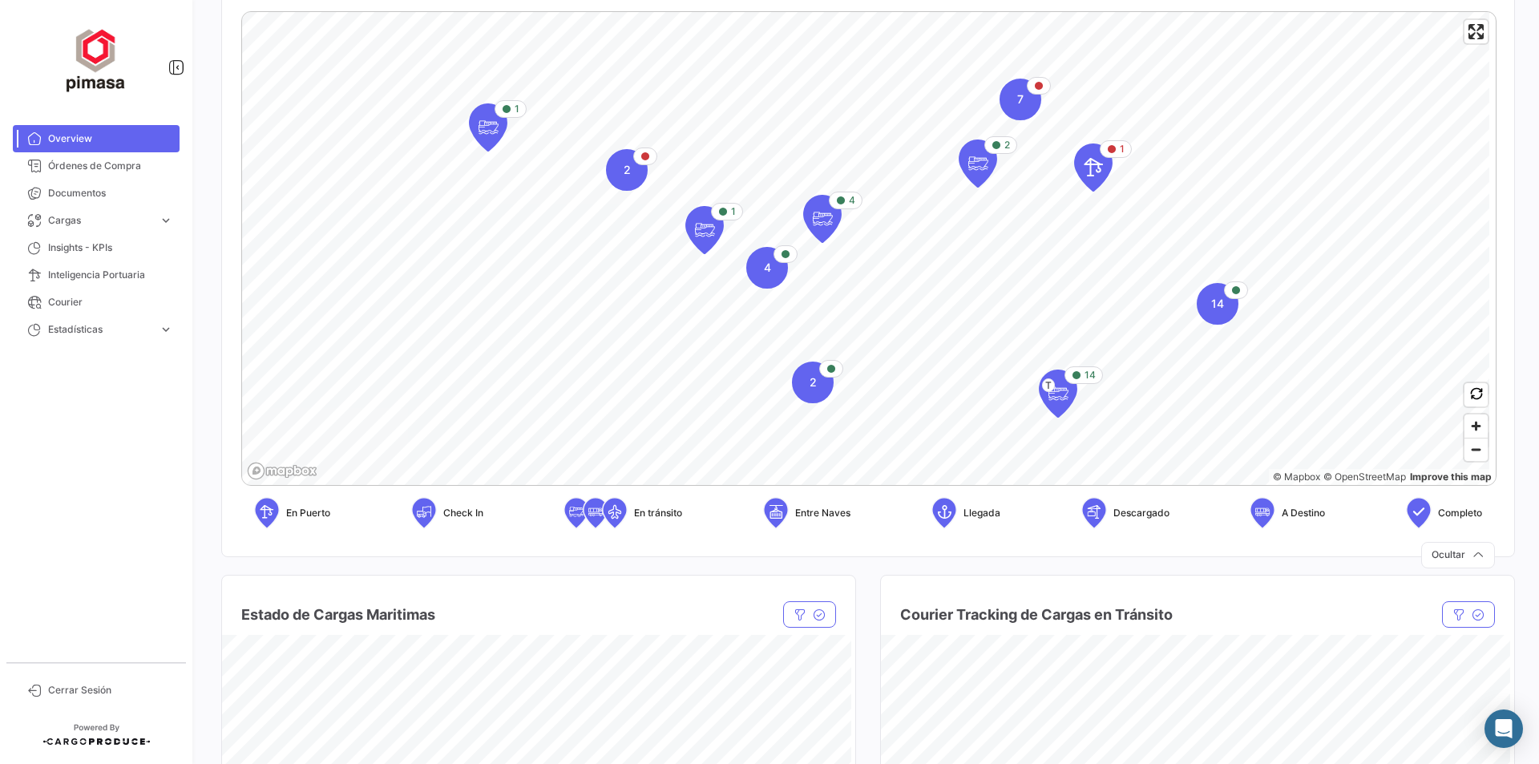
scroll to position [321, 0]
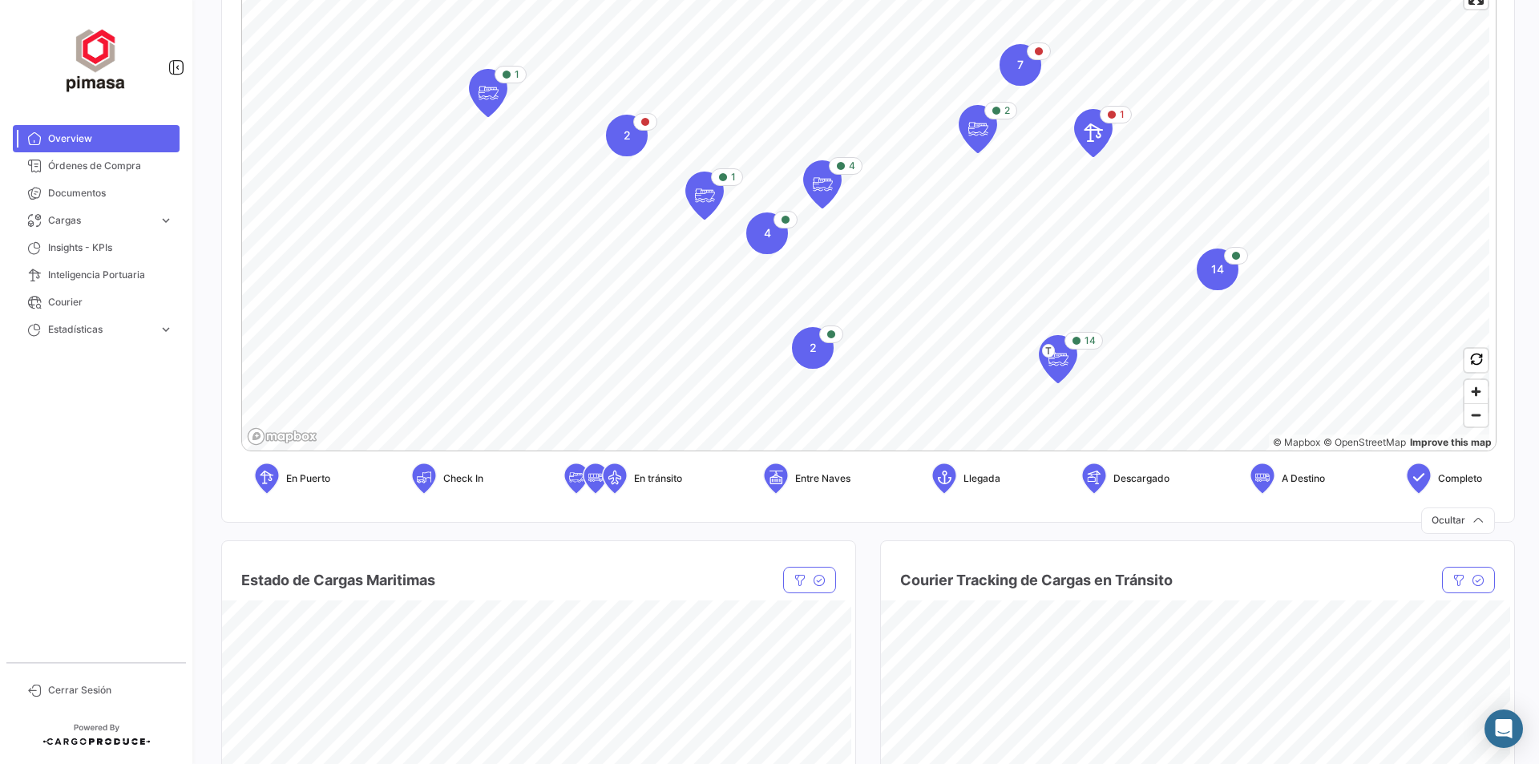
click at [223, 529] on div "Estado de Cargas Maritimas Estado Estado Compañía naviera Compañía naviera Borr…" at bounding box center [537, 721] width 633 height 401
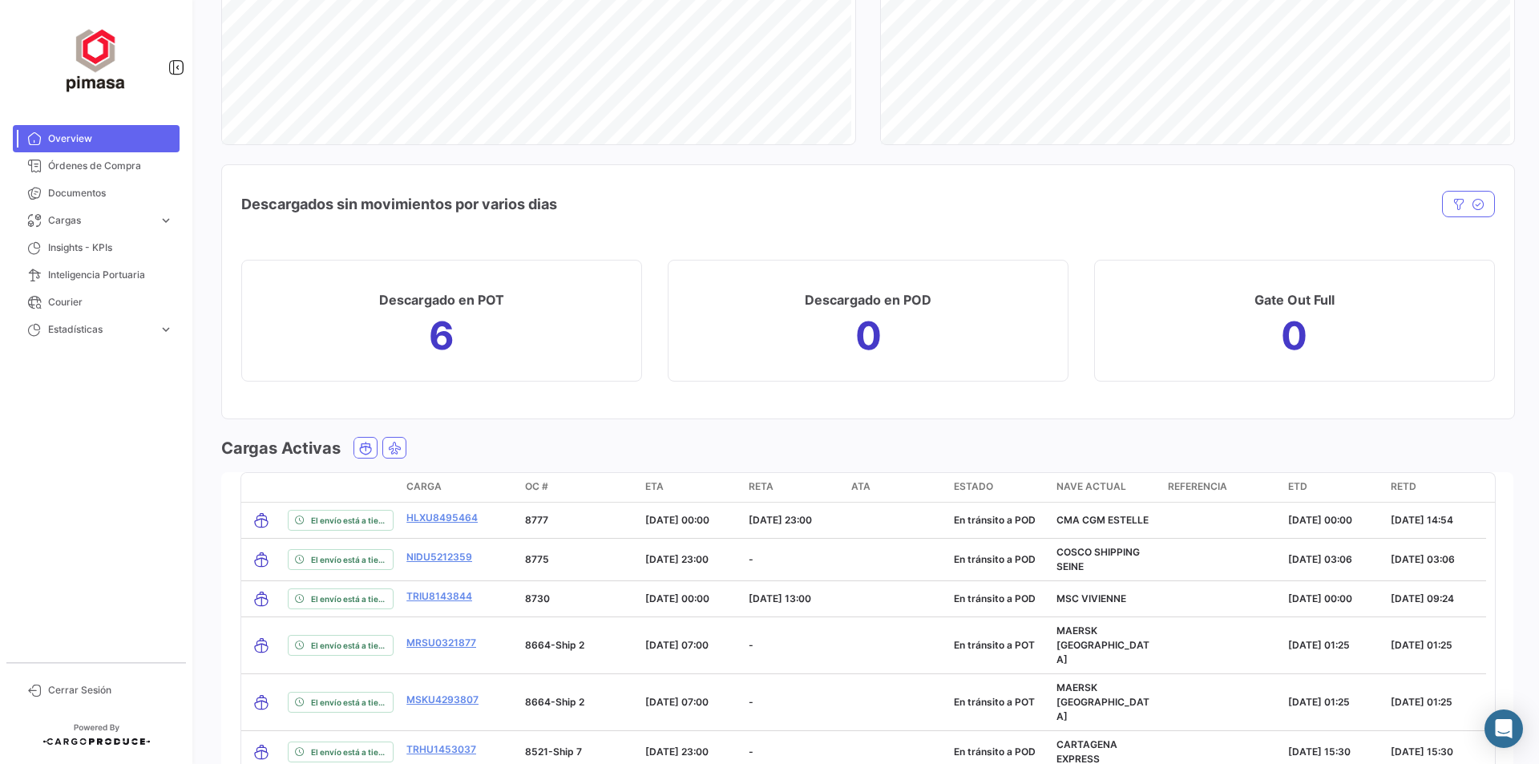
scroll to position [1763, 0]
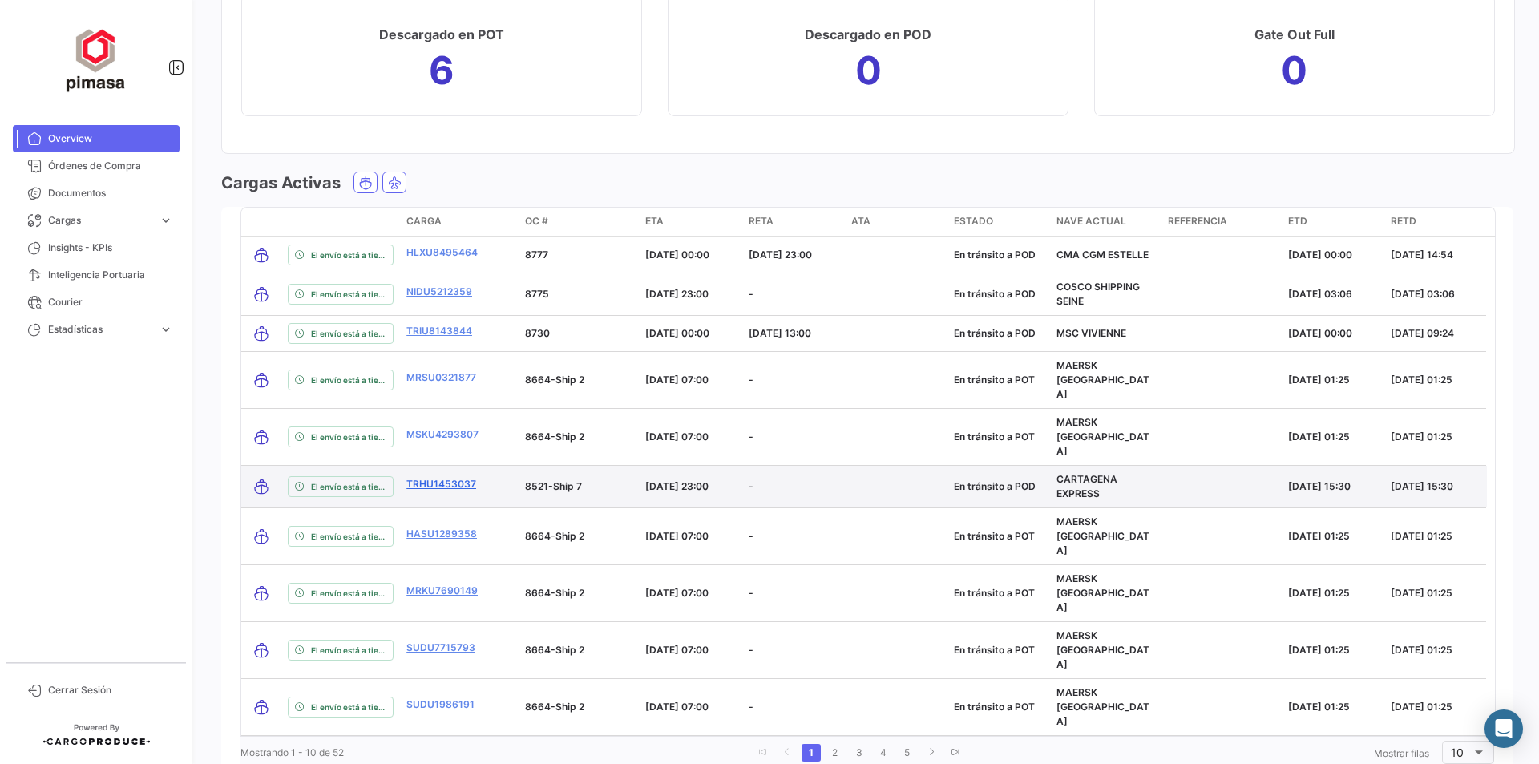
click at [449, 477] on link "TRHU1453037" at bounding box center [441, 484] width 70 height 14
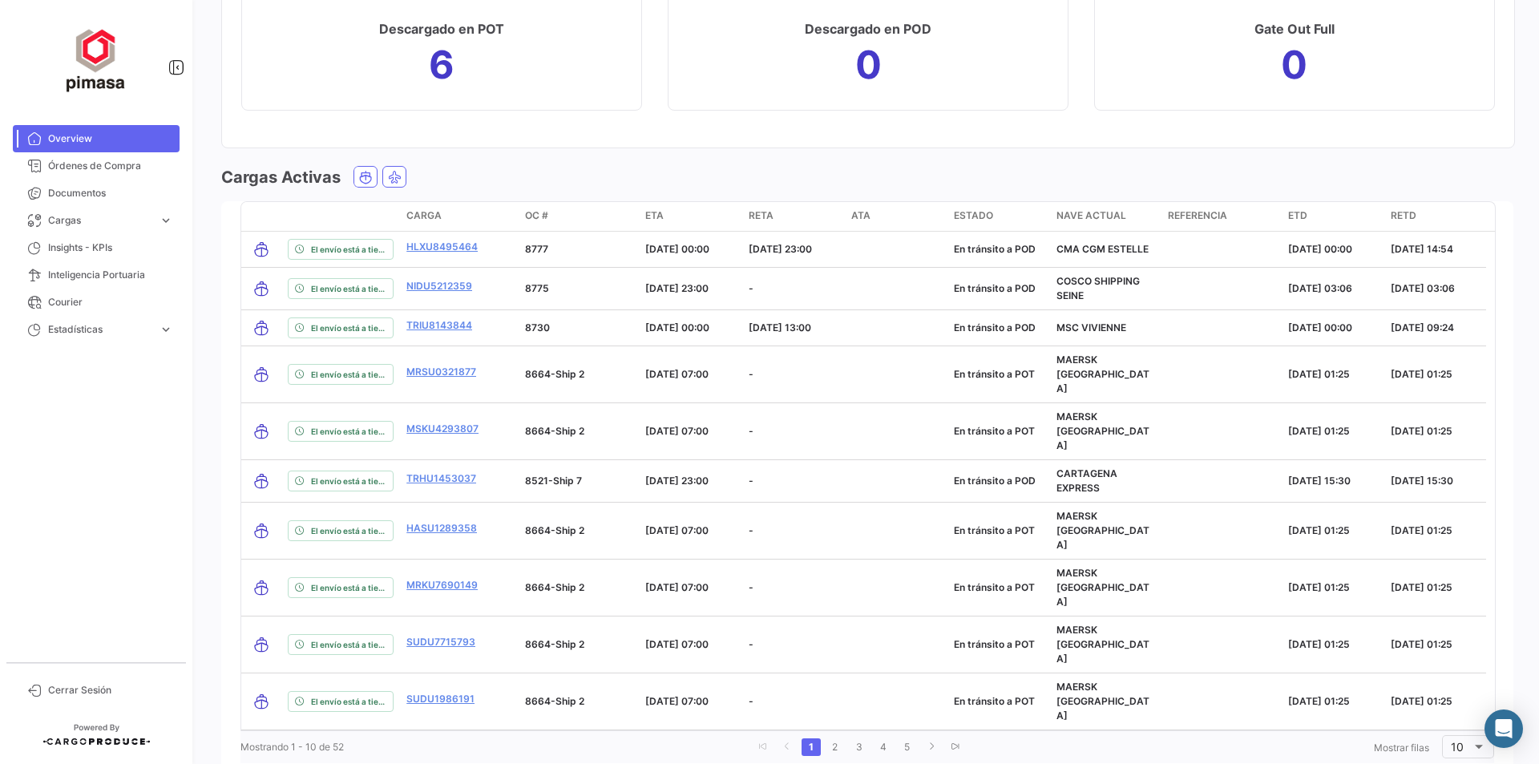
scroll to position [1778, 0]
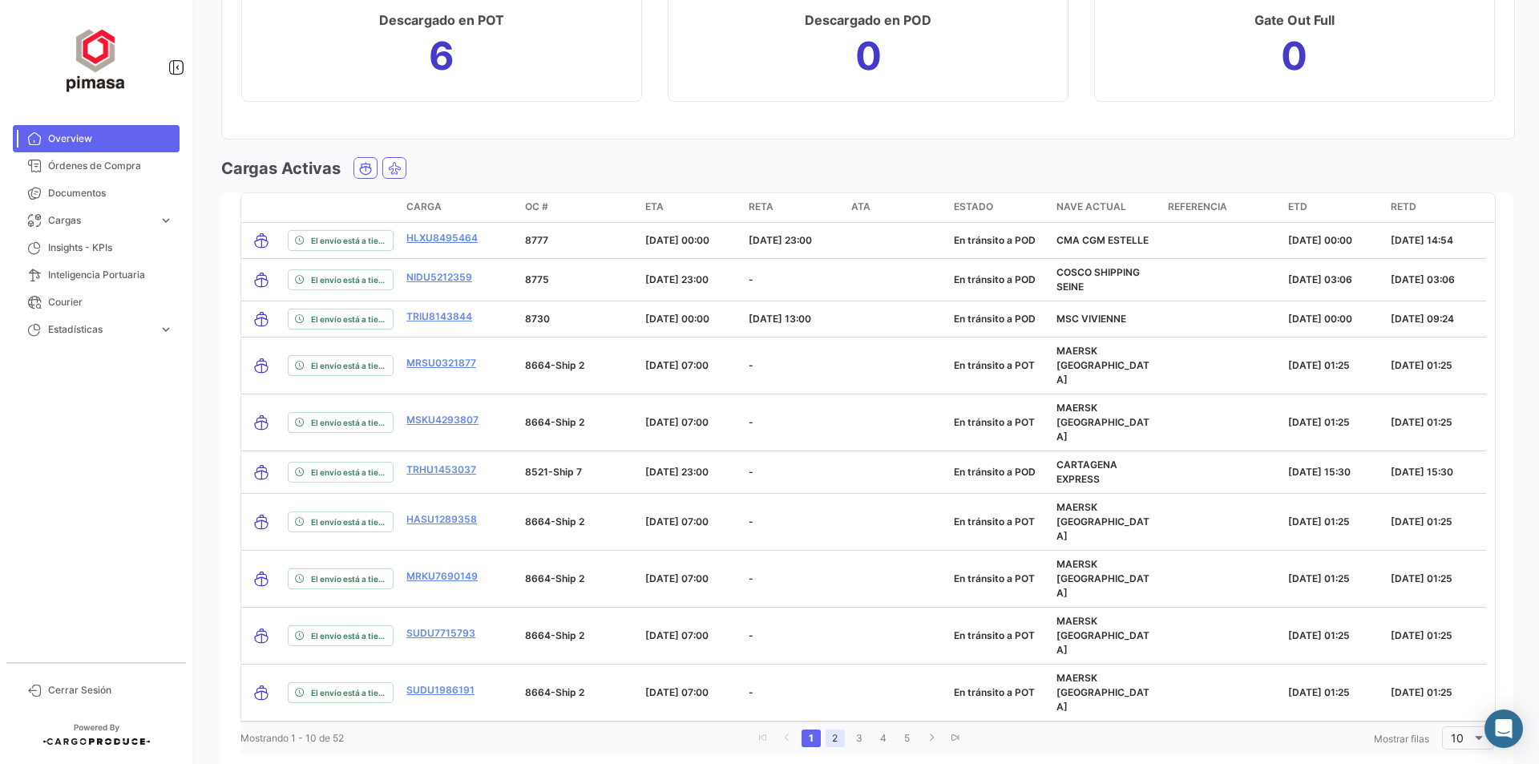
click at [829, 729] on link "2" at bounding box center [834, 738] width 19 height 18
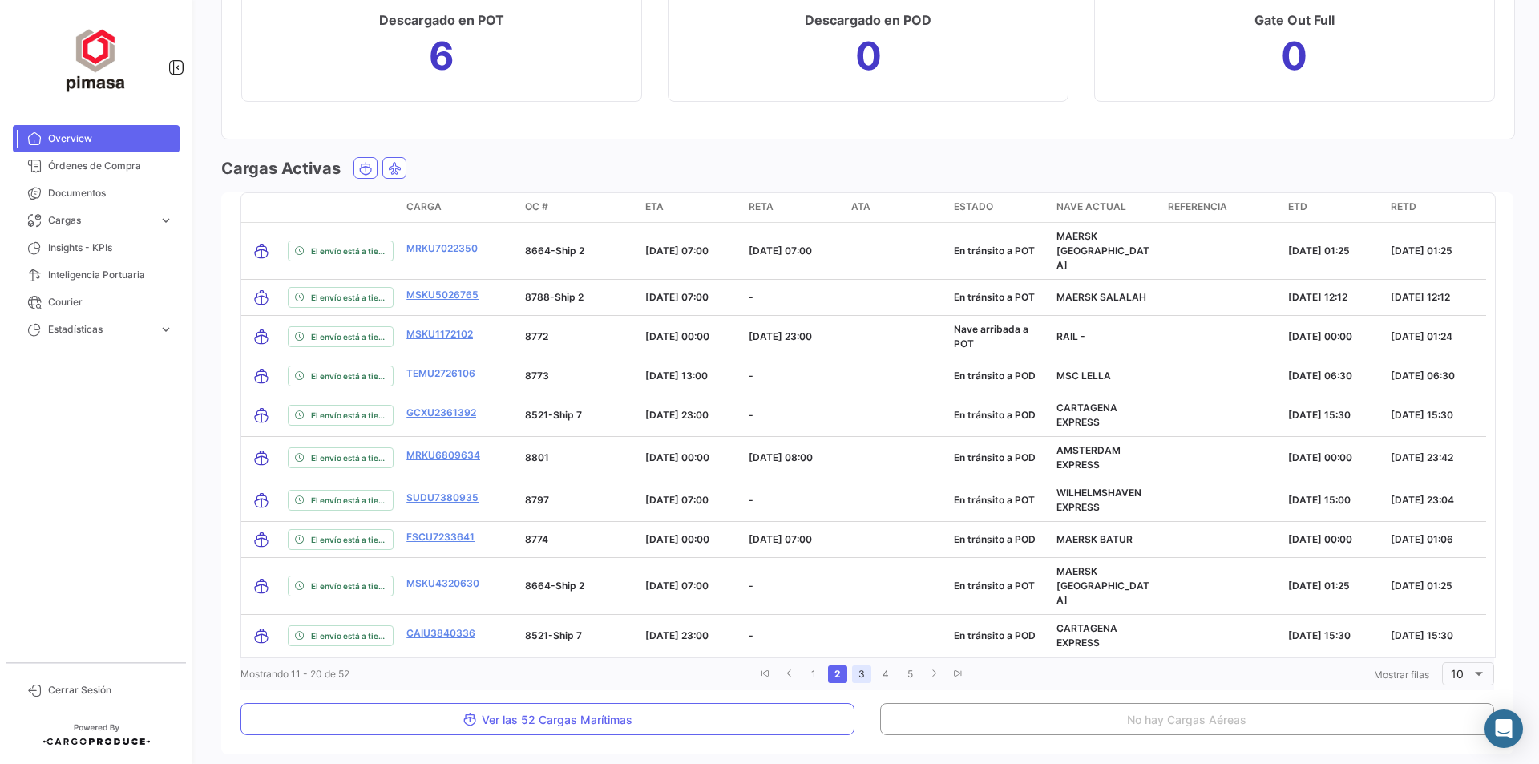
click at [860, 665] on link "3" at bounding box center [861, 674] width 19 height 18
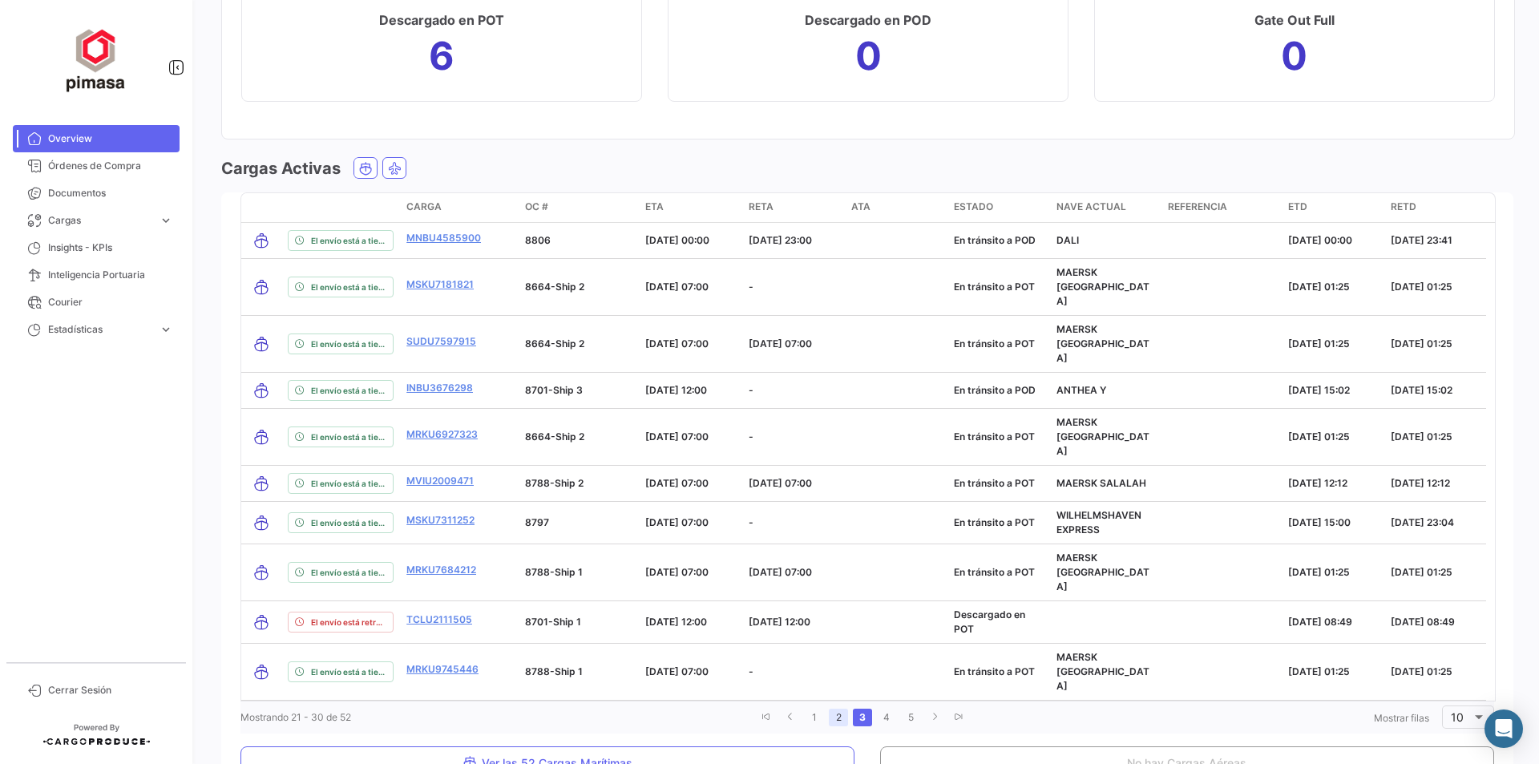
click at [841, 708] on link "2" at bounding box center [838, 717] width 19 height 18
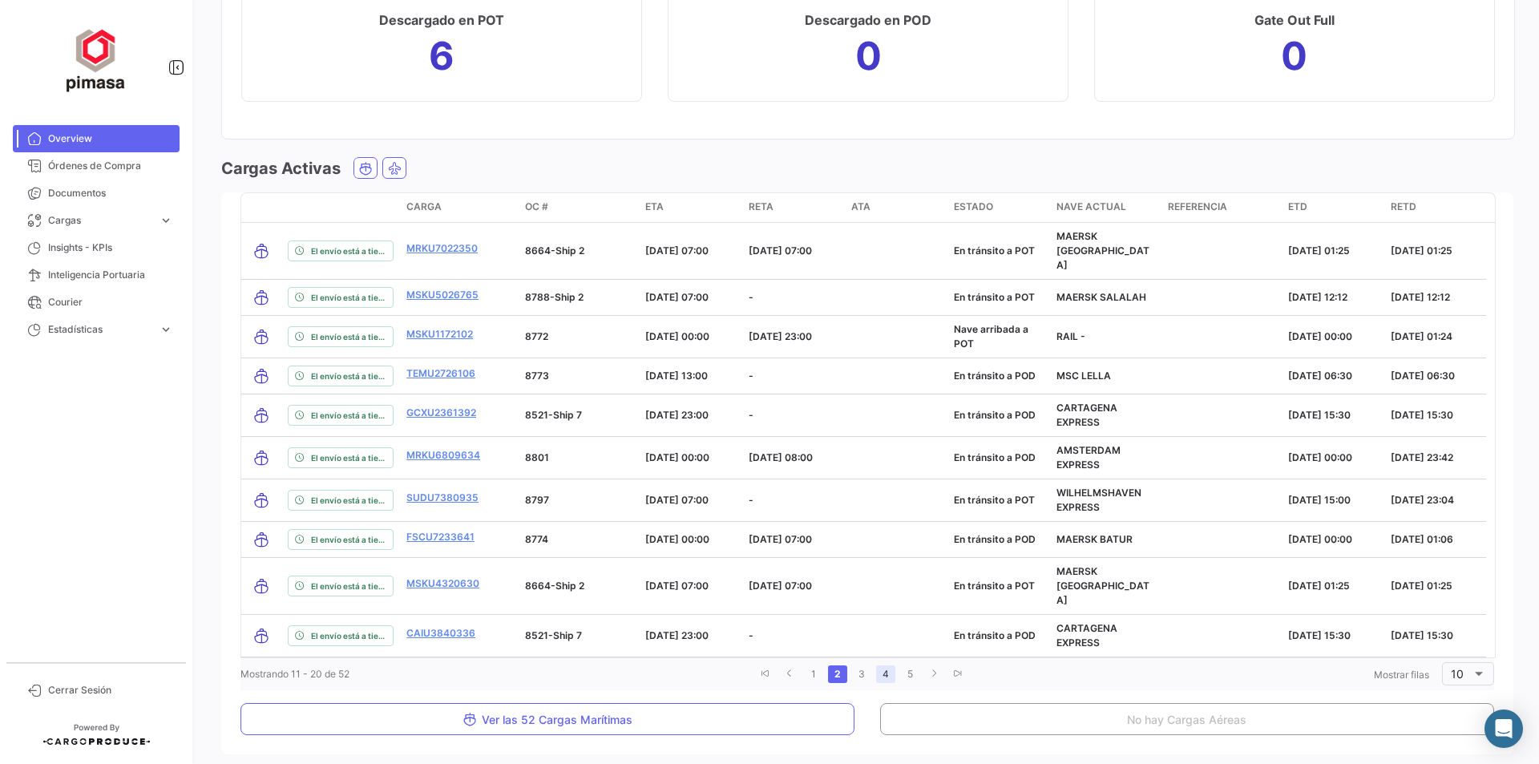
click at [886, 665] on link "4" at bounding box center [885, 674] width 19 height 18
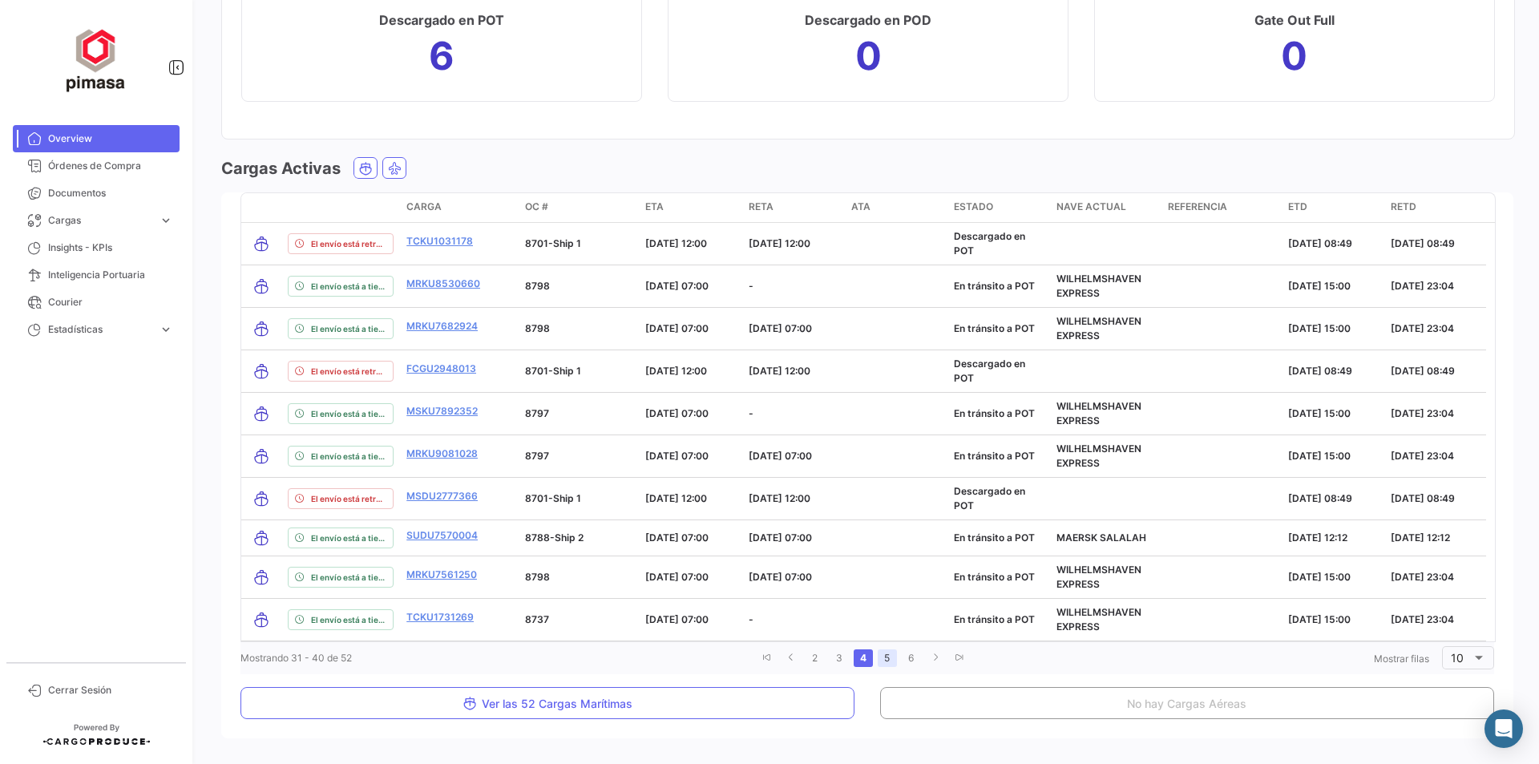
click at [890, 656] on link "5" at bounding box center [887, 658] width 19 height 18
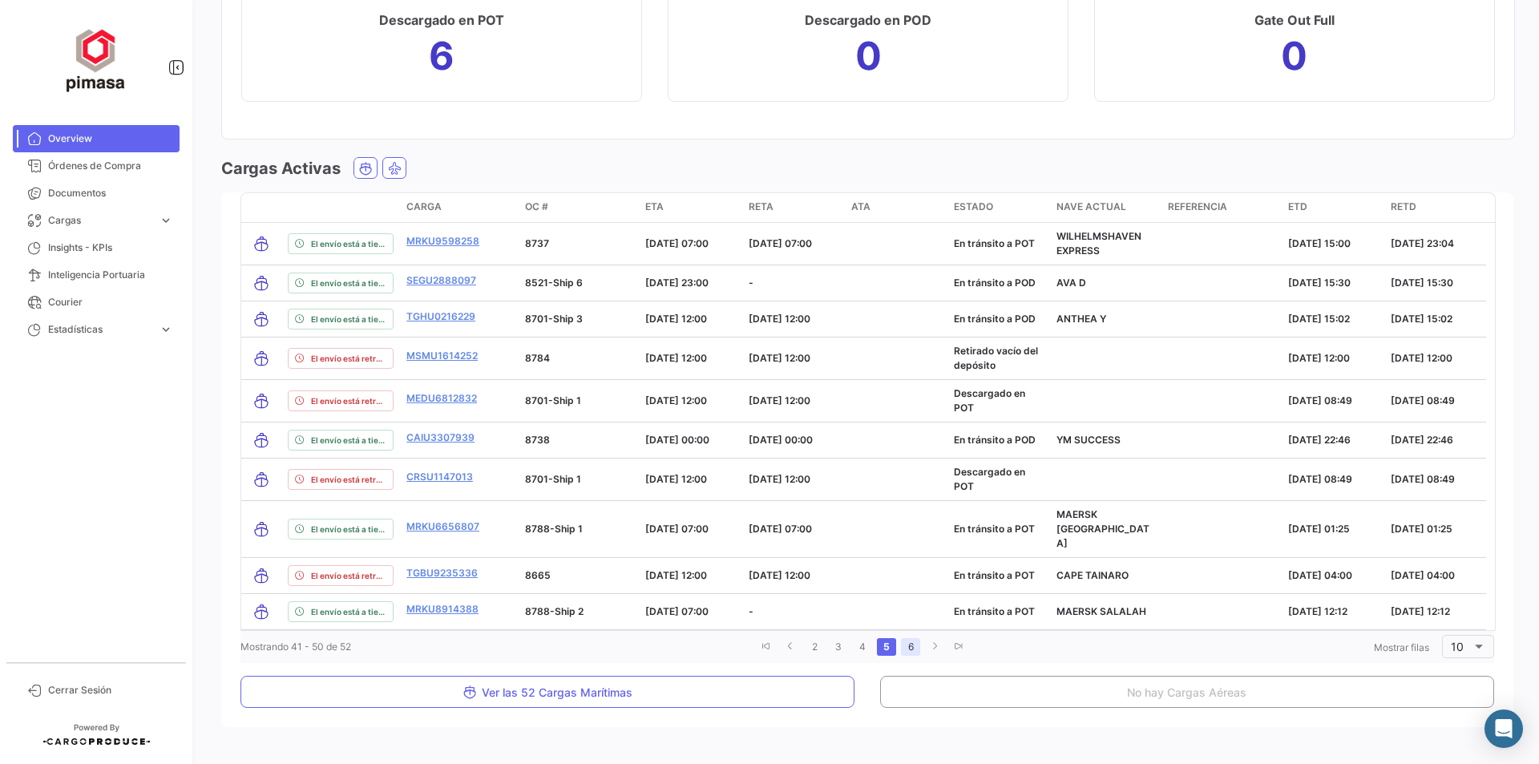
click at [912, 638] on link "6" at bounding box center [910, 647] width 19 height 18
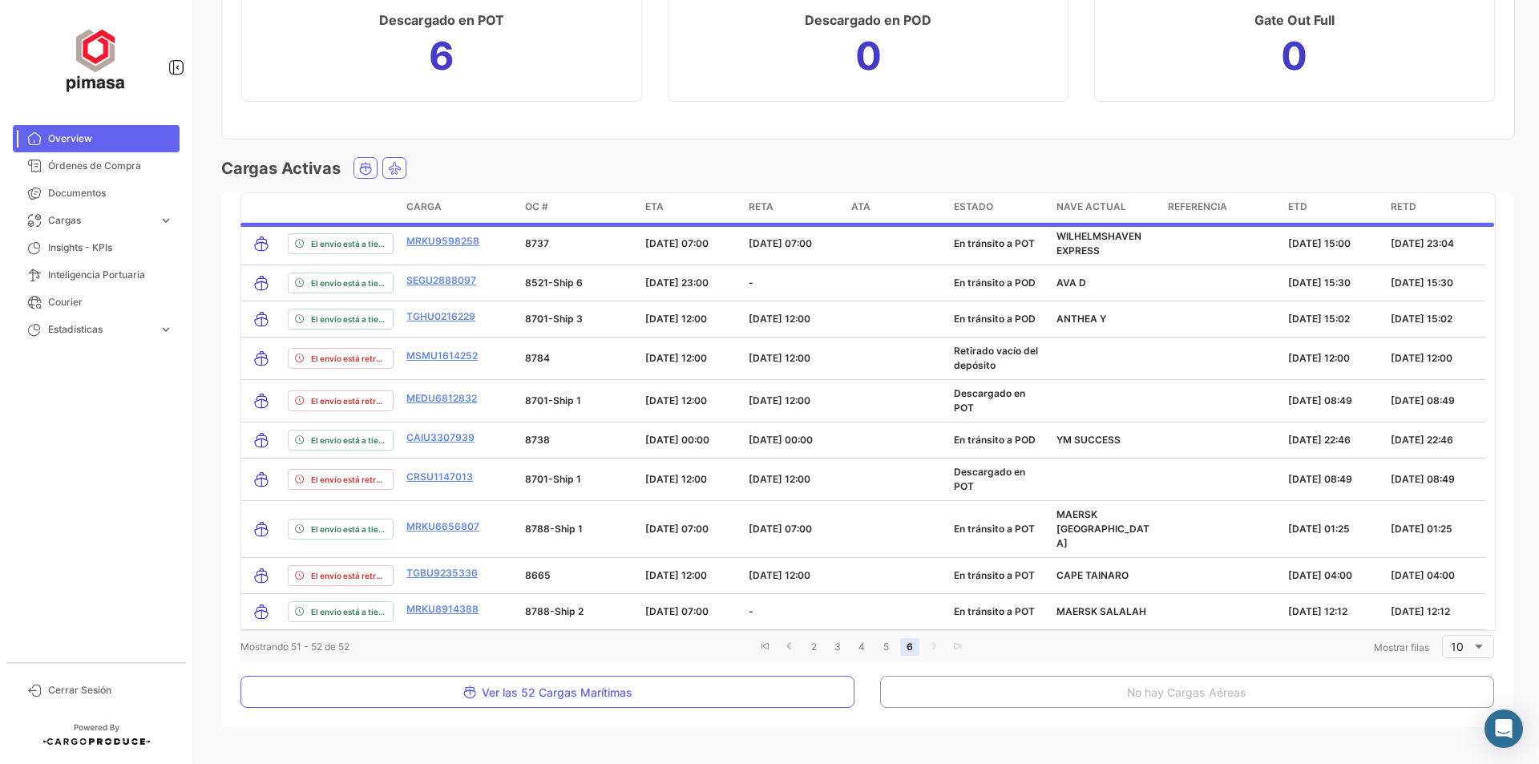
scroll to position [1489, 0]
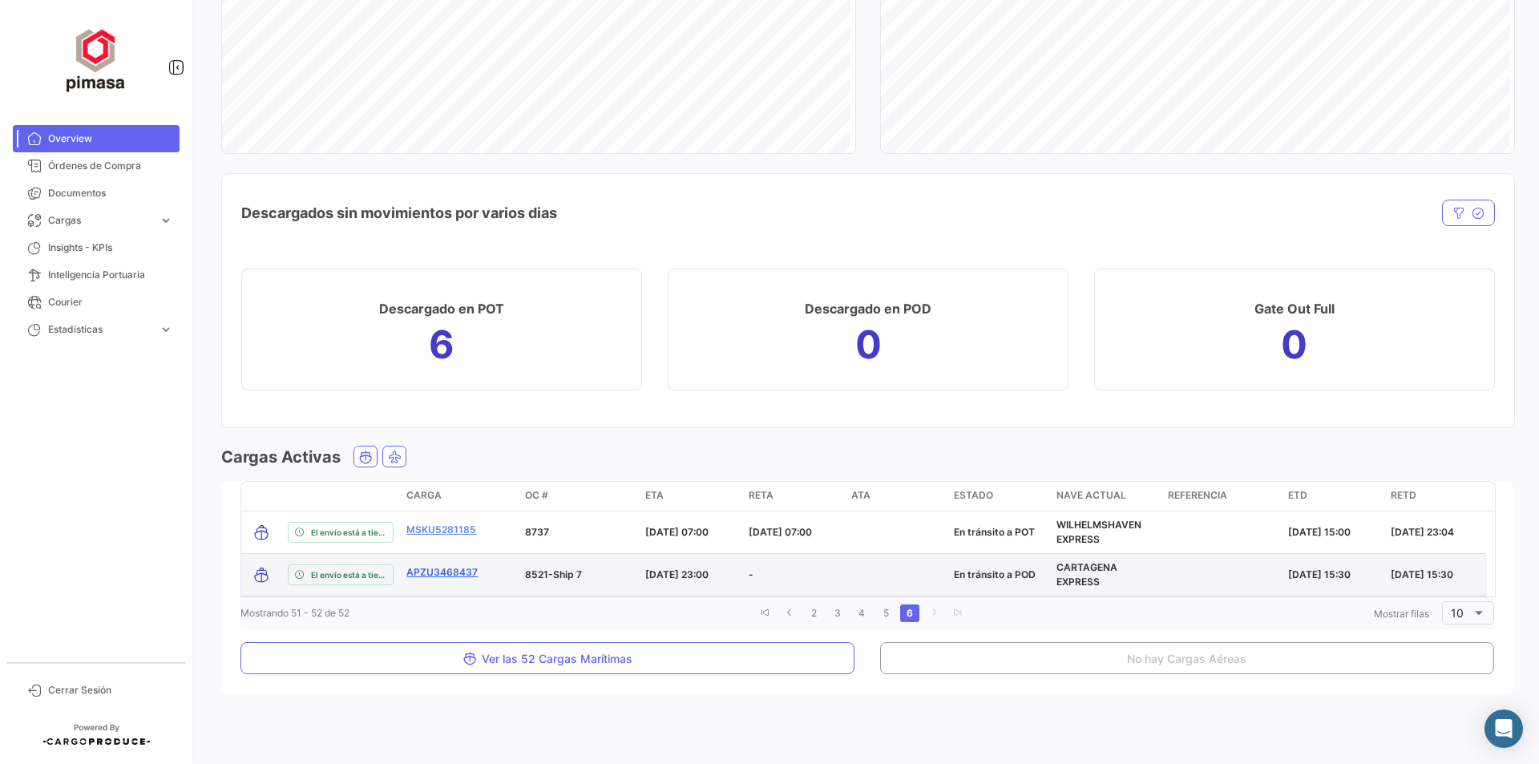
click at [449, 571] on link "APZU3468437" at bounding box center [441, 572] width 71 height 14
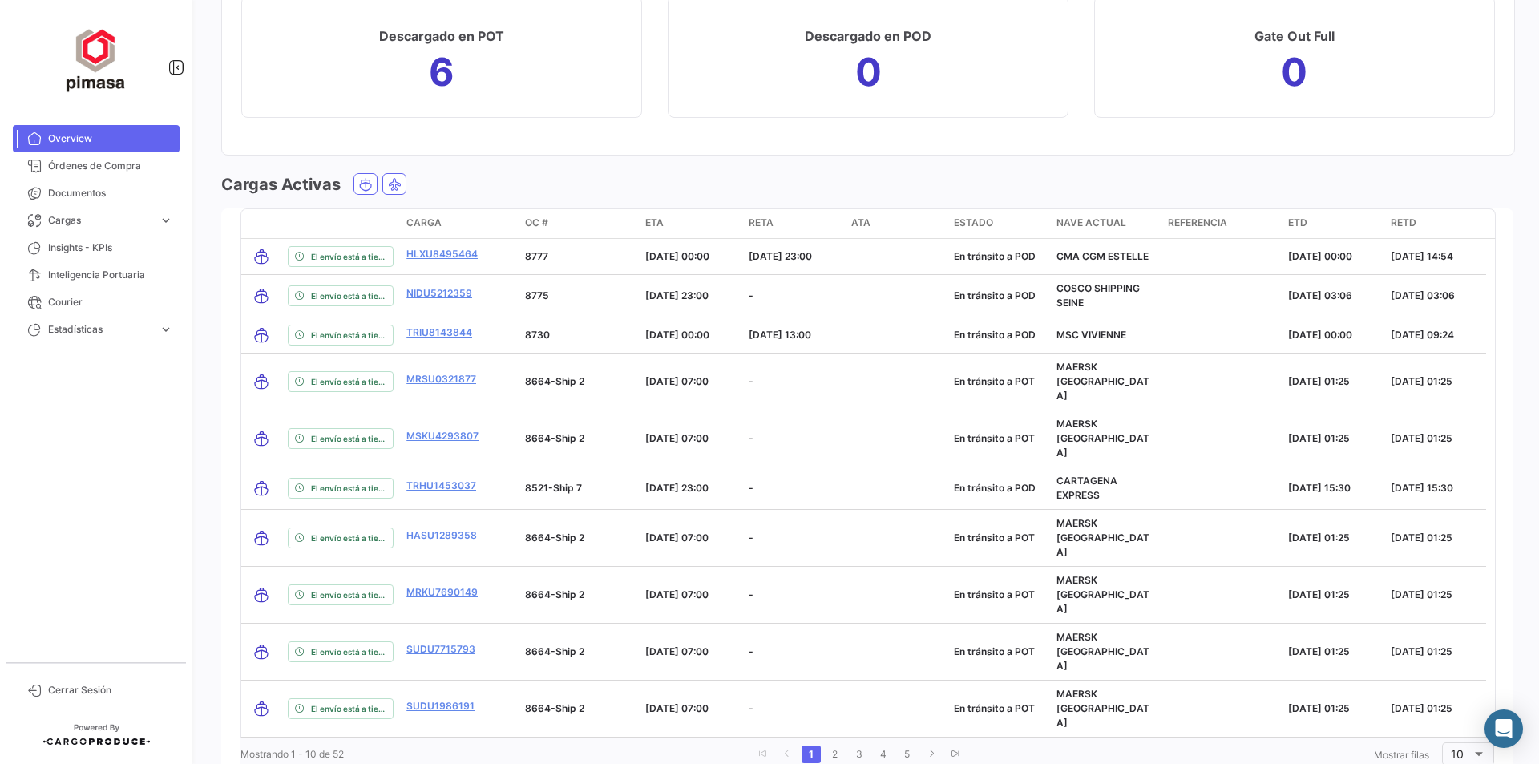
scroll to position [1763, 0]
click at [826, 744] on link "2" at bounding box center [834, 753] width 19 height 18
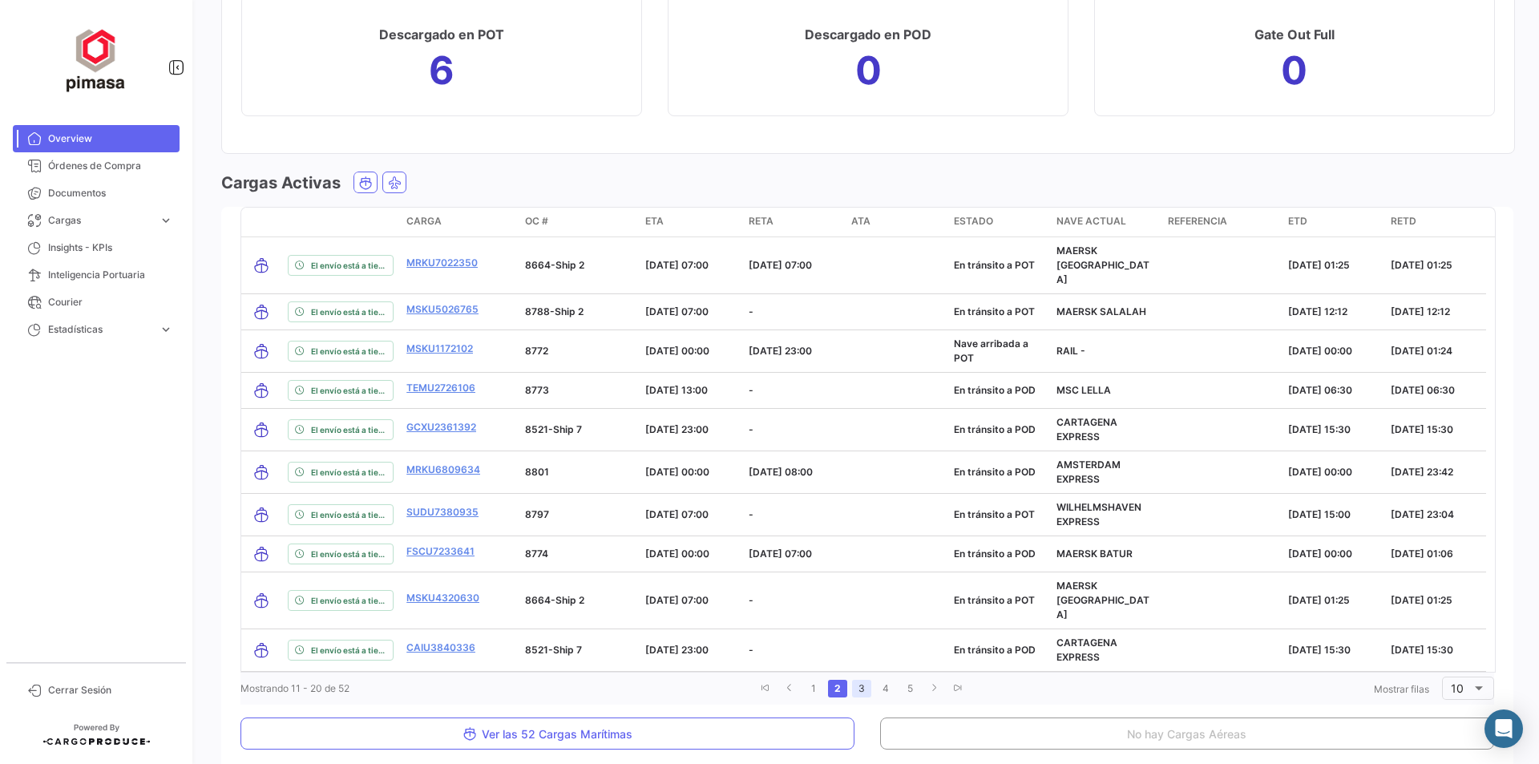
click at [854, 680] on link "3" at bounding box center [861, 689] width 19 height 18
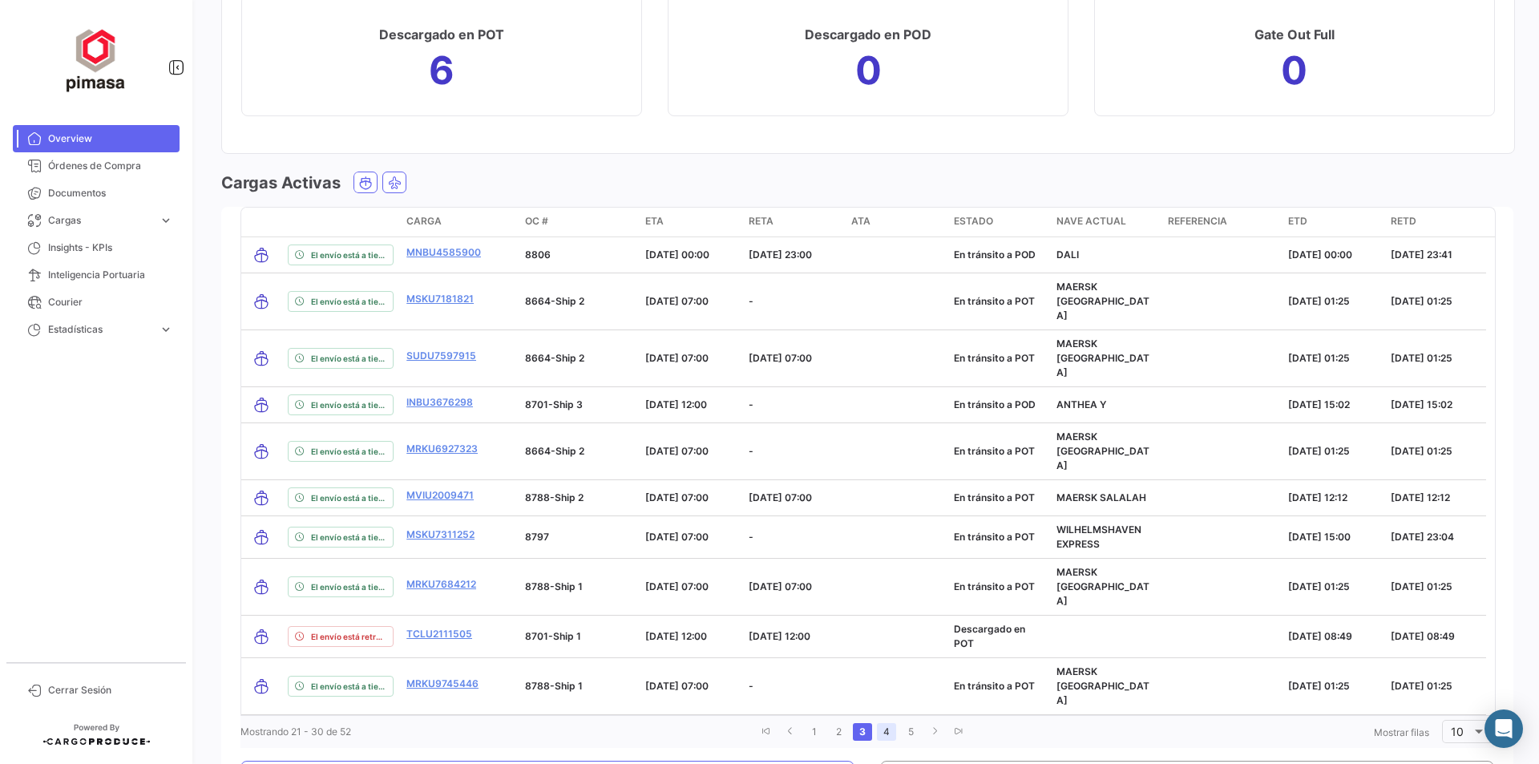
click at [882, 723] on link "4" at bounding box center [886, 732] width 19 height 18
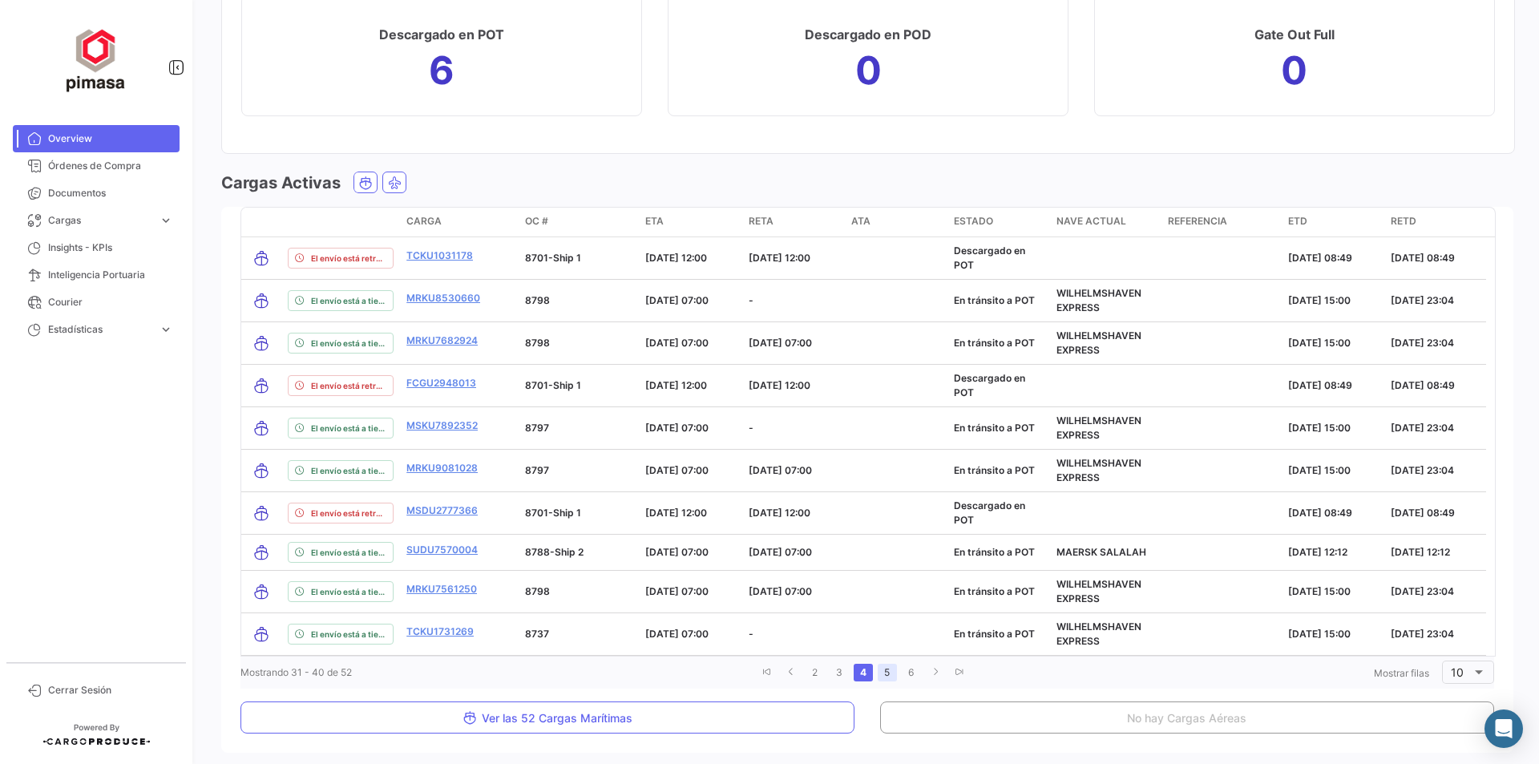
click at [882, 669] on link "5" at bounding box center [887, 673] width 19 height 18
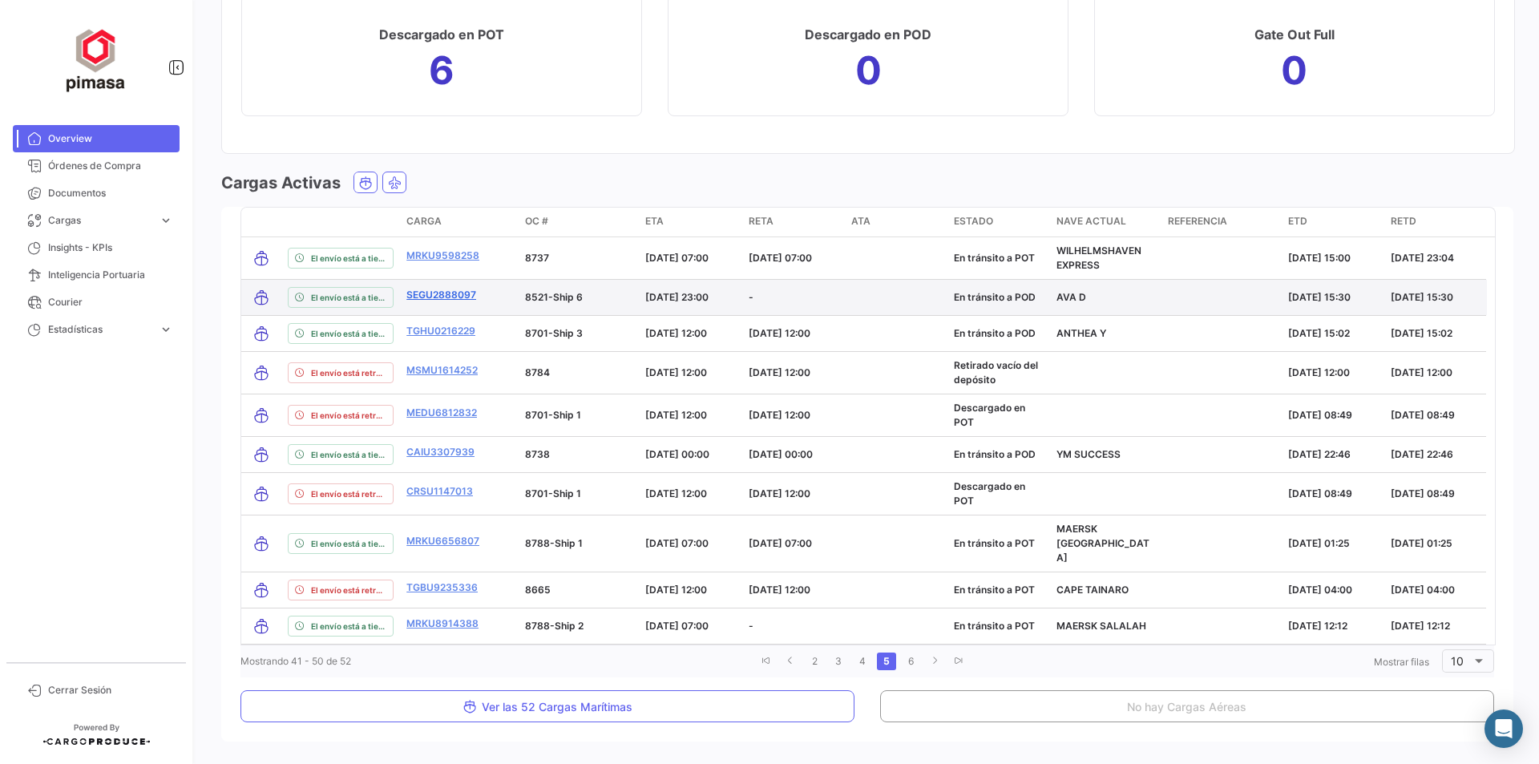
click at [423, 289] on link "SEGU2888097" at bounding box center [441, 295] width 70 height 14
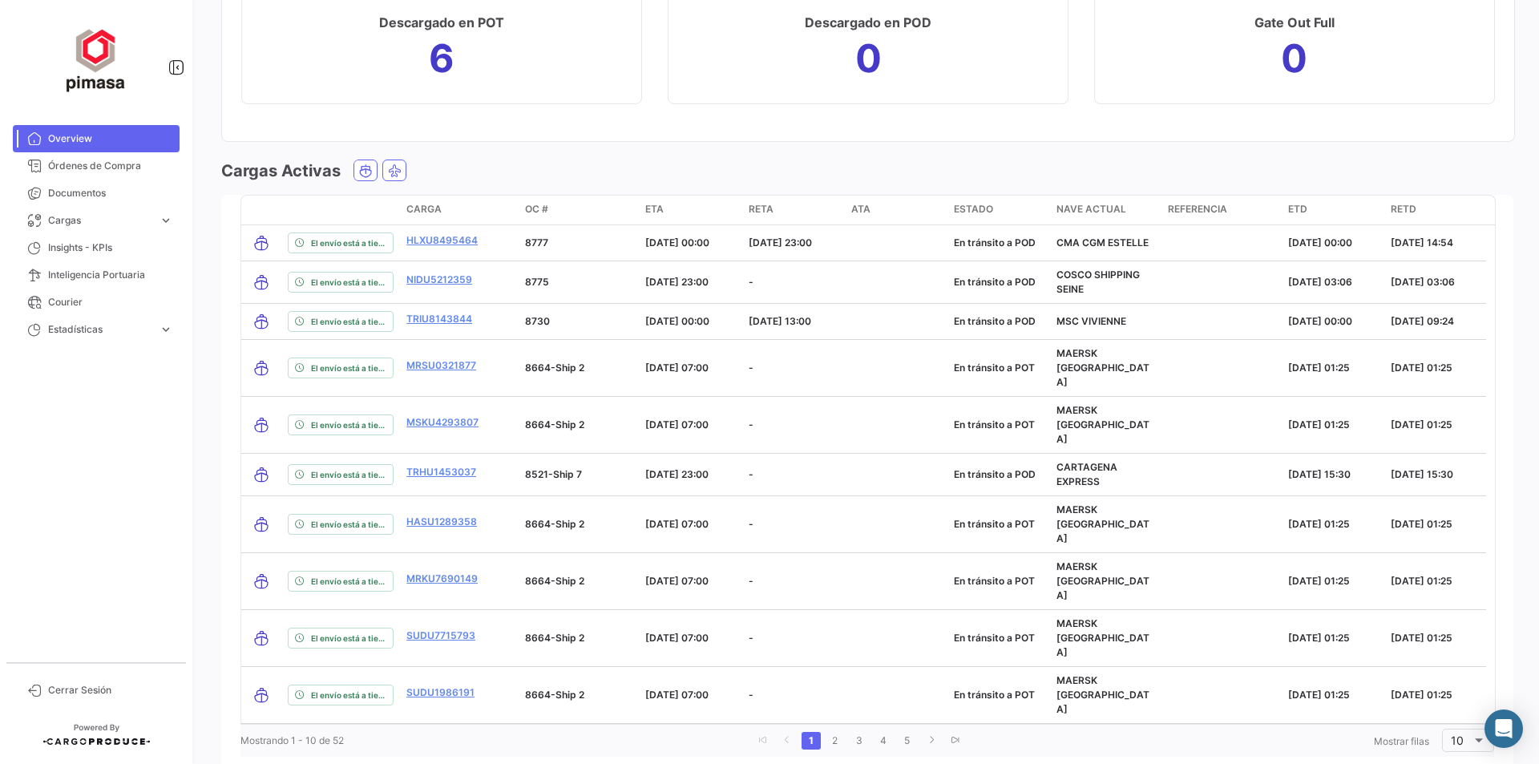
scroll to position [1778, 0]
click at [908, 729] on link "5" at bounding box center [907, 738] width 19 height 18
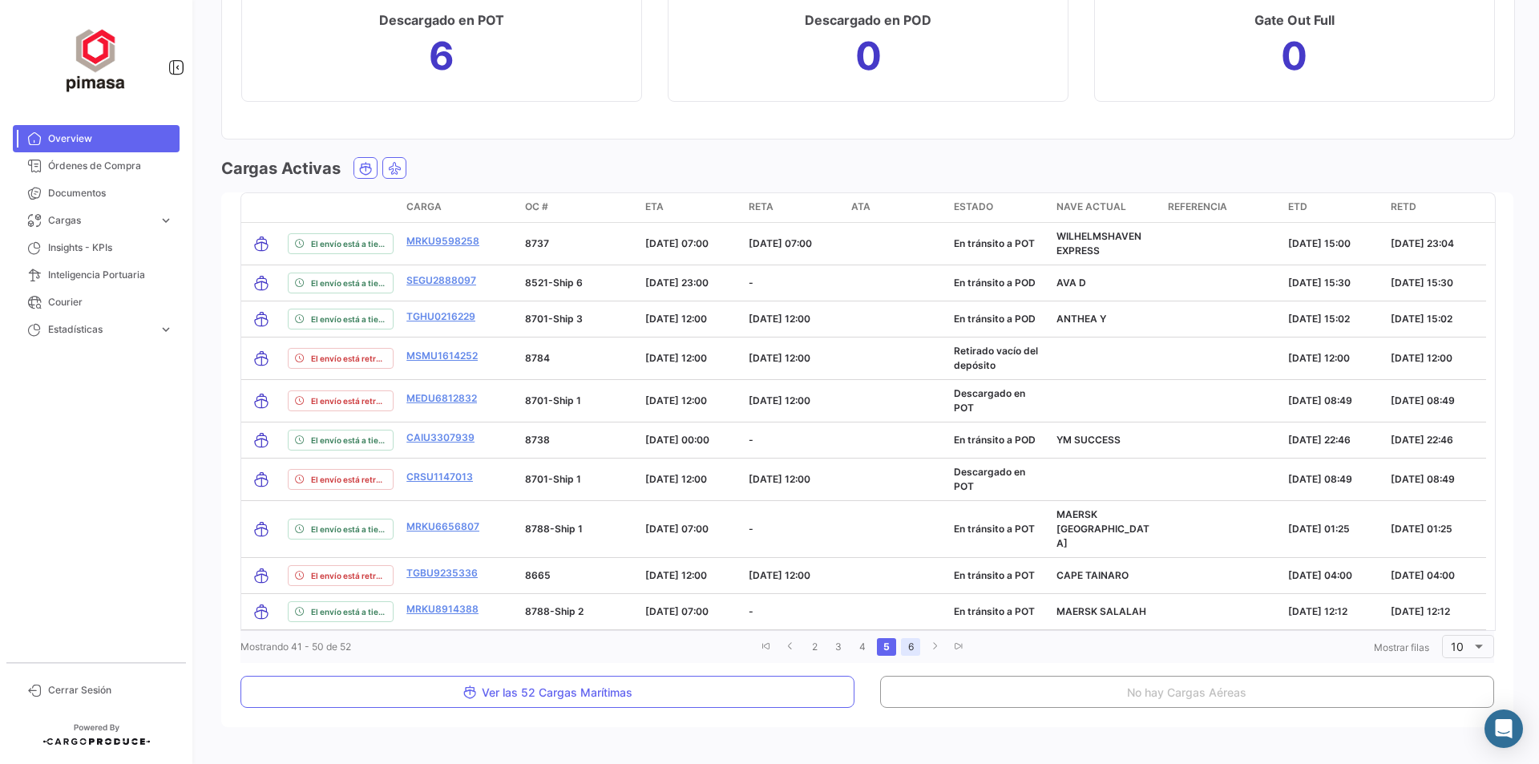
click at [908, 638] on link "6" at bounding box center [910, 647] width 19 height 18
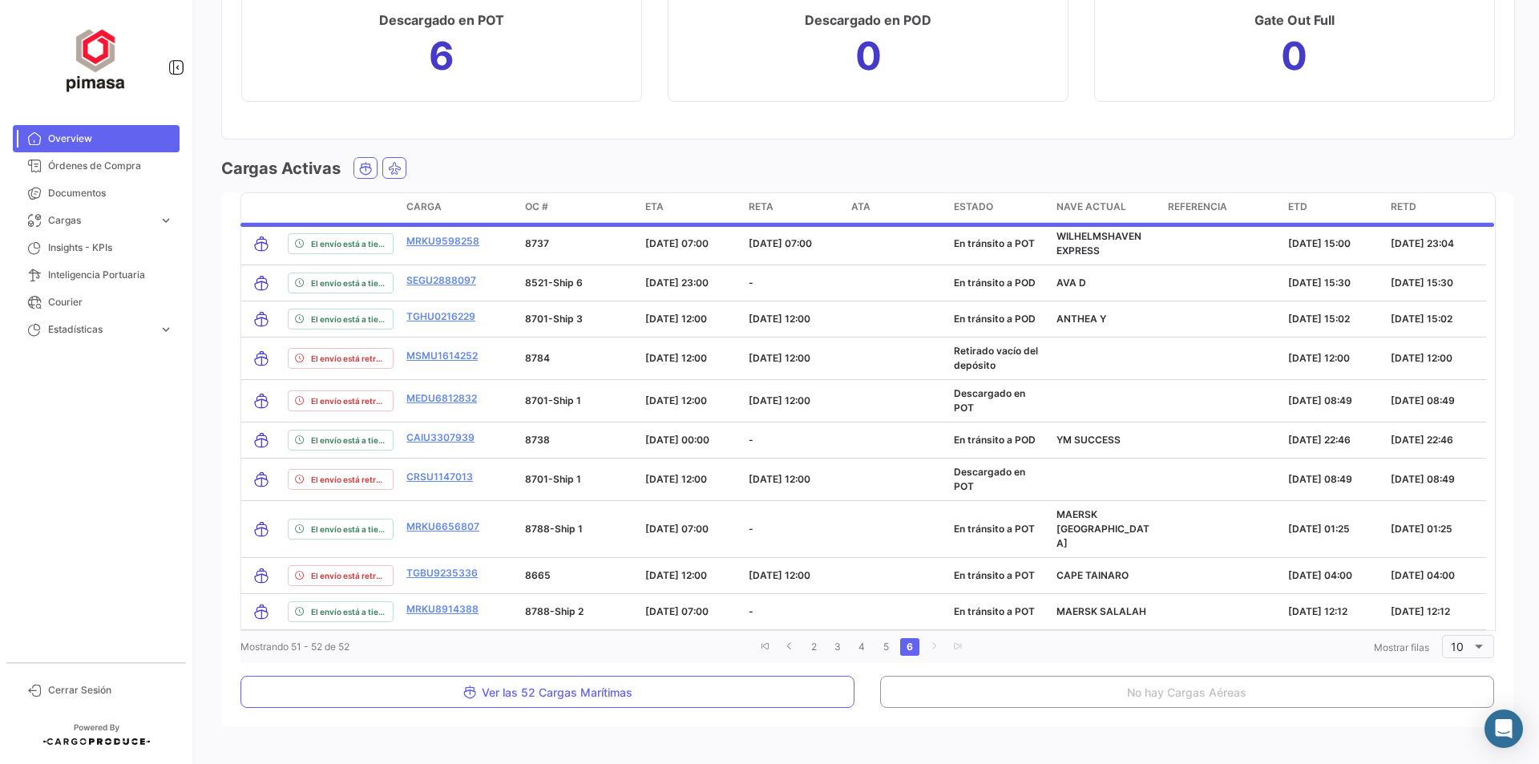
scroll to position [1489, 0]
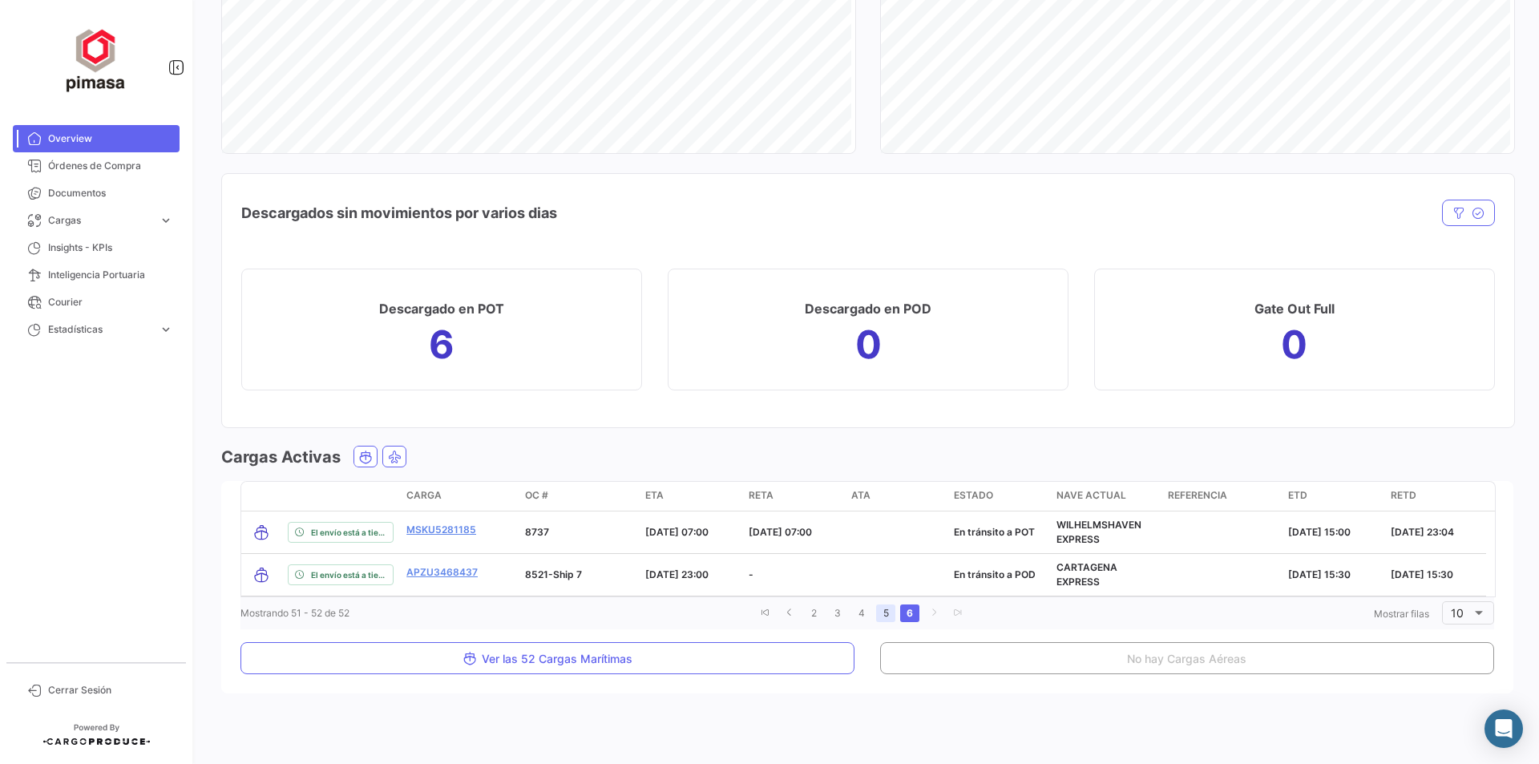
click at [881, 607] on link "5" at bounding box center [885, 613] width 19 height 18
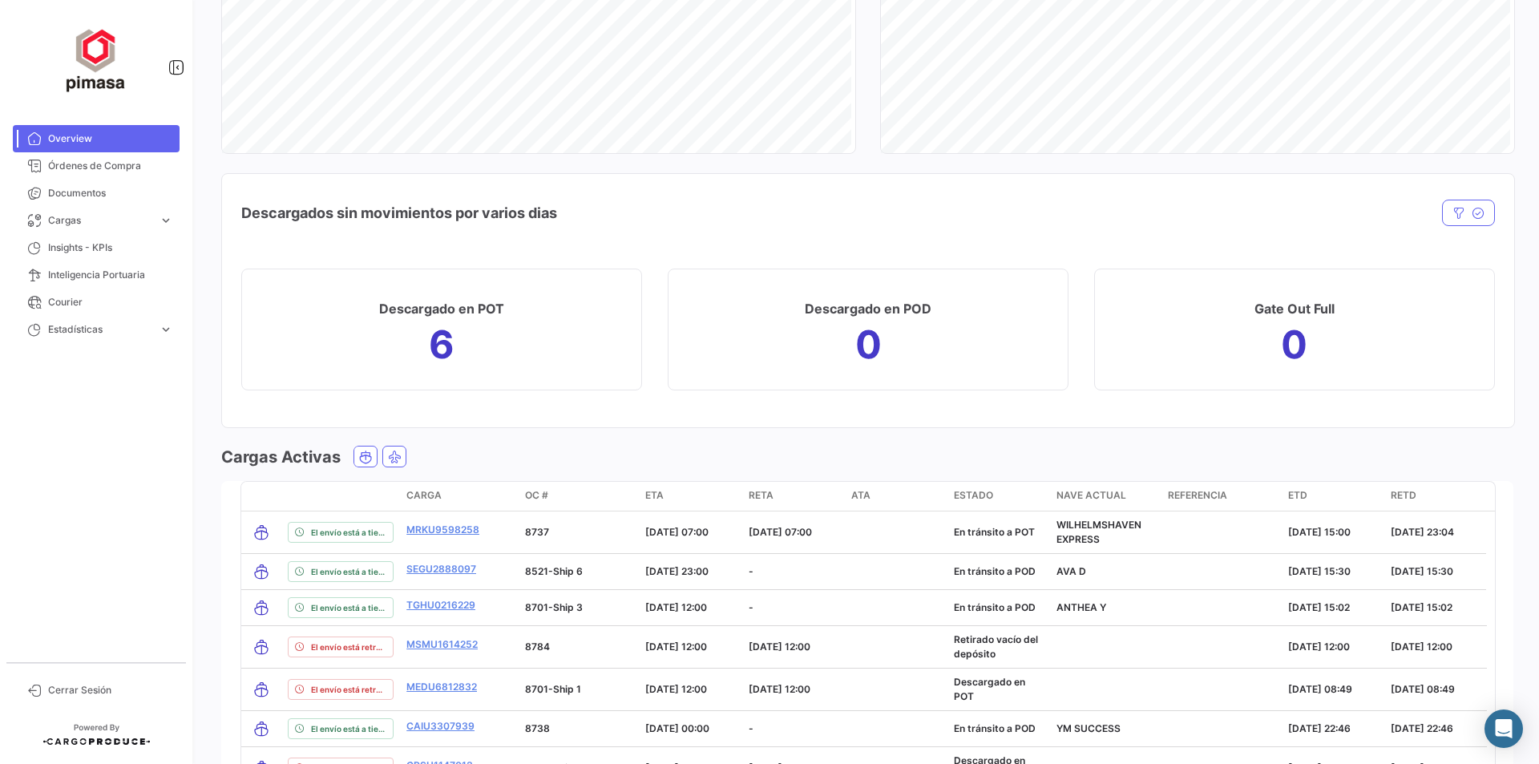
scroll to position [1778, 0]
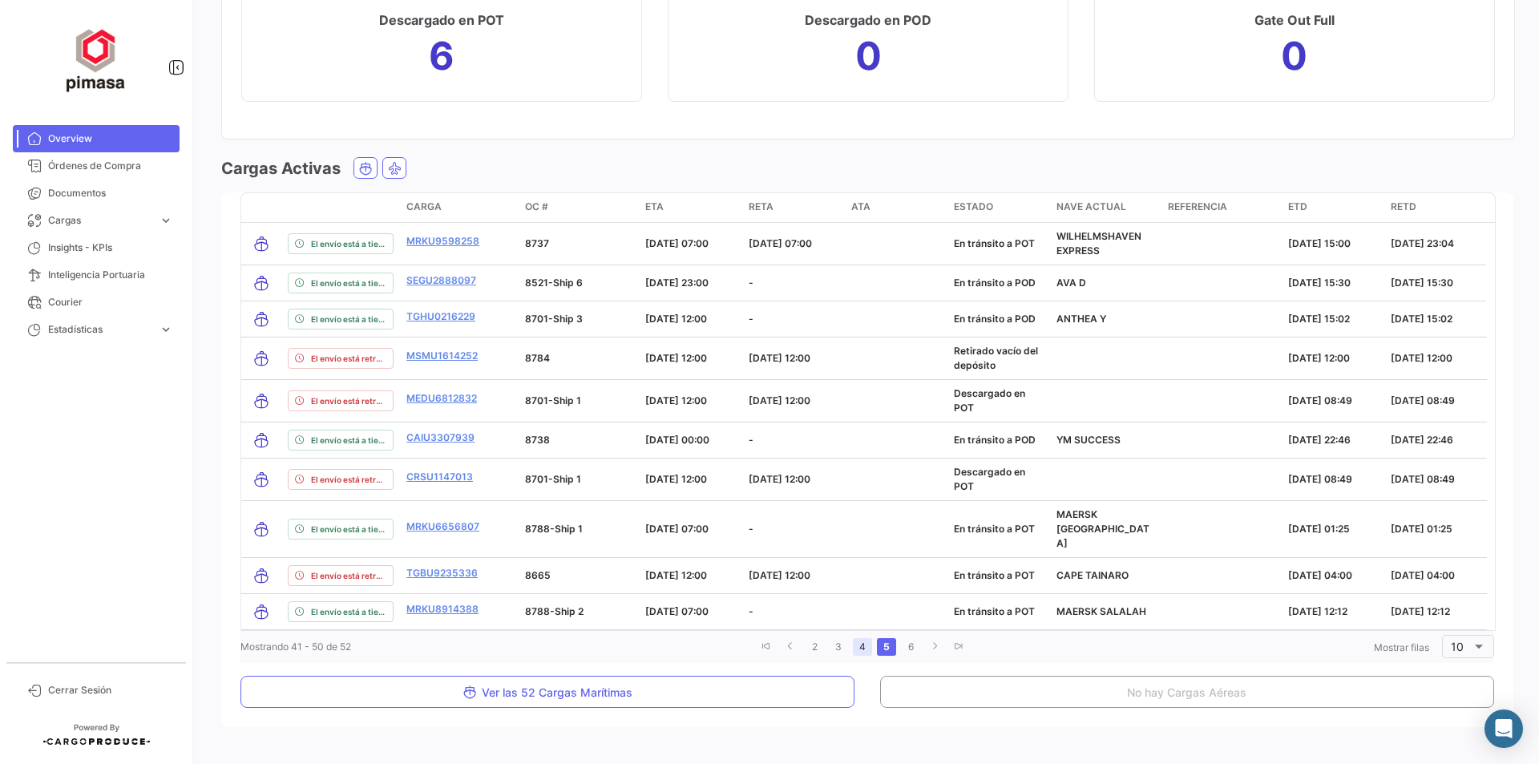
click at [856, 638] on link "4" at bounding box center [862, 647] width 19 height 18
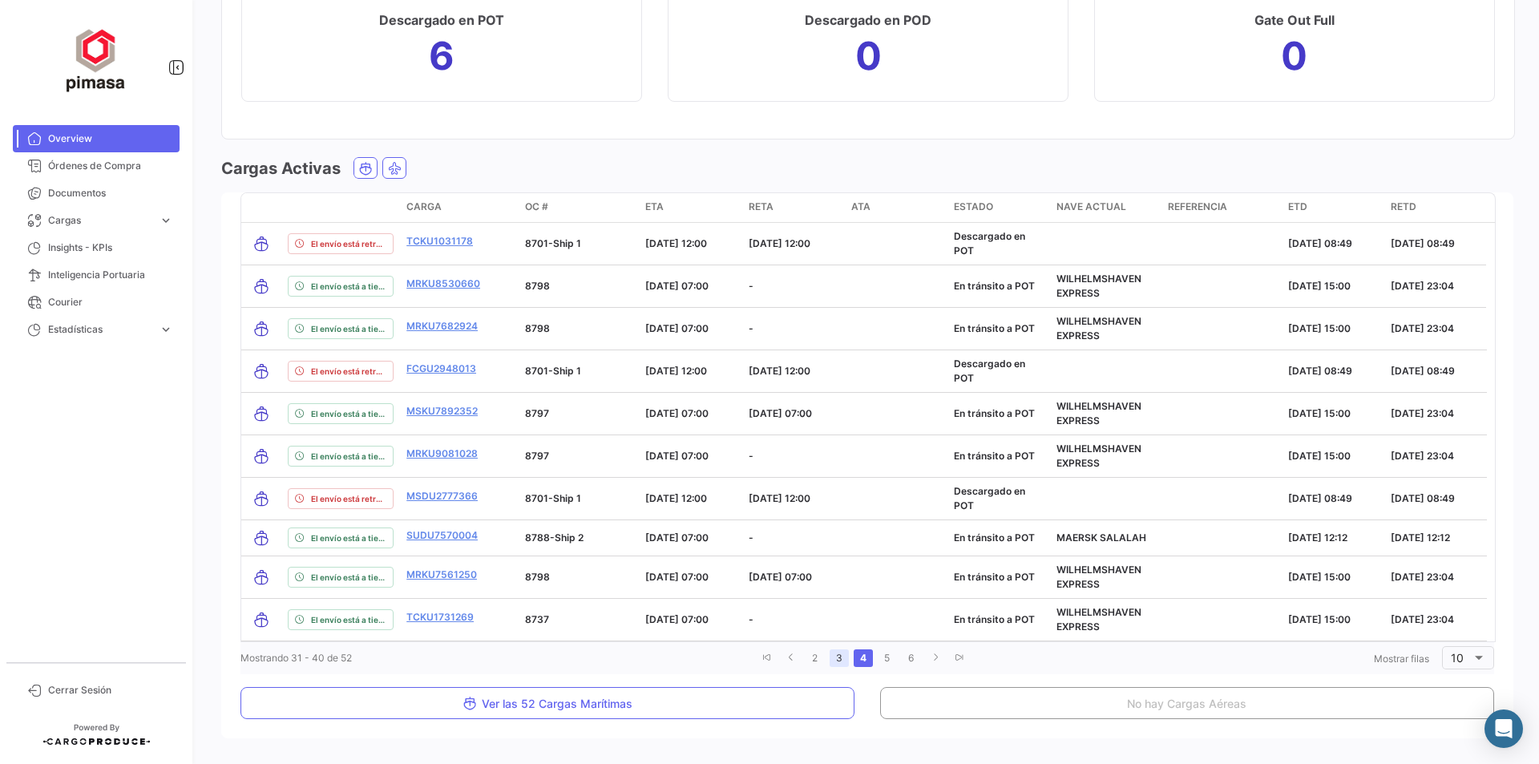
click at [837, 659] on link "3" at bounding box center [838, 658] width 19 height 18
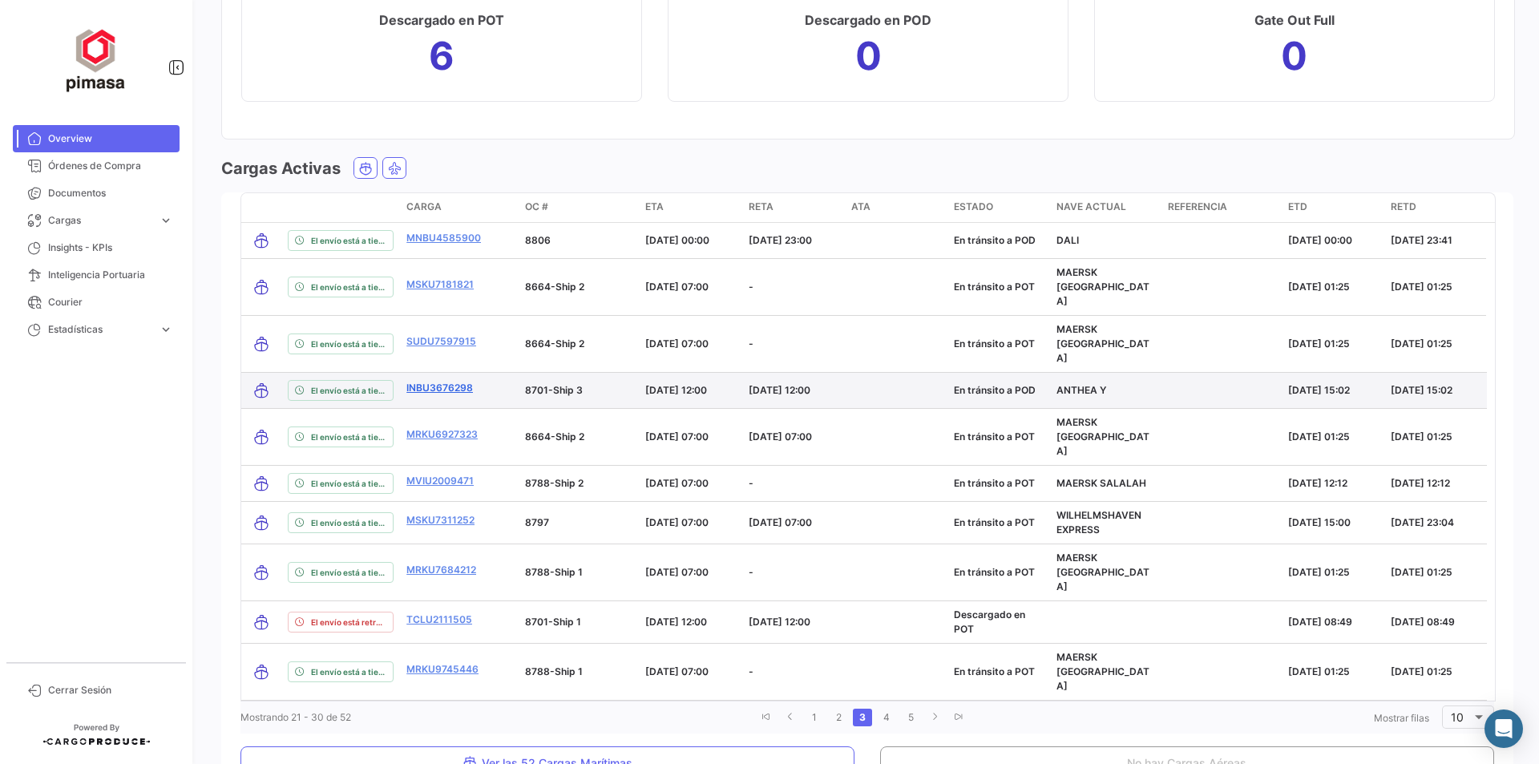
click at [422, 381] on link "INBU3676298" at bounding box center [439, 388] width 67 height 14
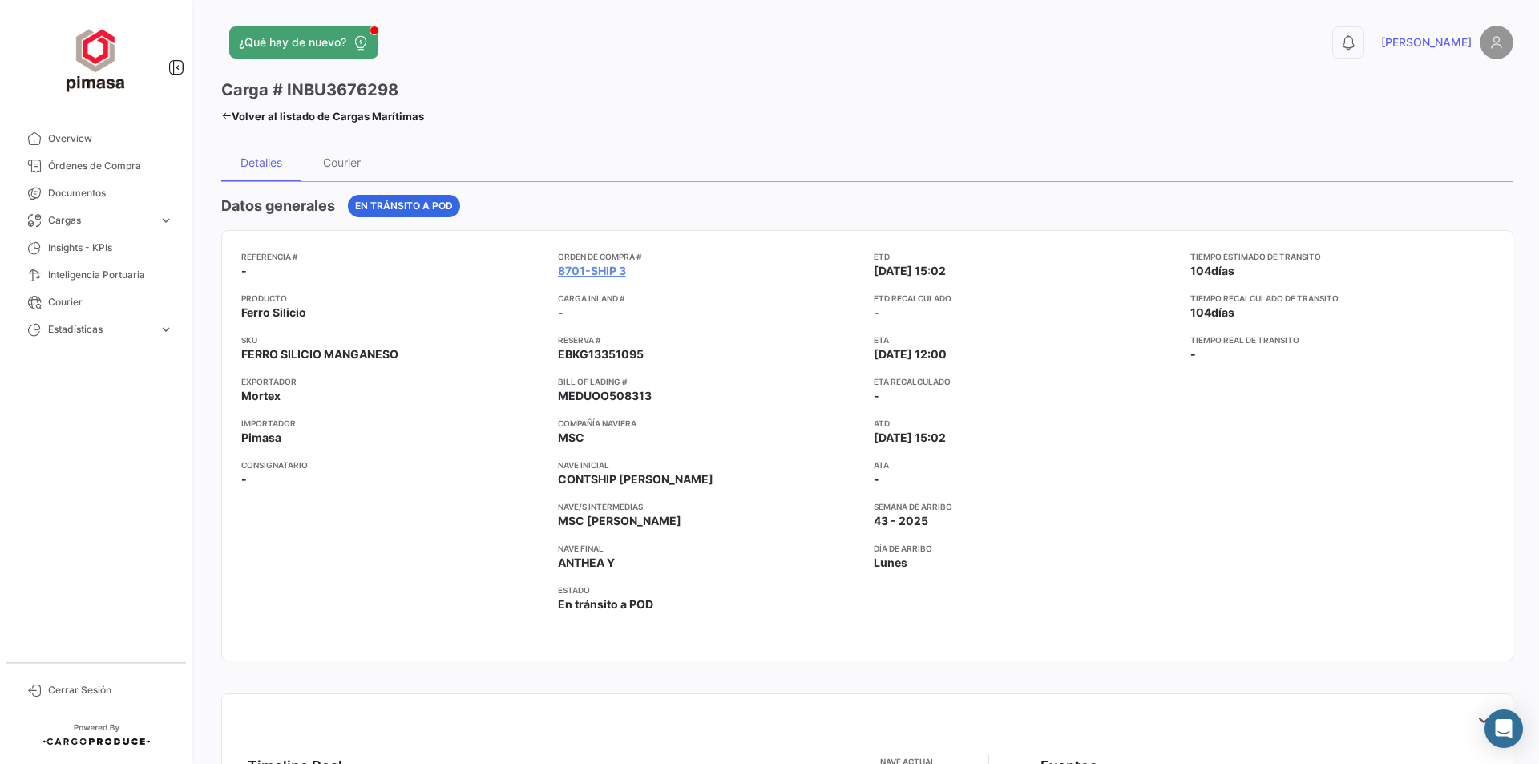
click at [1447, 43] on span "[PERSON_NAME]" at bounding box center [1426, 42] width 91 height 16
click at [1493, 35] on img at bounding box center [1496, 43] width 34 height 34
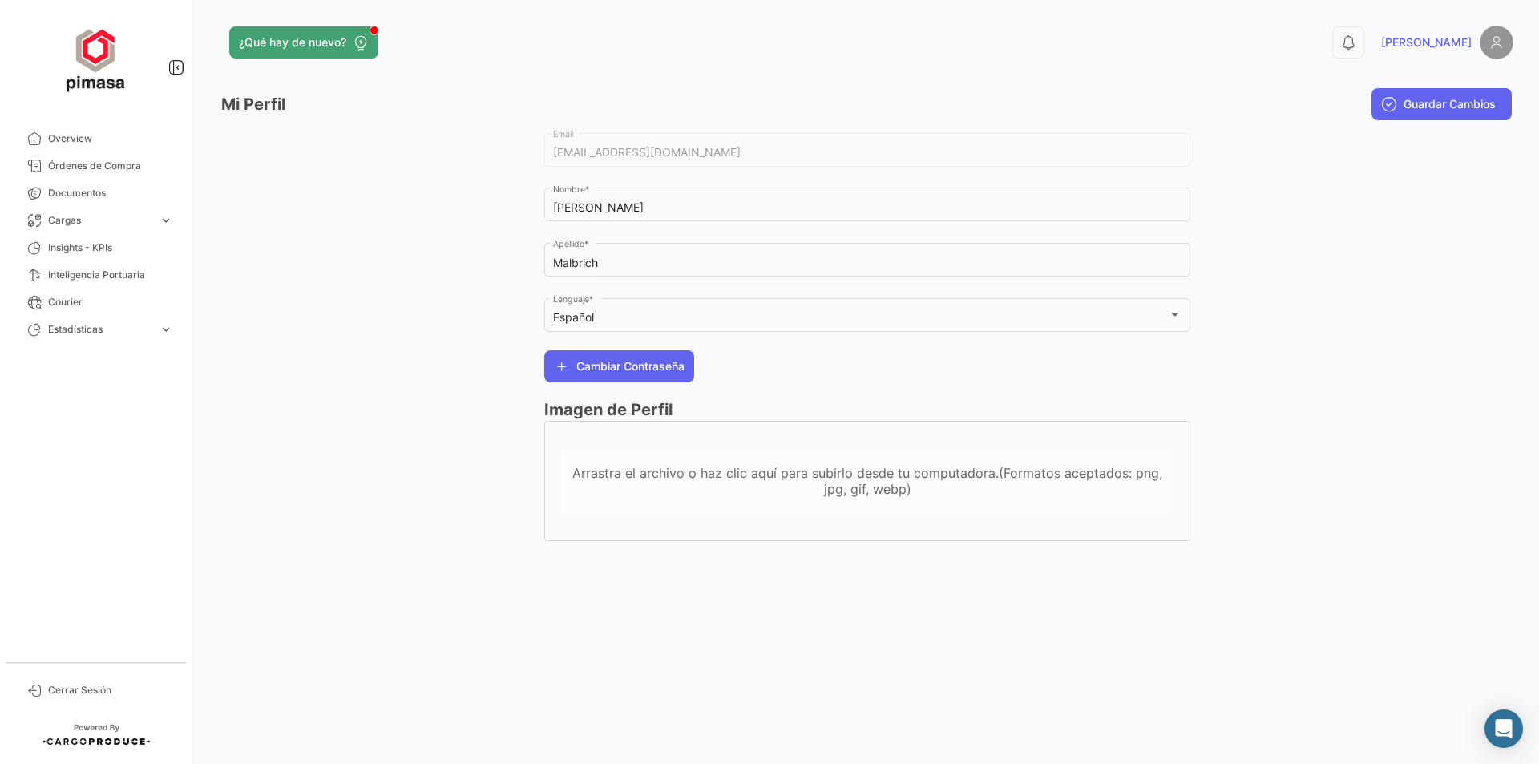
click at [1496, 42] on img at bounding box center [1496, 43] width 34 height 34
click at [174, 67] on icon at bounding box center [176, 67] width 16 height 16
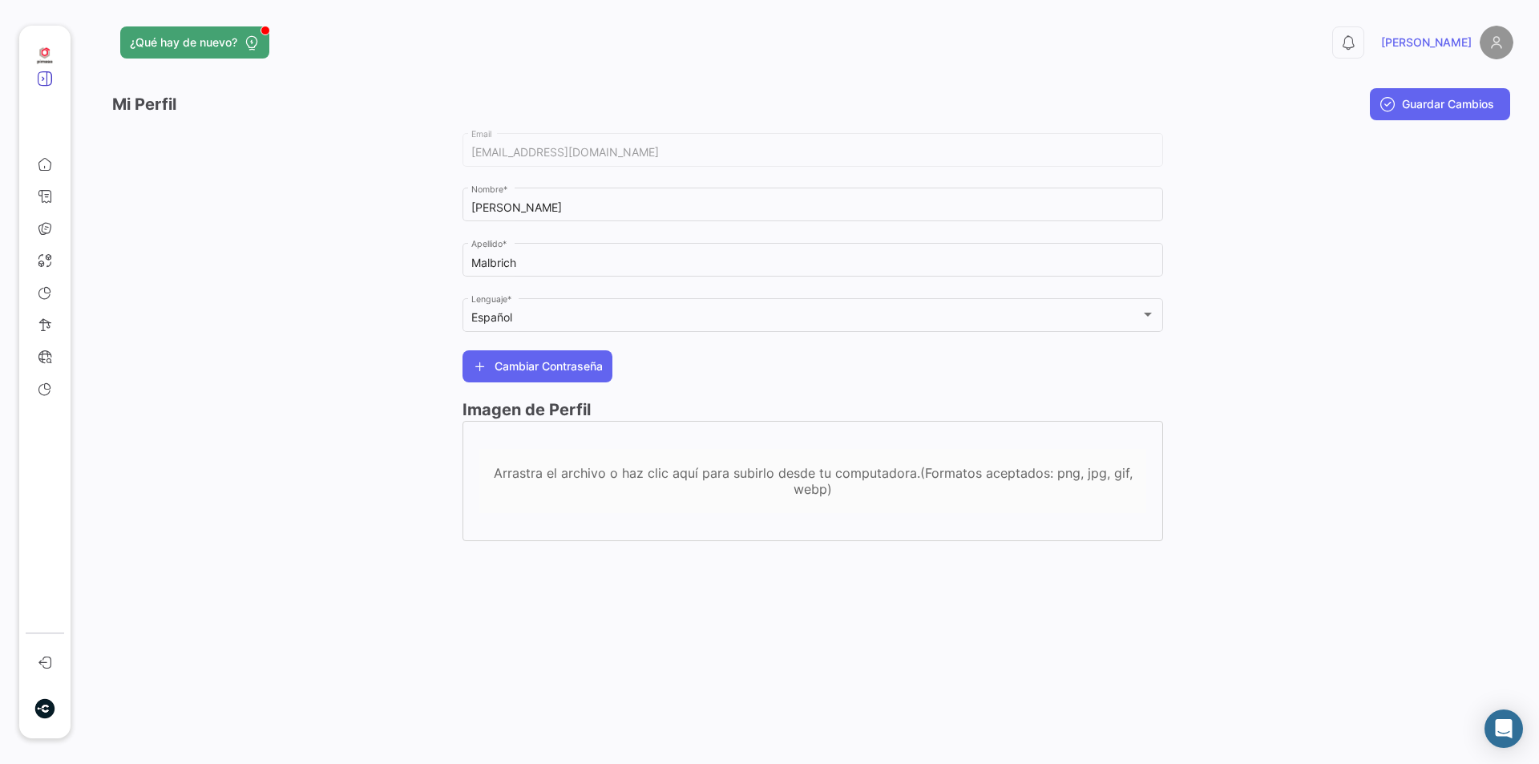
click at [47, 77] on icon at bounding box center [45, 79] width 16 height 16
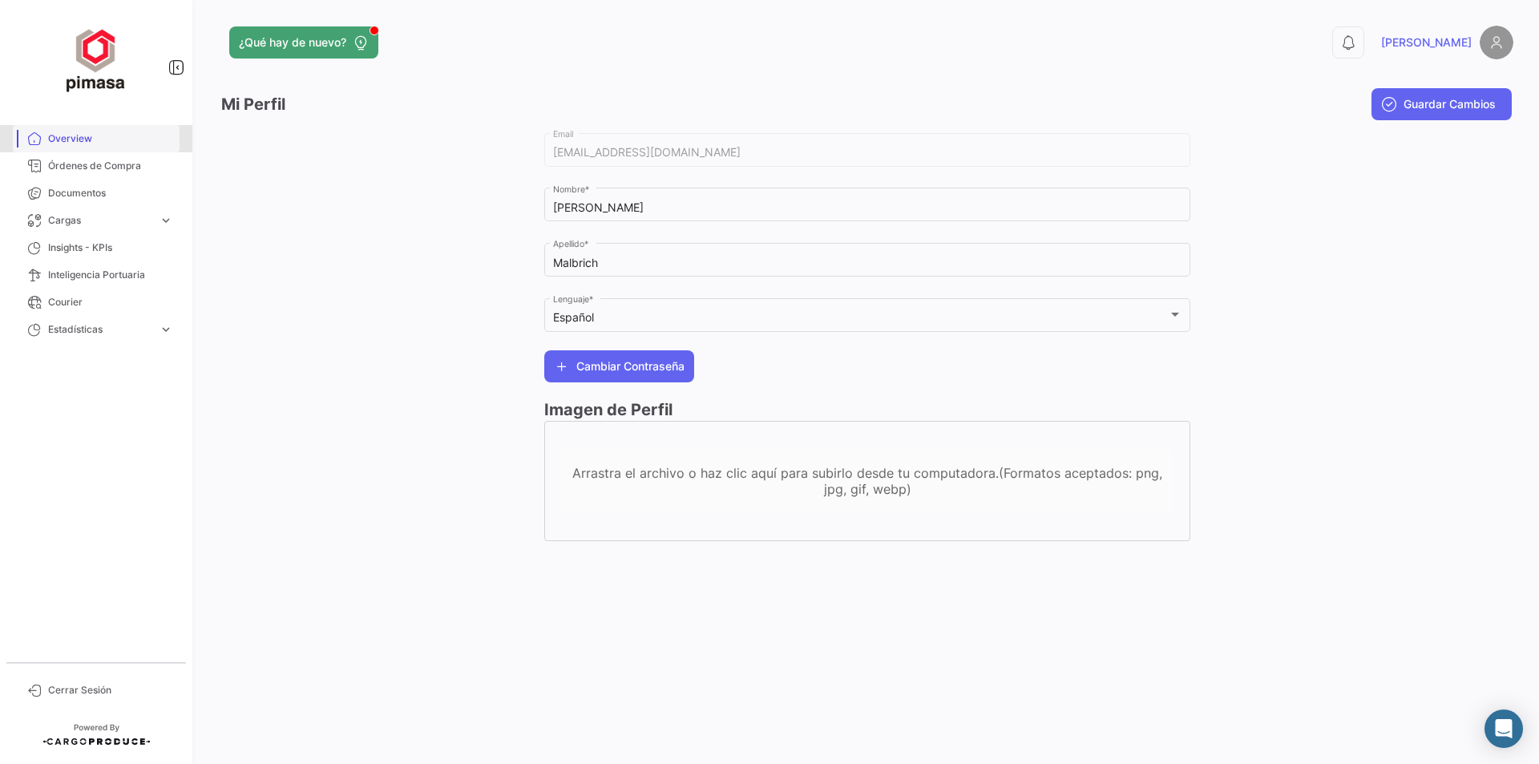
click at [57, 130] on link "Overview" at bounding box center [96, 138] width 167 height 27
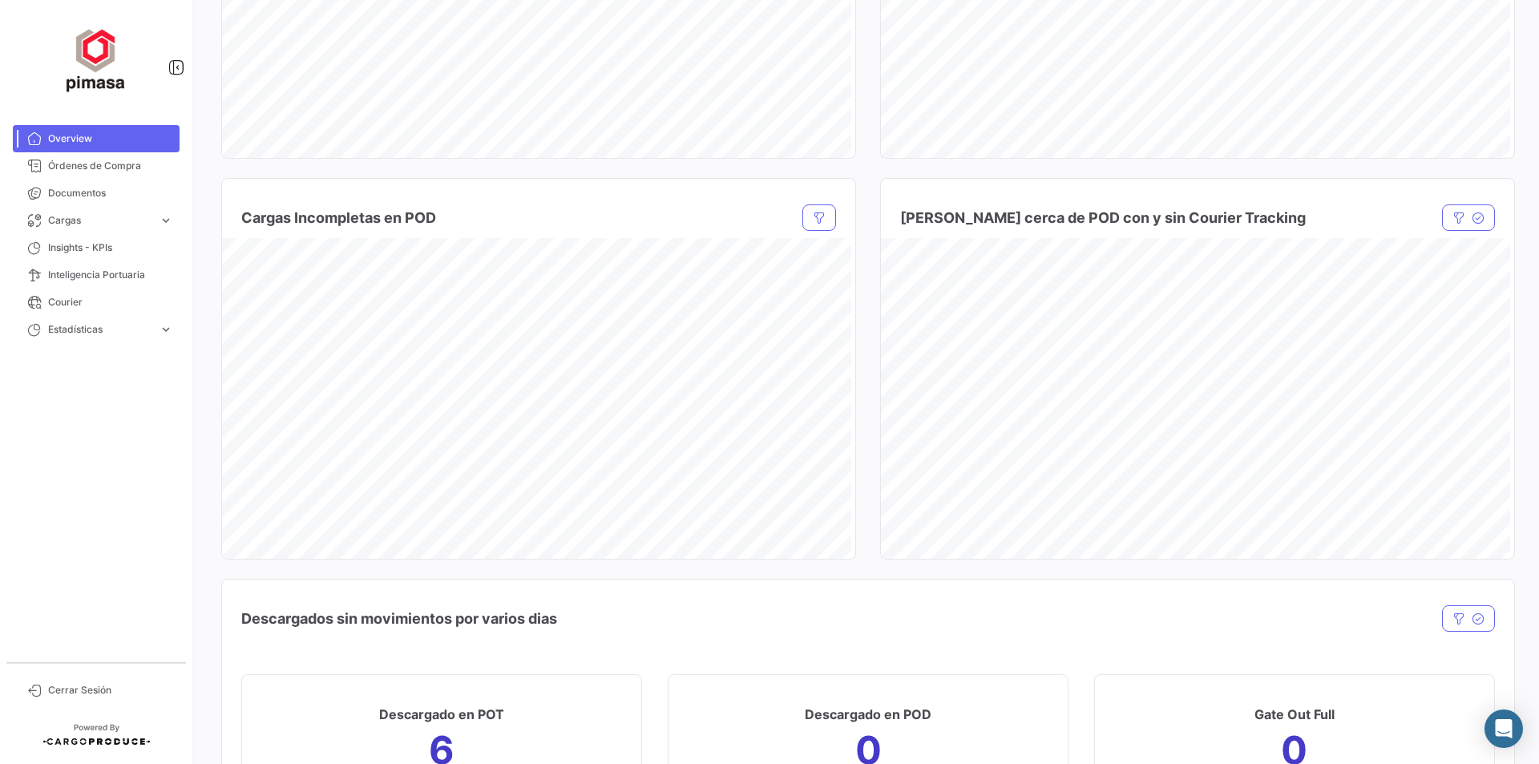
scroll to position [1056, 0]
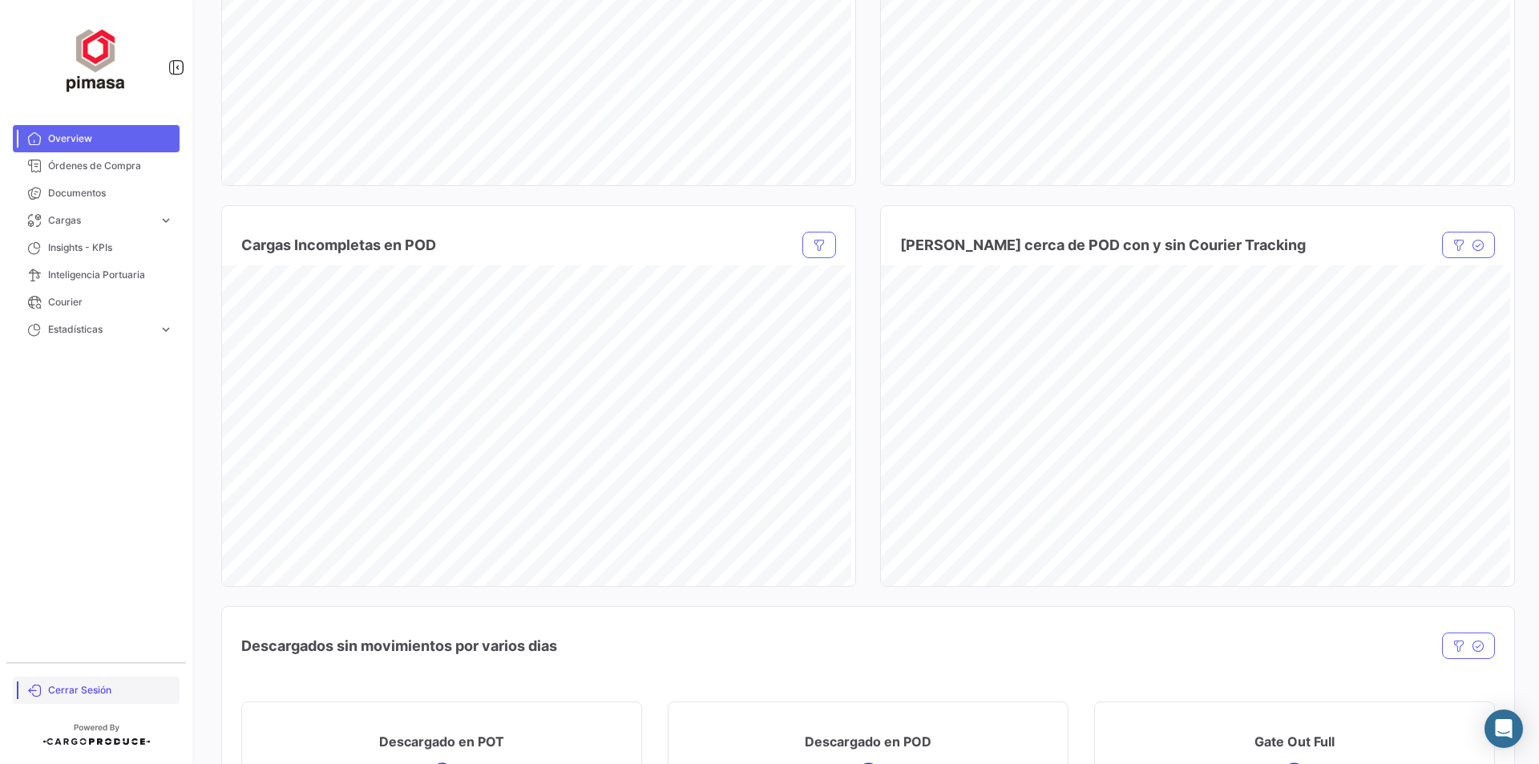
click at [70, 687] on span "Cerrar Sesión" at bounding box center [110, 690] width 125 height 14
